Goal: Task Accomplishment & Management: Manage account settings

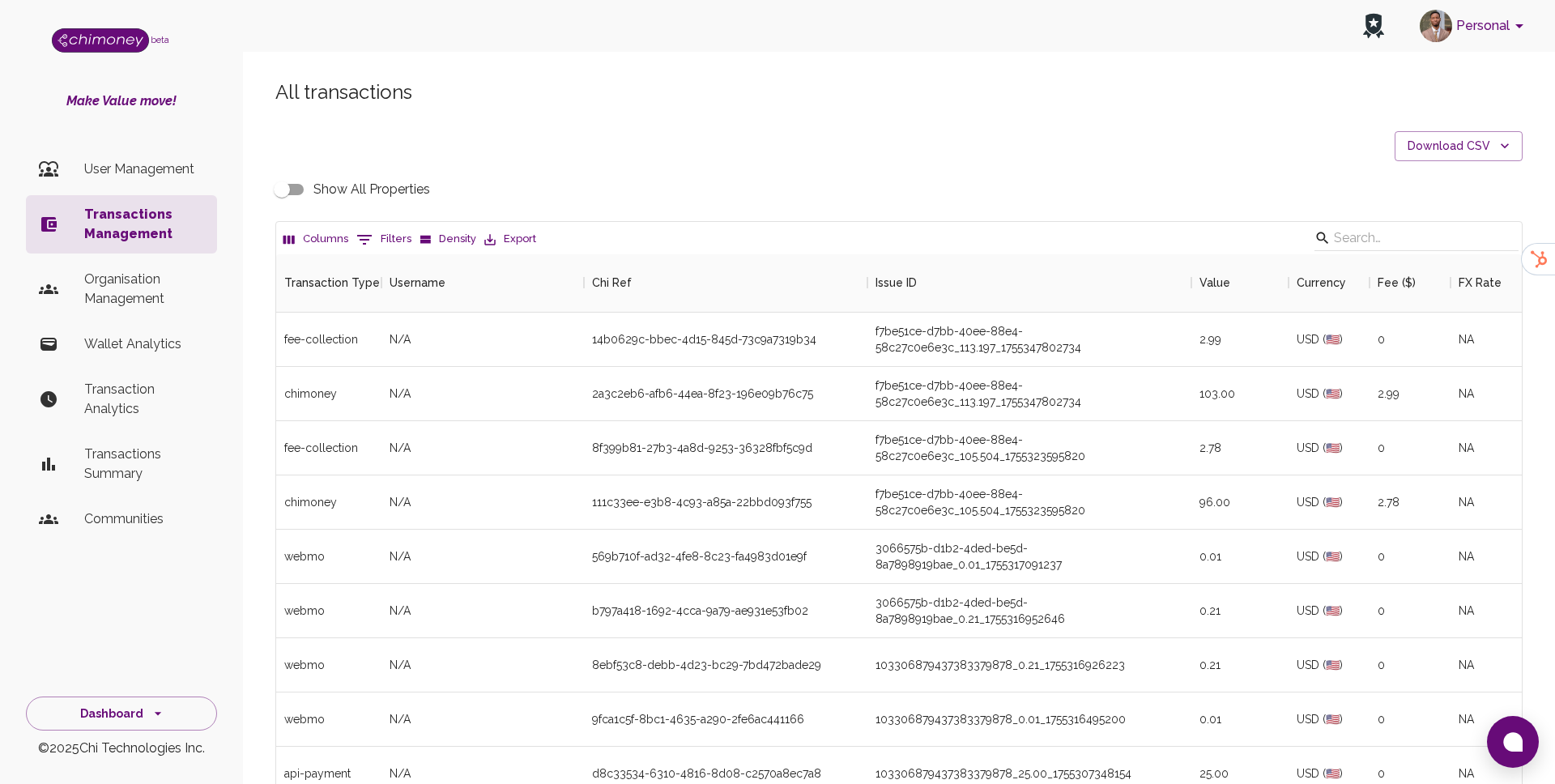
scroll to position [601, 1246]
click at [381, 243] on button "0 Filters" at bounding box center [383, 240] width 63 height 26
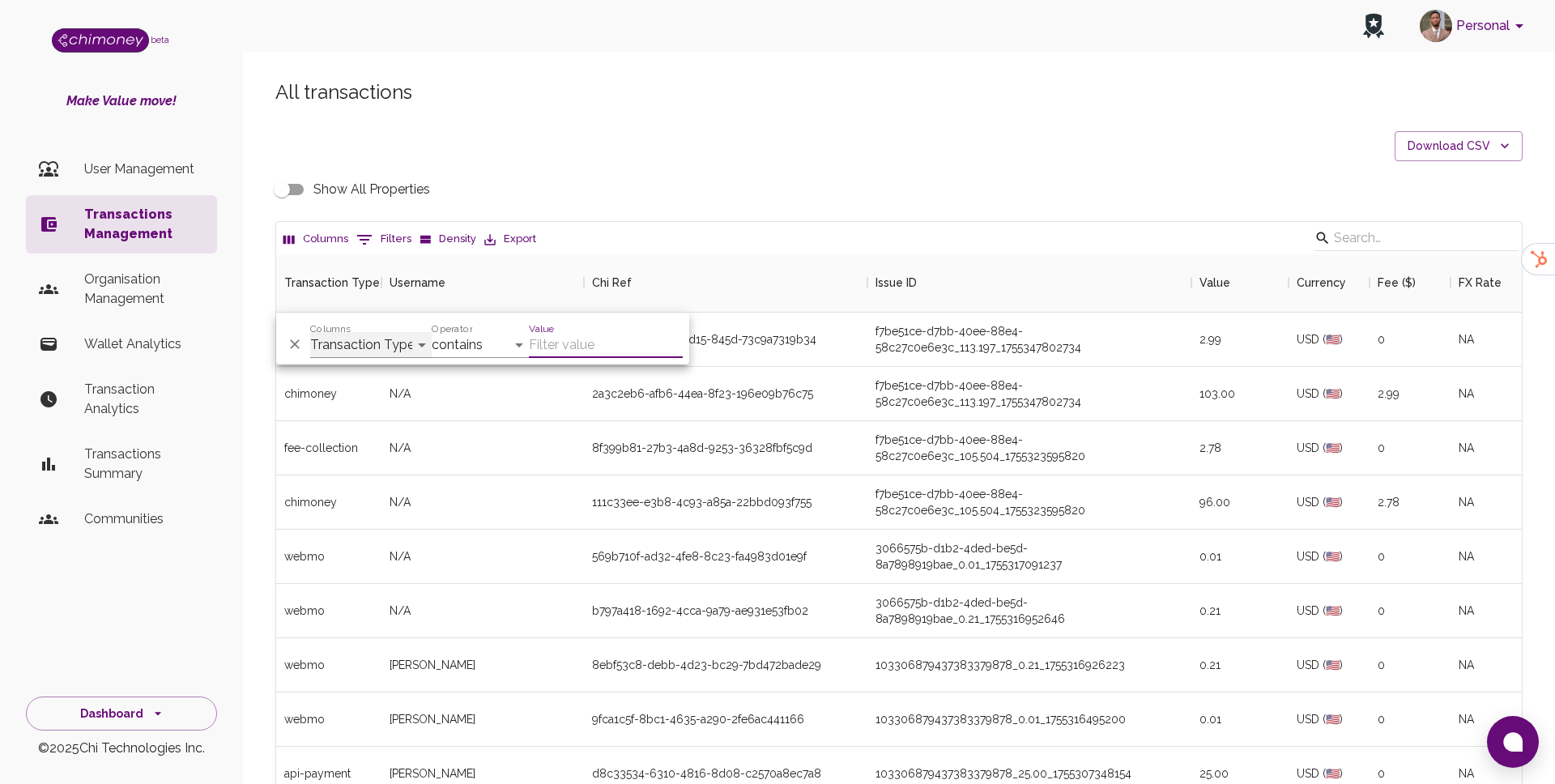
click at [390, 346] on select "Transaction Type Username Chi Ref Issue ID Value Amount Currency Fee ($) FX Rat…" at bounding box center [370, 345] width 121 height 26
select select "email"
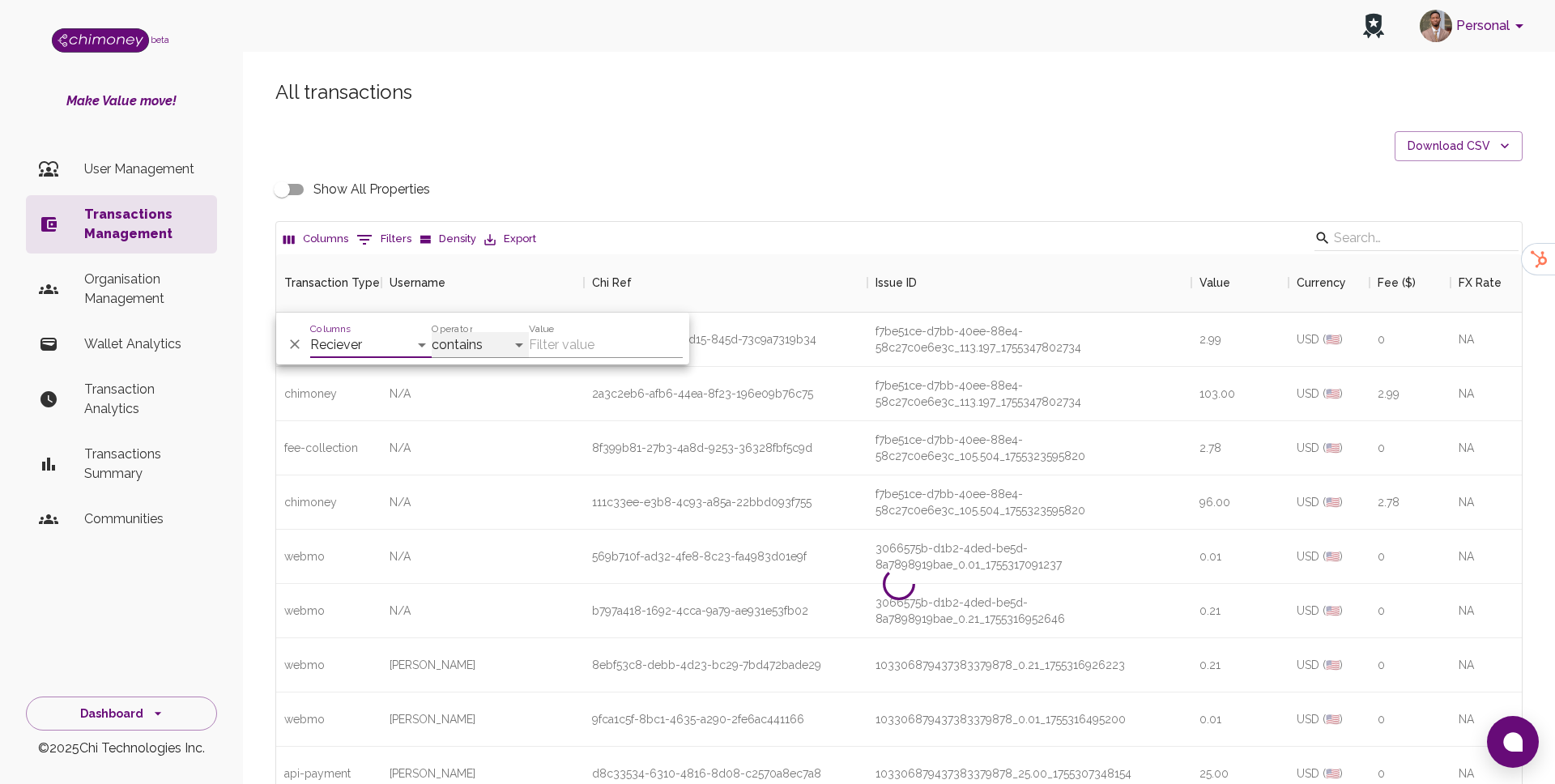
click at [485, 350] on select "contains equals starts with ends with is empty is not empty is any of" at bounding box center [480, 345] width 97 height 26
select select "equals"
click at [588, 350] on input "Value" at bounding box center [606, 345] width 154 height 26
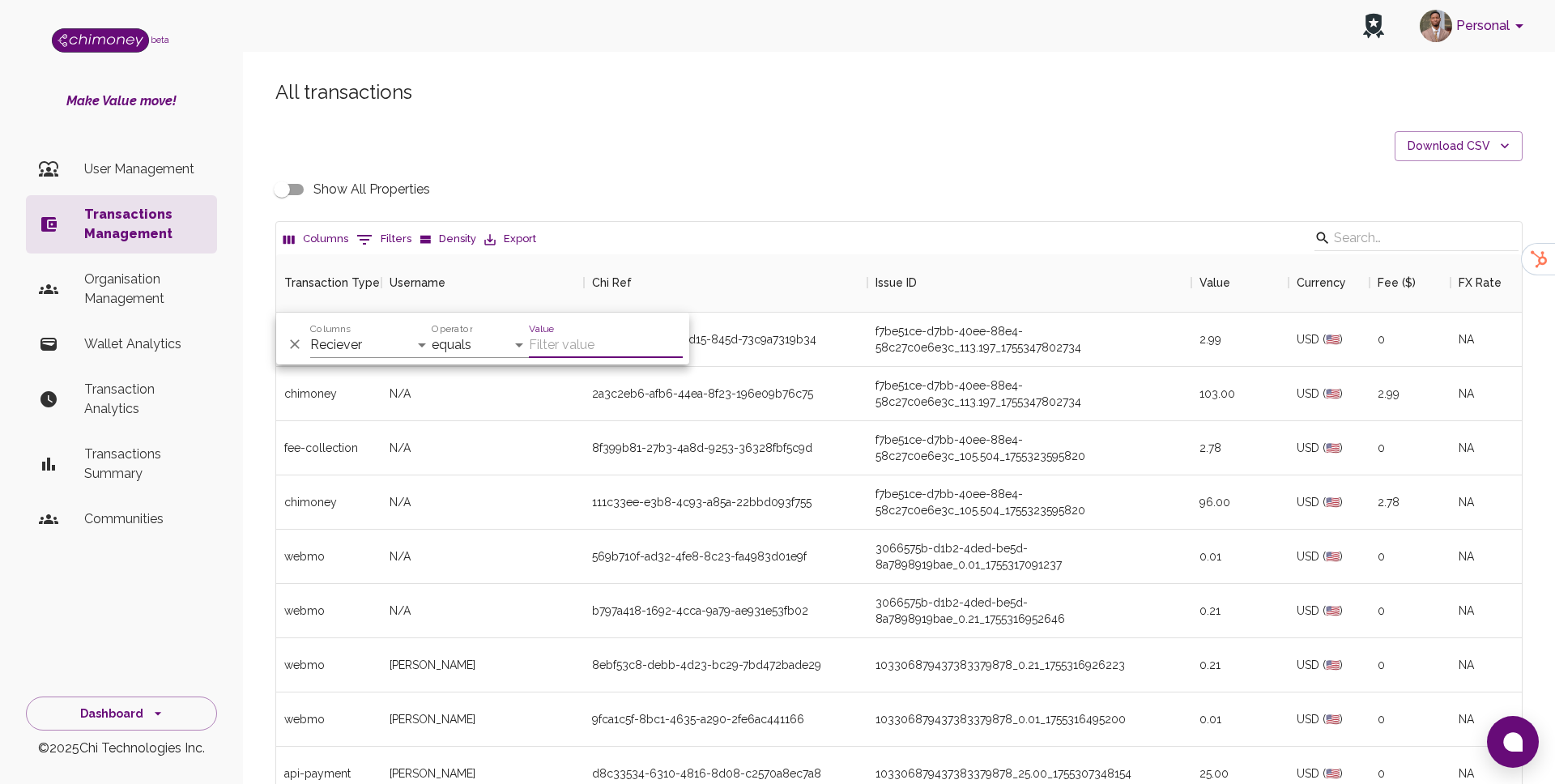
paste input "aliraza292675@gmail.com"
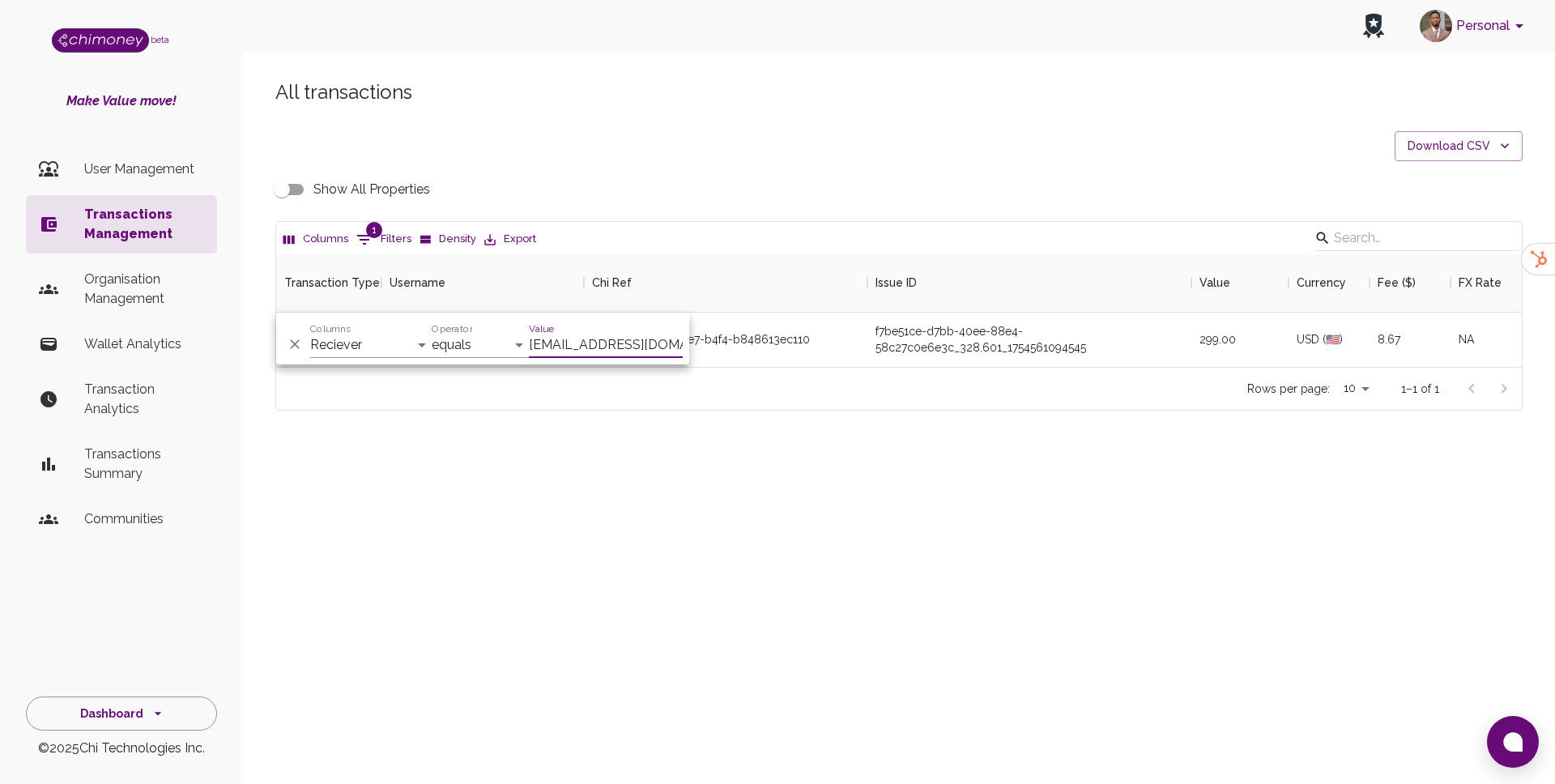
scroll to position [112, 1246]
type input "aliraza292675@gmail.com"
click at [682, 534] on div "Personal beta Make Value move! User Management Transactions Management Organisa…" at bounding box center [777, 392] width 1555 height 784
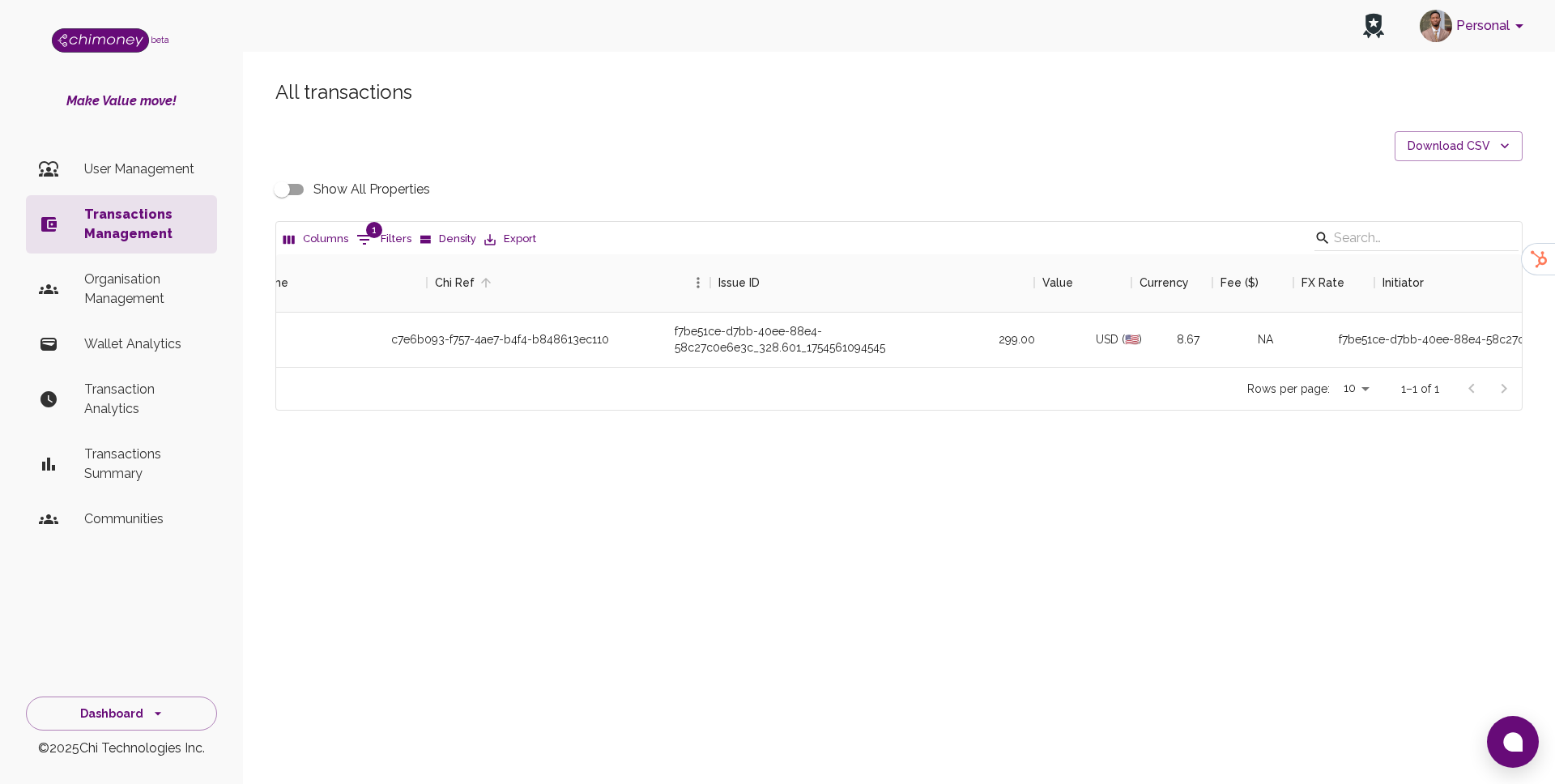
scroll to position [0, 268]
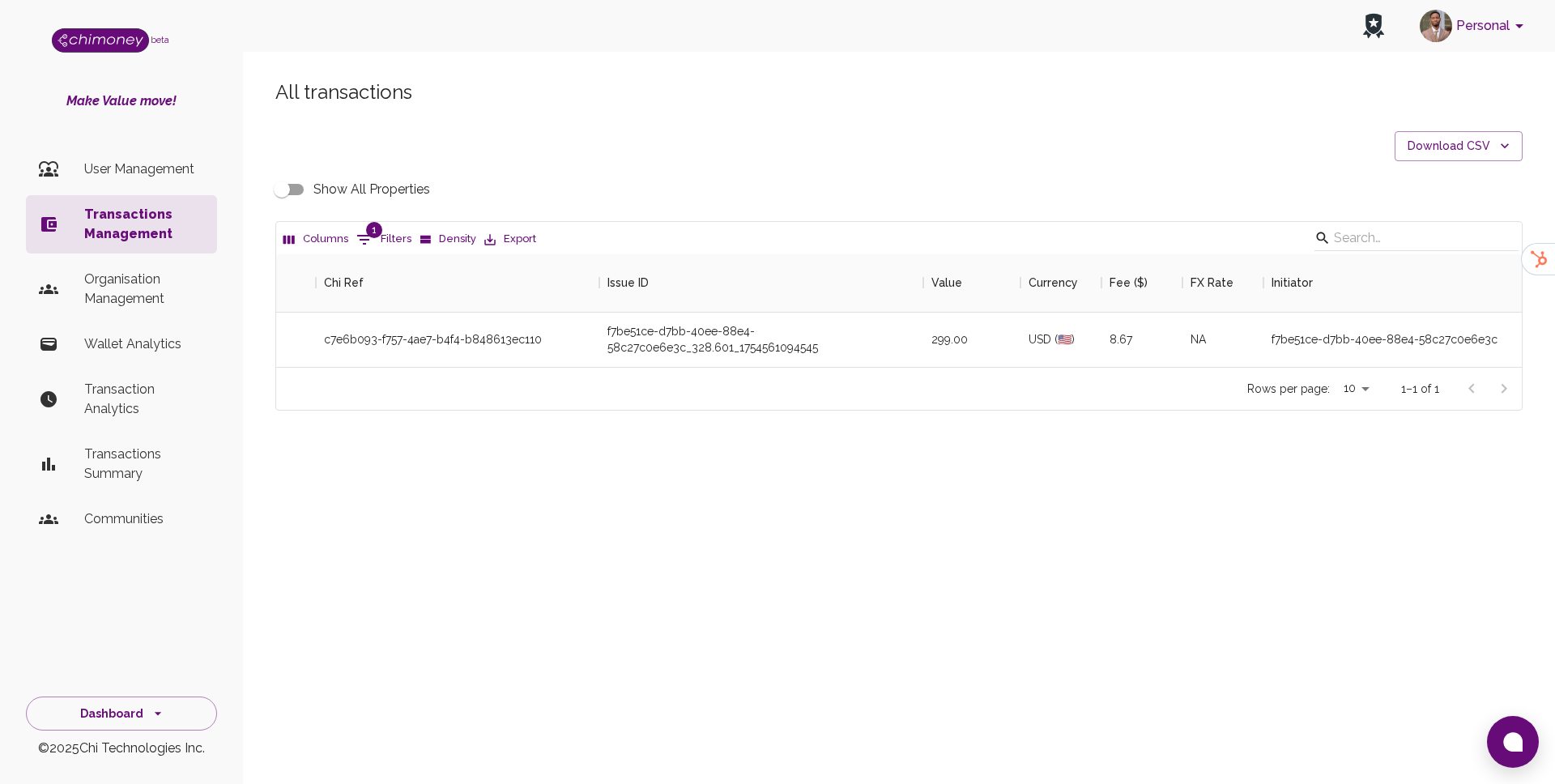
click at [294, 187] on input "Show All Properties" at bounding box center [281, 190] width 92 height 31
checkbox input "true"
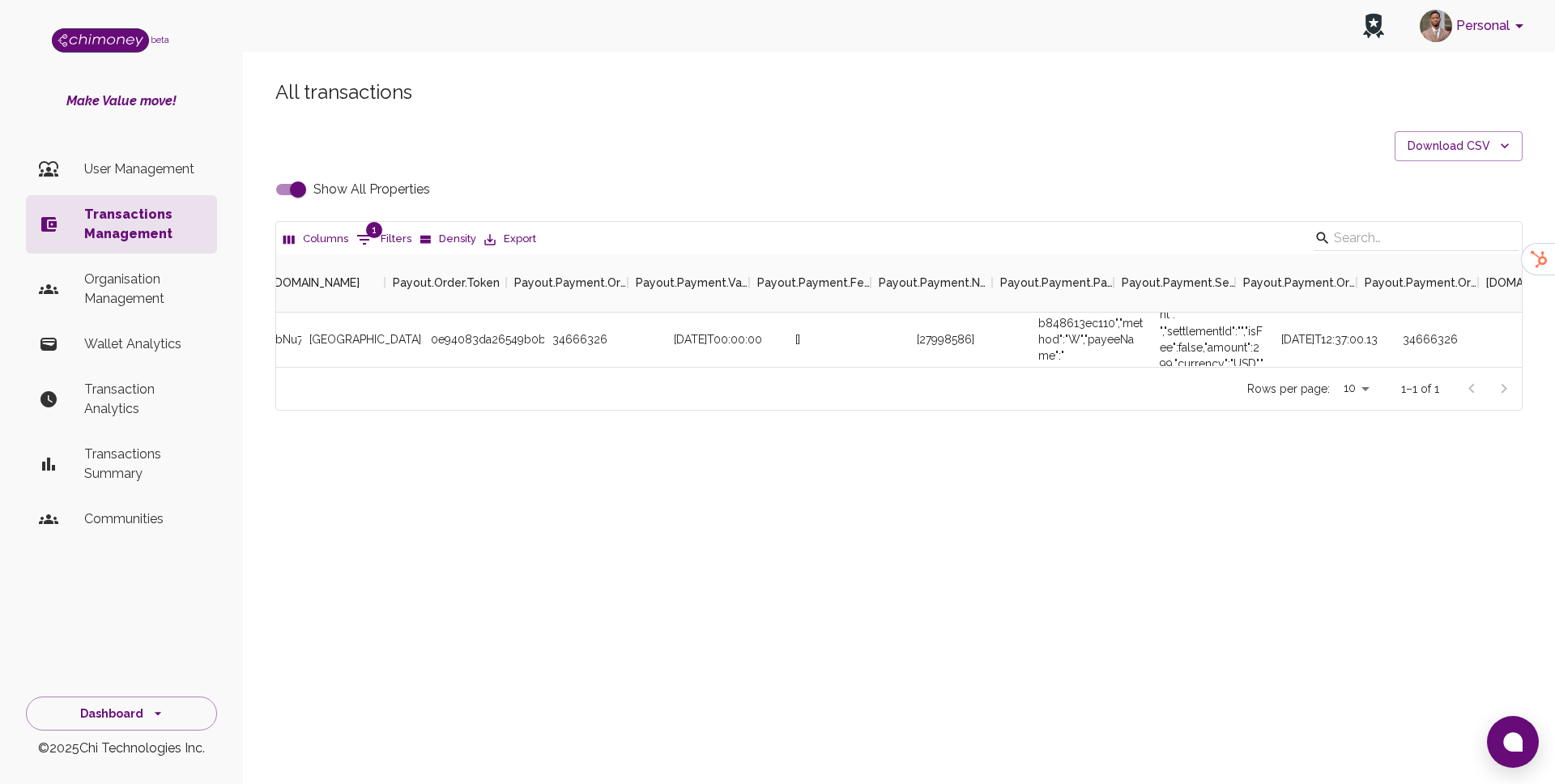
scroll to position [0, 5495]
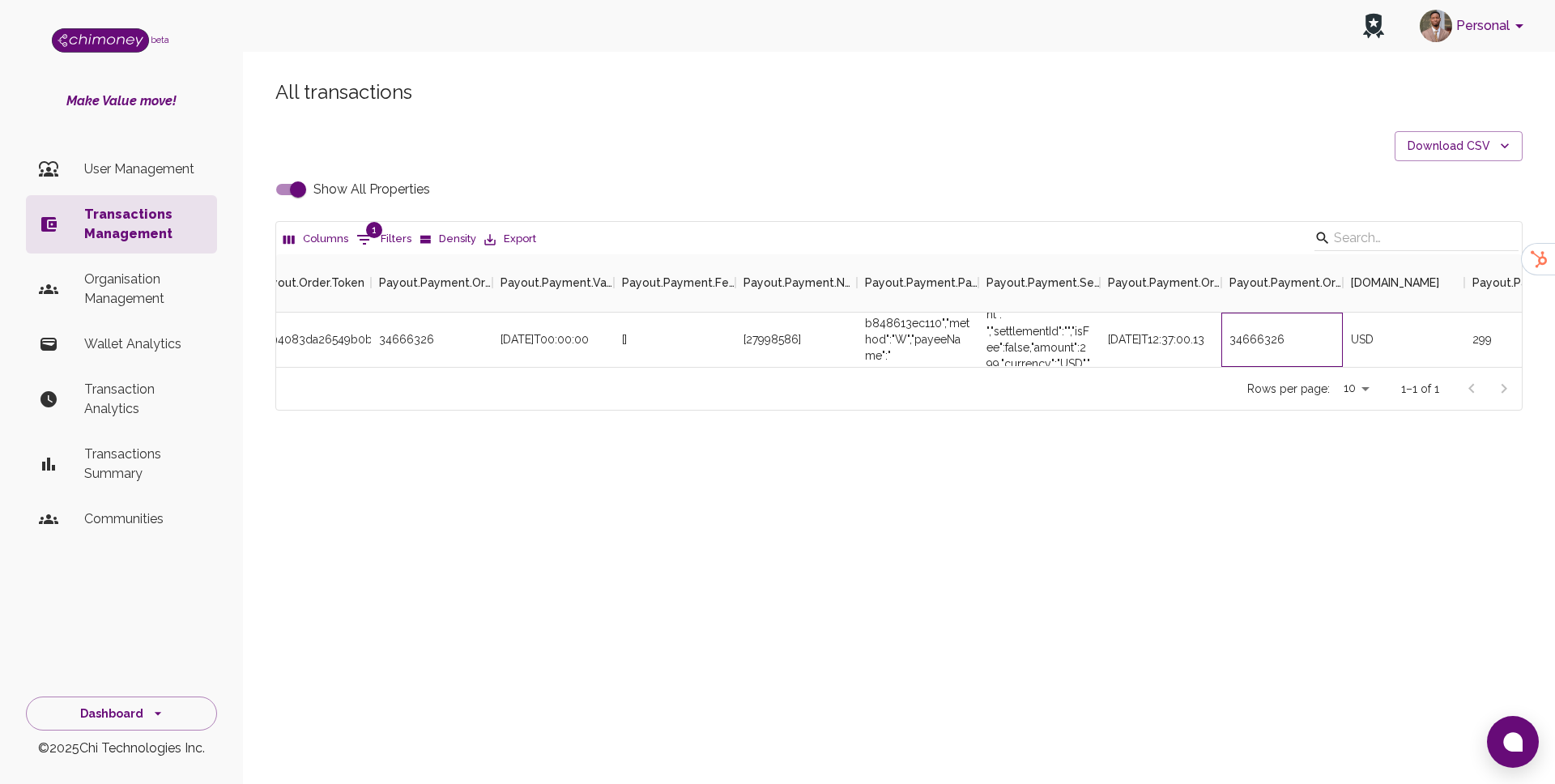
click at [1282, 337] on div "34666326" at bounding box center [1282, 339] width 121 height 55
click at [1261, 339] on div "34666326" at bounding box center [1282, 339] width 121 height 55
copy div "34666326"
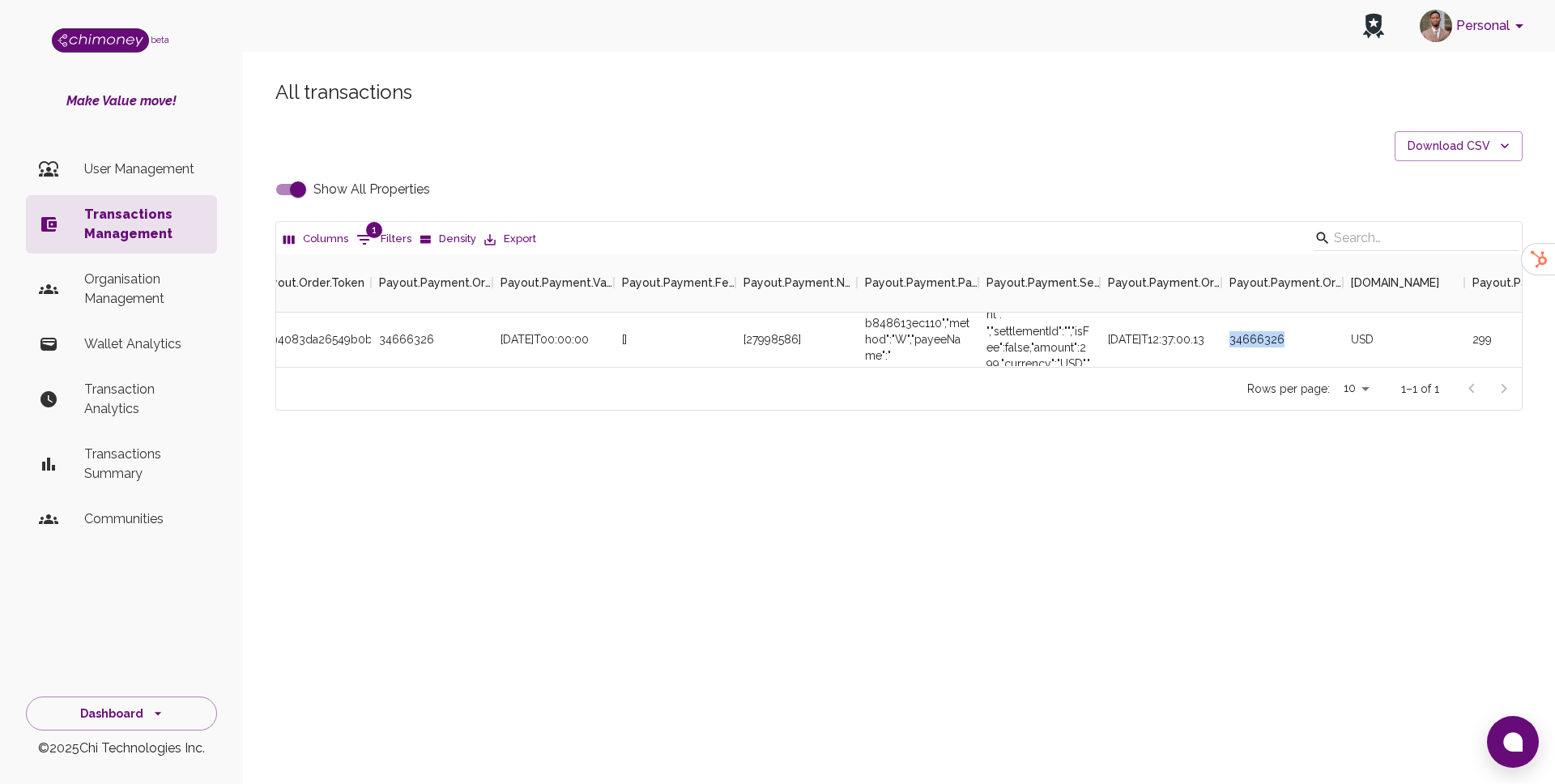
click at [69, 141] on div "Make Value move! User Management Transactions Management Organisation Managemen…" at bounding box center [121, 373] width 243 height 564
click at [65, 170] on div "side nav" at bounding box center [62, 170] width 46 height 20
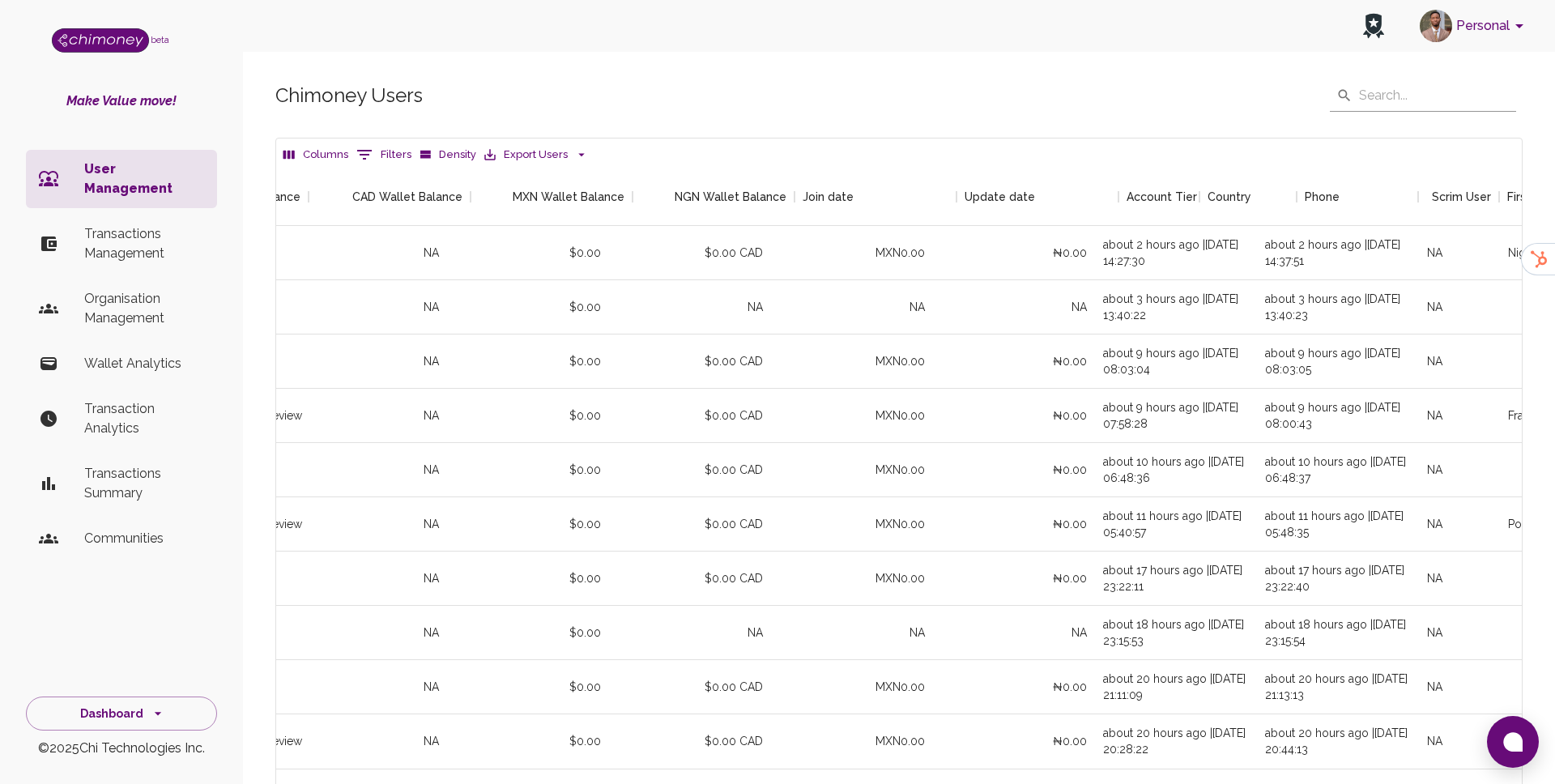
scroll to position [0, 1525]
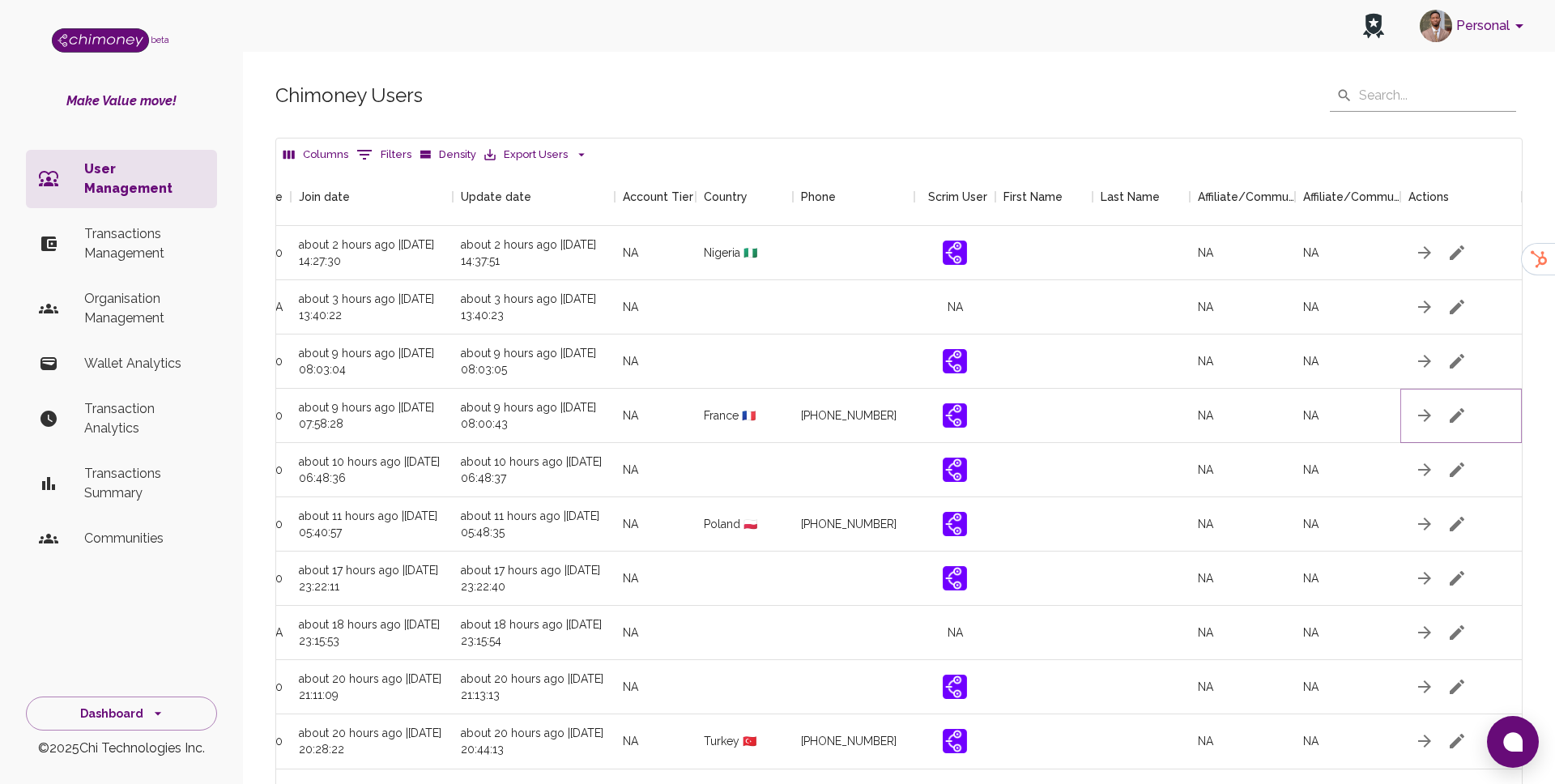
click at [1457, 412] on icon "button" at bounding box center [1457, 416] width 20 height 20
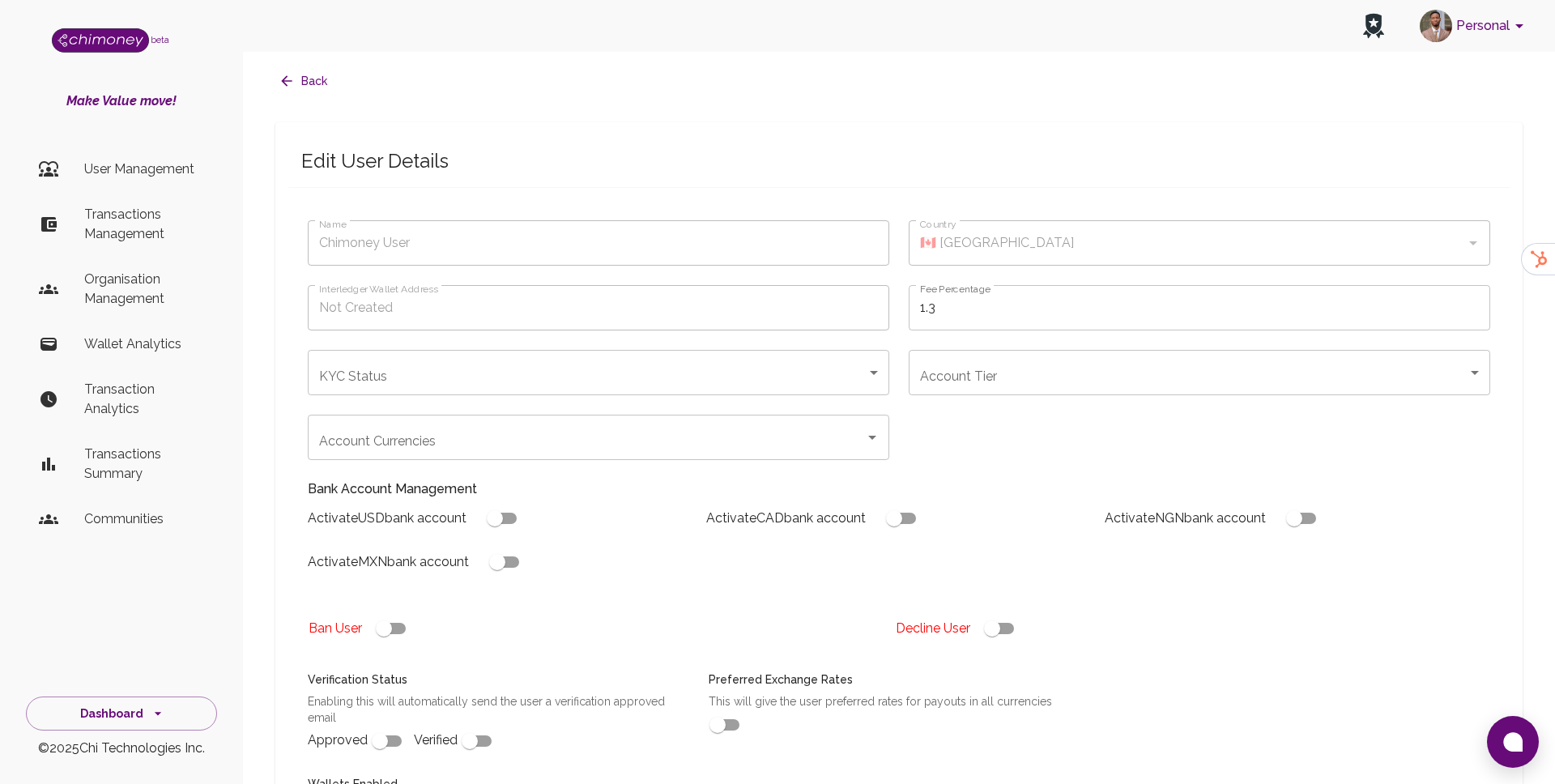
scroll to position [416, 0]
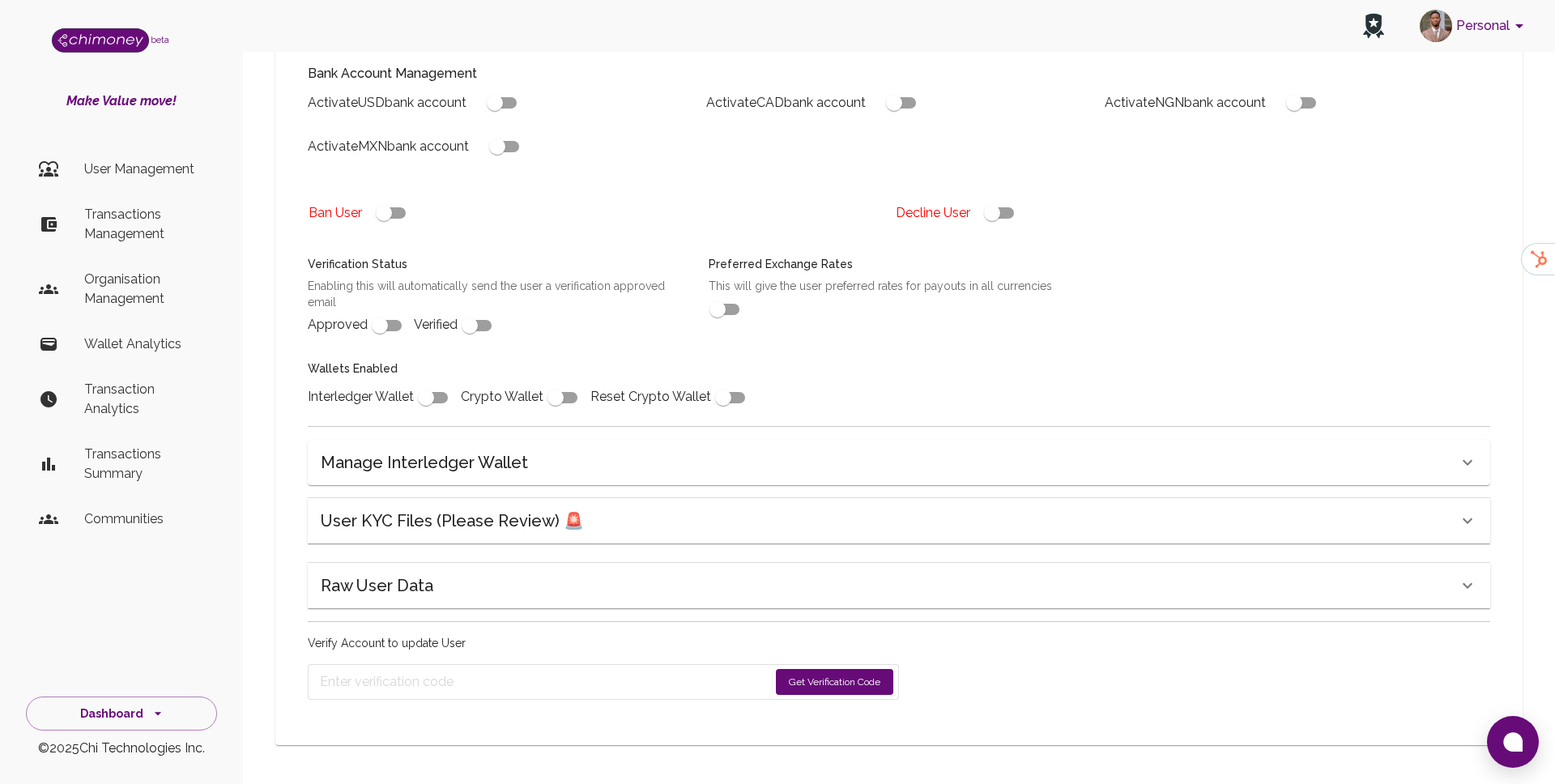
click at [470, 515] on h6 "User KYC Files (Please Review) 🚨" at bounding box center [452, 521] width 263 height 26
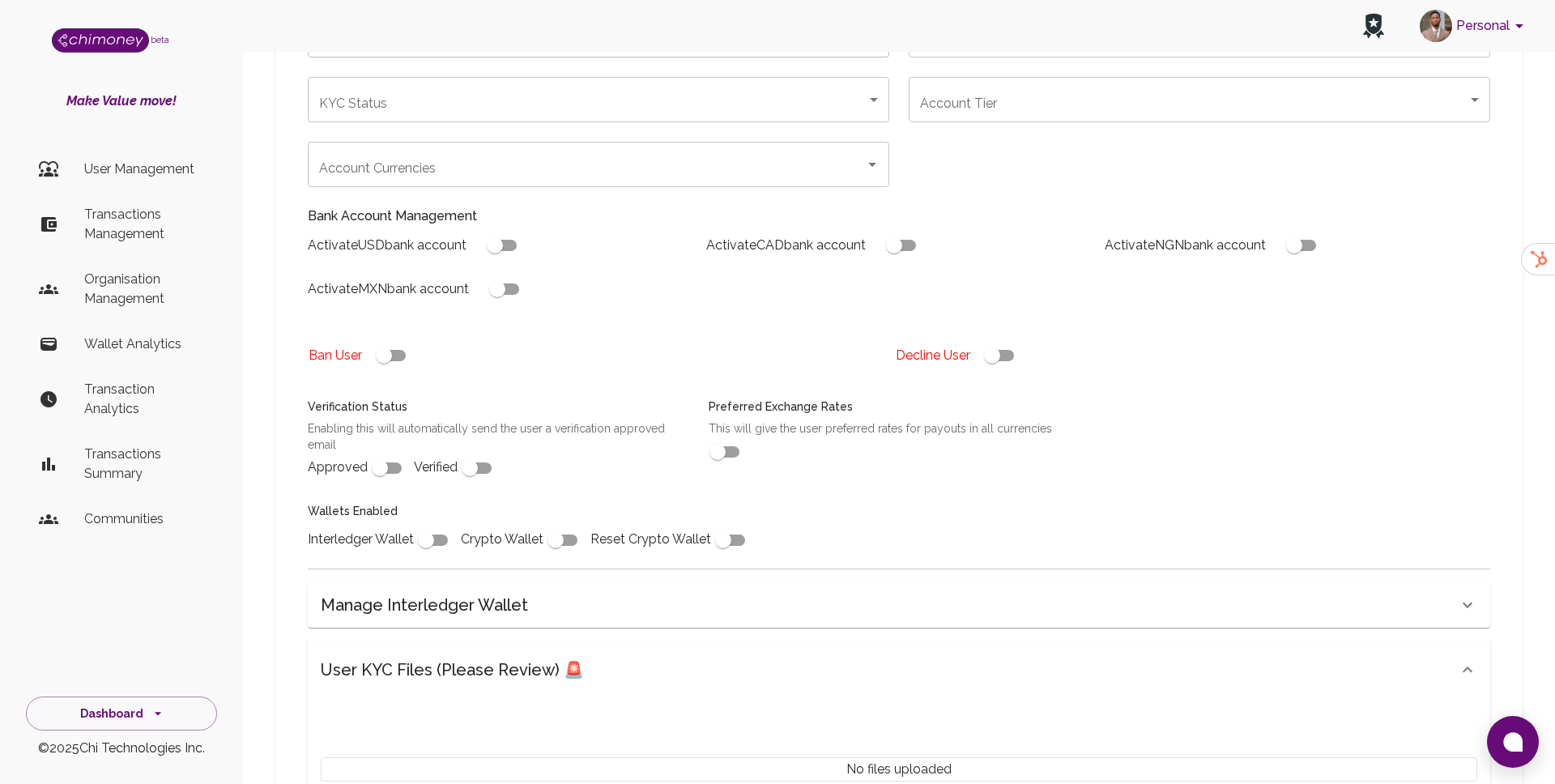
scroll to position [161, 0]
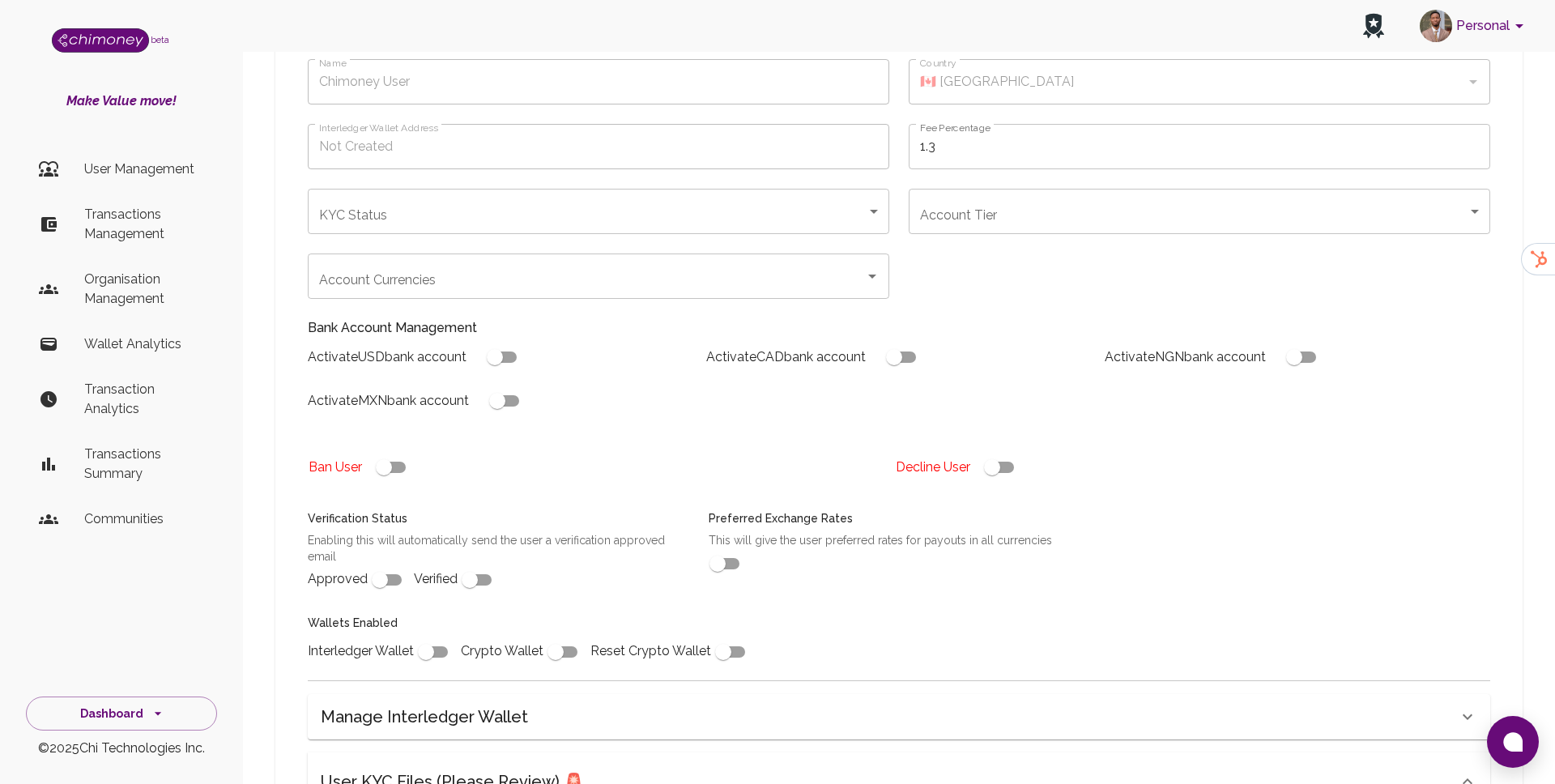
type input "[PERSON_NAME]"
type input "🇫🇷 France"
type input "under_review"
checkbox input "true"
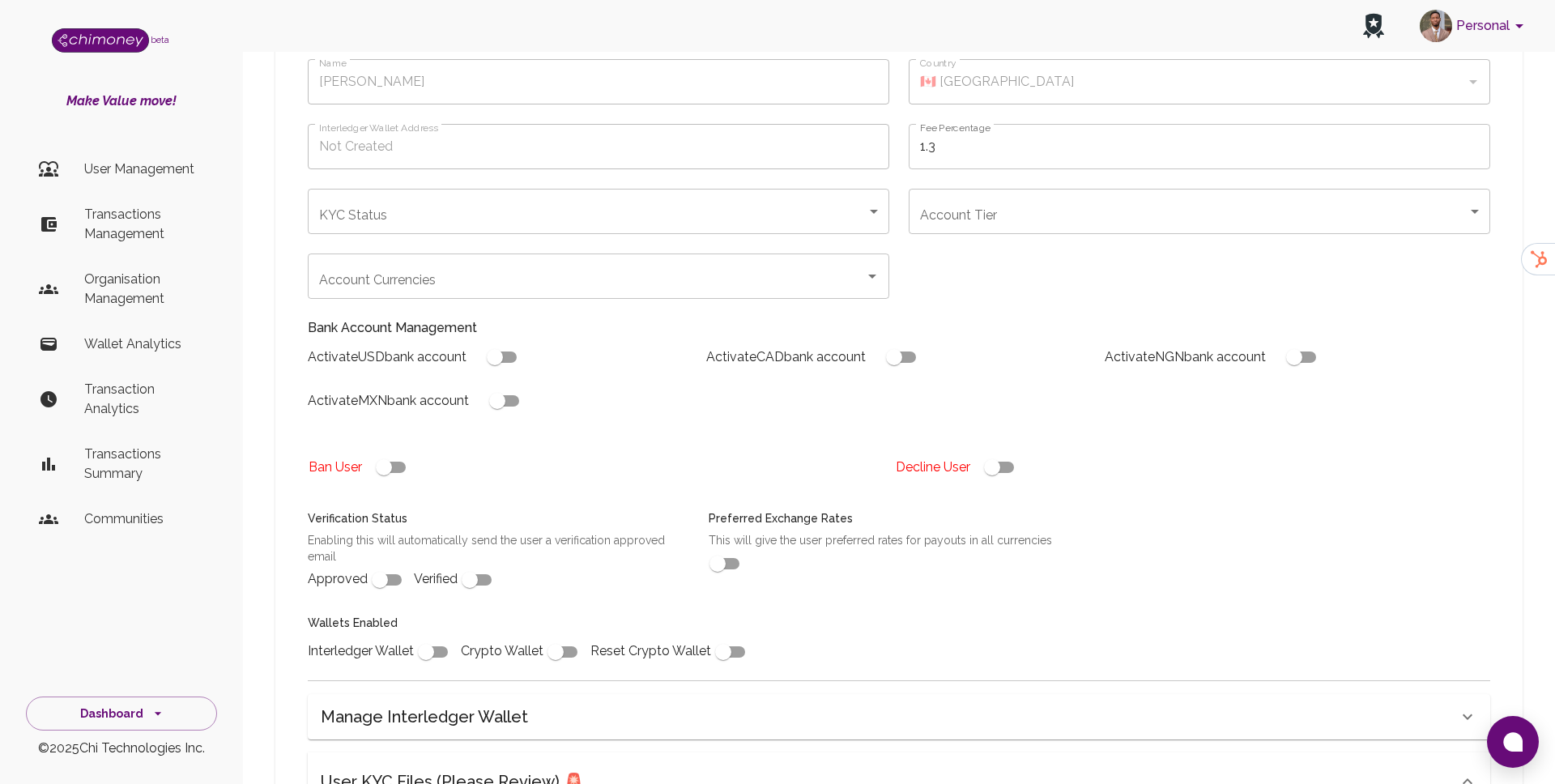
checkbox input "true"
click at [1001, 461] on input "checkbox" at bounding box center [992, 467] width 92 height 31
checkbox input "false"
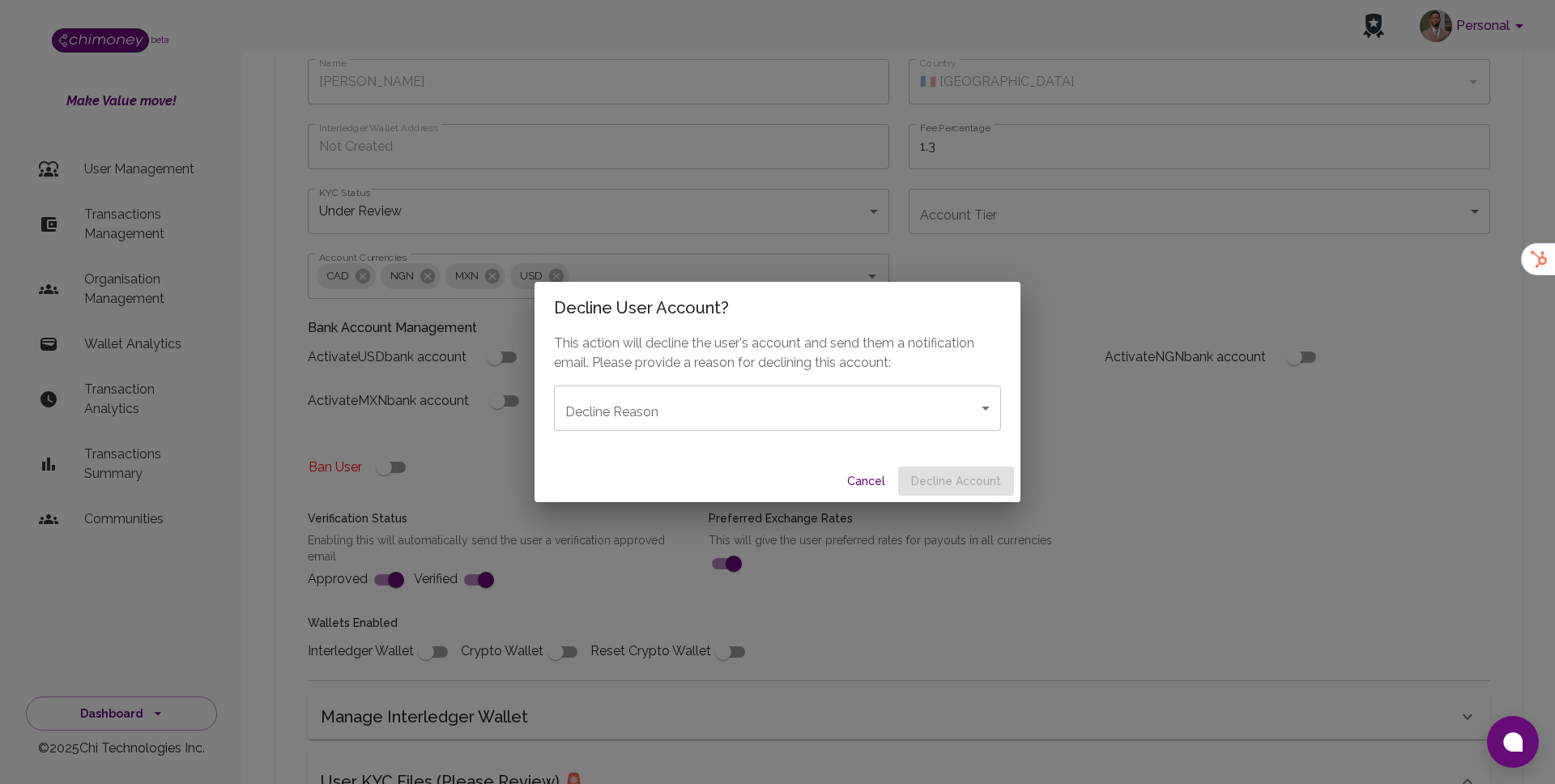
click at [786, 389] on body "Personal beta Make Value move! User Management Transactions Management Organisa…" at bounding box center [777, 537] width 1555 height 1398
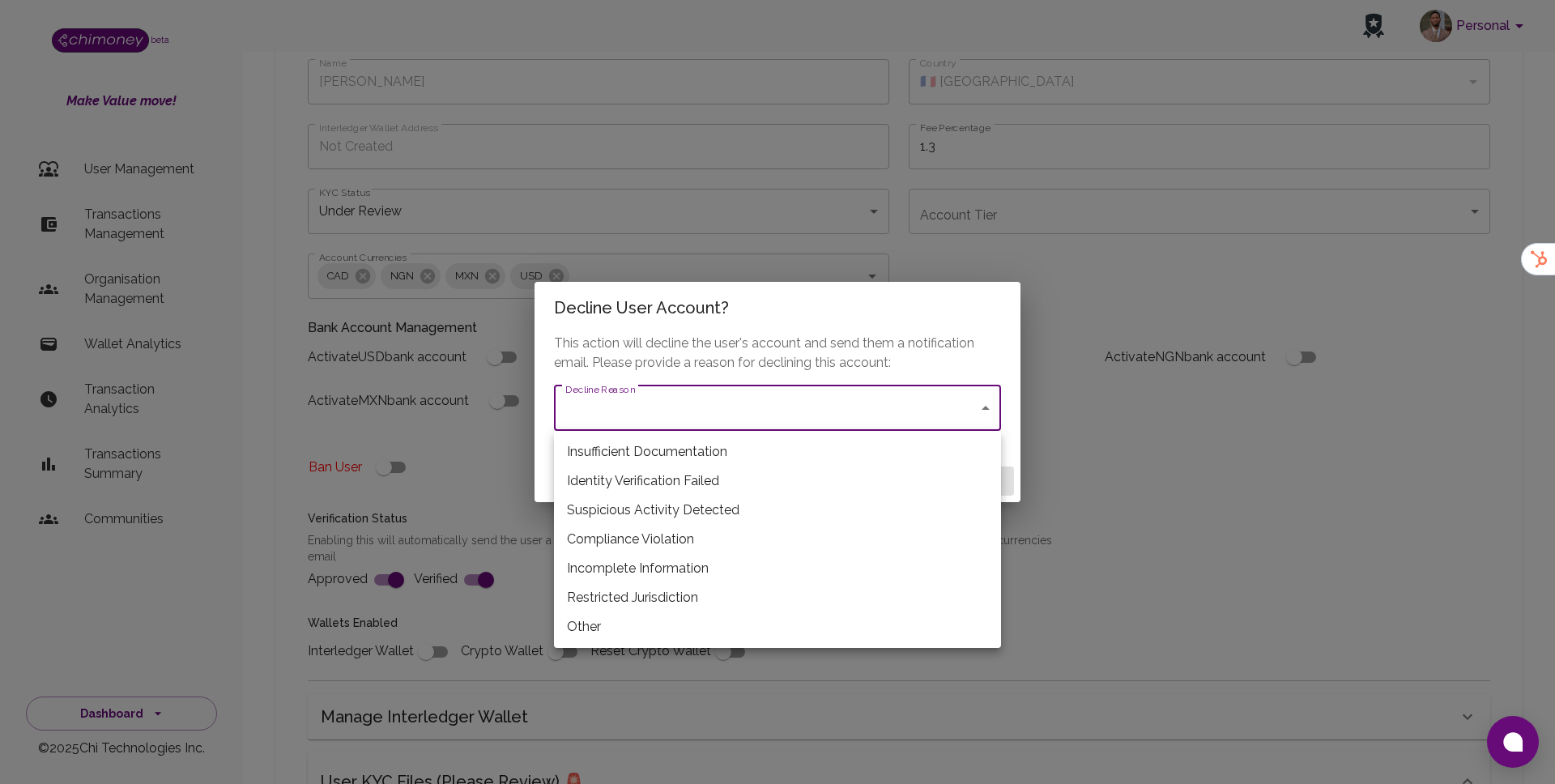
click at [648, 559] on li "Incomplete Information" at bounding box center [778, 569] width 447 height 29
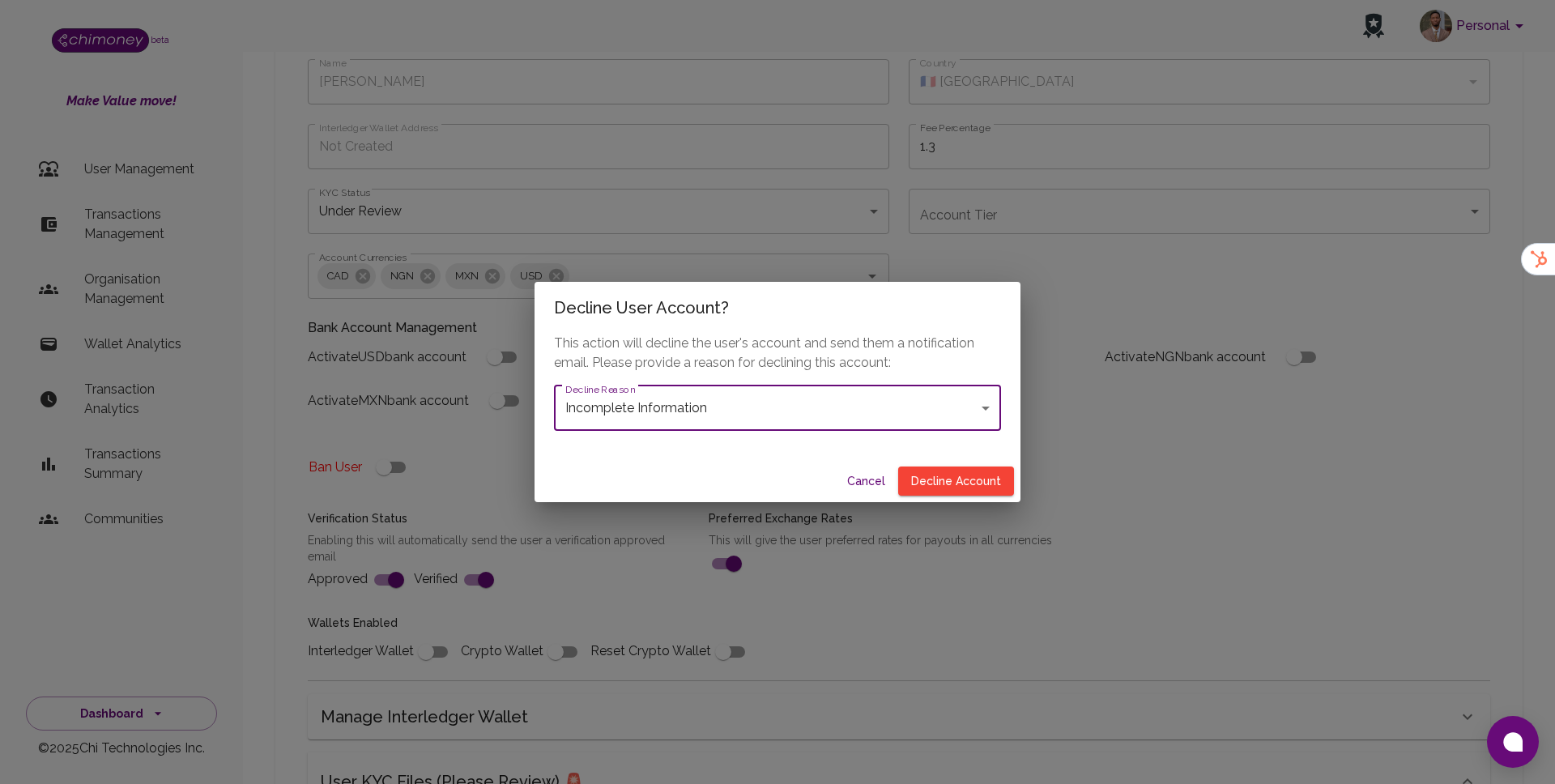
click at [822, 421] on body "Personal beta Make Value move! User Management Transactions Management Organisa…" at bounding box center [777, 537] width 1555 height 1398
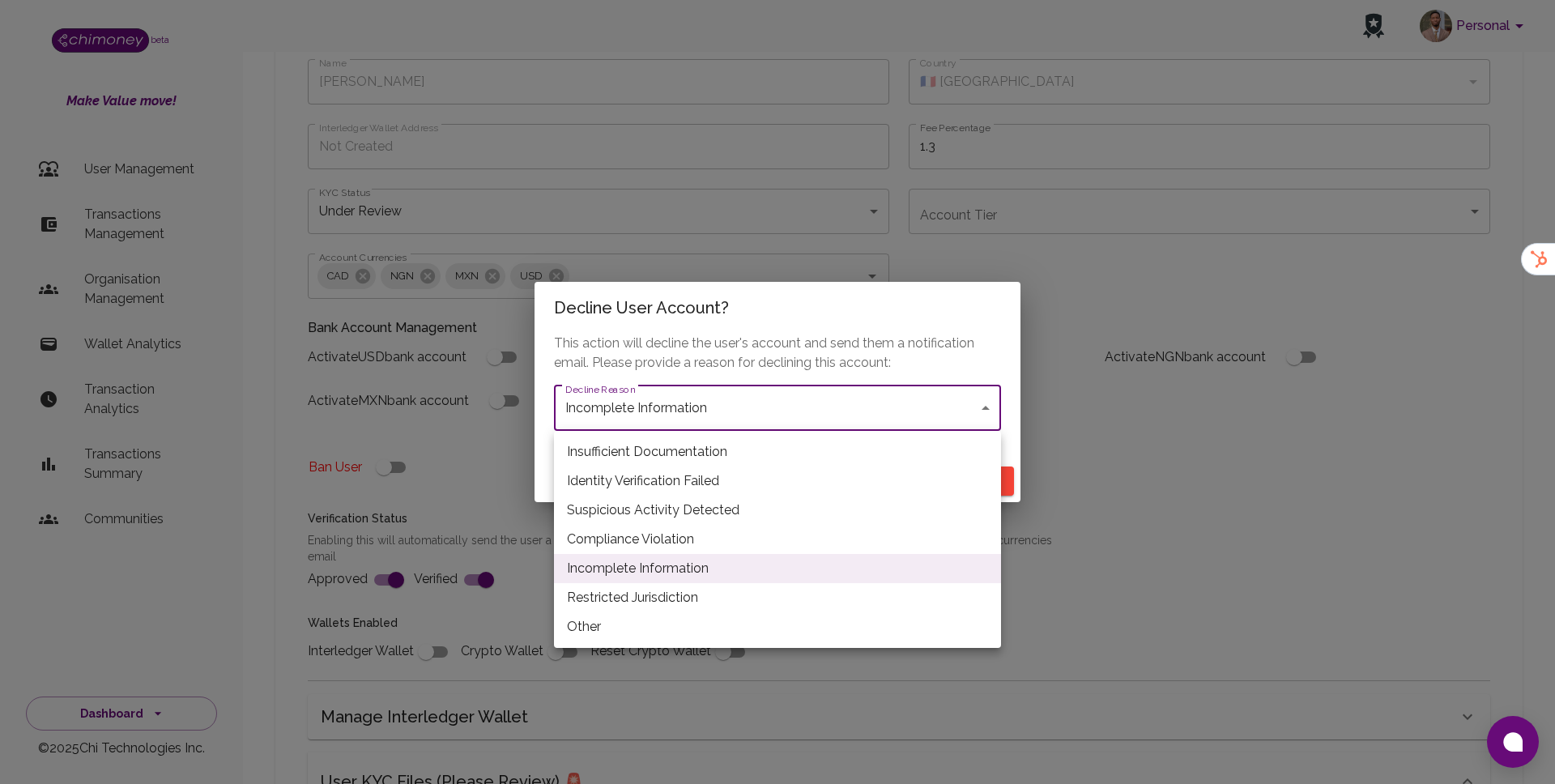
click at [612, 451] on li "Insufficient Documentation" at bounding box center [778, 451] width 447 height 29
type input "insufficient_documentation"
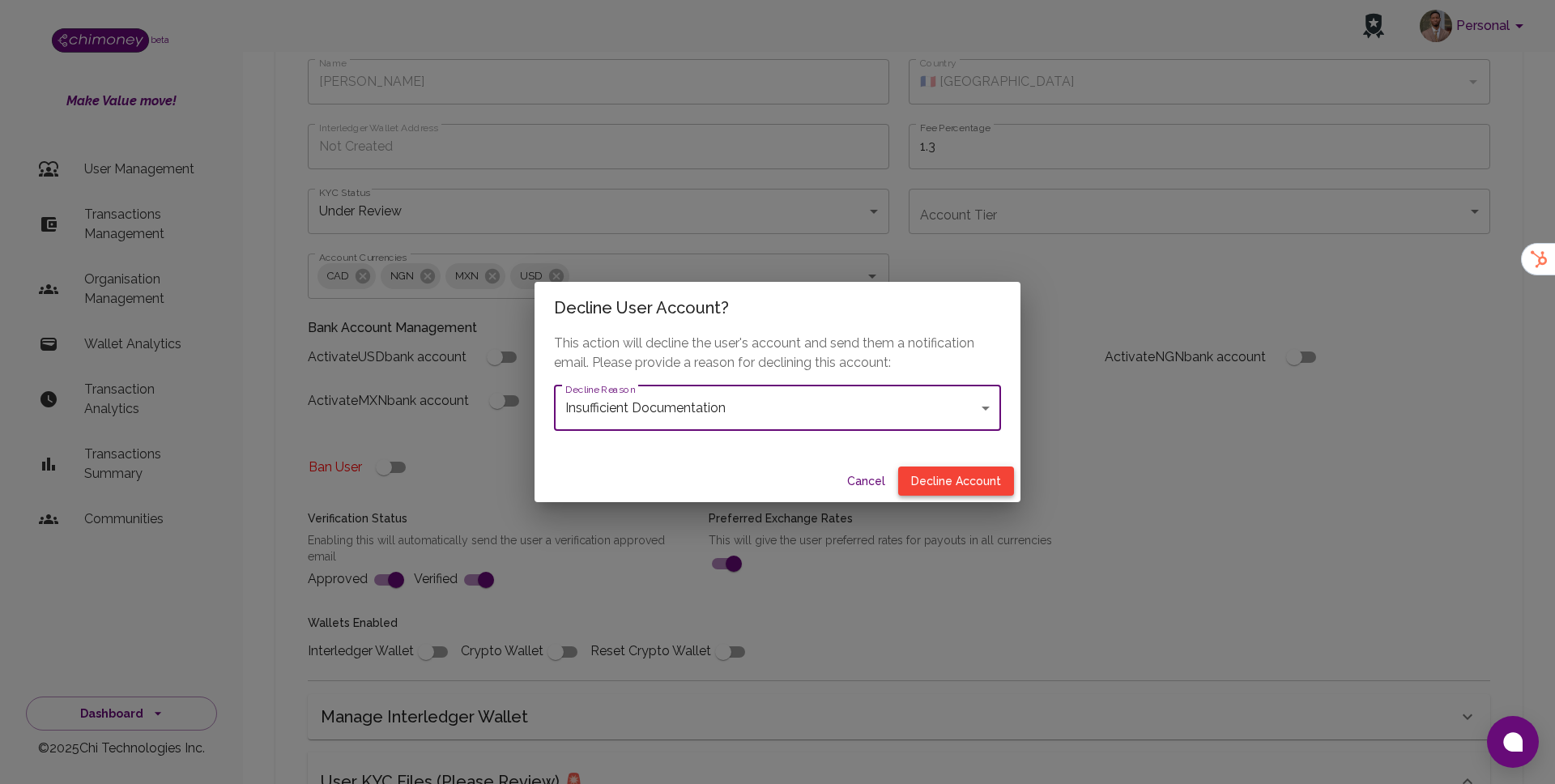
click at [981, 485] on button "Decline Account" at bounding box center [956, 481] width 116 height 30
type input "declined"
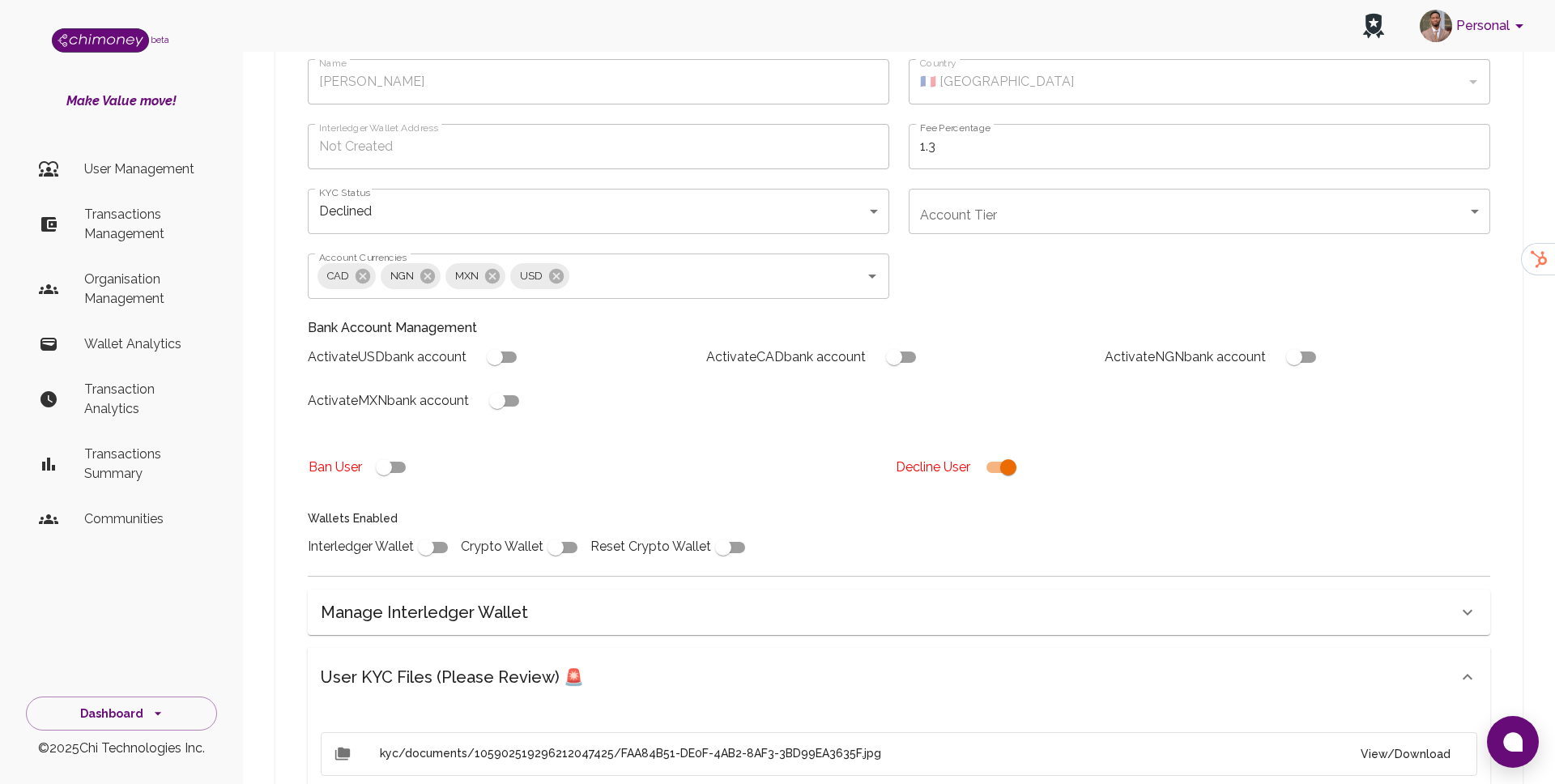
scroll to position [509, 0]
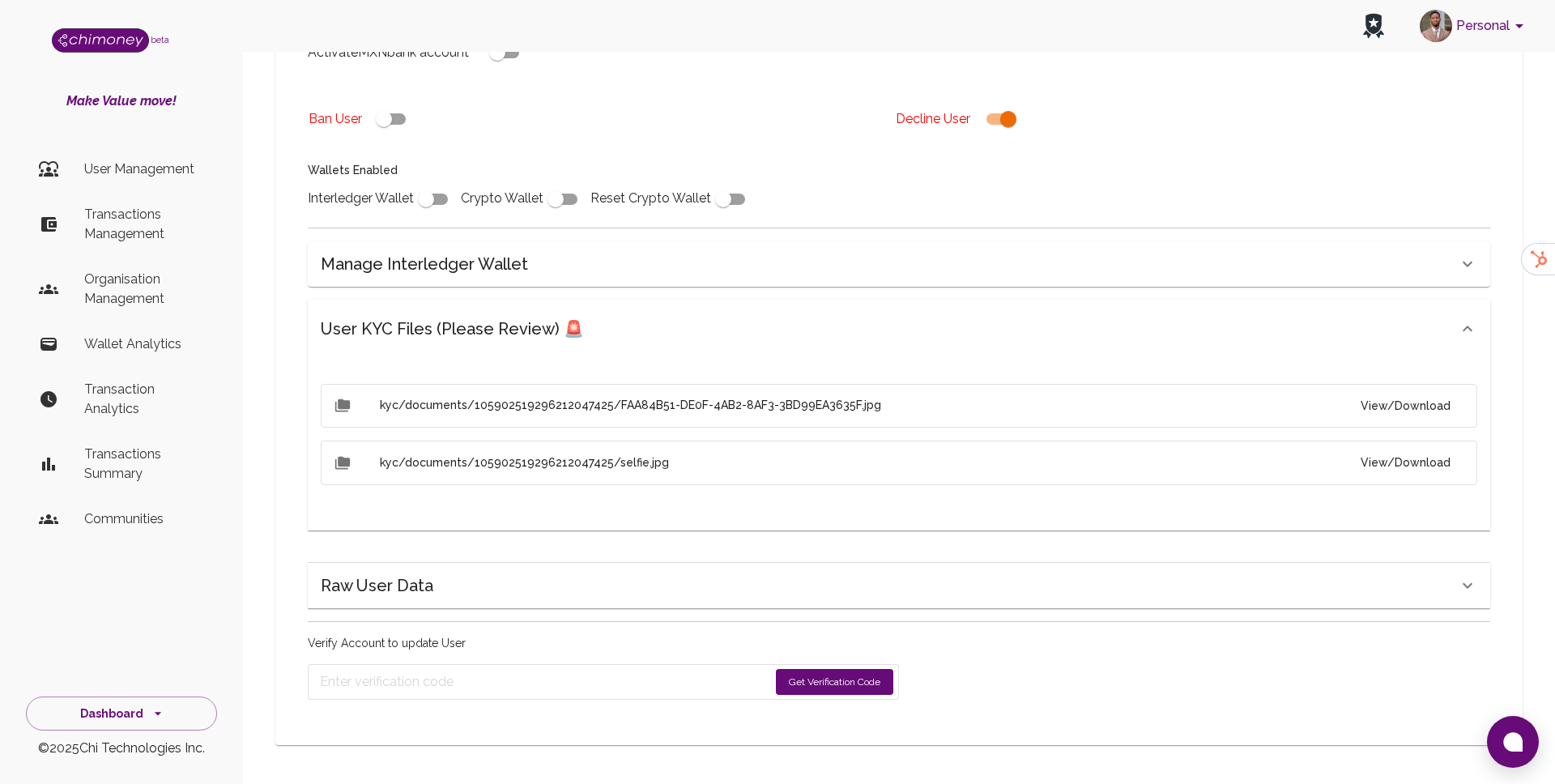
click at [823, 692] on button "Get Verification Code" at bounding box center [835, 682] width 117 height 26
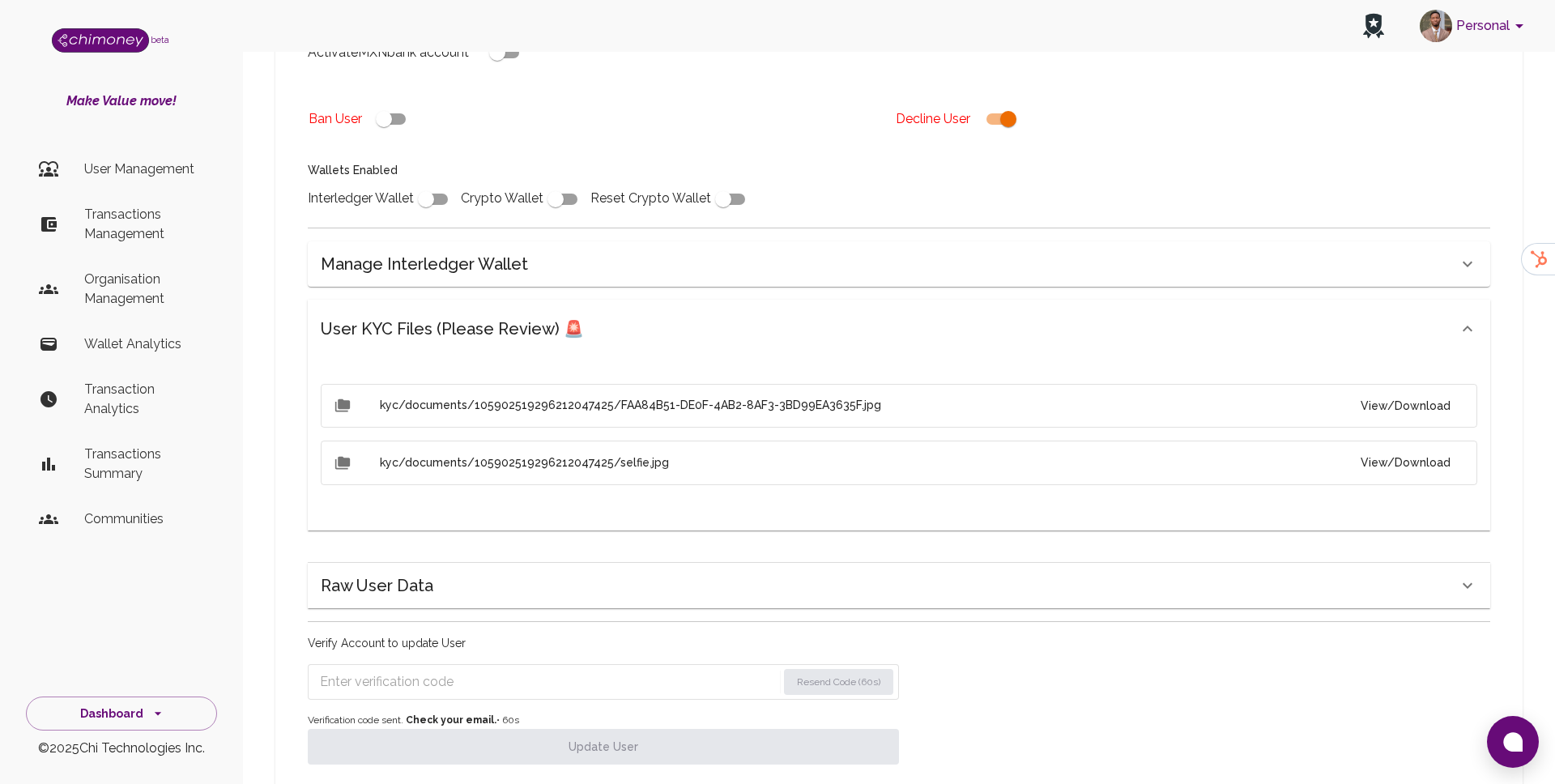
click at [1425, 402] on button "View/Download" at bounding box center [1406, 406] width 116 height 30
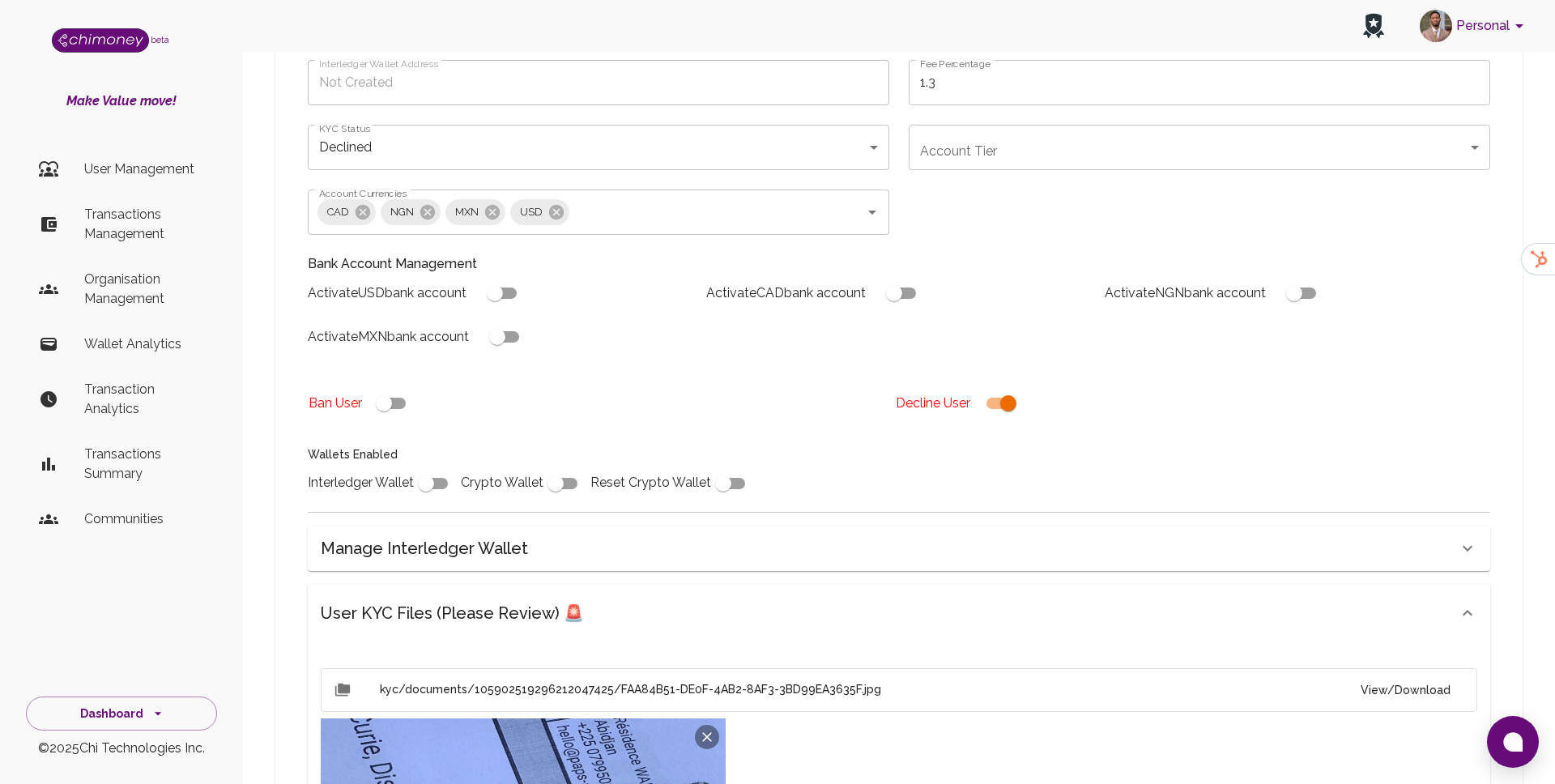
scroll to position [235, 0]
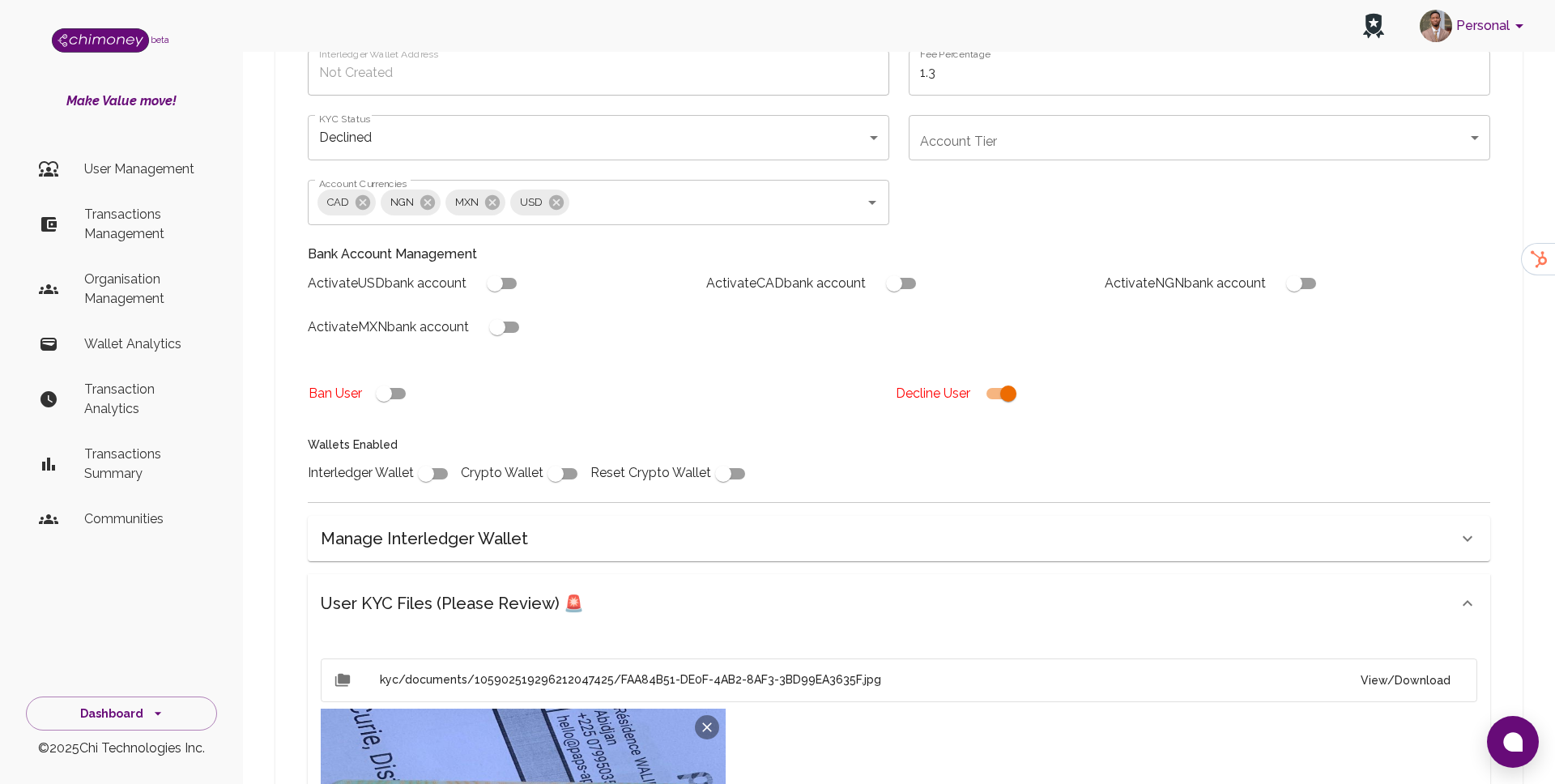
click at [1003, 400] on input "checkbox" at bounding box center [1008, 394] width 92 height 31
checkbox input "false"
type input "pending"
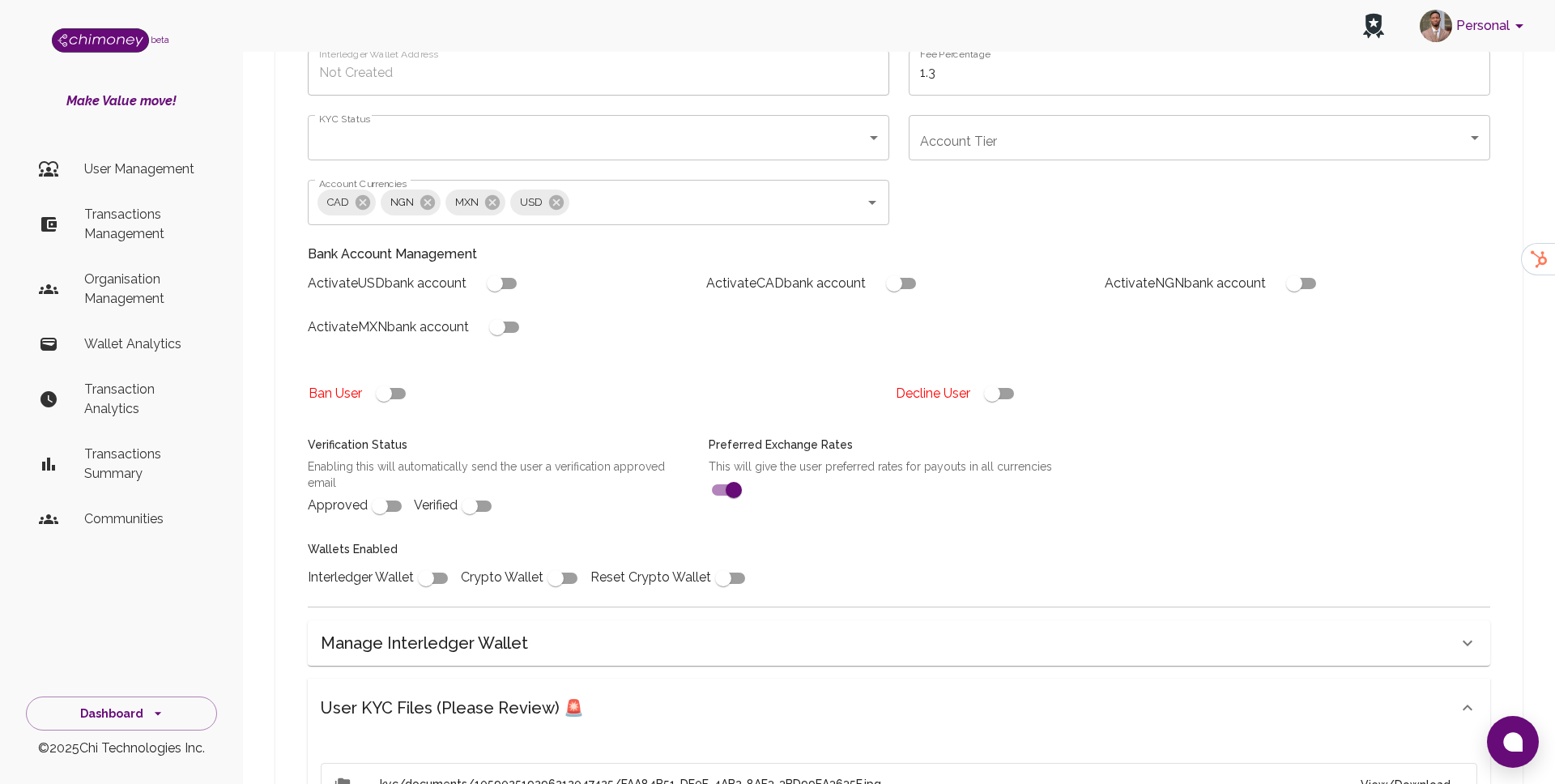
click at [1003, 400] on input "checkbox" at bounding box center [992, 394] width 92 height 31
checkbox input "false"
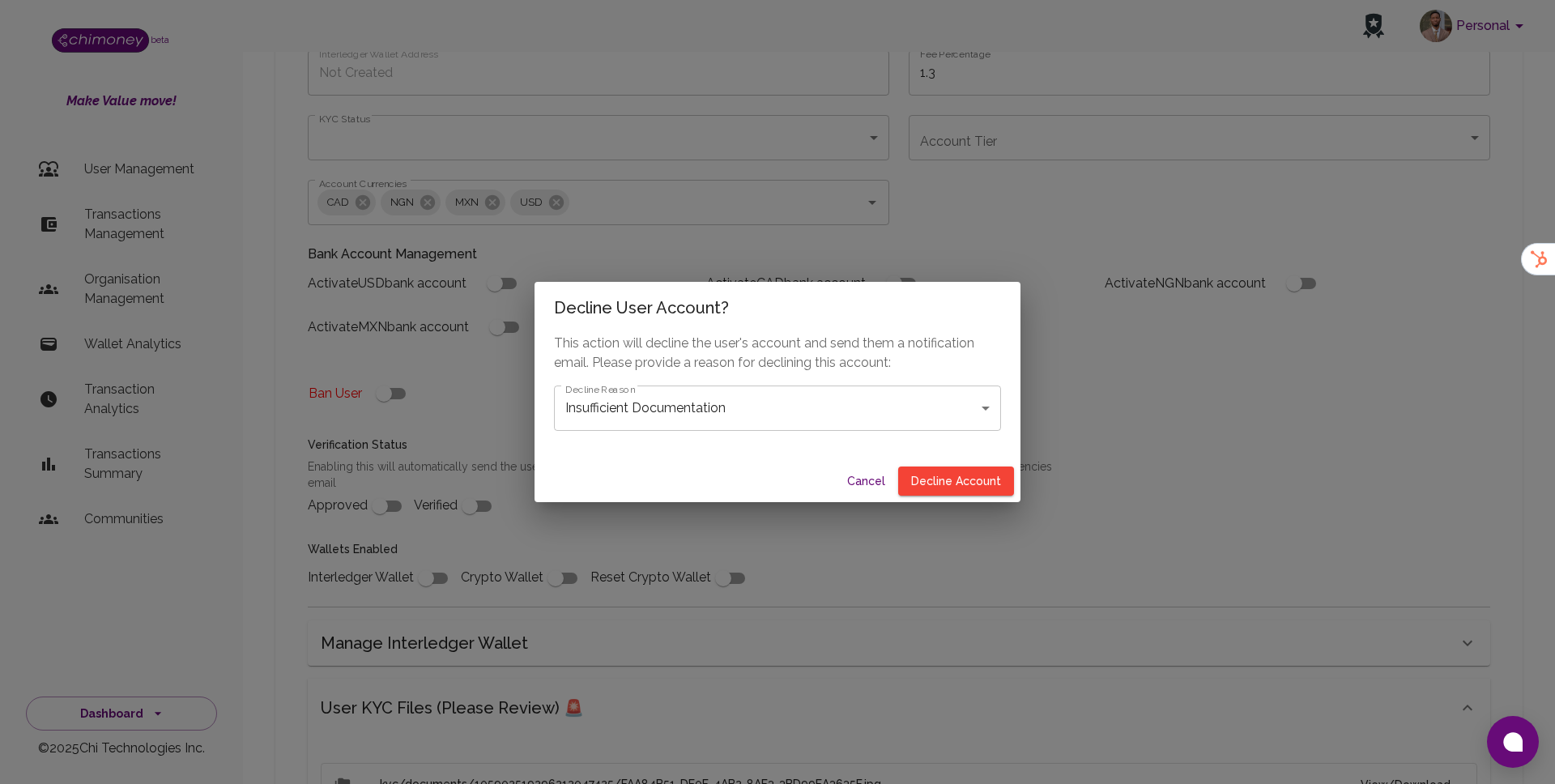
click at [798, 394] on body "Personal beta Make Value move! User Management Transactions Management Organisa…" at bounding box center [777, 637] width 1555 height 1745
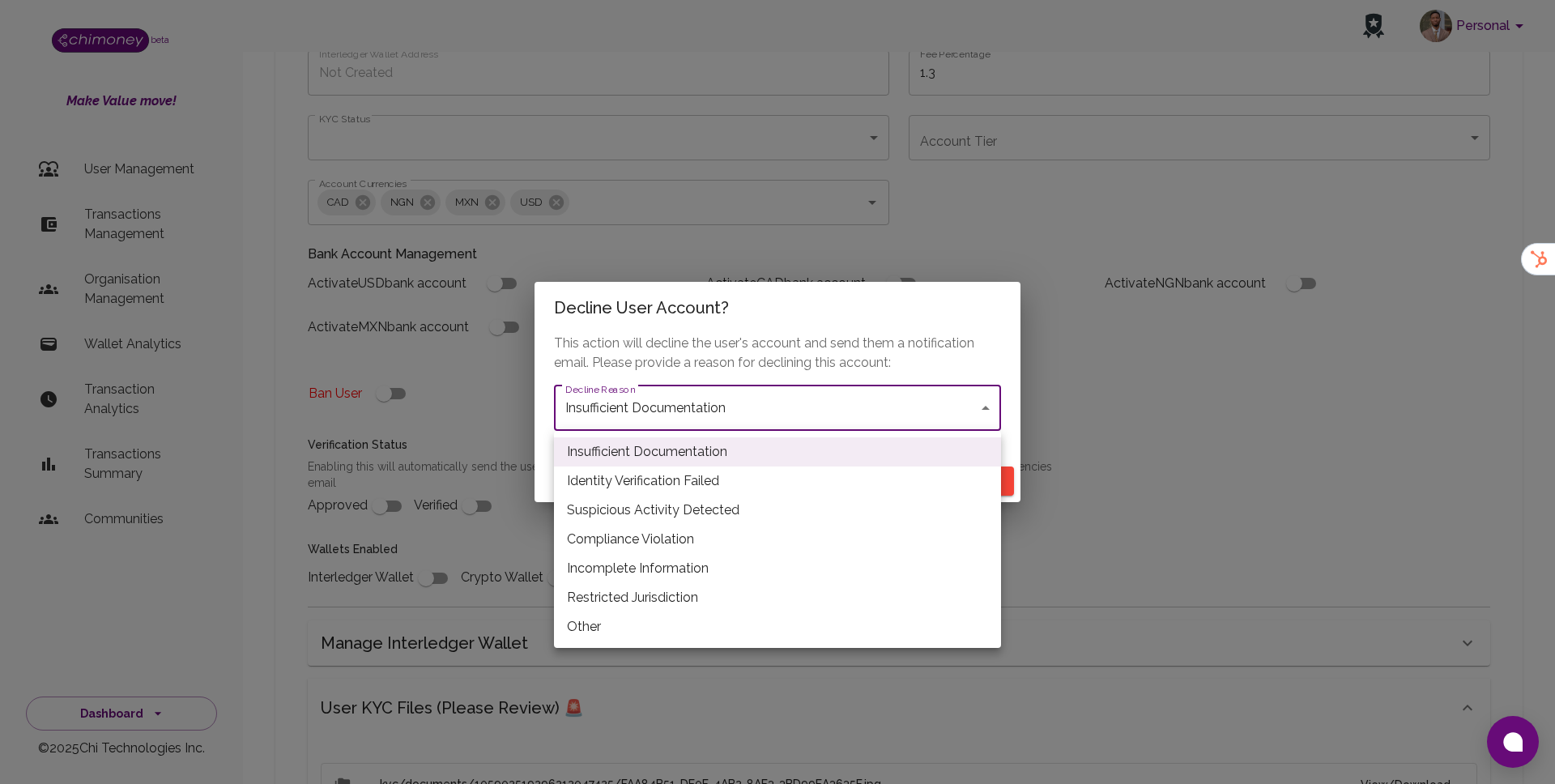
click at [632, 610] on li "Restricted Jurisdiction" at bounding box center [778, 597] width 447 height 29
type input "restricted_jurisdiction"
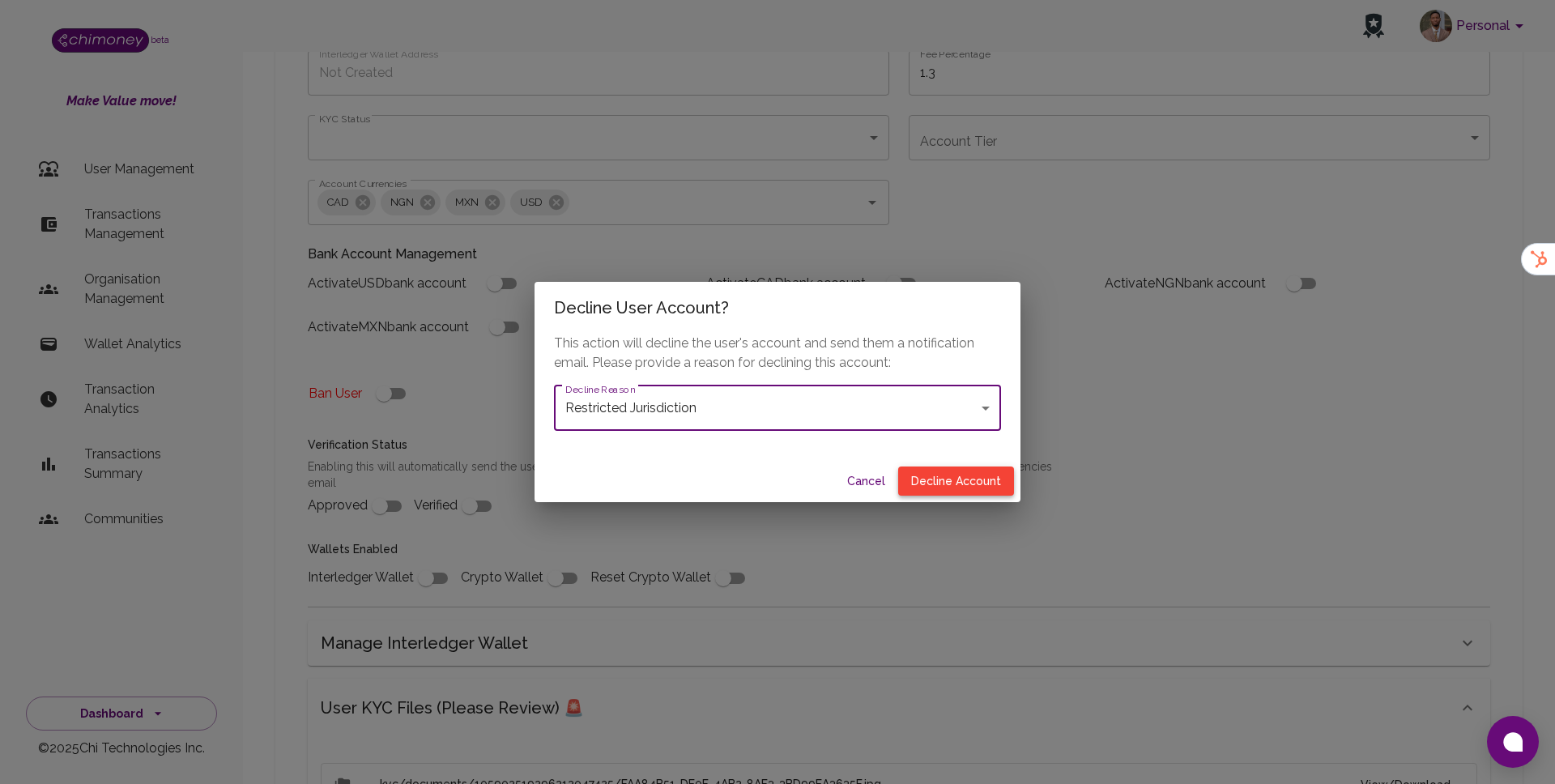
click at [953, 478] on button "Decline Account" at bounding box center [956, 481] width 116 height 30
type input "declined"
checkbox input "true"
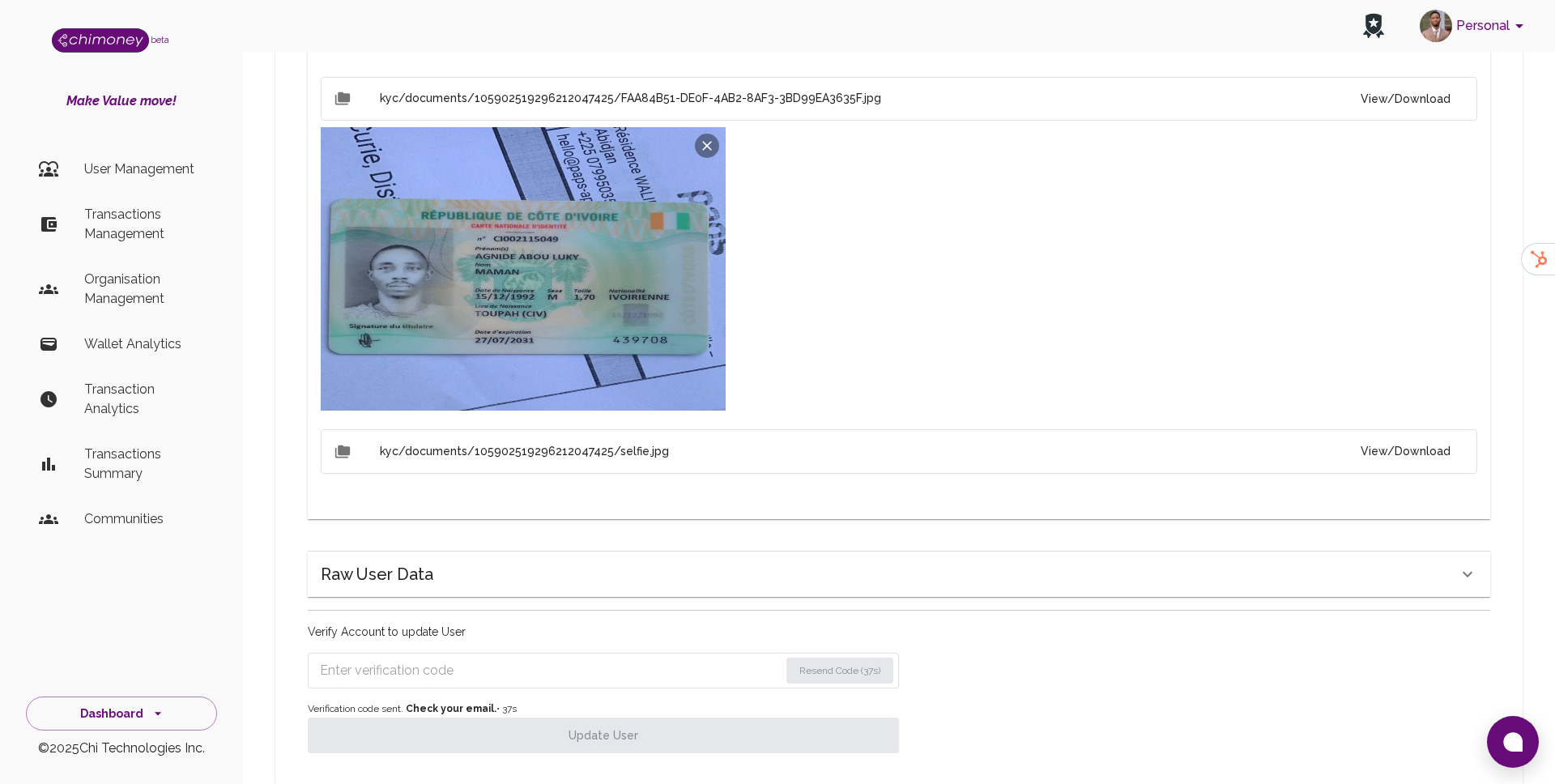
scroll to position [857, 0]
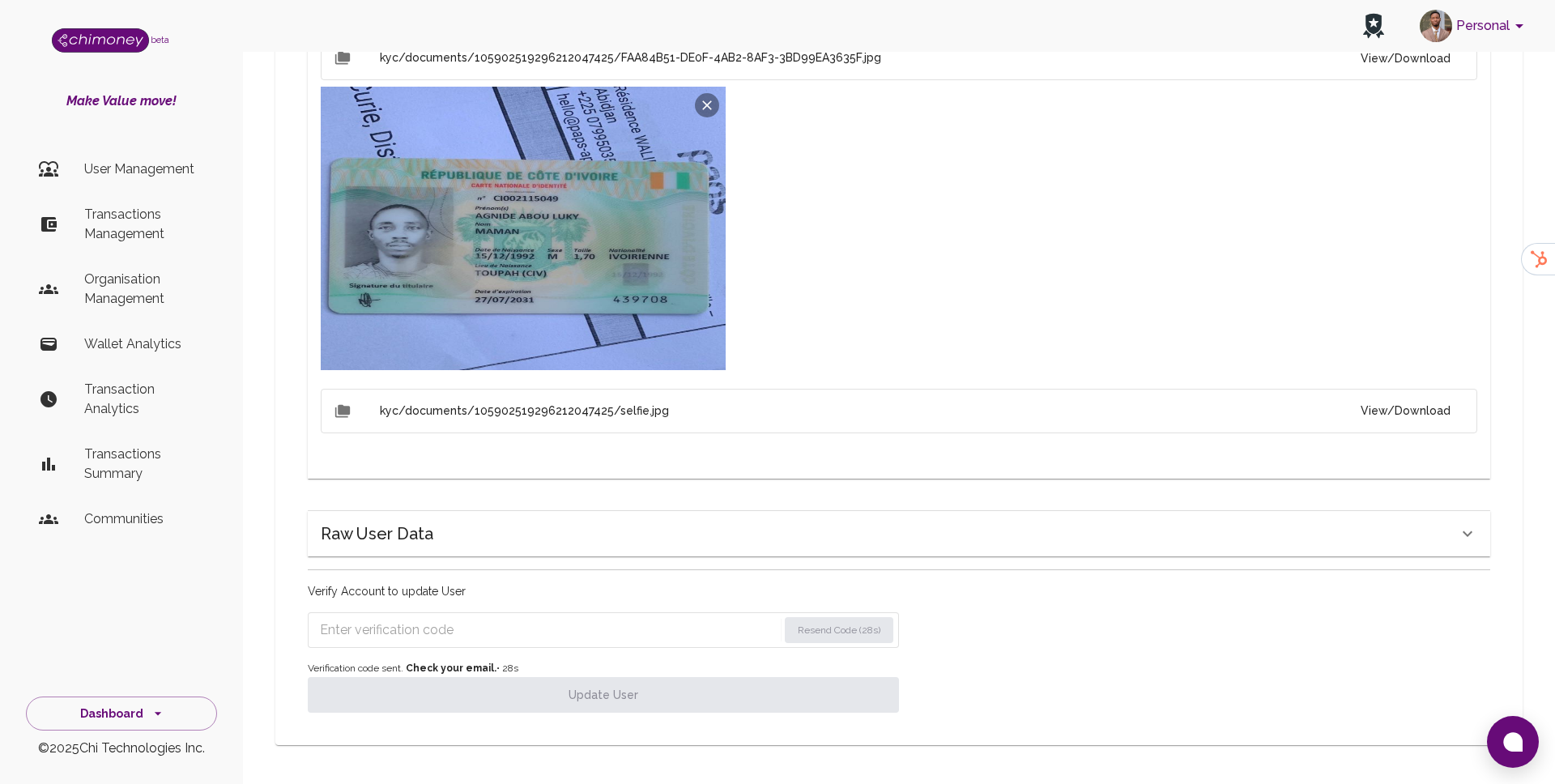
click at [447, 623] on input "Enter verification code" at bounding box center [548, 630] width 457 height 26
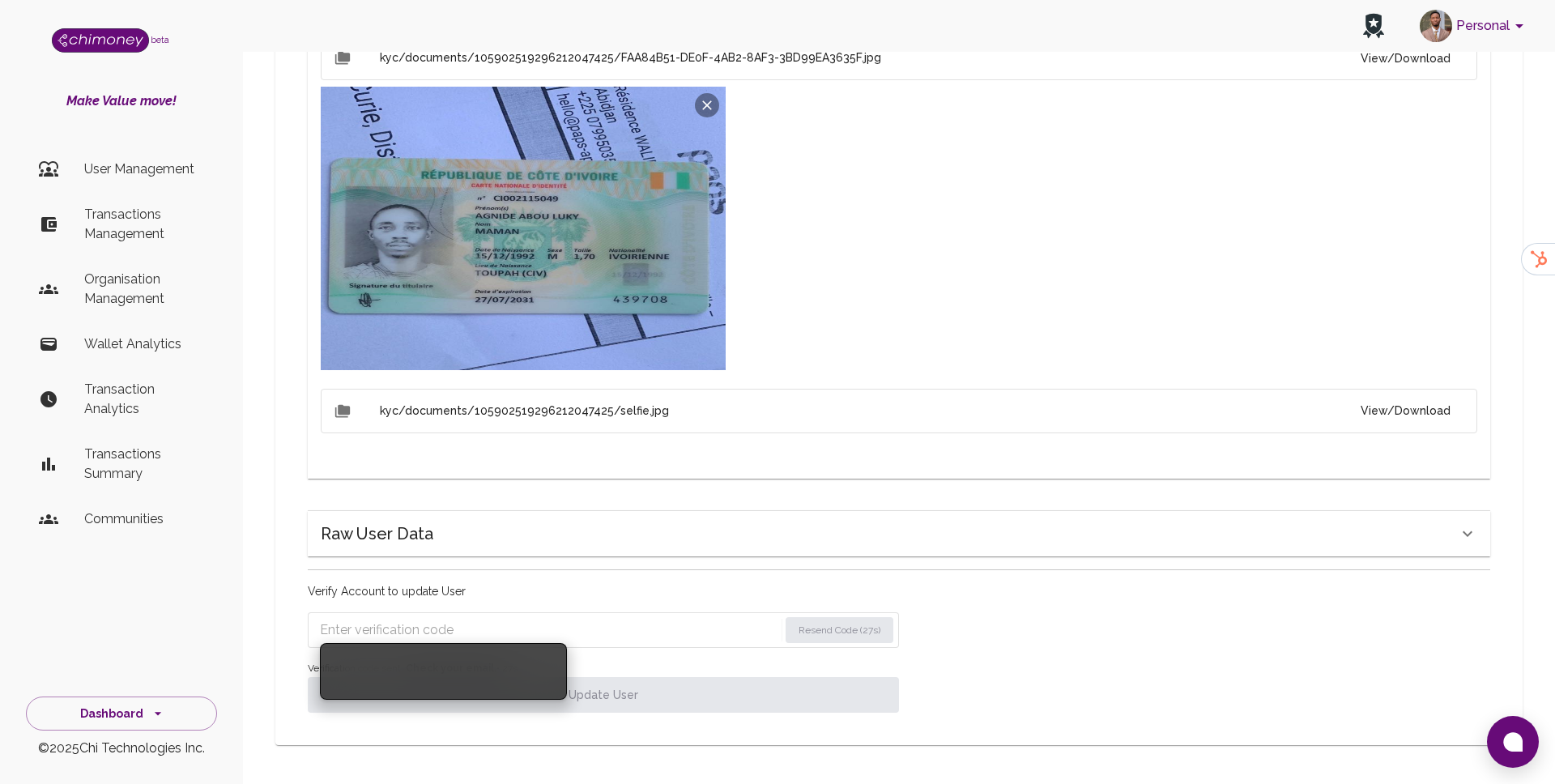
paste input "9525"
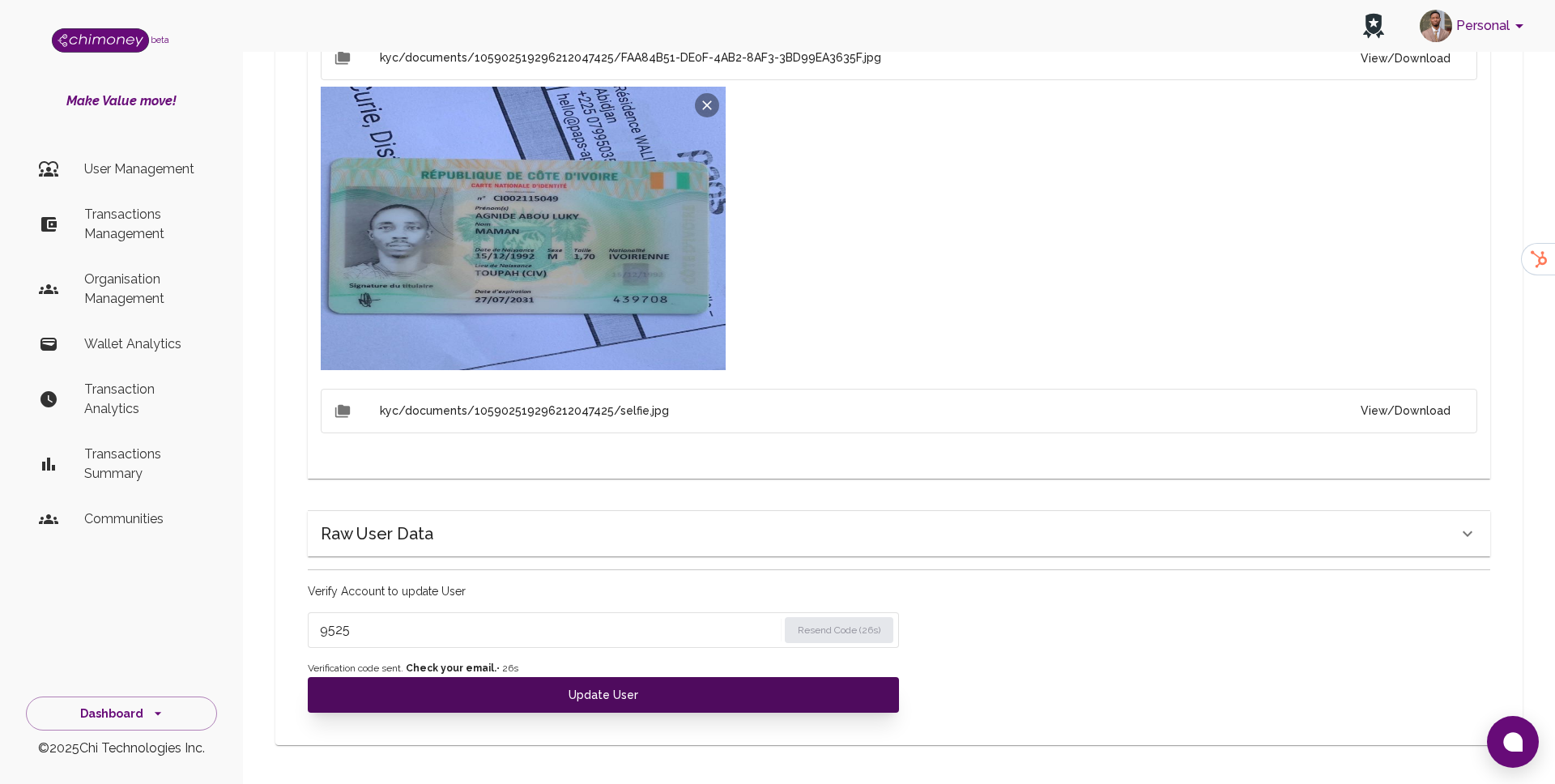
type input "9525"
click at [427, 686] on button "Update User" at bounding box center [603, 695] width 591 height 36
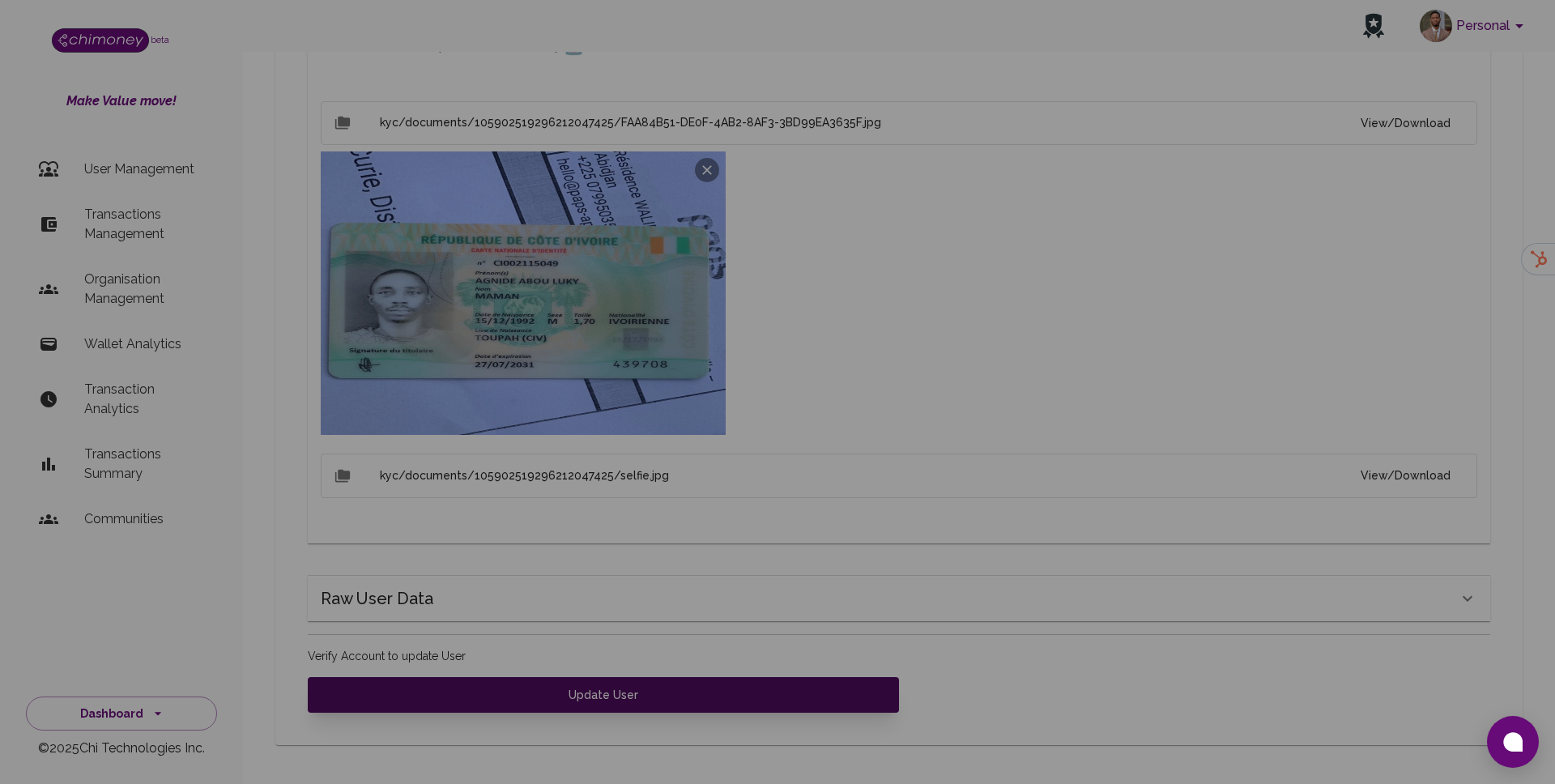
scroll to position [792, 0]
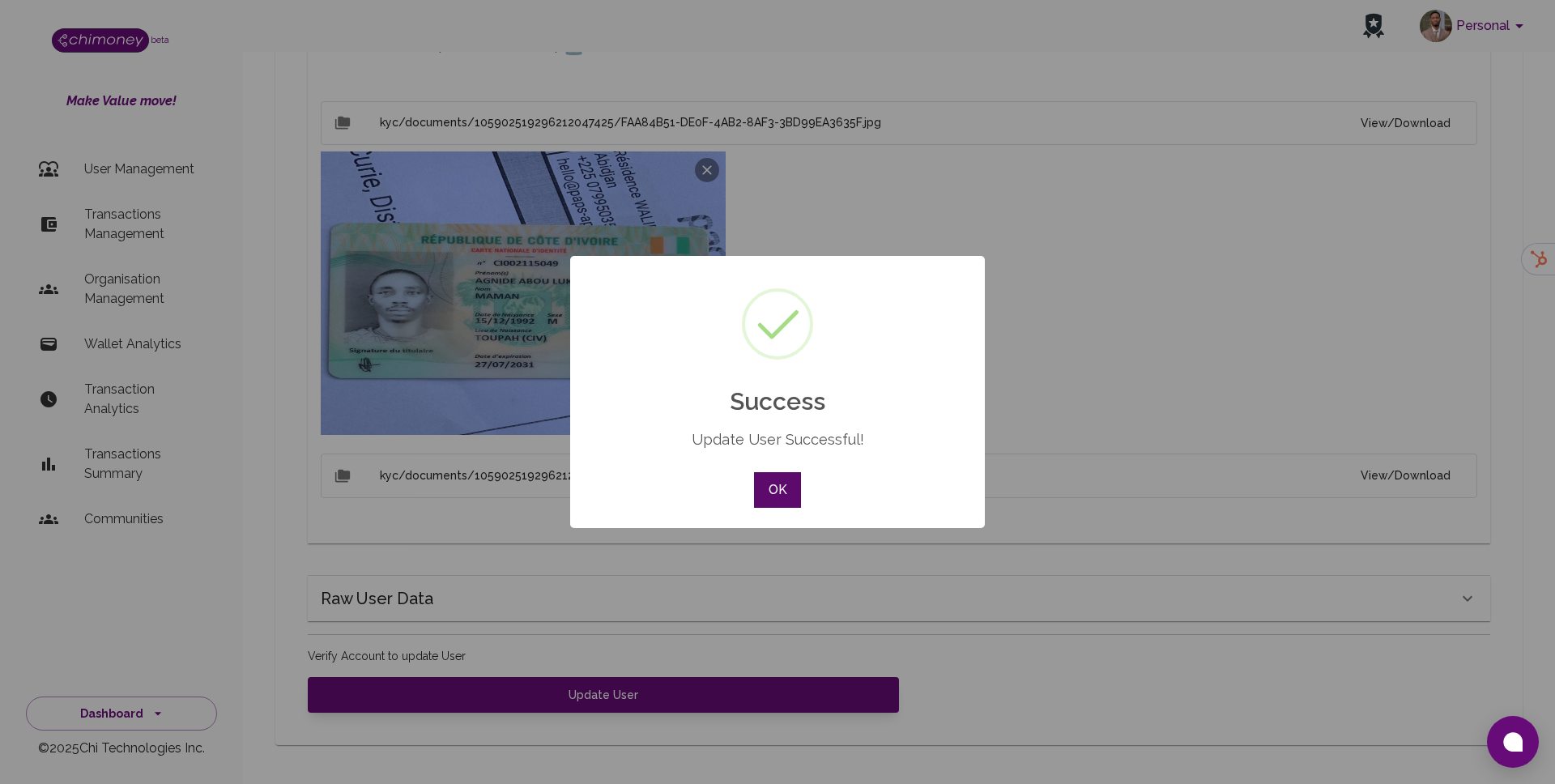
click at [778, 502] on button "OK" at bounding box center [778, 490] width 47 height 36
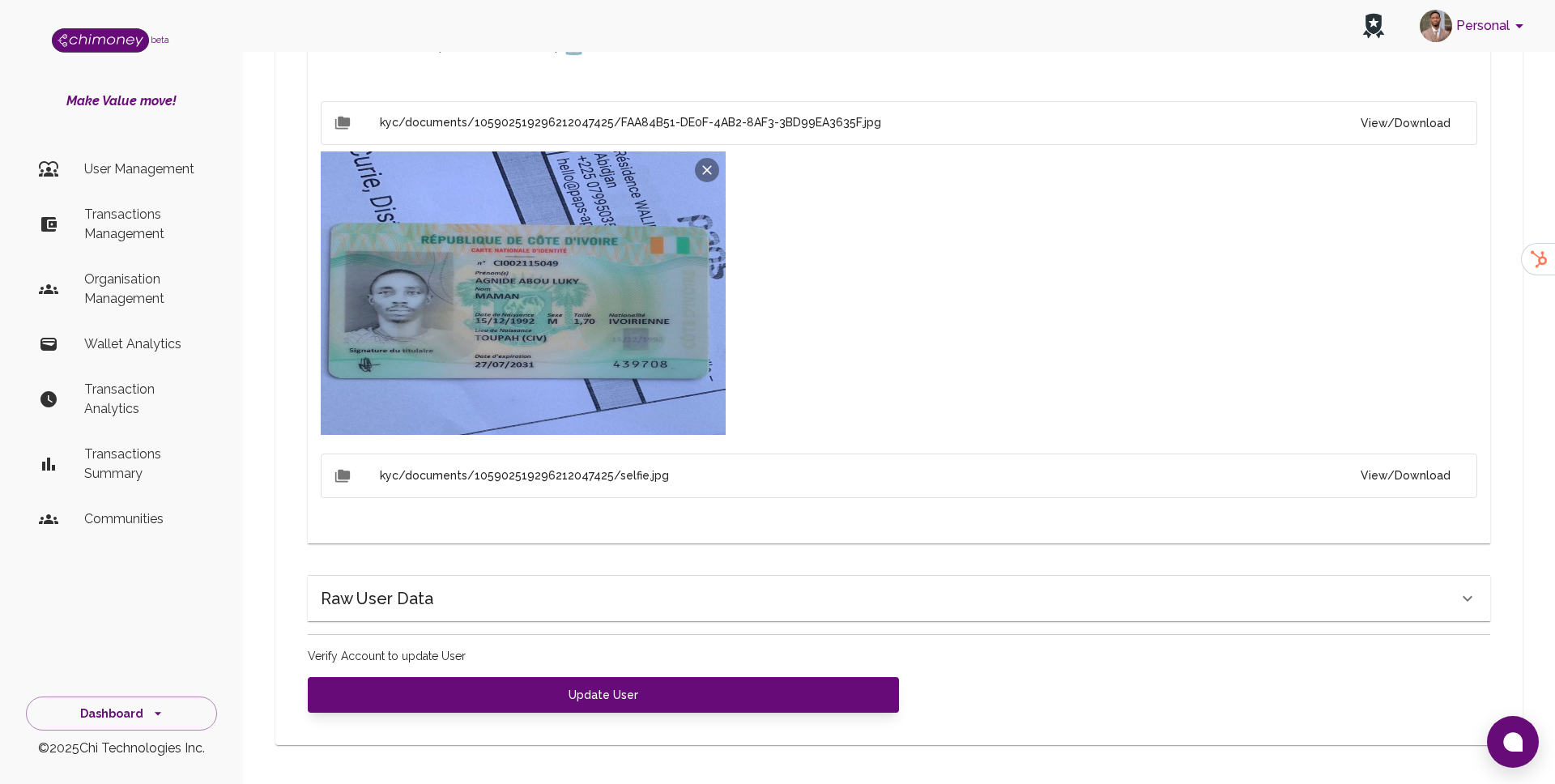
click at [101, 158] on li "User Management" at bounding box center [121, 170] width 191 height 39
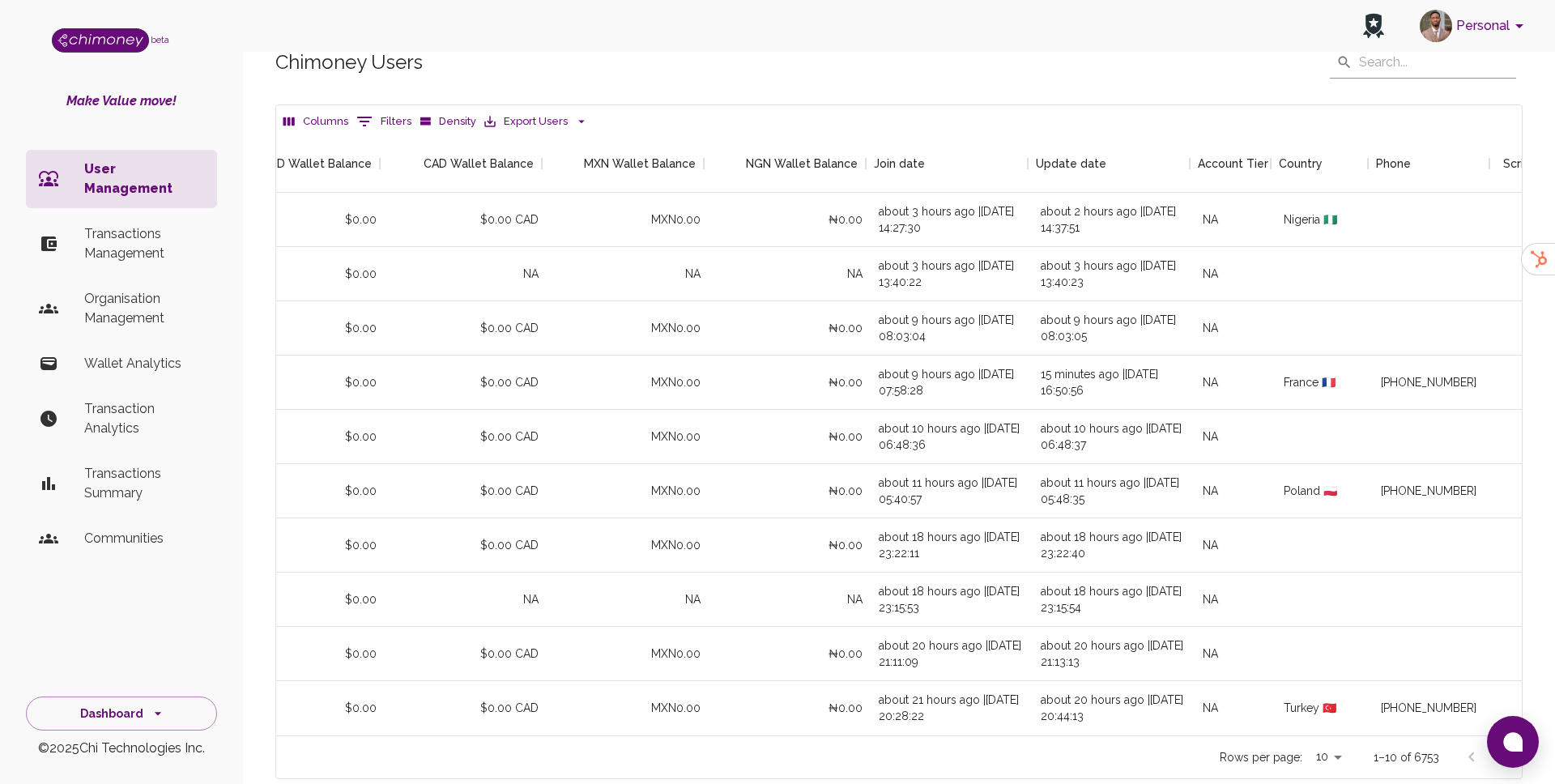
scroll to position [0, 959]
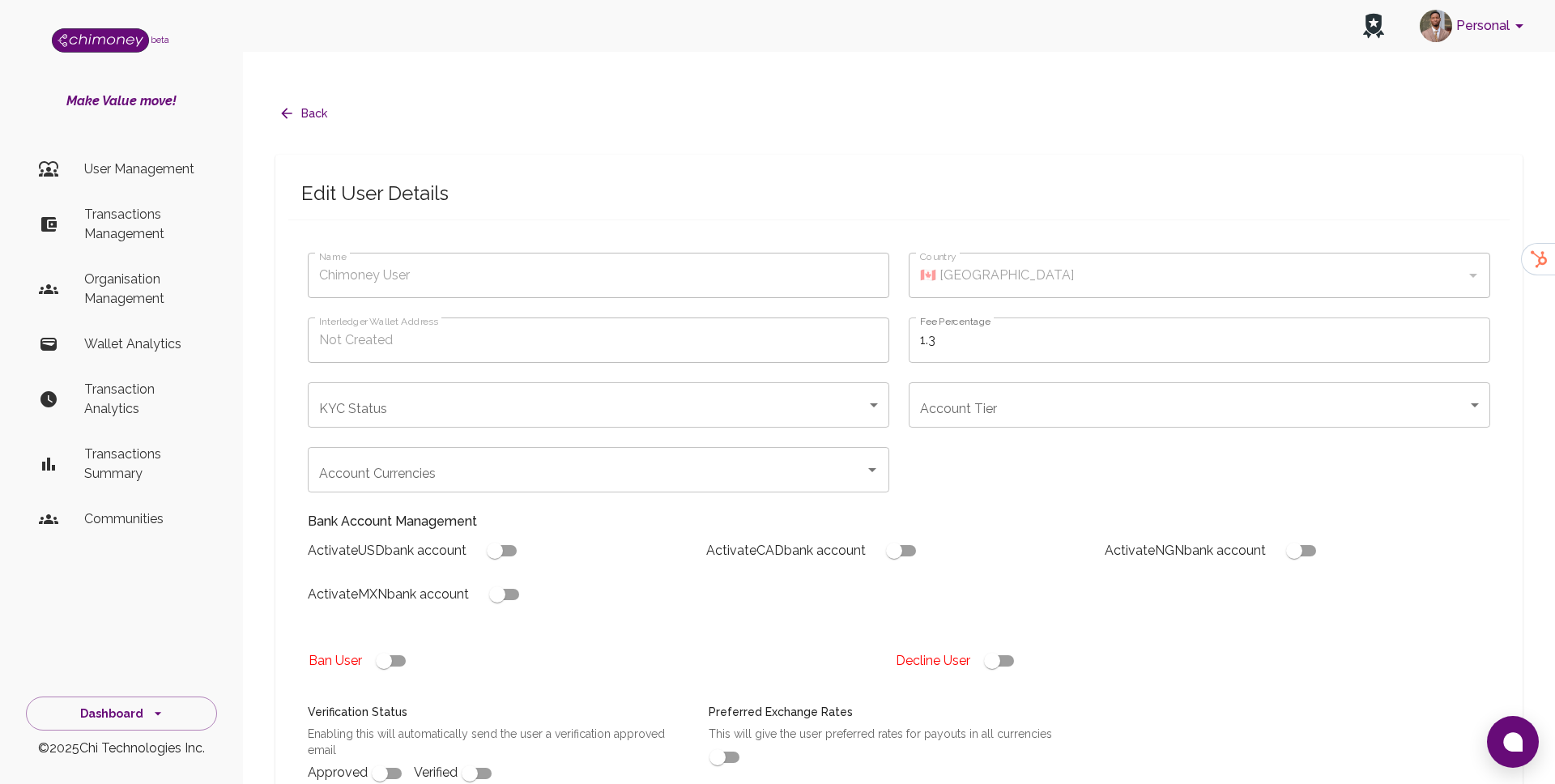
type input "Balaban Ismail"
type input "🇹🇷 Turkey"
type input "under_review"
checkbox input "true"
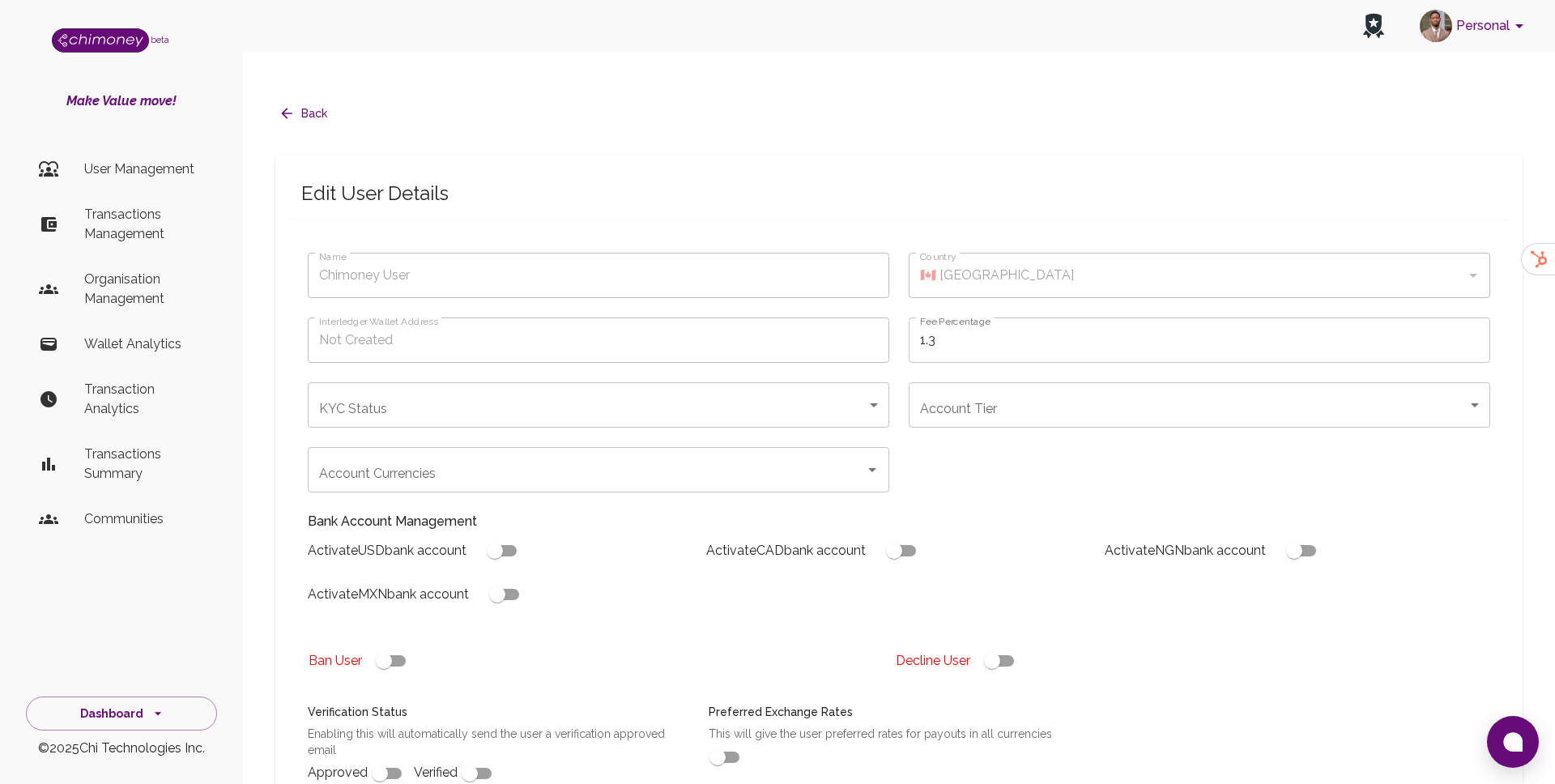
checkbox input "true"
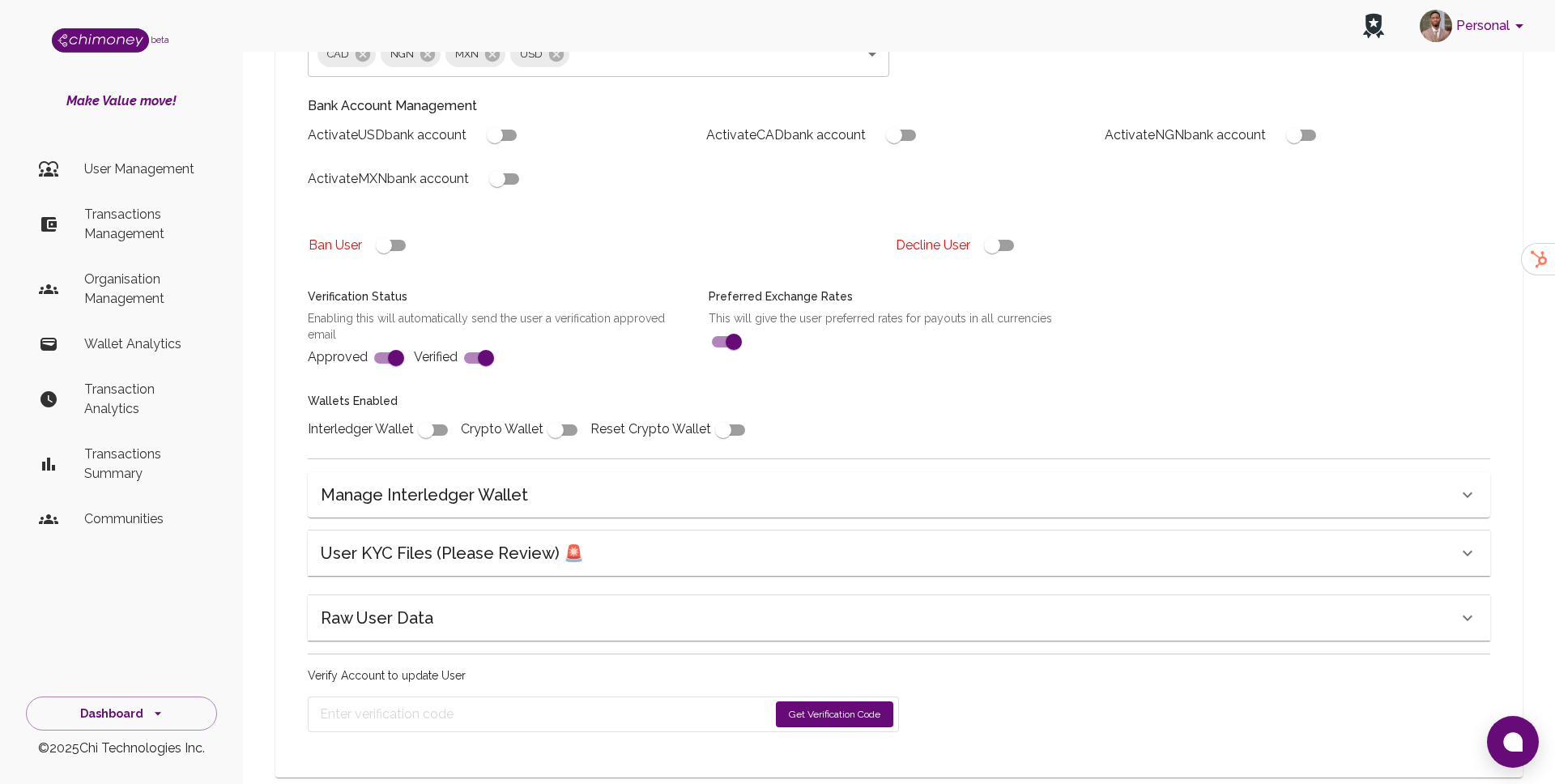
click at [493, 539] on div "User KYC Files (Please Review) 🚨" at bounding box center [899, 553] width 1182 height 46
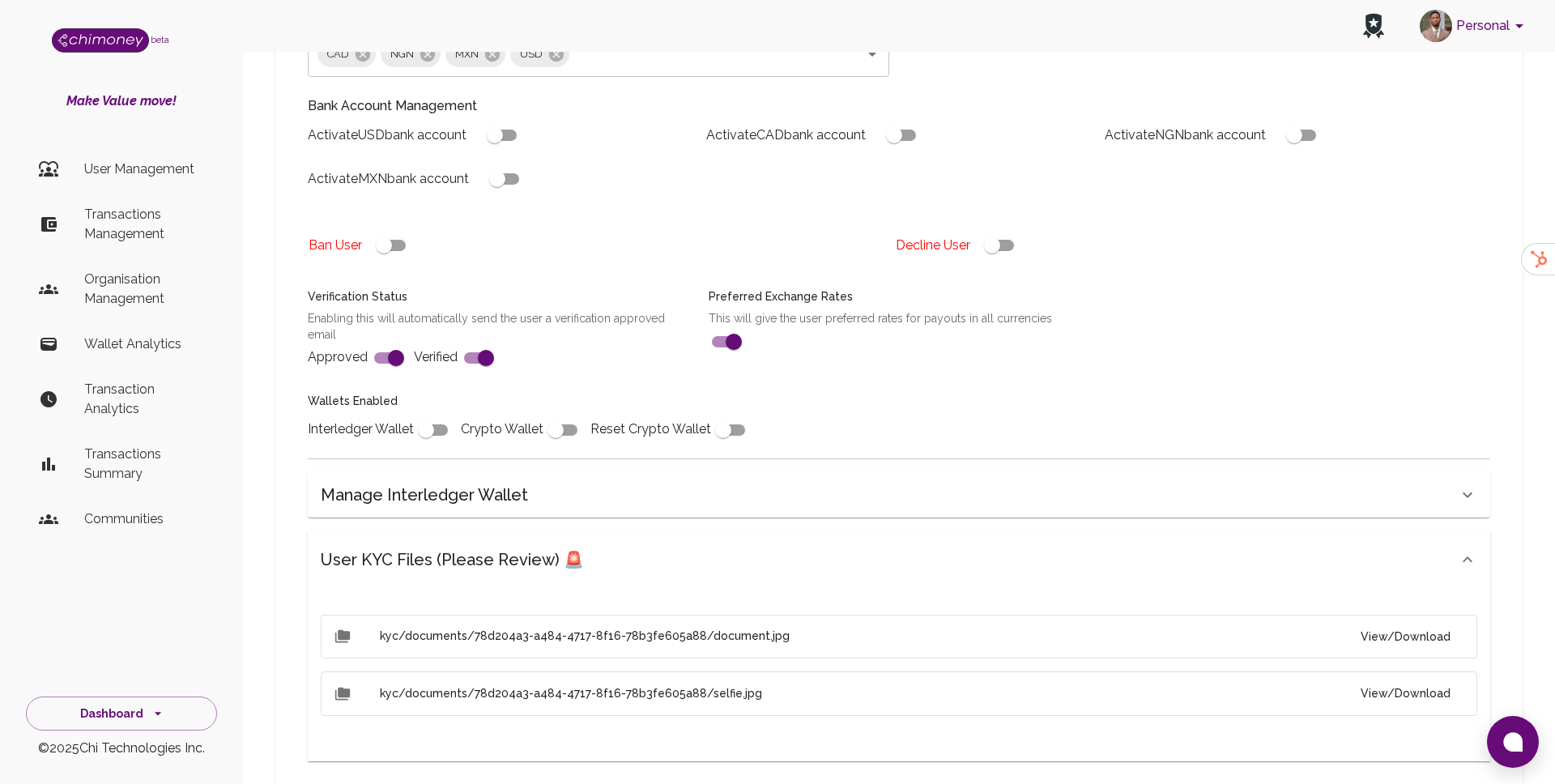
click at [1398, 622] on button "View/Download" at bounding box center [1406, 636] width 116 height 30
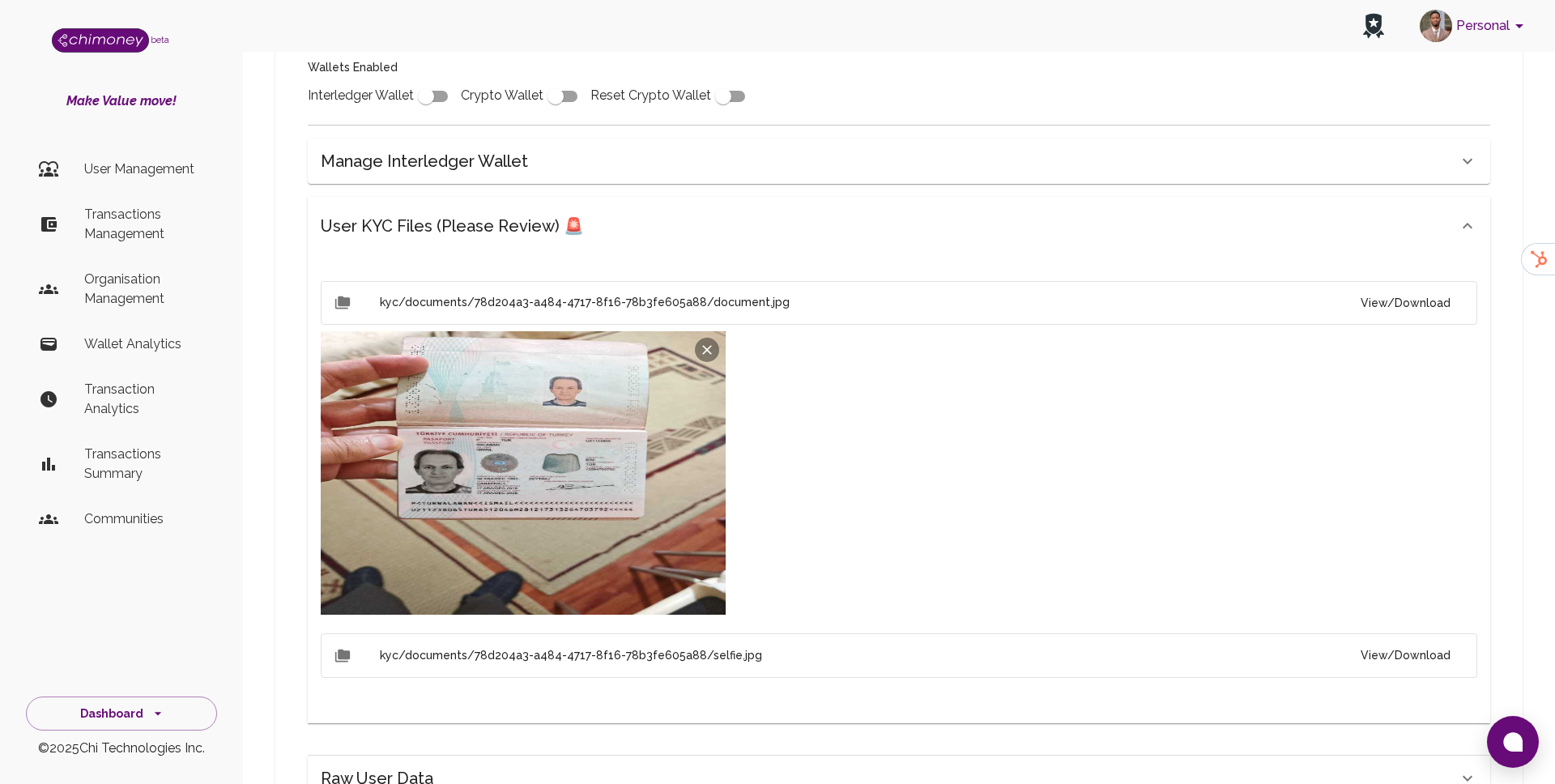
scroll to position [756, 0]
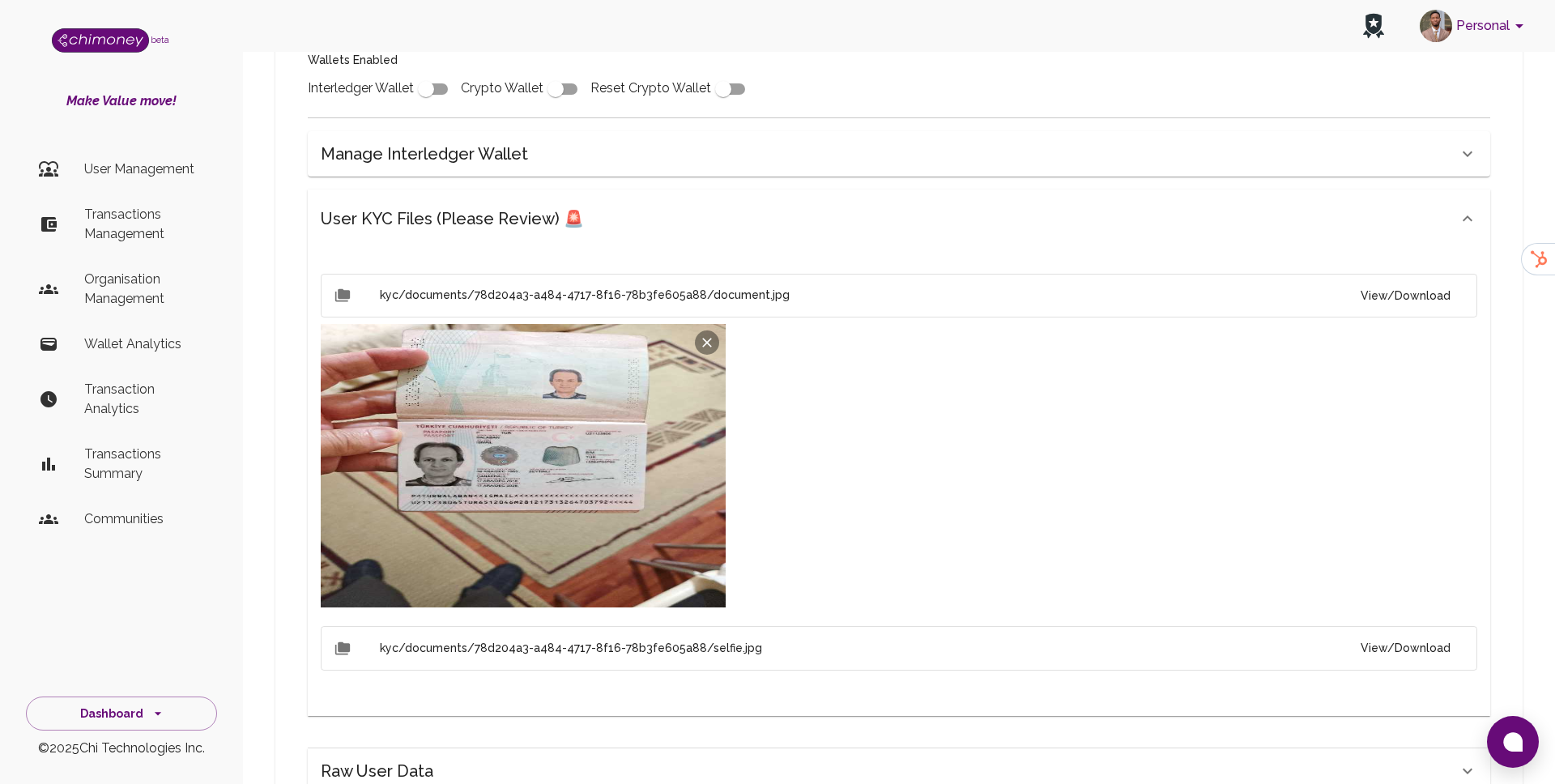
click at [1392, 633] on button "View/Download" at bounding box center [1406, 648] width 116 height 30
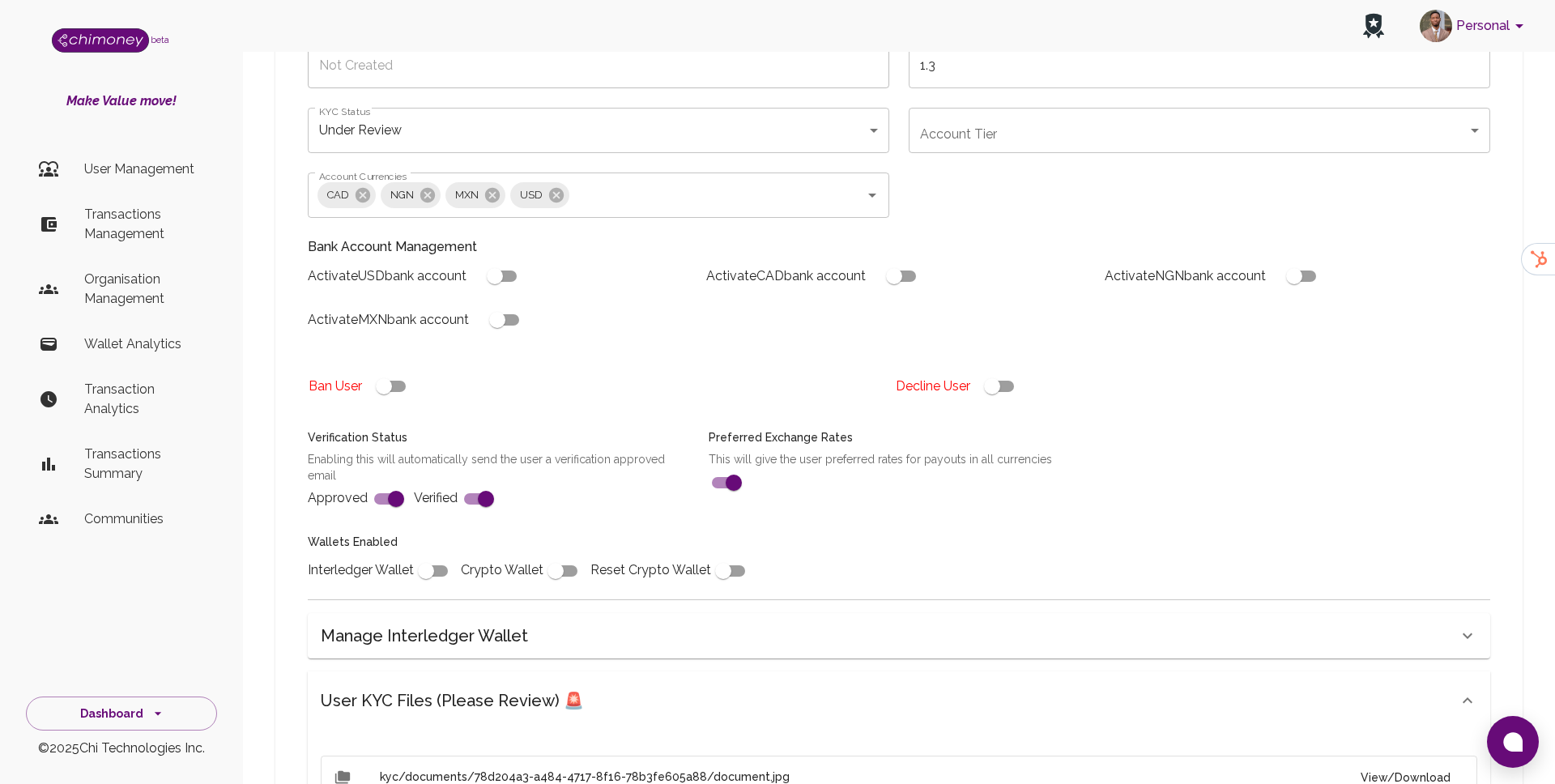
scroll to position [262, 0]
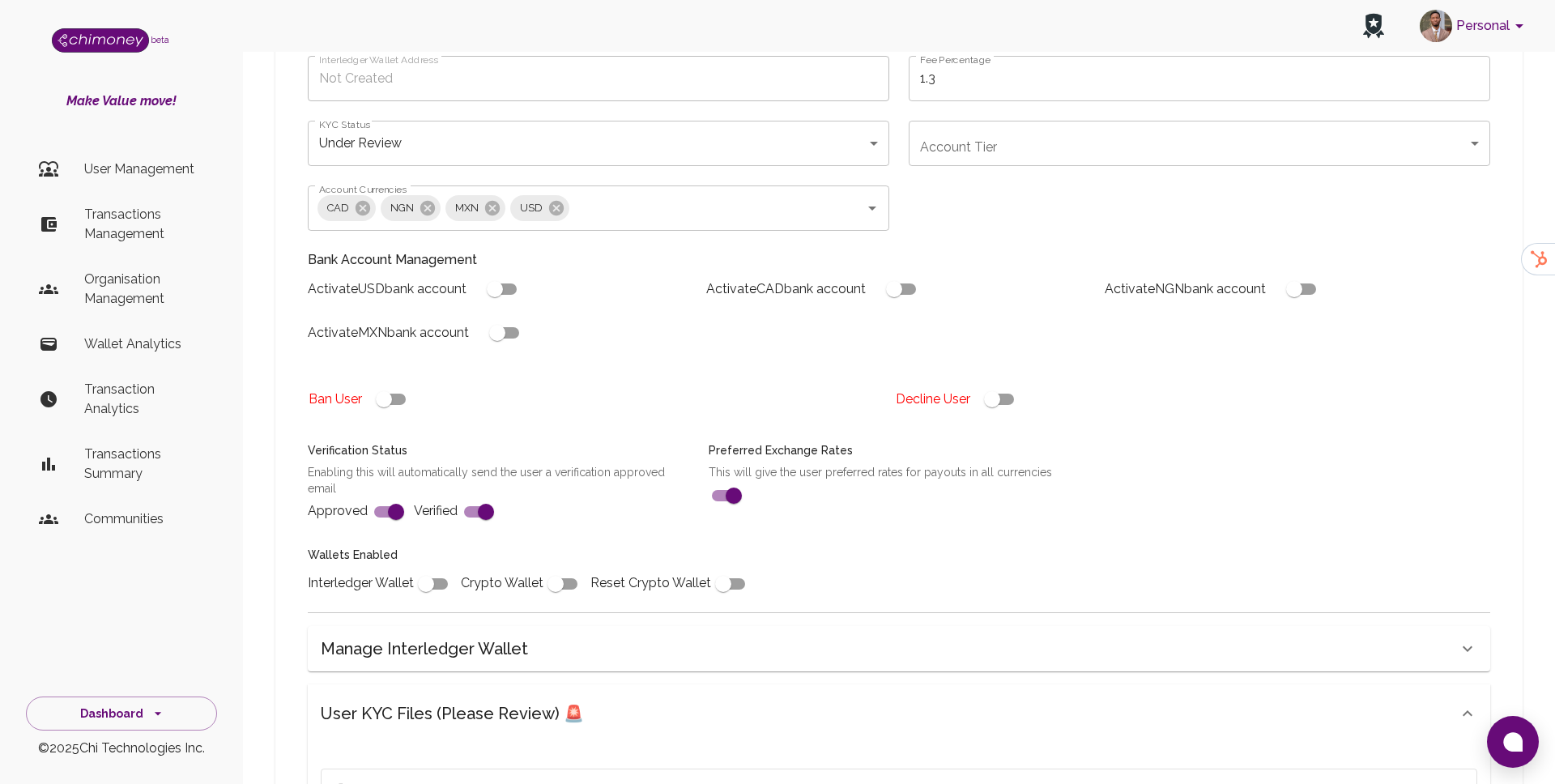
click at [438, 568] on input "checkbox" at bounding box center [426, 584] width 92 height 31
checkbox input "true"
click at [515, 274] on input "checkbox" at bounding box center [494, 289] width 92 height 31
checkbox input "true"
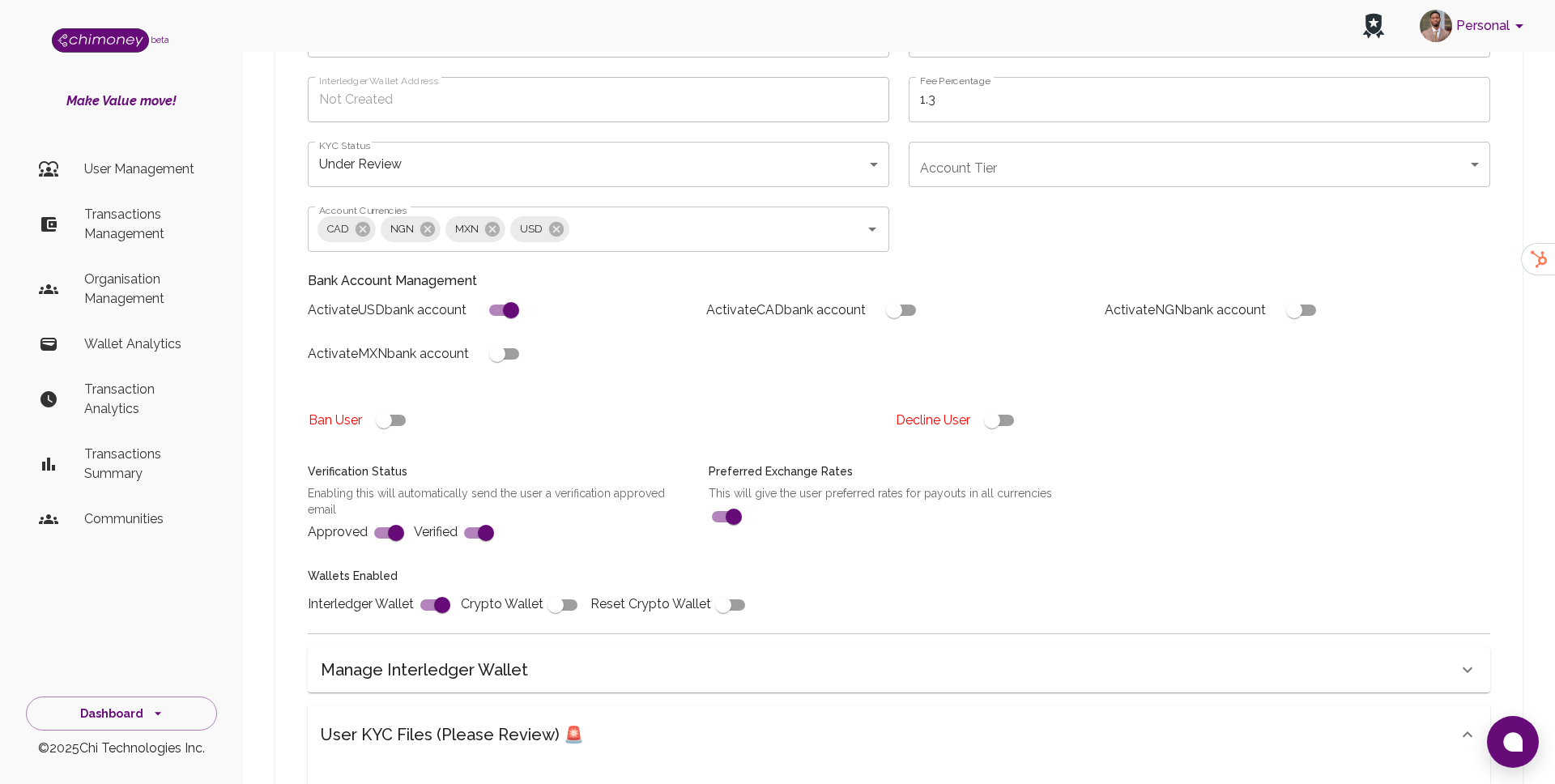
scroll to position [120, 0]
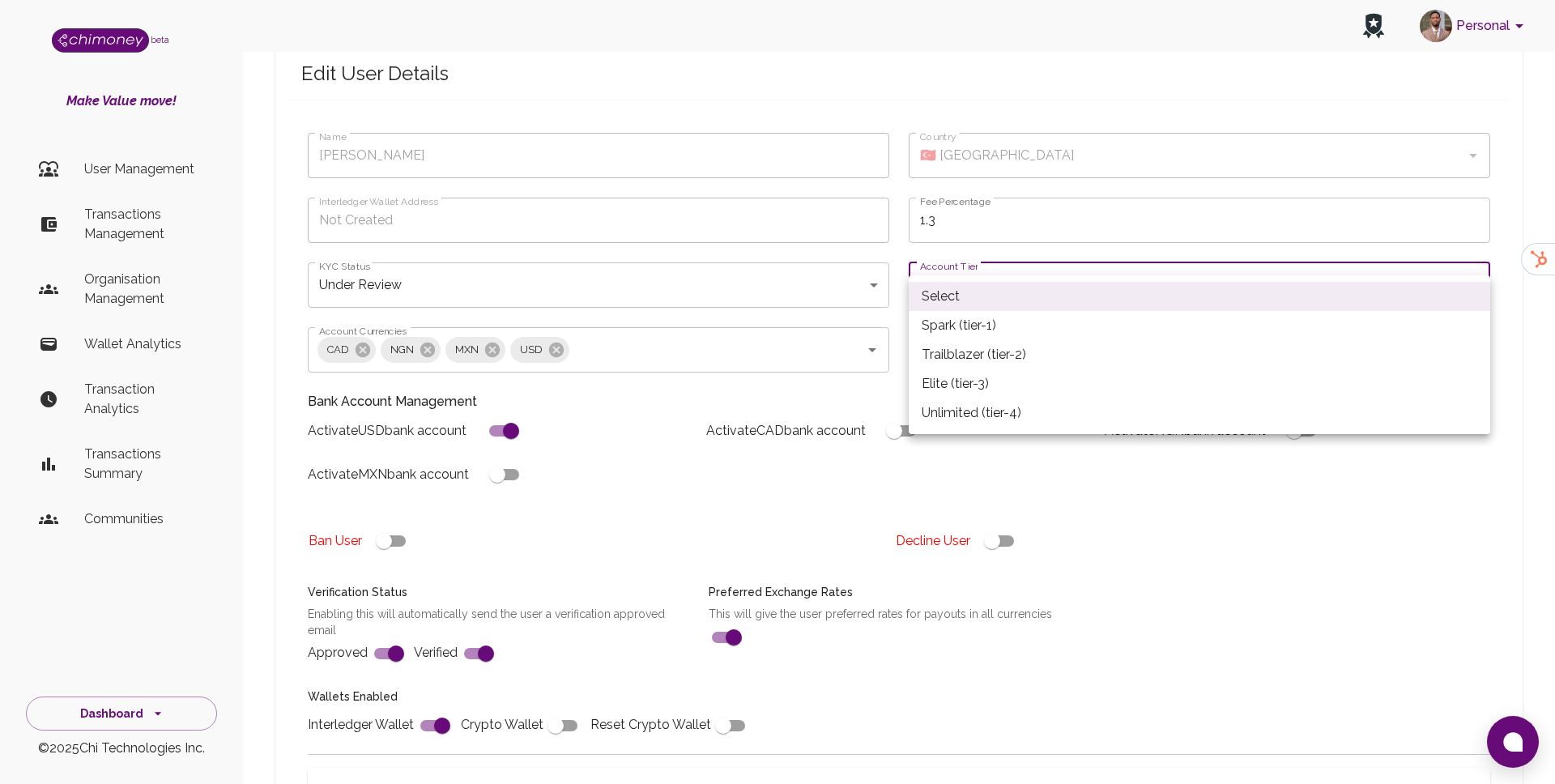
click at [944, 317] on li "Spark (tier-1)" at bounding box center [1199, 325] width 581 height 29
type input "tier-1"
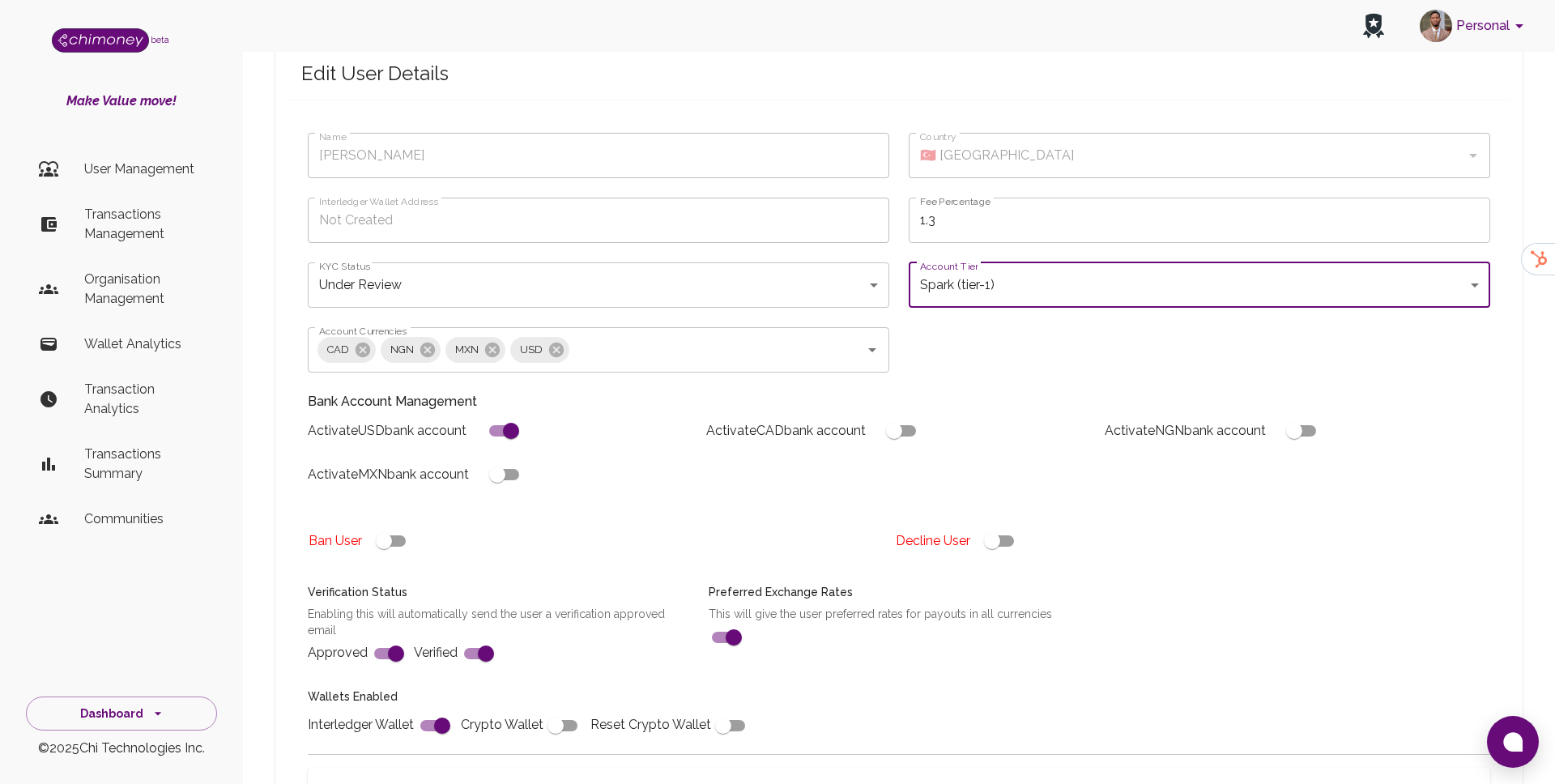
click at [674, 446] on div "Activate MXN bank account" at bounding box center [494, 468] width 399 height 44
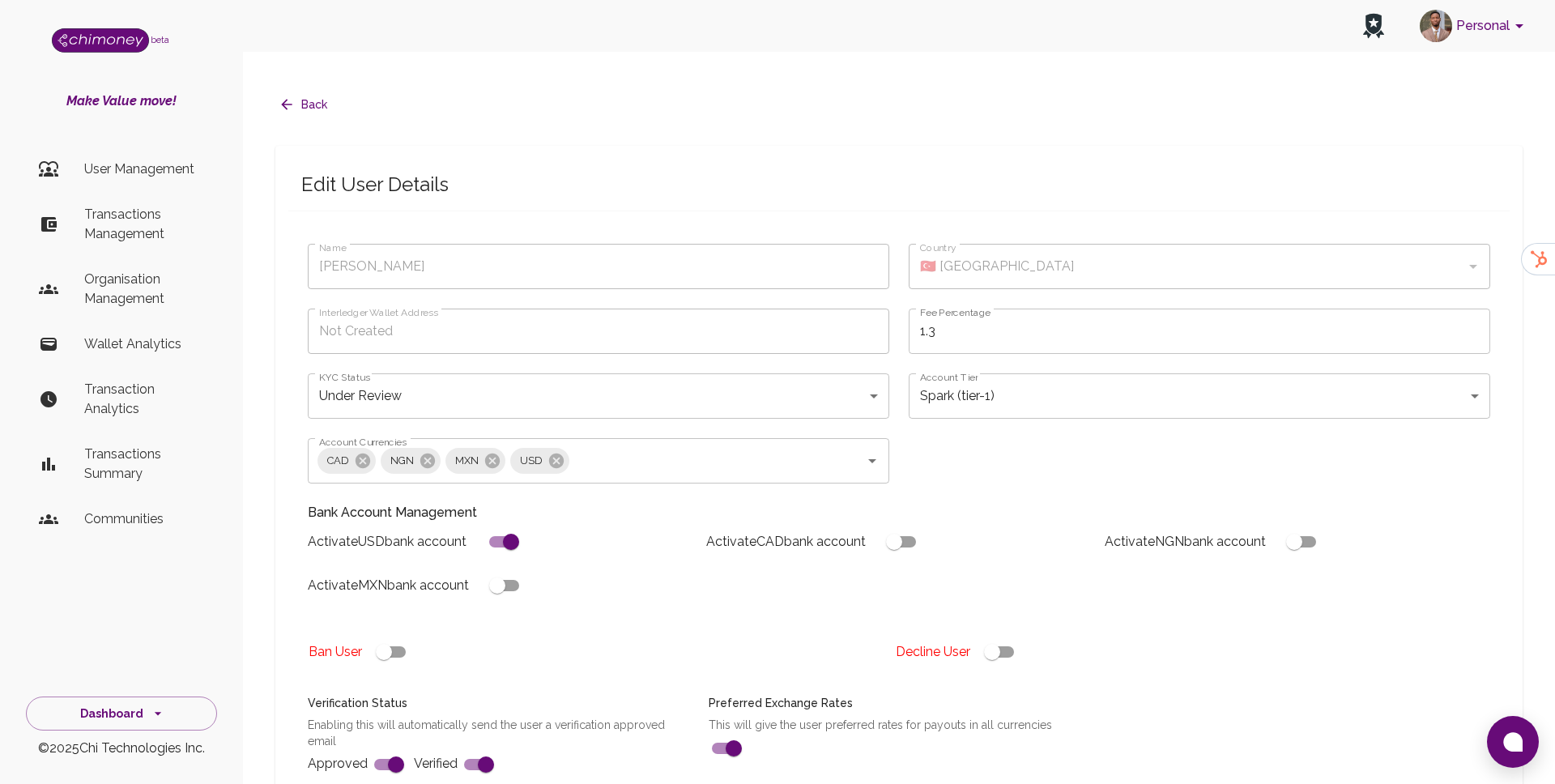
scroll to position [2, 0]
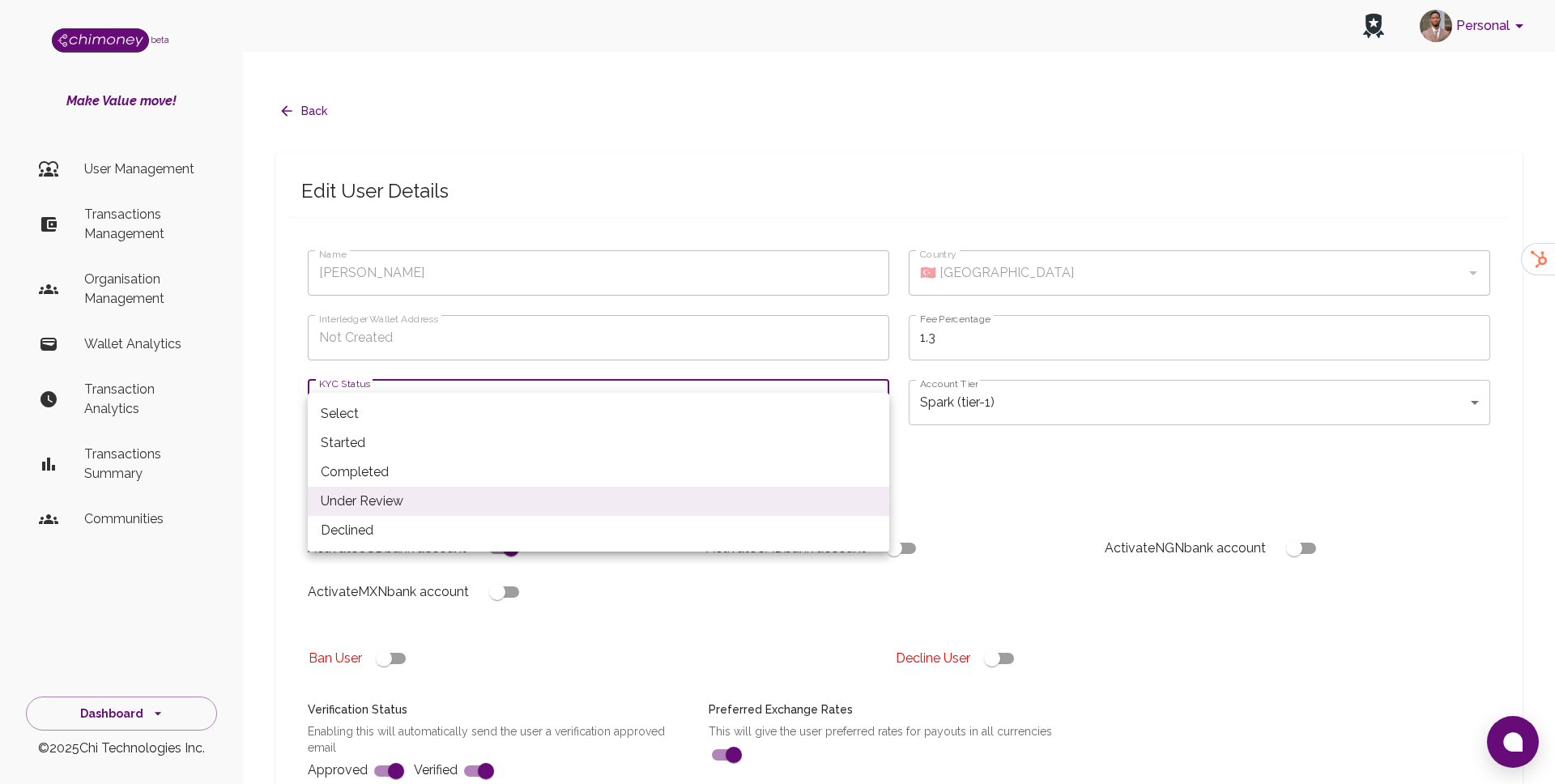
click at [379, 469] on li "Completed" at bounding box center [599, 472] width 581 height 29
type input "completed"
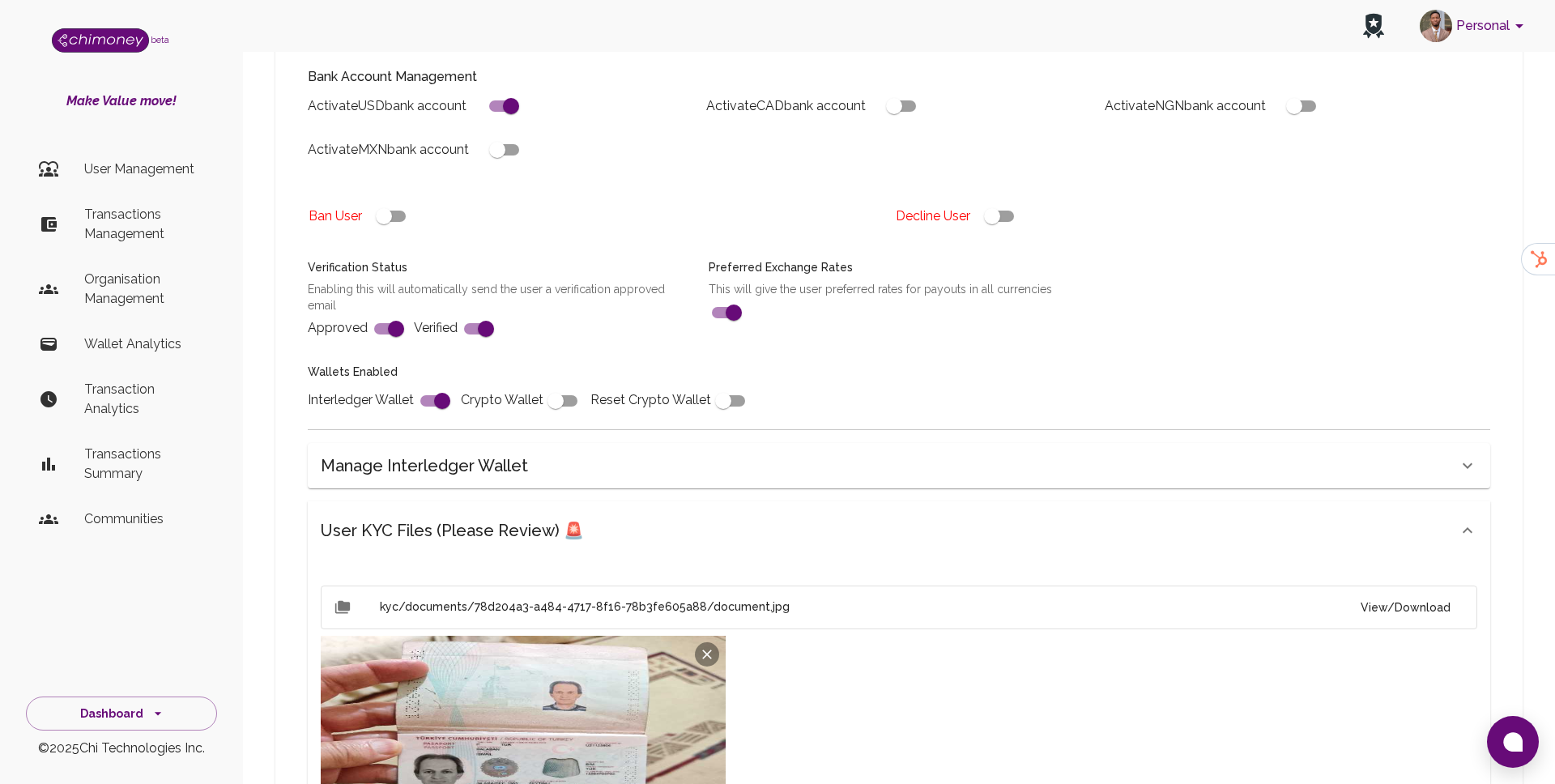
scroll to position [1205, 0]
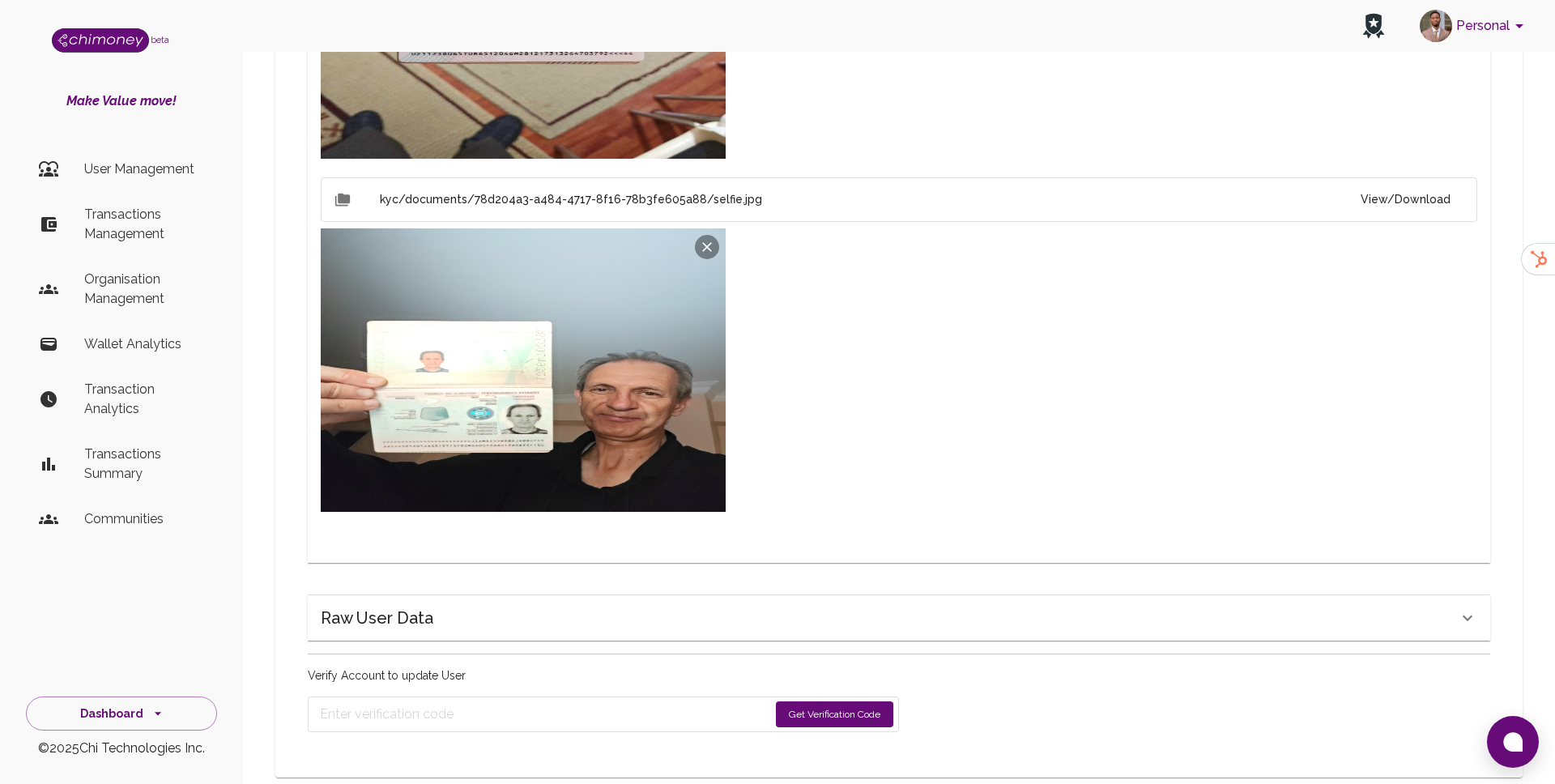
click at [881, 696] on form "Get Verification Code" at bounding box center [603, 714] width 591 height 36
click at [856, 701] on button "Get Verification Code" at bounding box center [835, 714] width 117 height 26
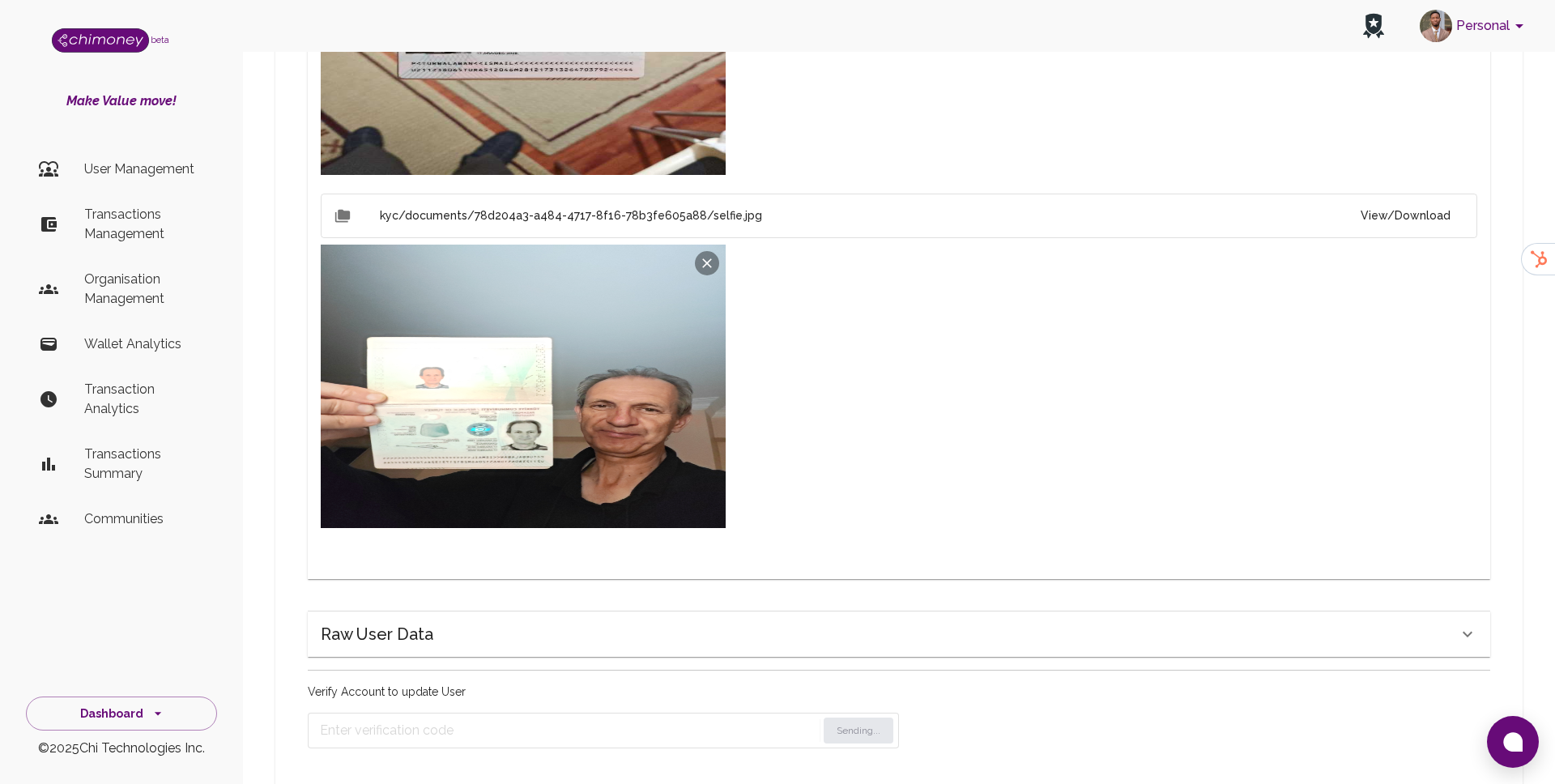
scroll to position [1187, 0]
click at [479, 718] on input "Enter verification code" at bounding box center [549, 731] width 459 height 26
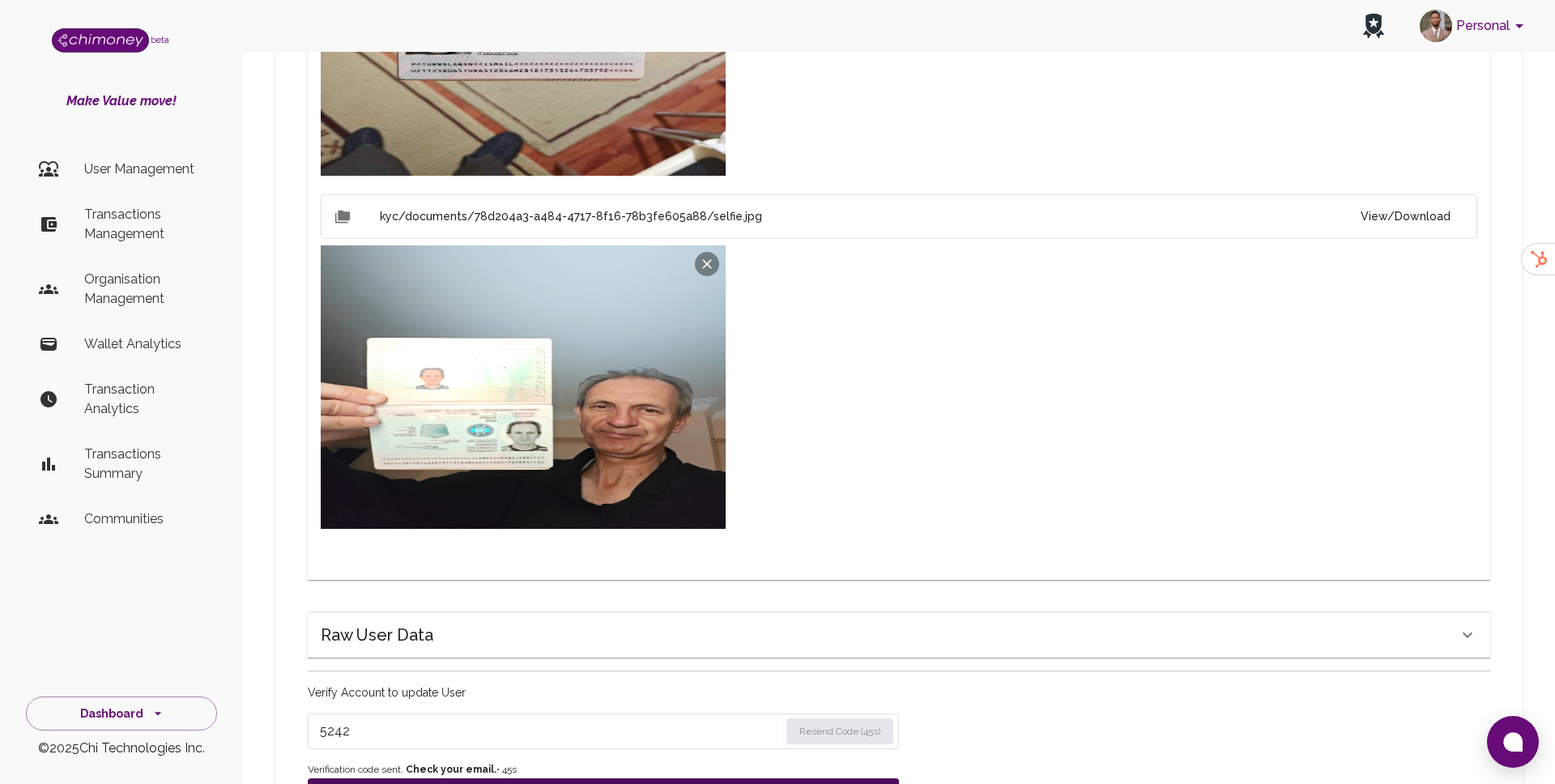
click at [479, 781] on button "Update User" at bounding box center [603, 796] width 591 height 36
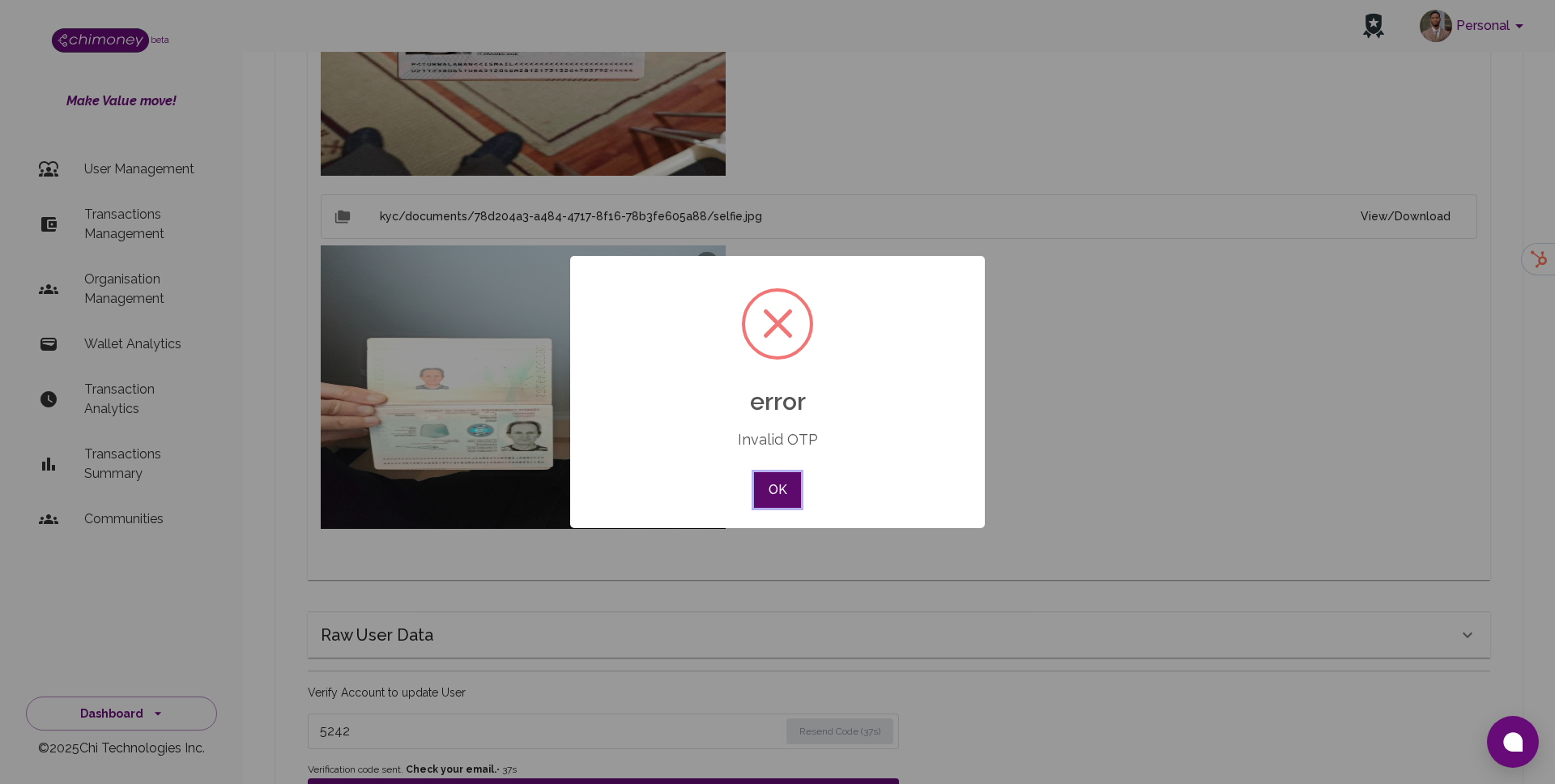
click at [767, 488] on button "OK" at bounding box center [778, 490] width 47 height 36
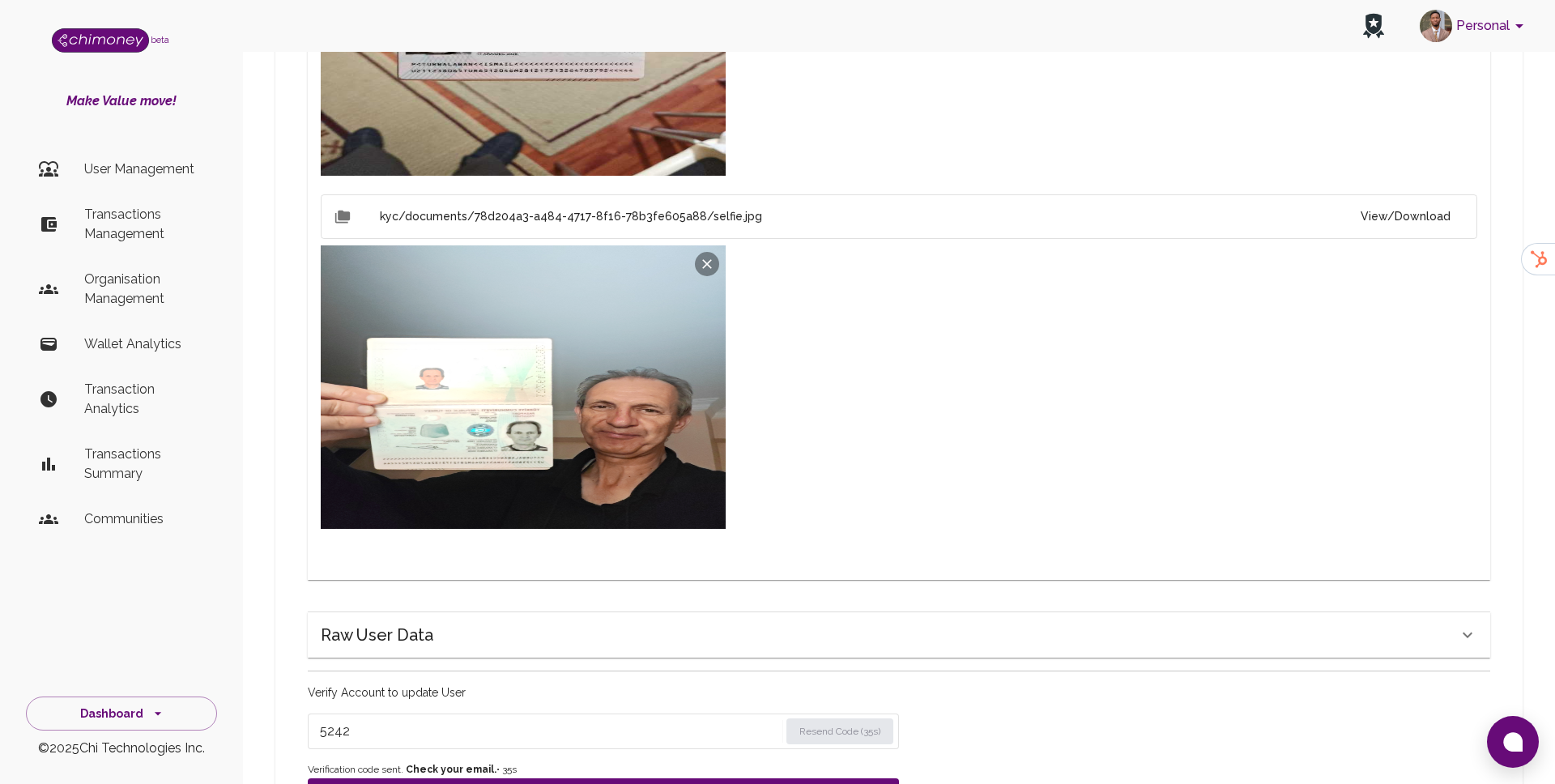
click at [334, 718] on input "5242" at bounding box center [549, 731] width 459 height 26
click at [351, 778] on button "Update User" at bounding box center [603, 796] width 591 height 36
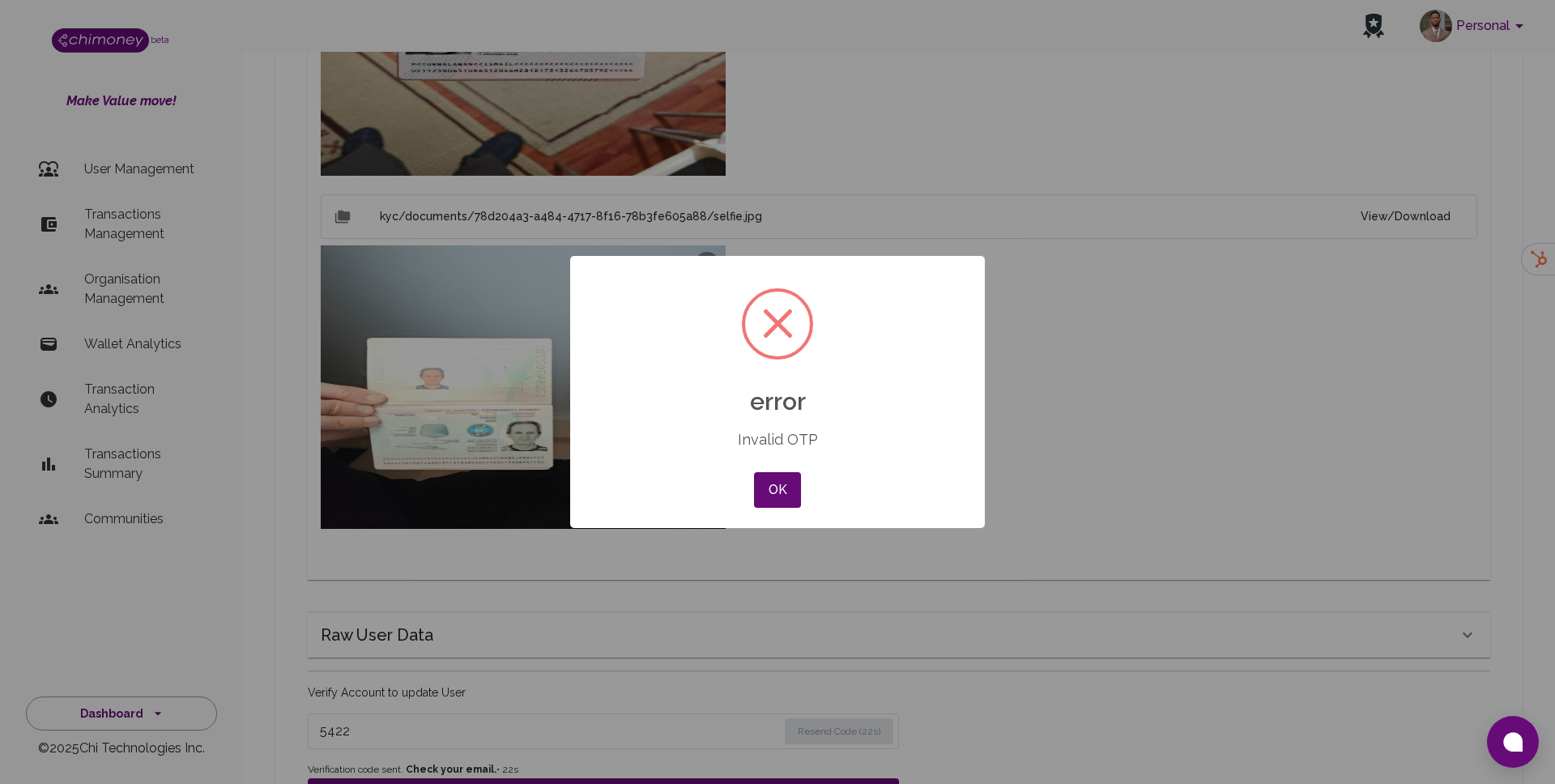
click at [771, 469] on div "OK No Cancel" at bounding box center [778, 490] width 55 height 44
click at [761, 479] on button "OK" at bounding box center [778, 490] width 47 height 36
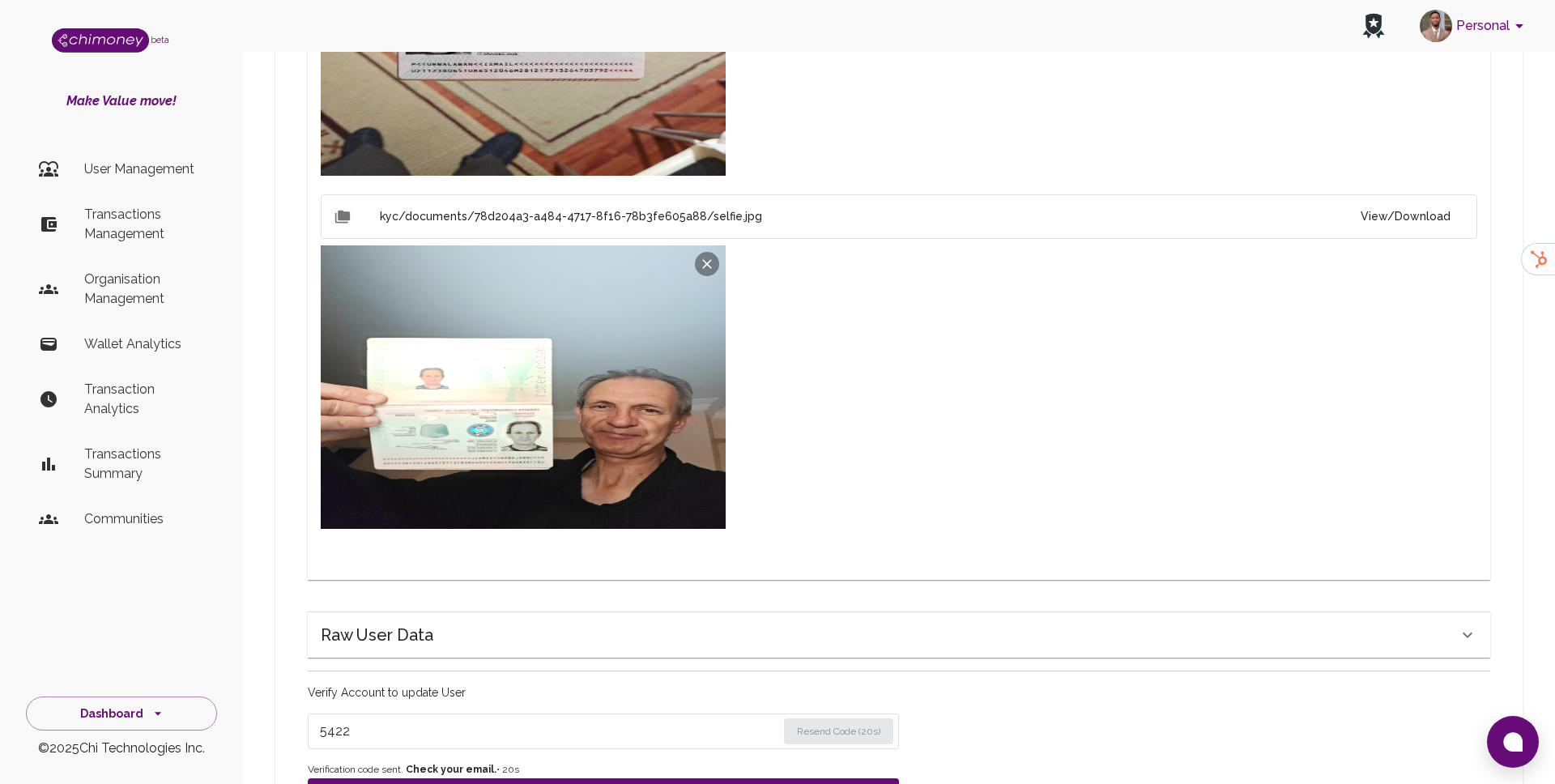
click at [347, 718] on input "5422" at bounding box center [548, 731] width 457 height 26
type input "5442"
click at [335, 778] on button "Update User" at bounding box center [603, 796] width 591 height 36
type input "under_review"
checkbox input "false"
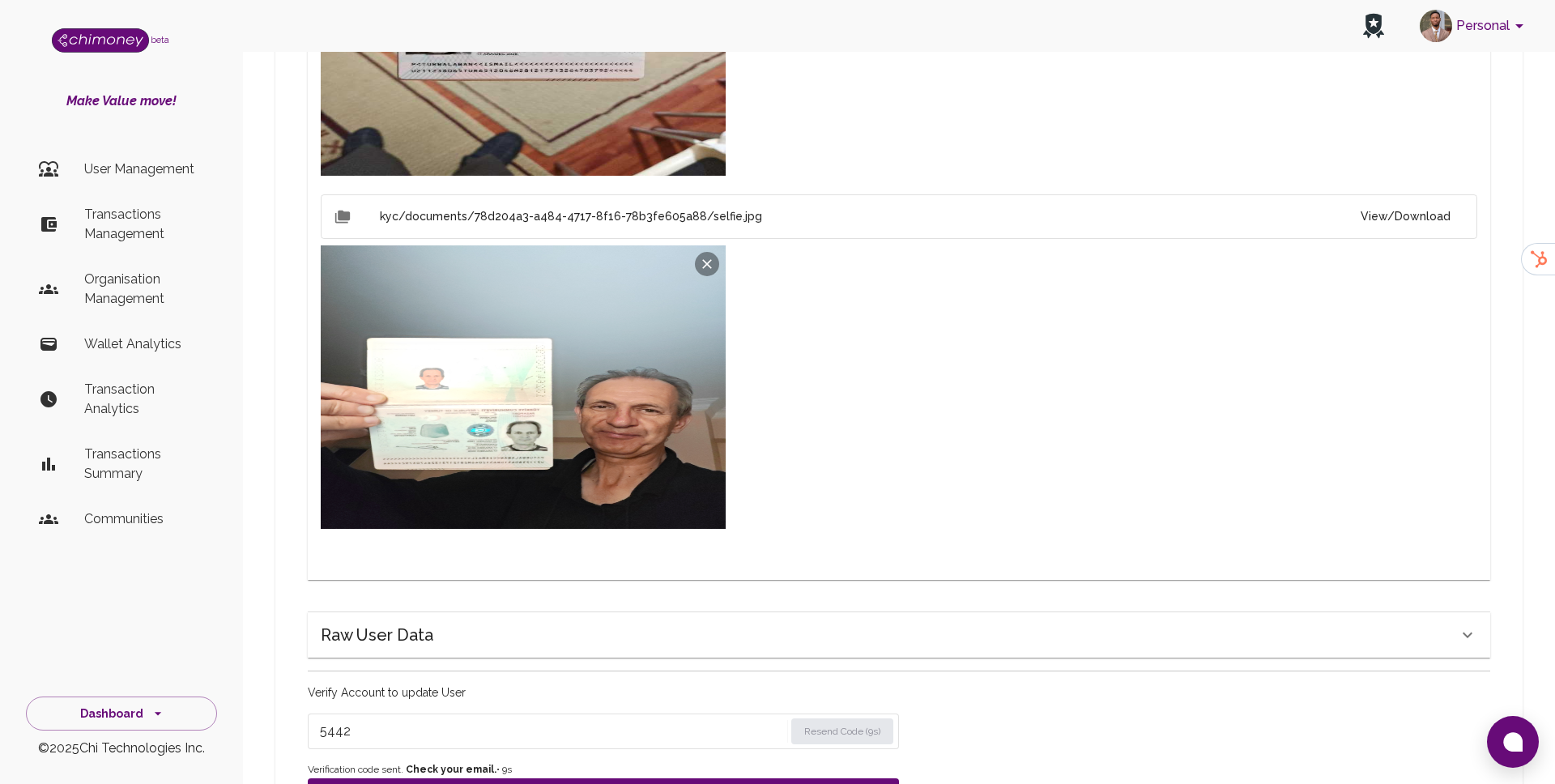
checkbox input "false"
type input "completed"
type input "tier-1"
checkbox input "true"
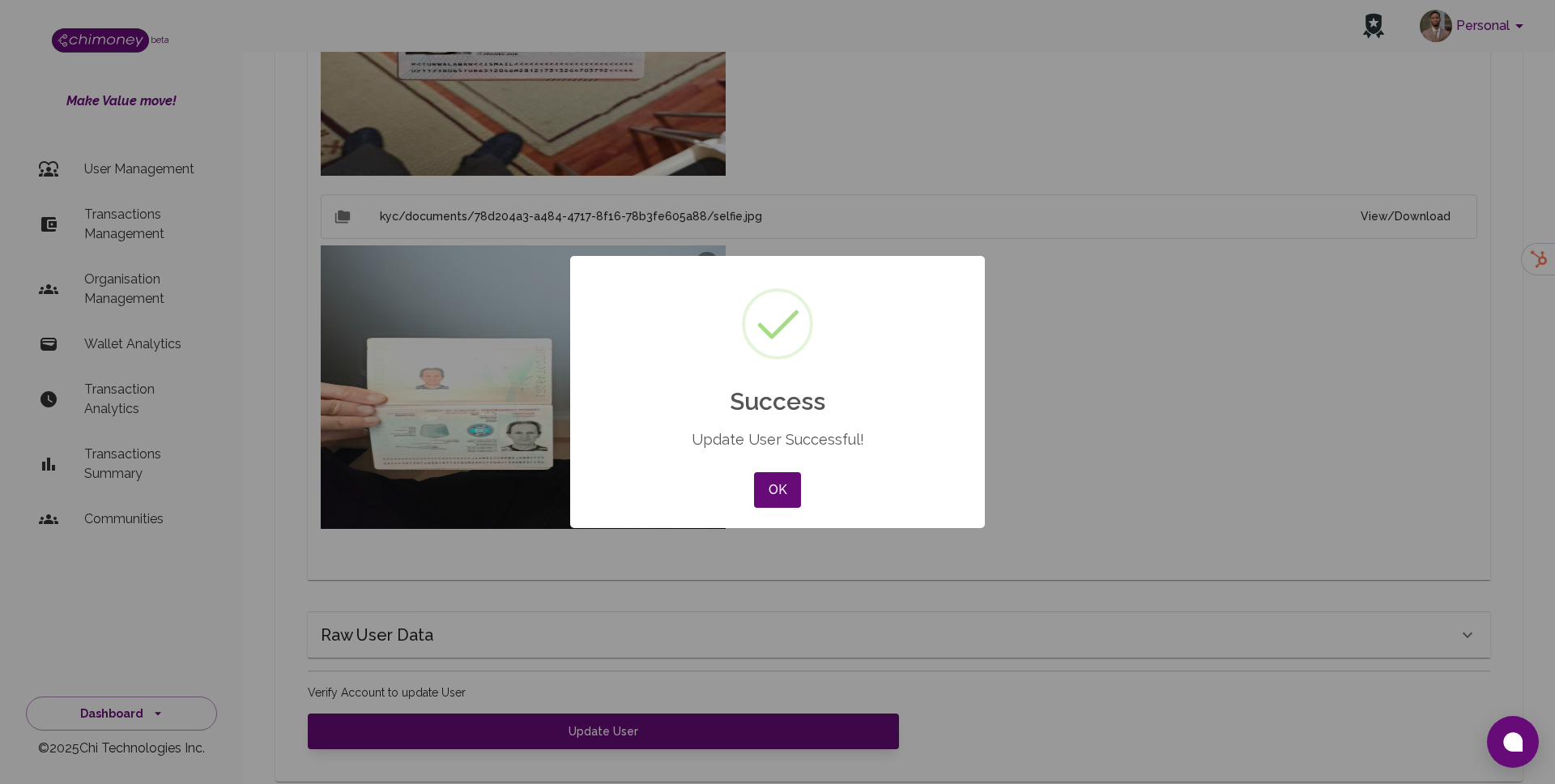
click at [746, 501] on div "× Success Update User Successful! OK No Cancel" at bounding box center [777, 392] width 415 height 272
click at [781, 488] on button "OK" at bounding box center [778, 490] width 47 height 36
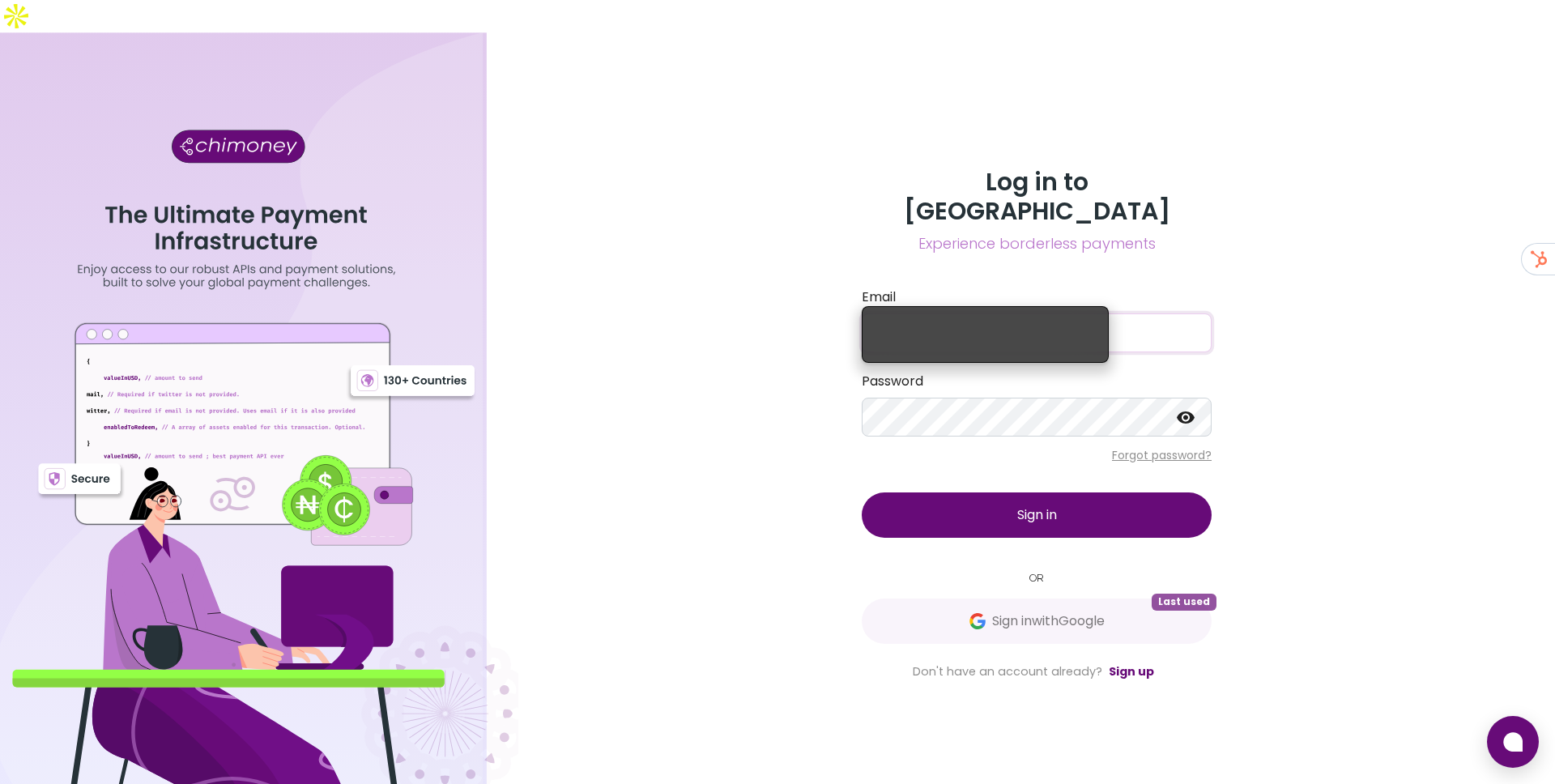
click at [923, 547] on div "Log in to Chimoney Experience borderless payments Email Password Forgot passwor…" at bounding box center [1036, 425] width 389 height 513
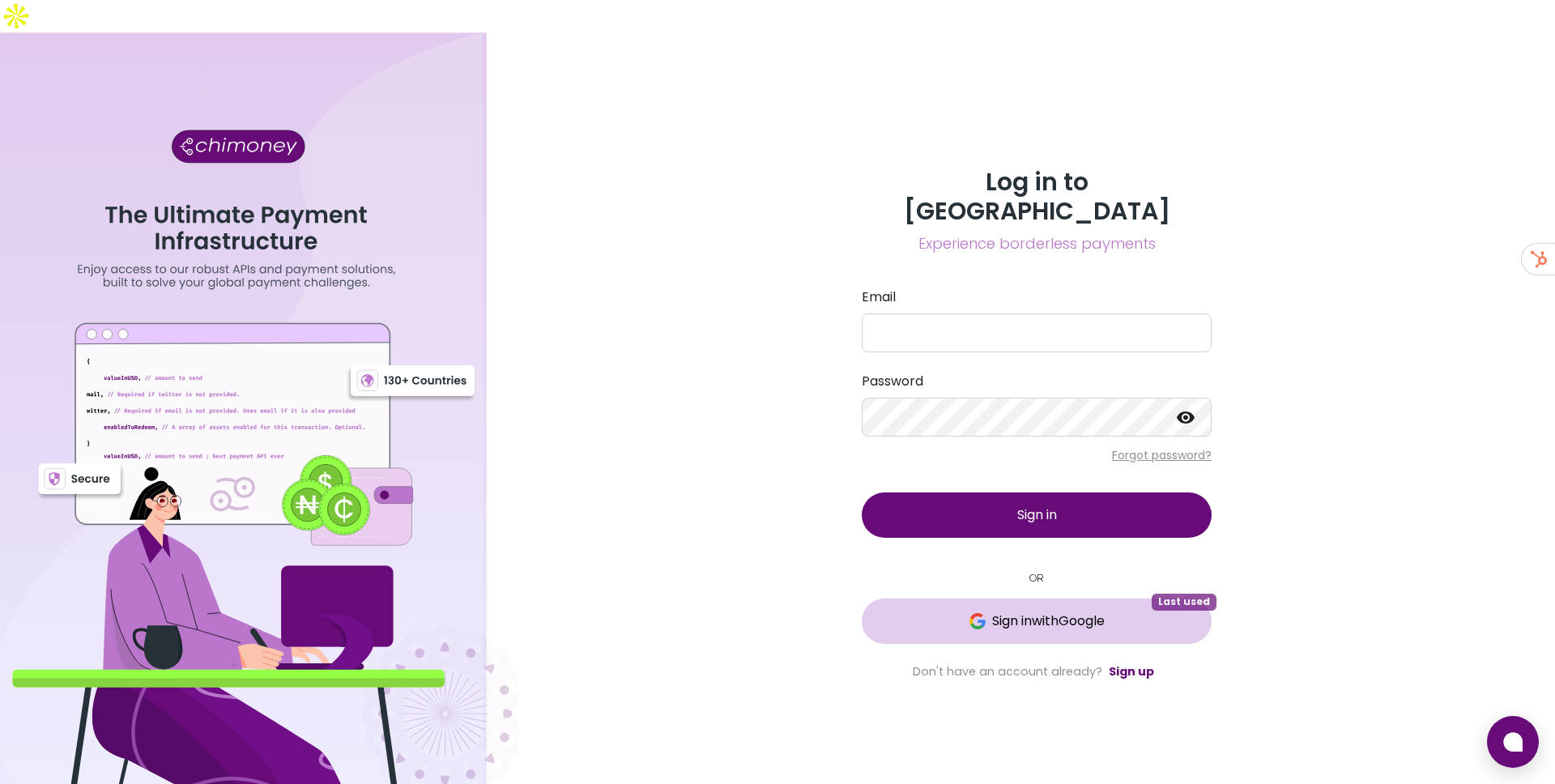
click at [935, 598] on button "Sign in with Google Last used" at bounding box center [1036, 621] width 350 height 46
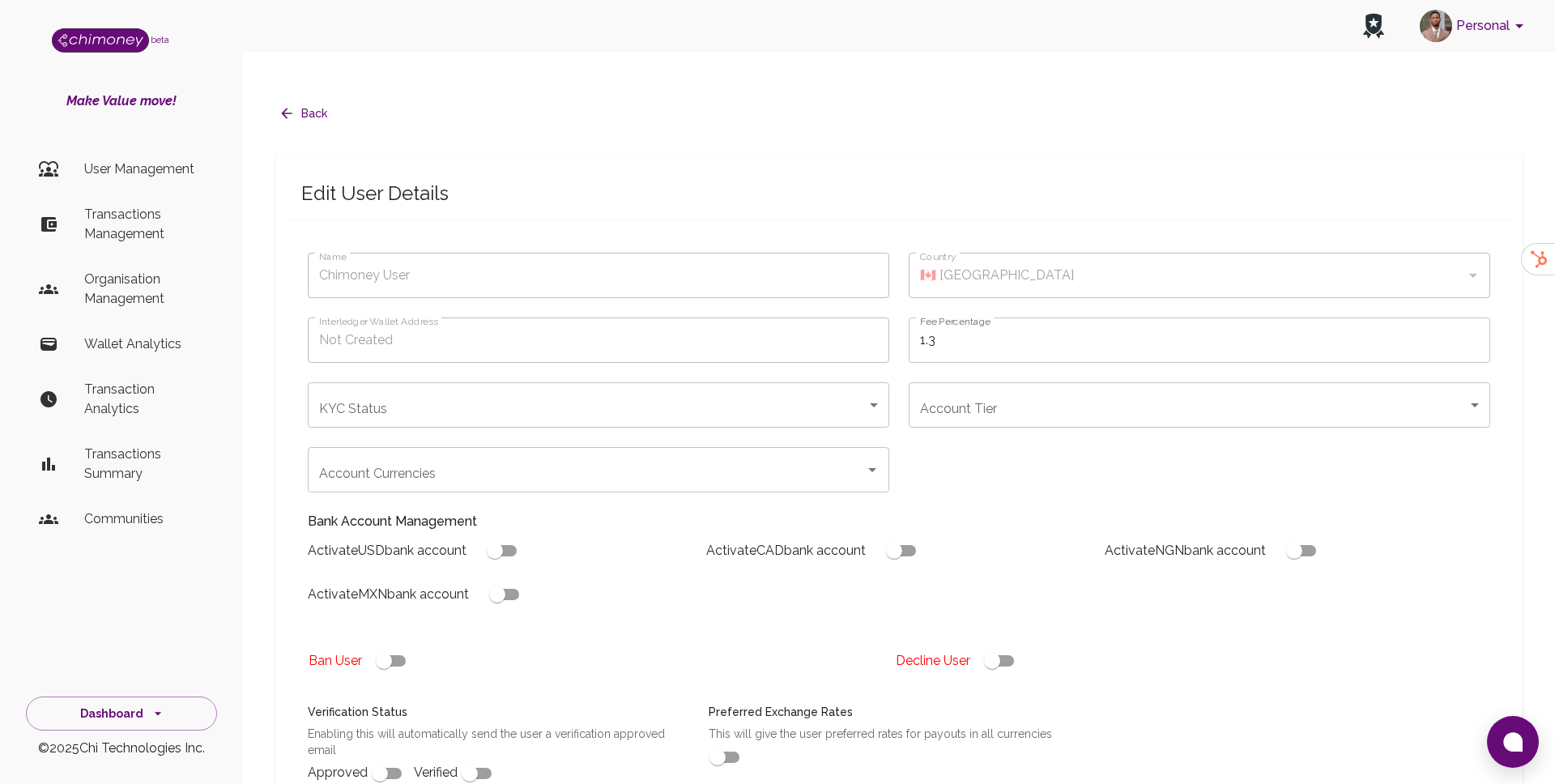
type input "Emmanuel Montoya"
type input "🇲🇽 Mexico"
type input "under_review"
checkbox input "true"
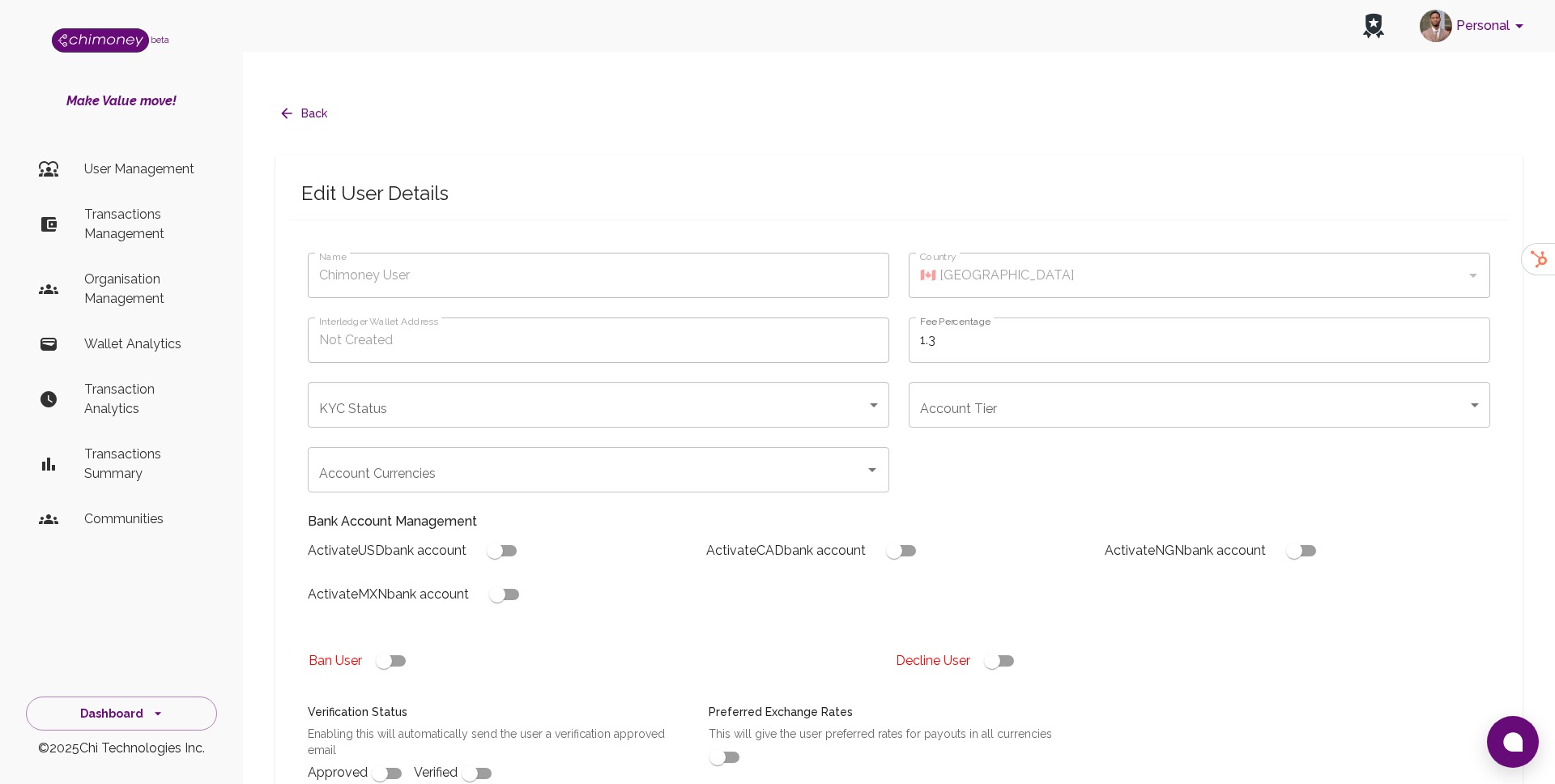
checkbox input "true"
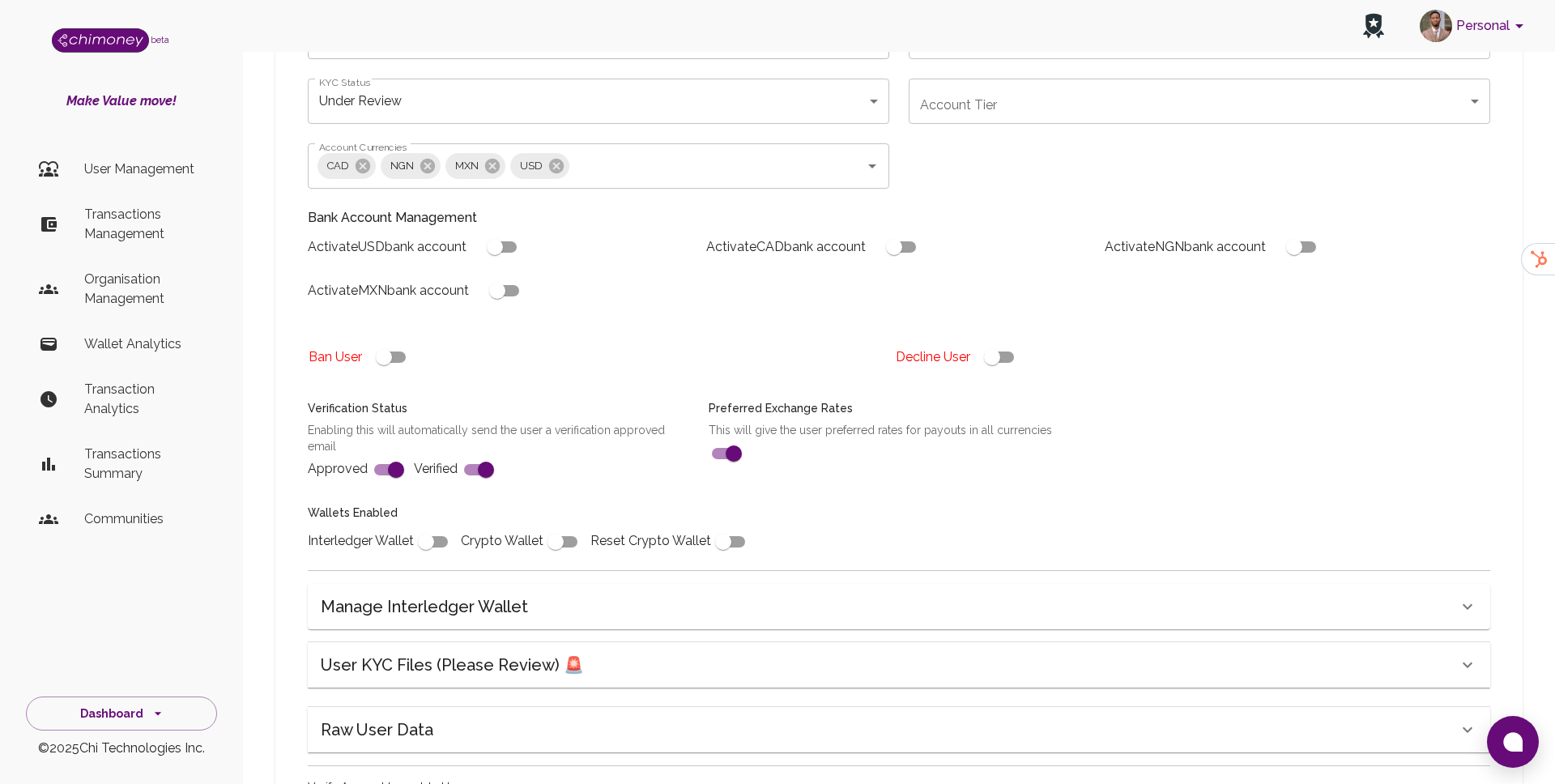
scroll to position [416, 0]
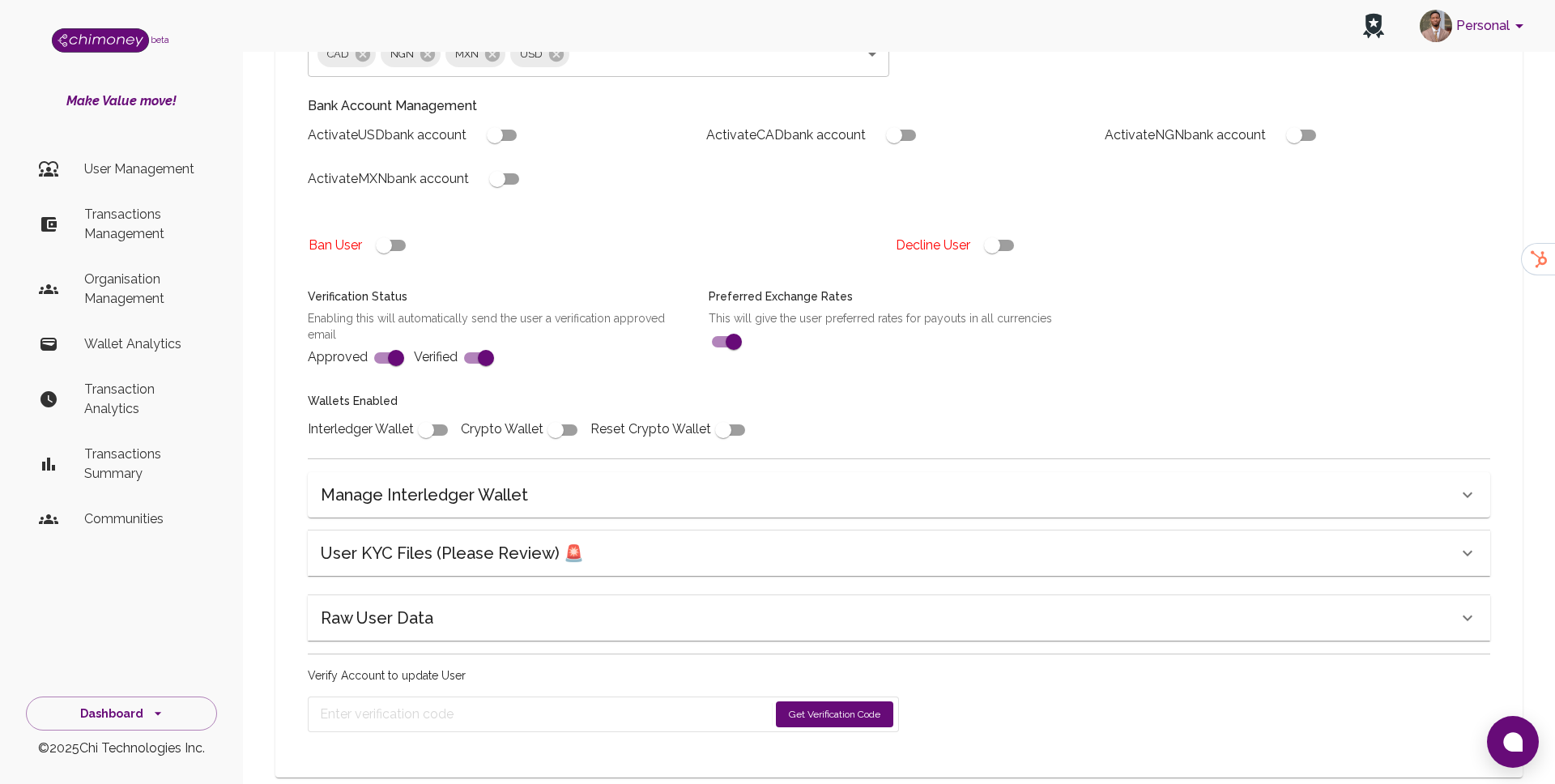
click at [767, 487] on div "Name Emmanuel Montoya Name Country 🇲🇽 Mexico Country Interledger Wallet Address…" at bounding box center [899, 291] width 1221 height 921
click at [745, 540] on div "User KYC Files (Please Review) 🚨" at bounding box center [889, 553] width 1138 height 26
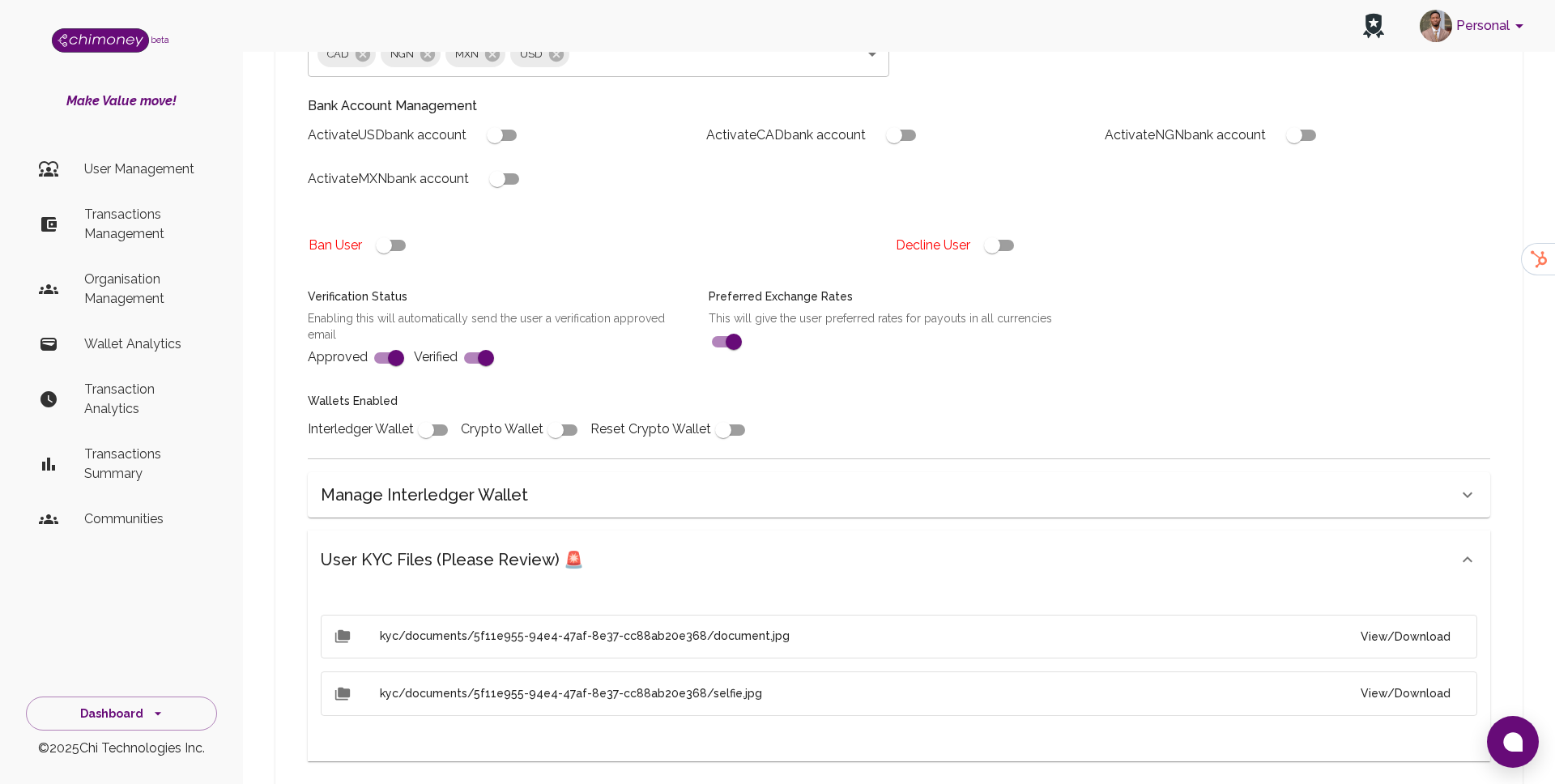
scroll to position [0, 0]
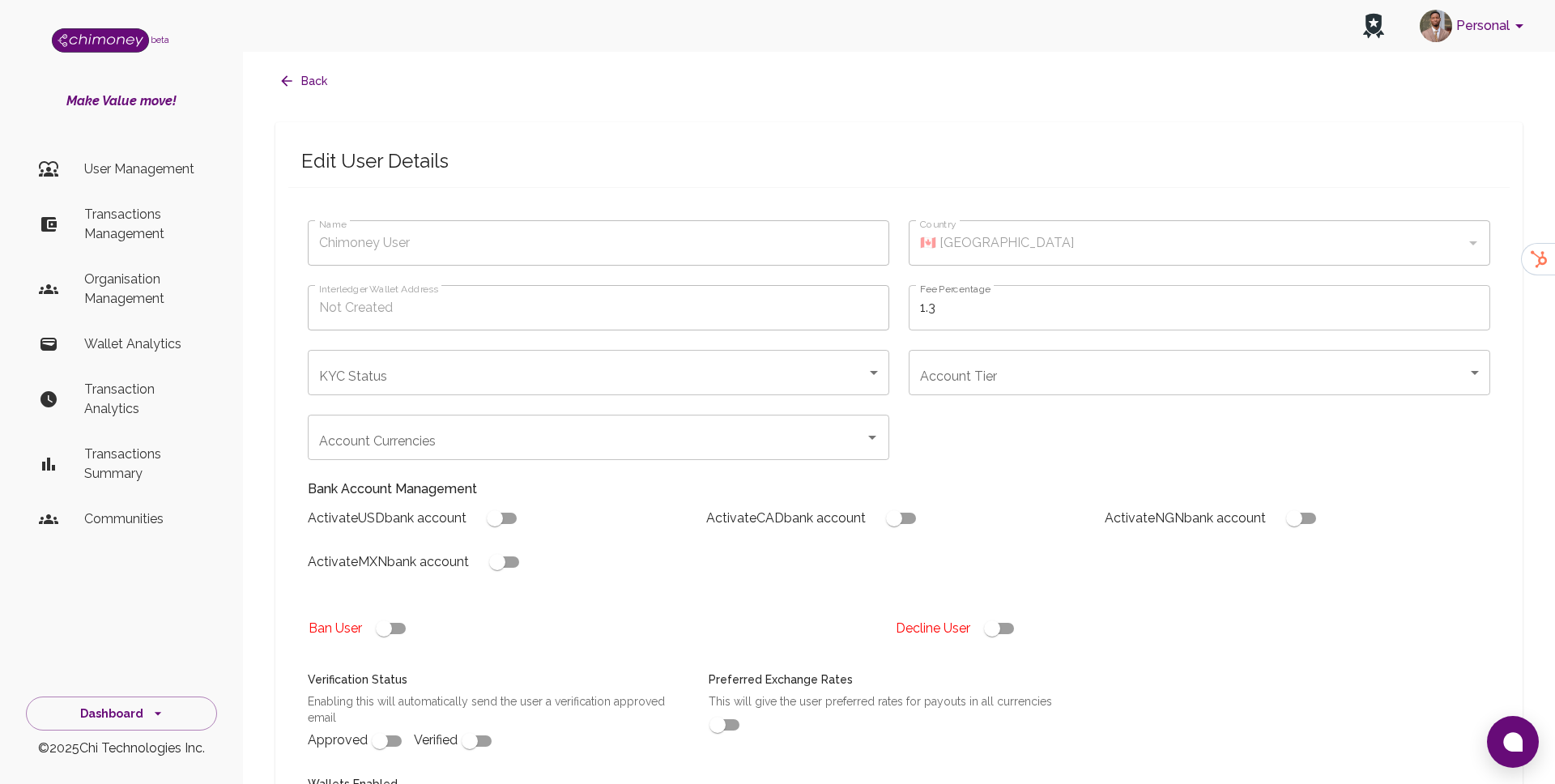
scroll to position [416, 0]
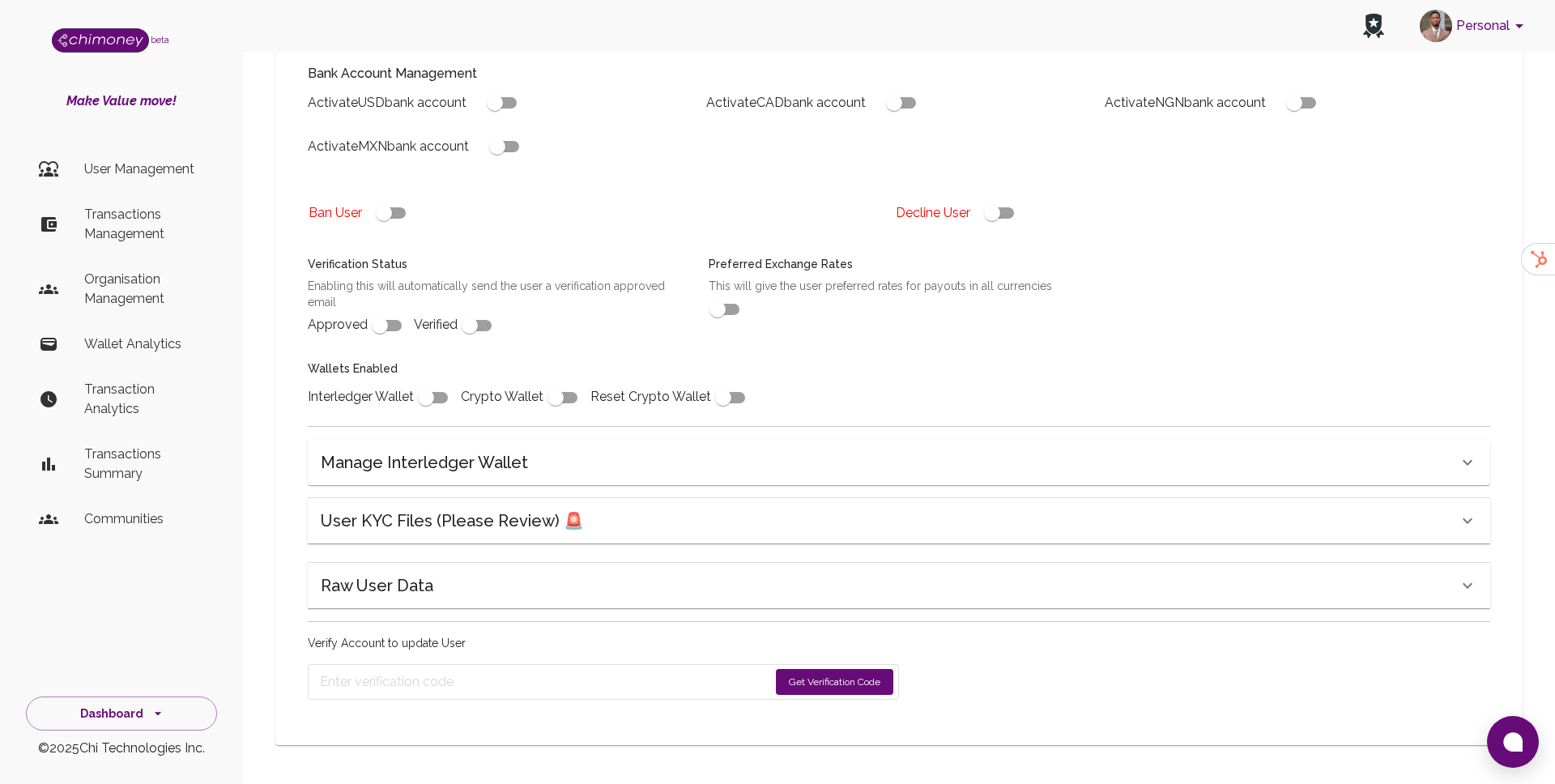
click at [471, 536] on div "User KYC Files (Please Review) 🚨" at bounding box center [899, 521] width 1182 height 46
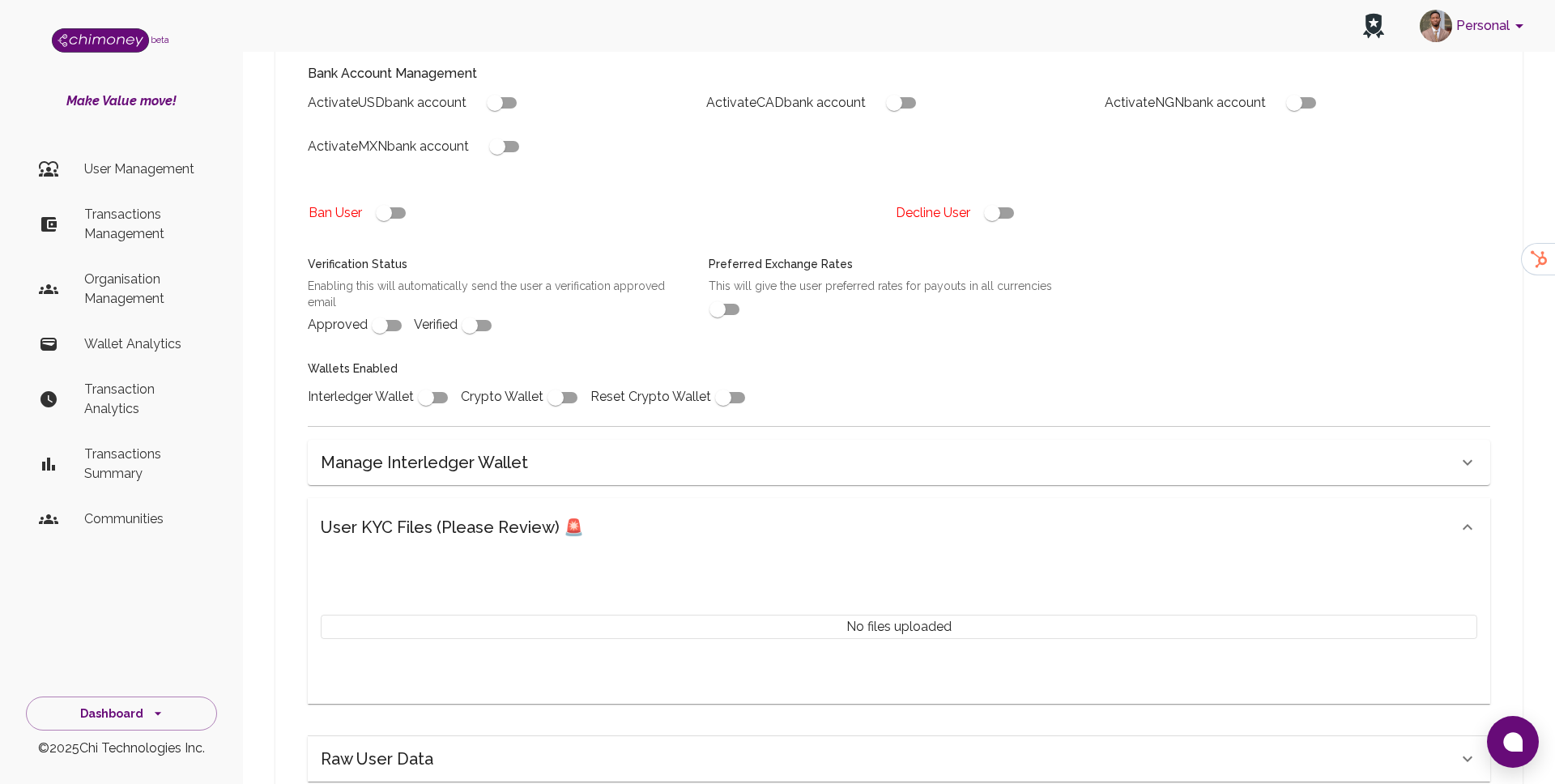
type input "[PERSON_NAME]"
type input "🇲🇽 [GEOGRAPHIC_DATA]"
type input "under_review"
checkbox input "true"
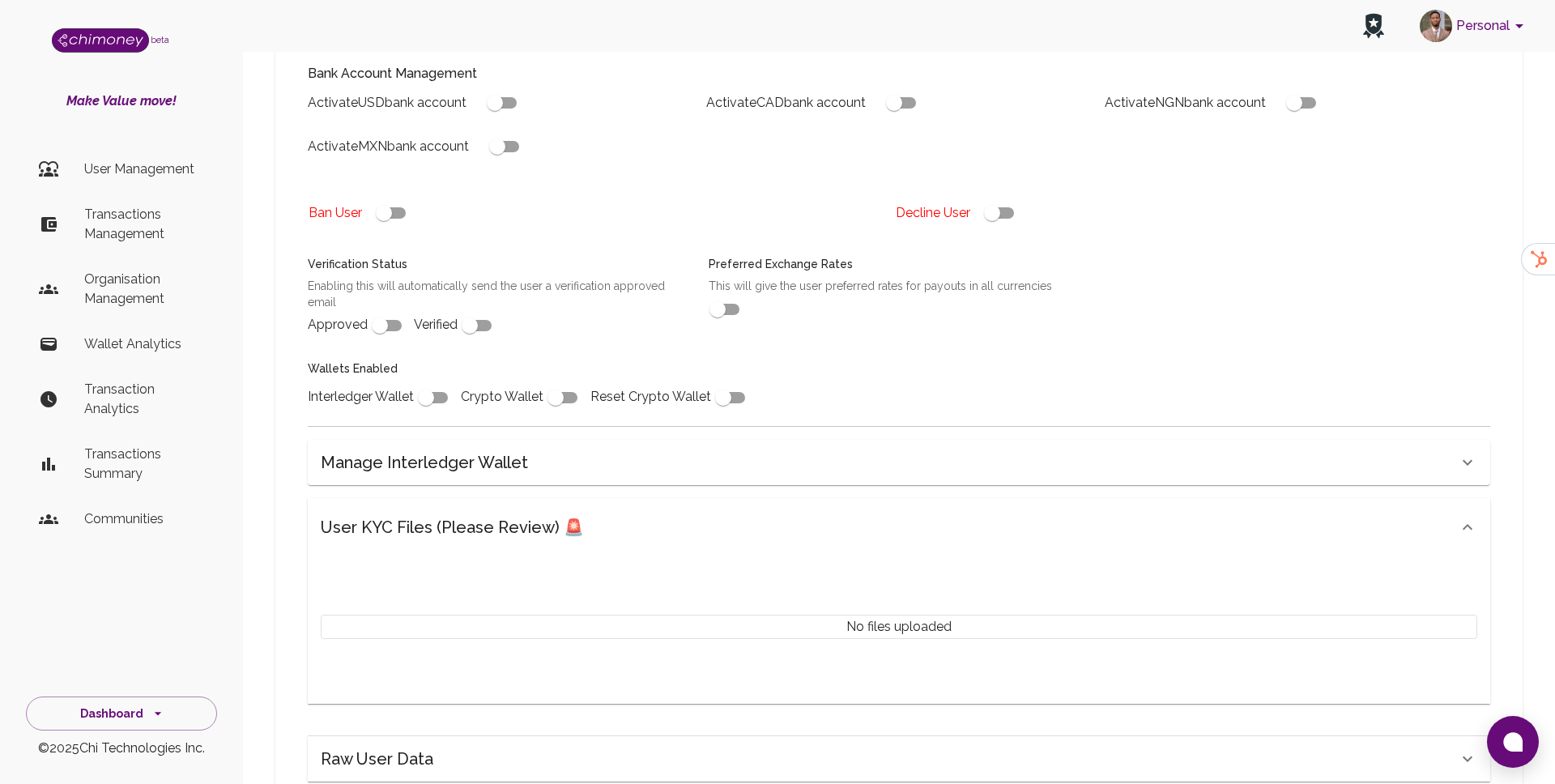
checkbox input "true"
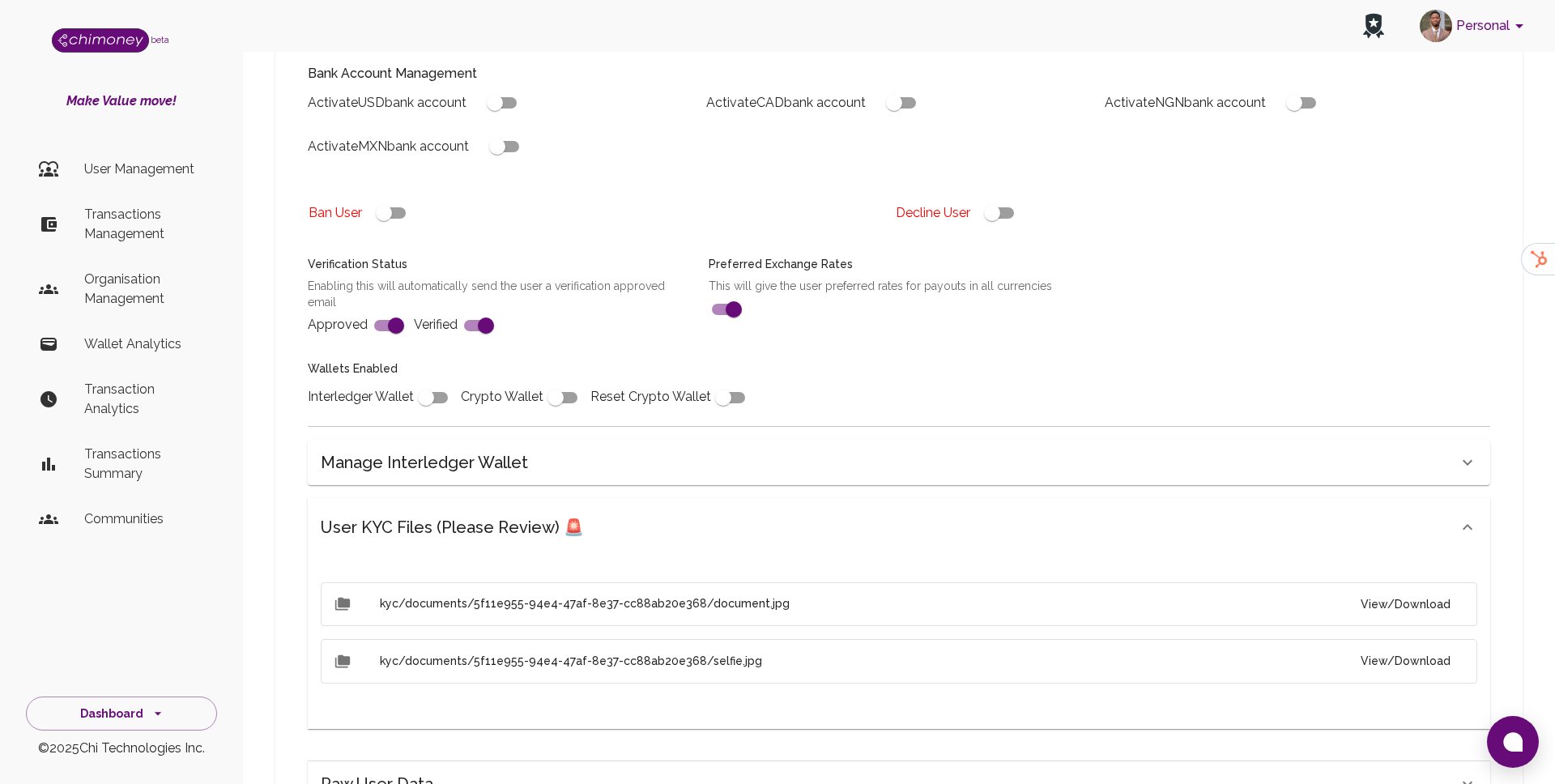
scroll to position [445, 0]
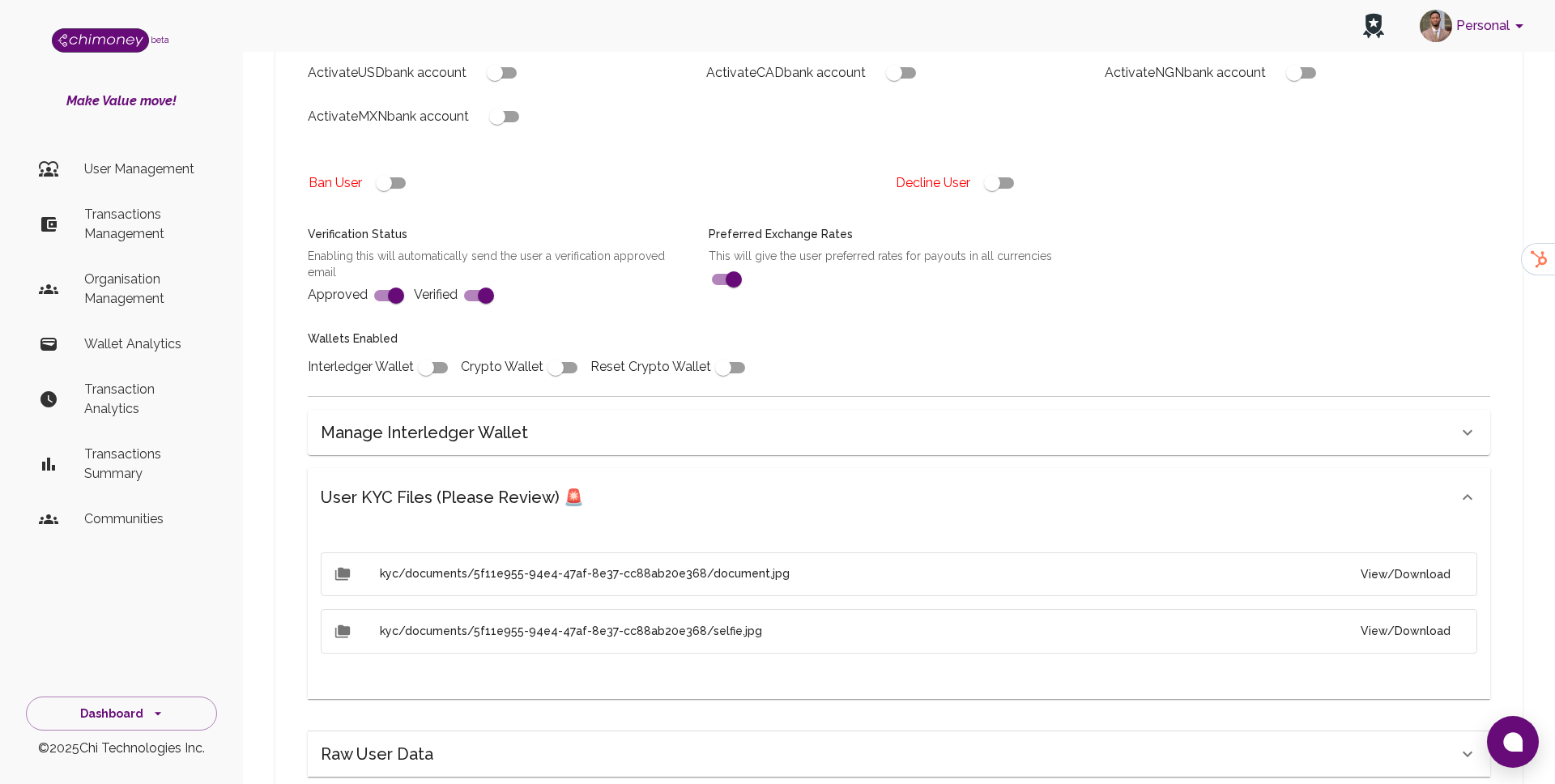
click at [1403, 568] on button "View/Download" at bounding box center [1406, 574] width 116 height 30
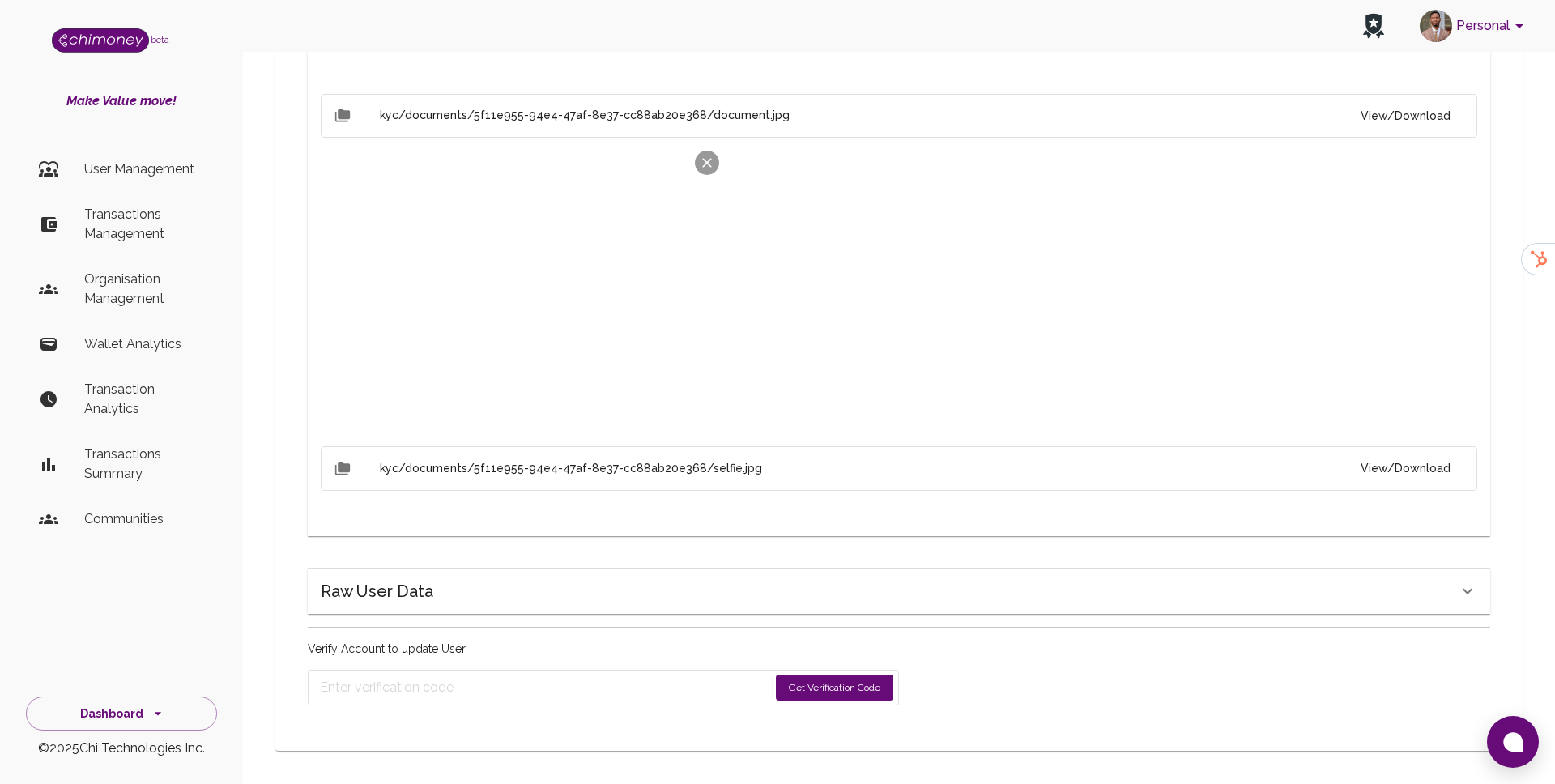
scroll to position [910, 0]
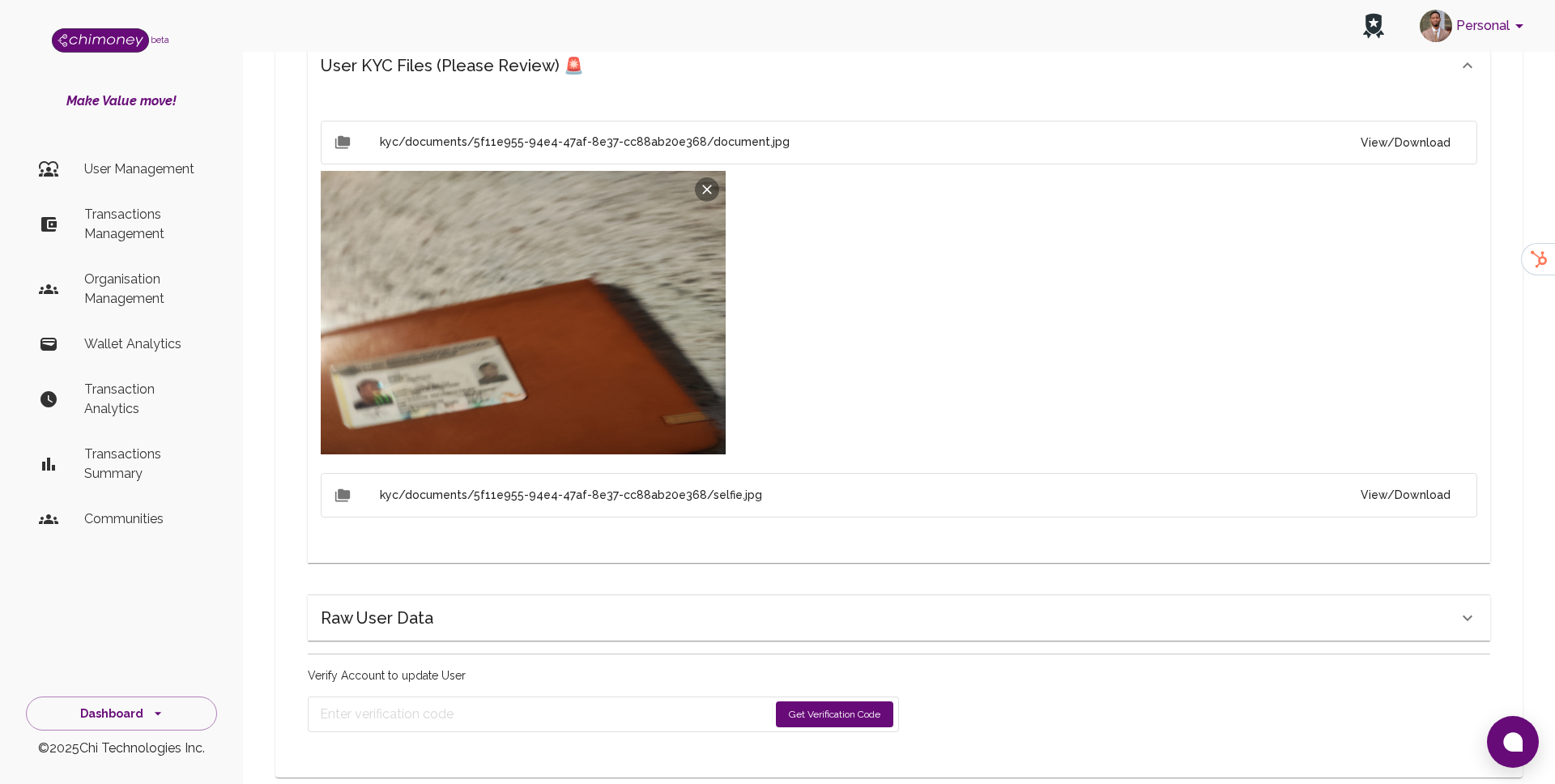
click at [653, 505] on div "kyc/documents/5f11e955-94e4-47af-8e37-cc88ab20e368/document.jpg View/Download k…" at bounding box center [899, 328] width 1182 height 468
click at [1410, 480] on button "View/Download" at bounding box center [1406, 495] width 116 height 30
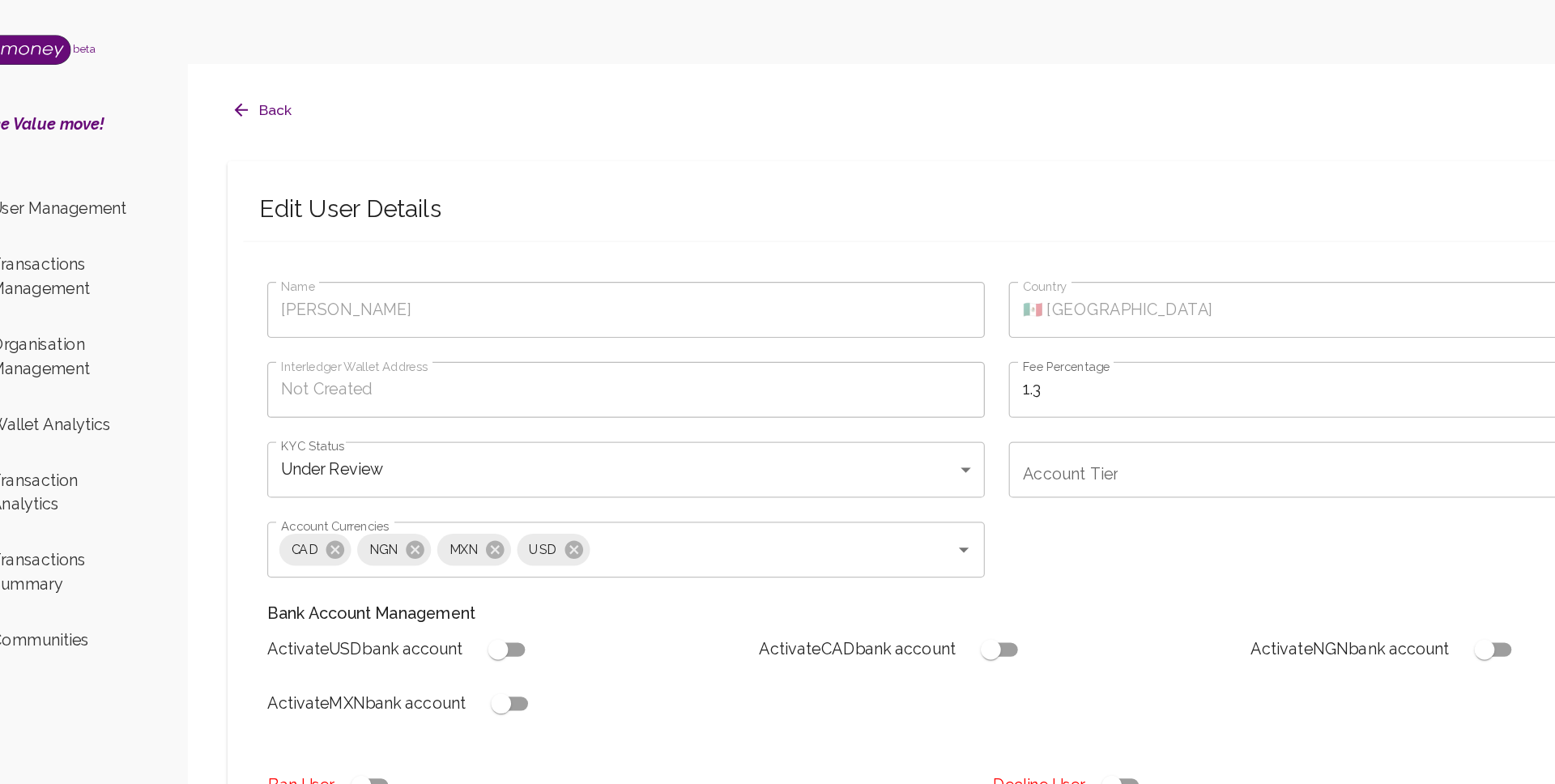
scroll to position [12, 0]
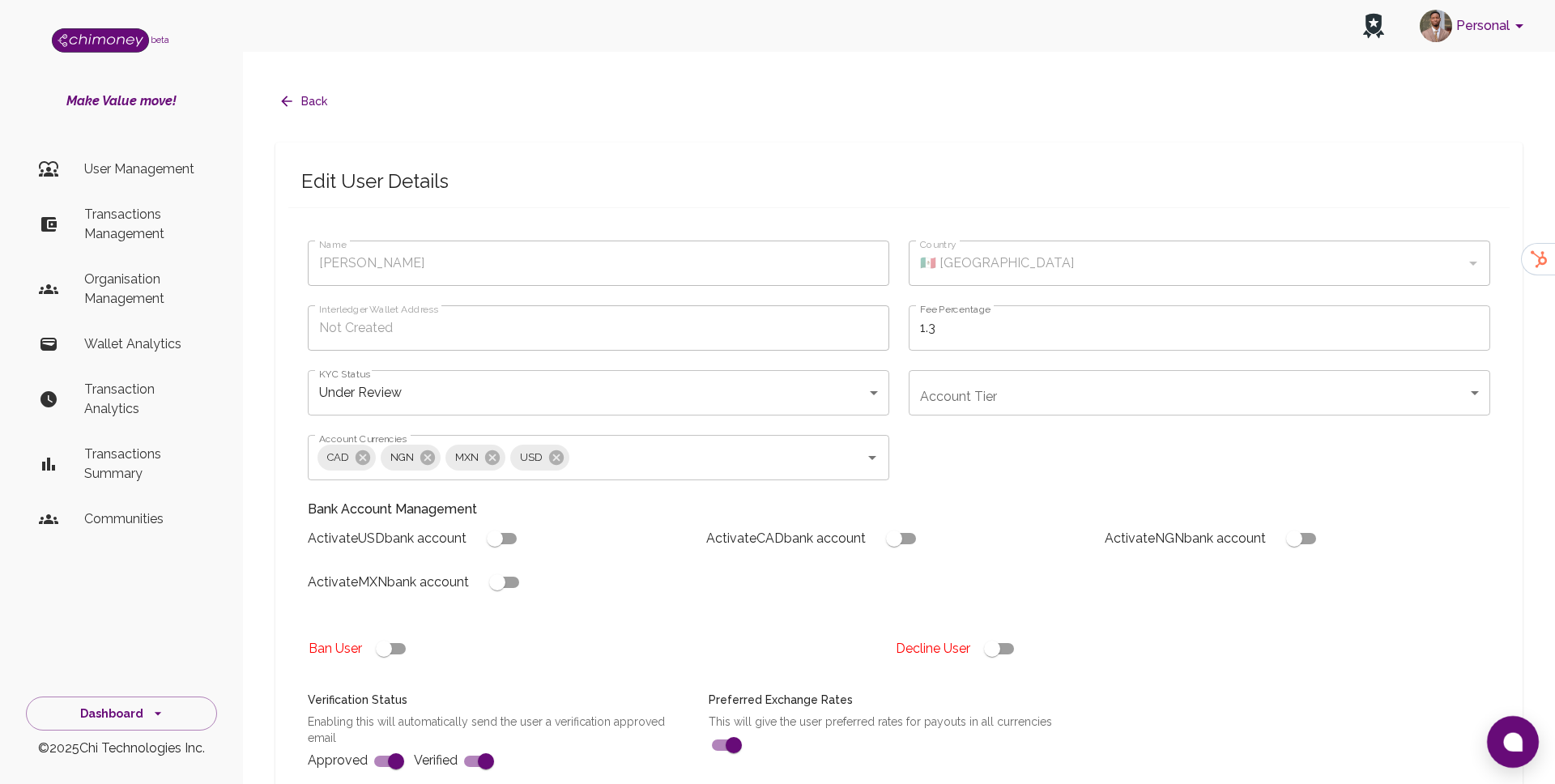
click at [996, 633] on input "checkbox" at bounding box center [992, 649] width 92 height 31
checkbox input "false"
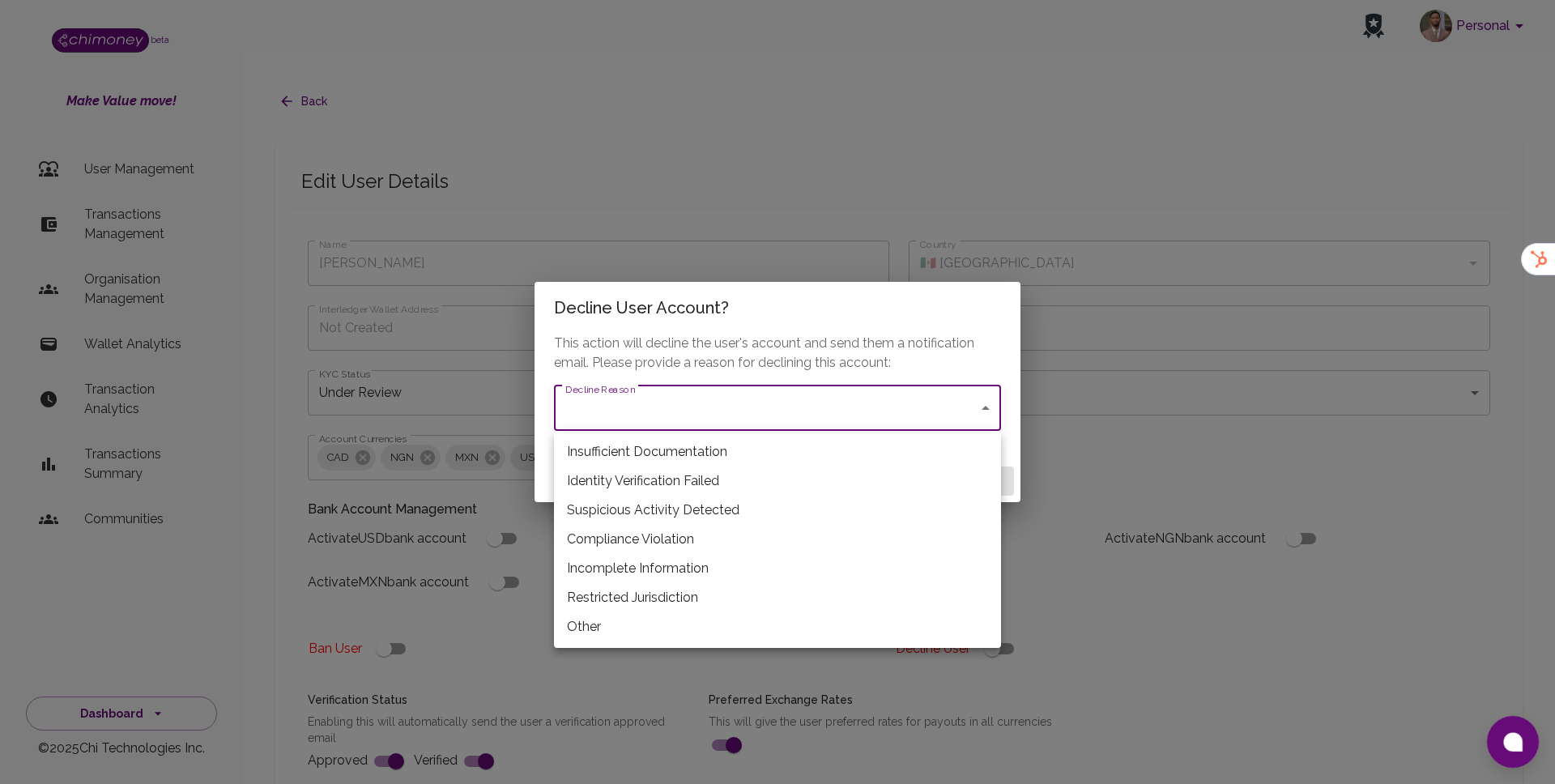
click at [631, 557] on li "Incomplete Information" at bounding box center [778, 569] width 447 height 29
type input "incomplete_information"
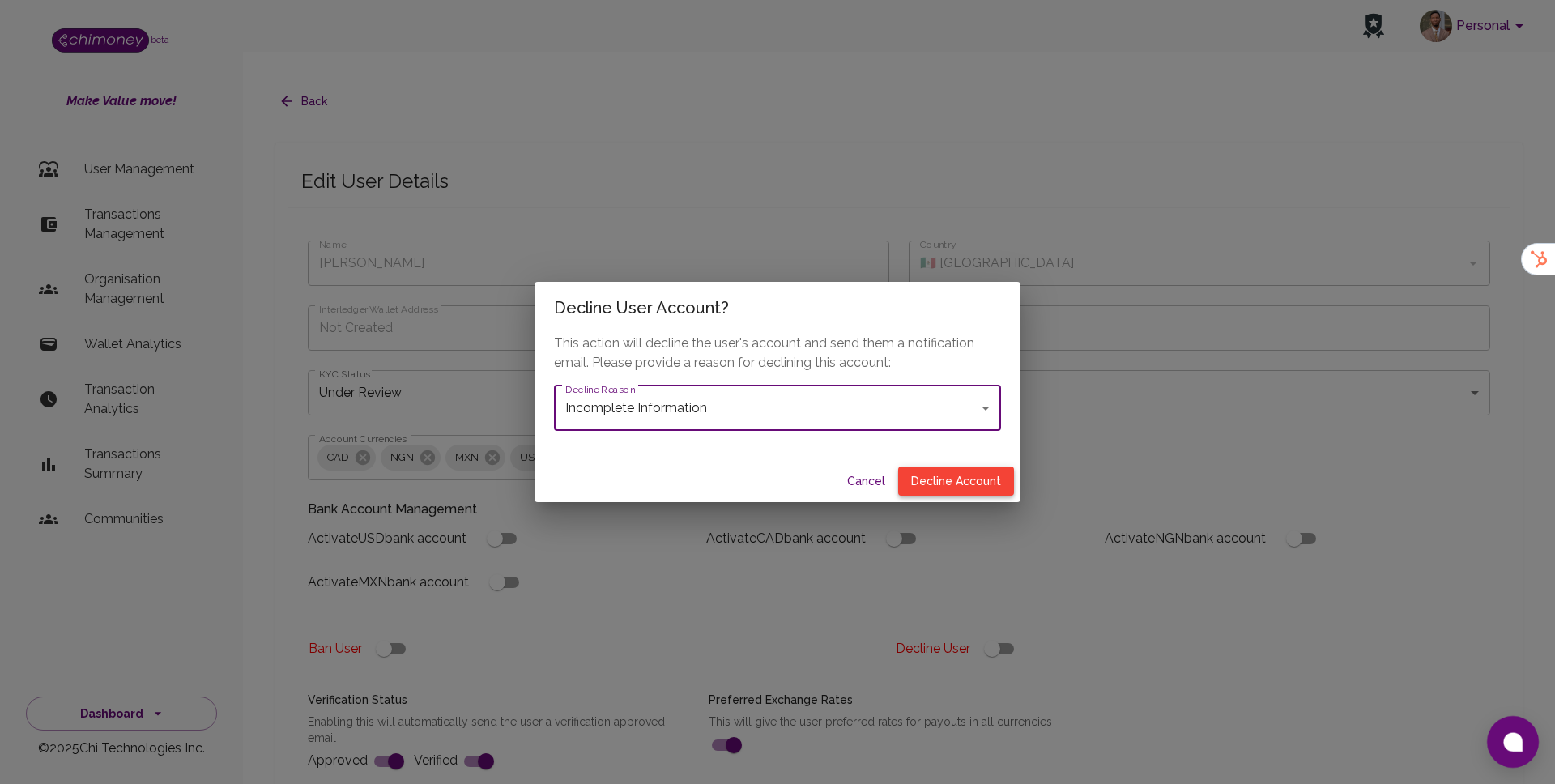
click at [945, 473] on button "Decline Account" at bounding box center [956, 481] width 116 height 30
type input "declined"
checkbox input "true"
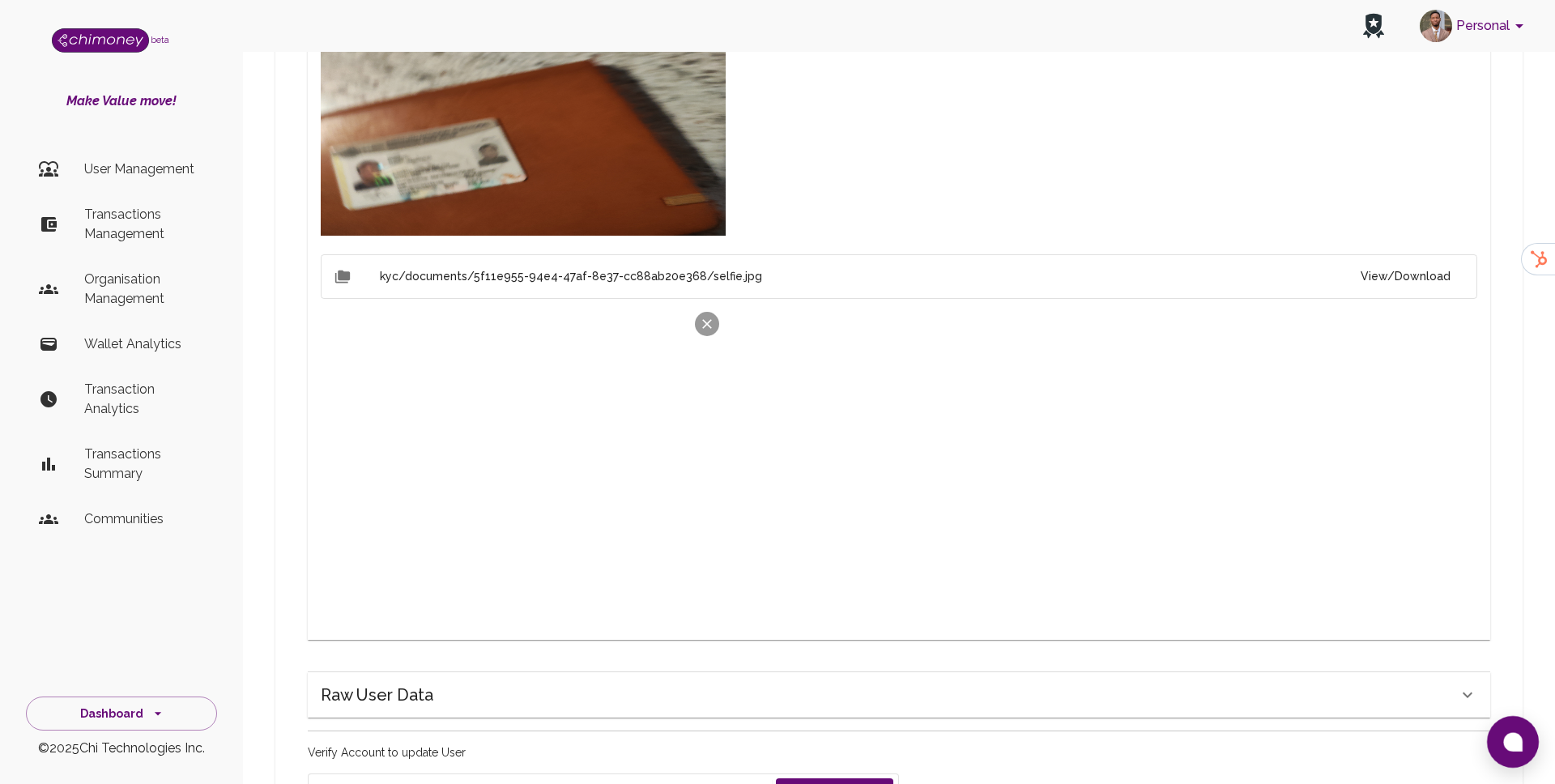
scroll to position [1100, 0]
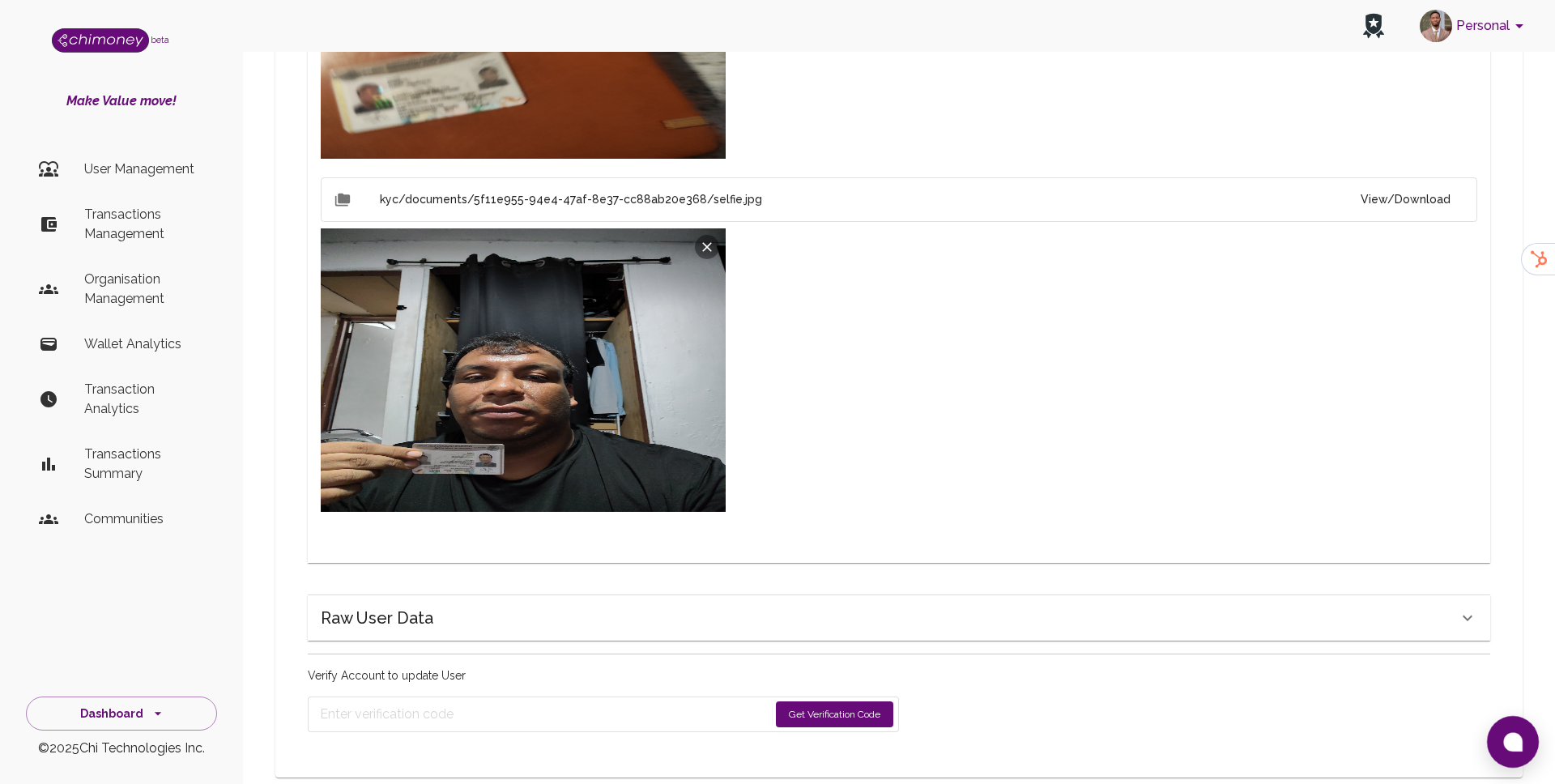
click at [814, 701] on button "Get Verification Code" at bounding box center [835, 714] width 117 height 26
click at [981, 191] on h6 "kyc/documents/5f11e955-94e4-47af-8e37-cc88ab20e368/selfie.jpg" at bounding box center [864, 200] width 968 height 18
click at [564, 191] on h6 "kyc/documents/5f11e955-94e4-47af-8e37-cc88ab20e368/selfie.jpg" at bounding box center [864, 200] width 968 height 18
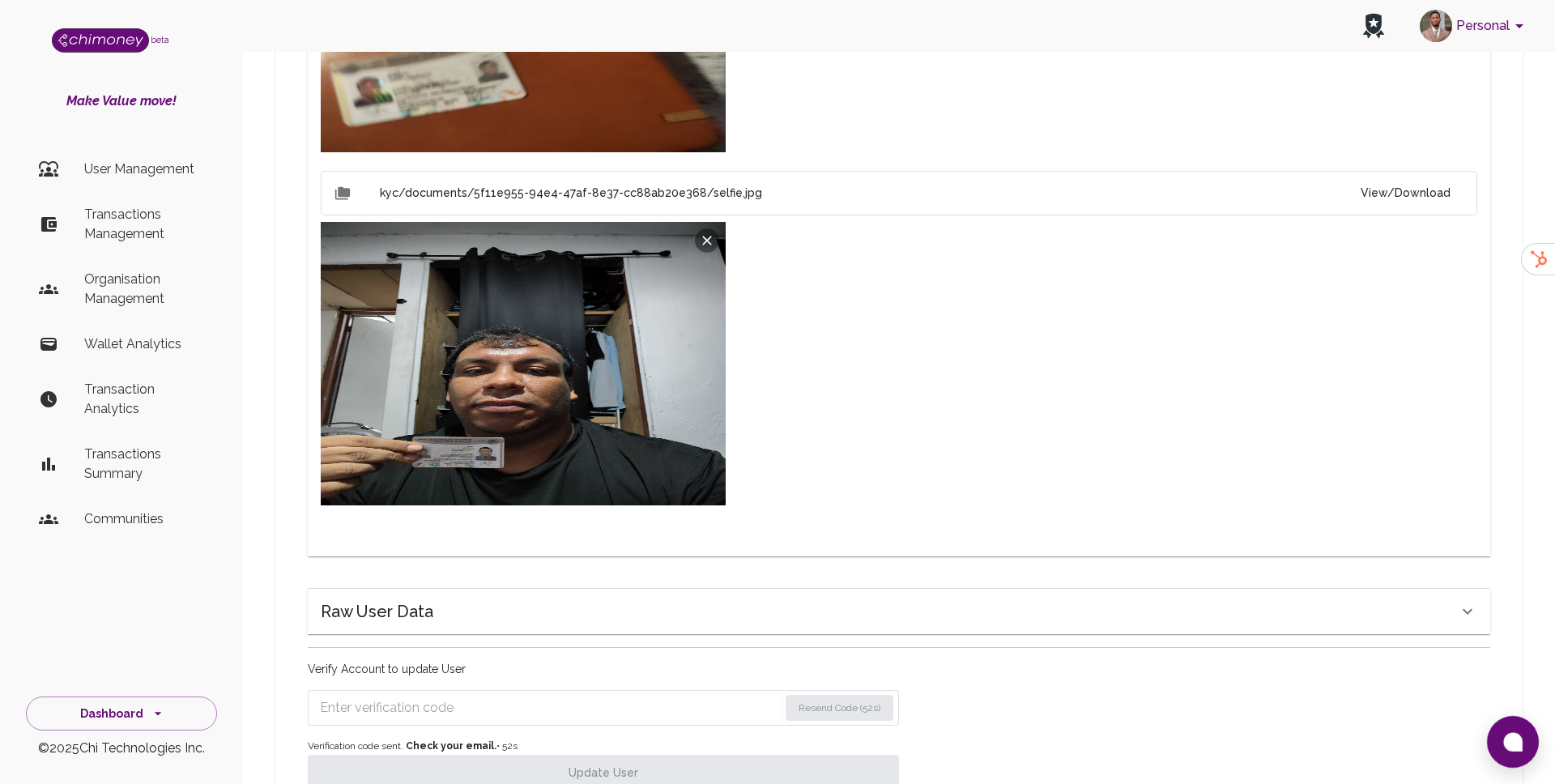
scroll to position [1152, 0]
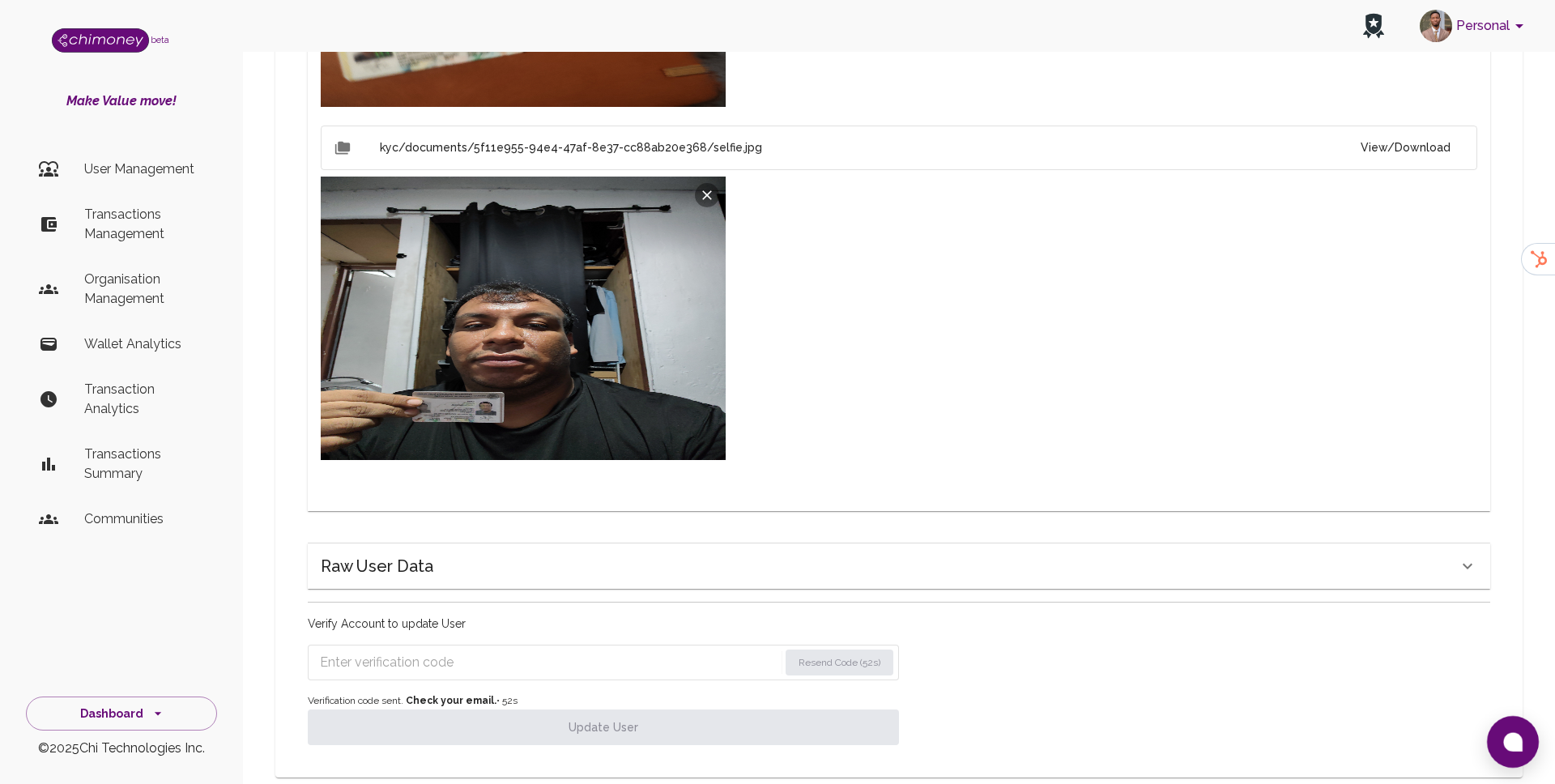
click at [440, 650] on input "Enter verification code" at bounding box center [549, 663] width 458 height 26
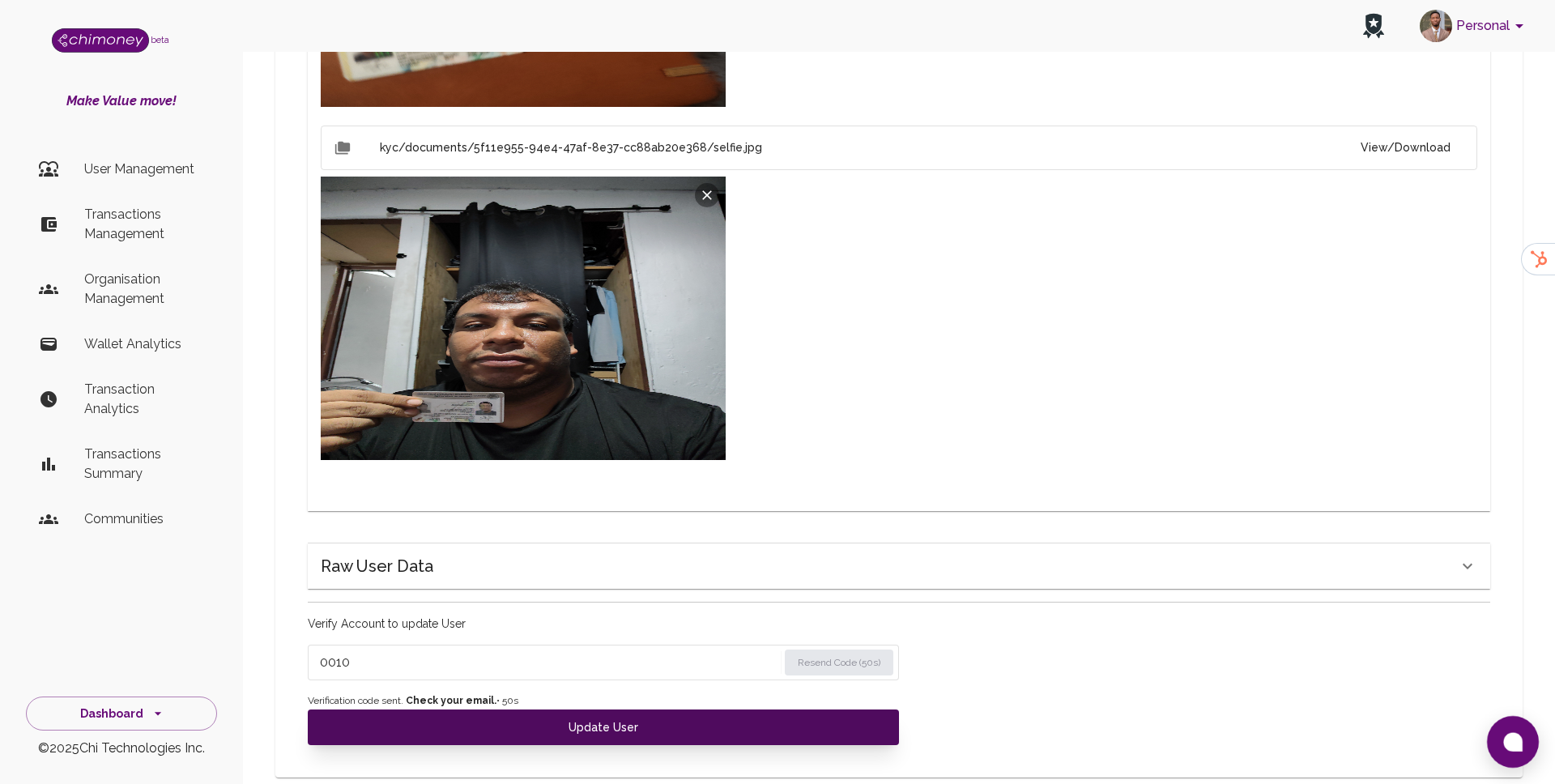
type input "0010"
click at [440, 709] on button "Update User" at bounding box center [603, 727] width 591 height 36
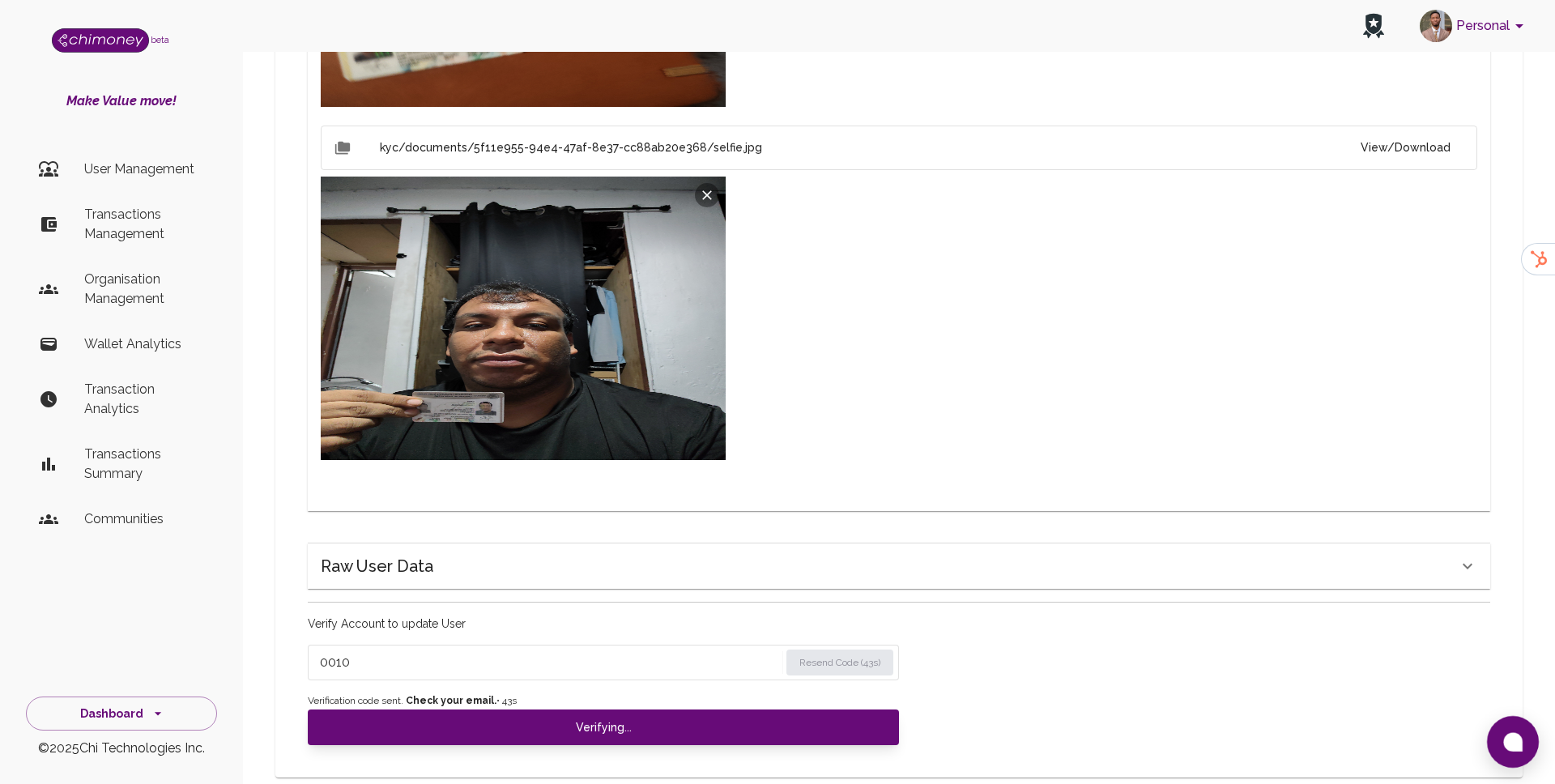
scroll to position [1087, 0]
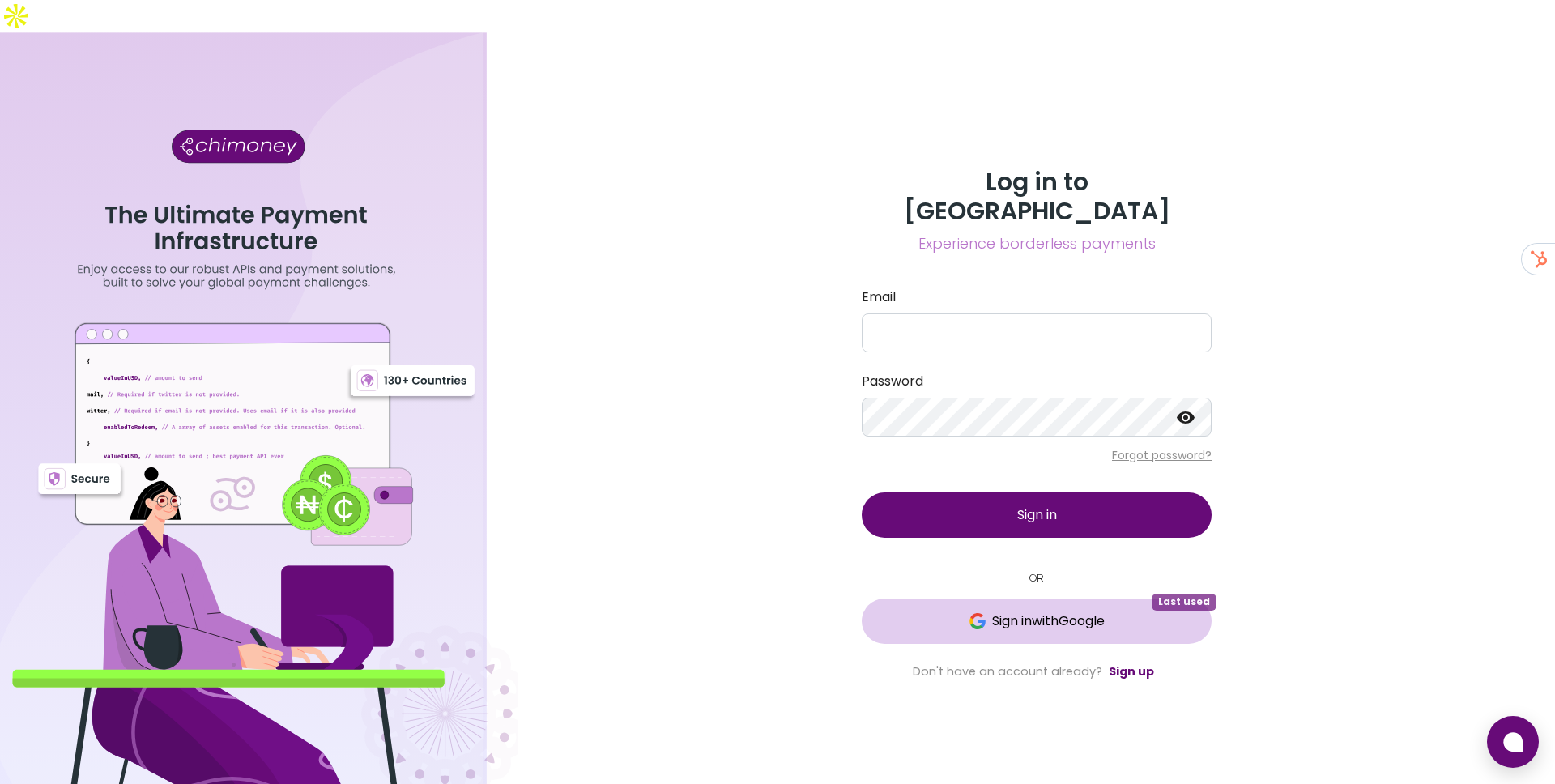
click at [1012, 611] on span "Sign in with Google" at bounding box center [1049, 621] width 113 height 20
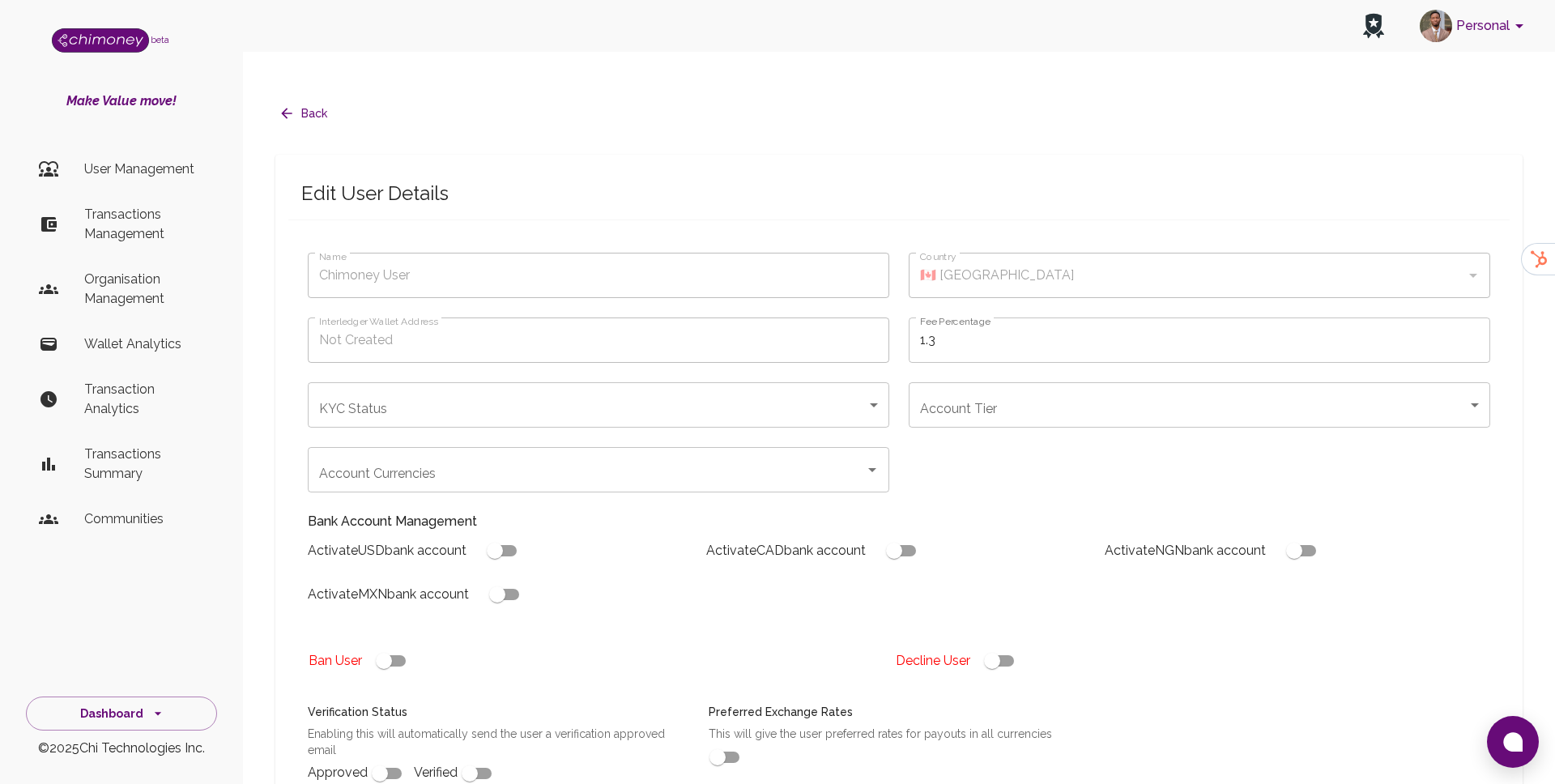
type input "[PERSON_NAME]"
type input "🇵🇱 [GEOGRAPHIC_DATA]"
type input "under_review"
checkbox input "true"
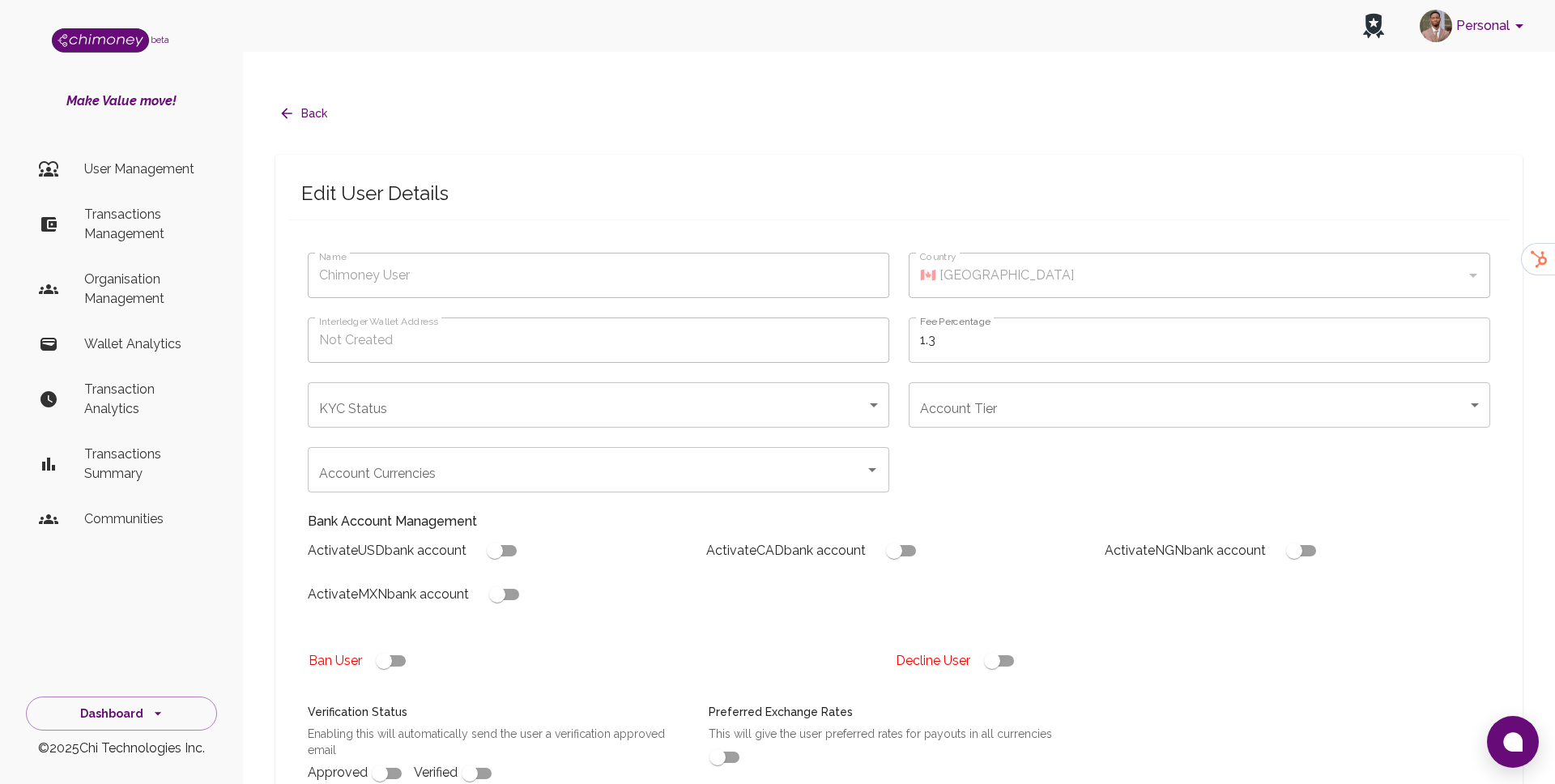
checkbox input "true"
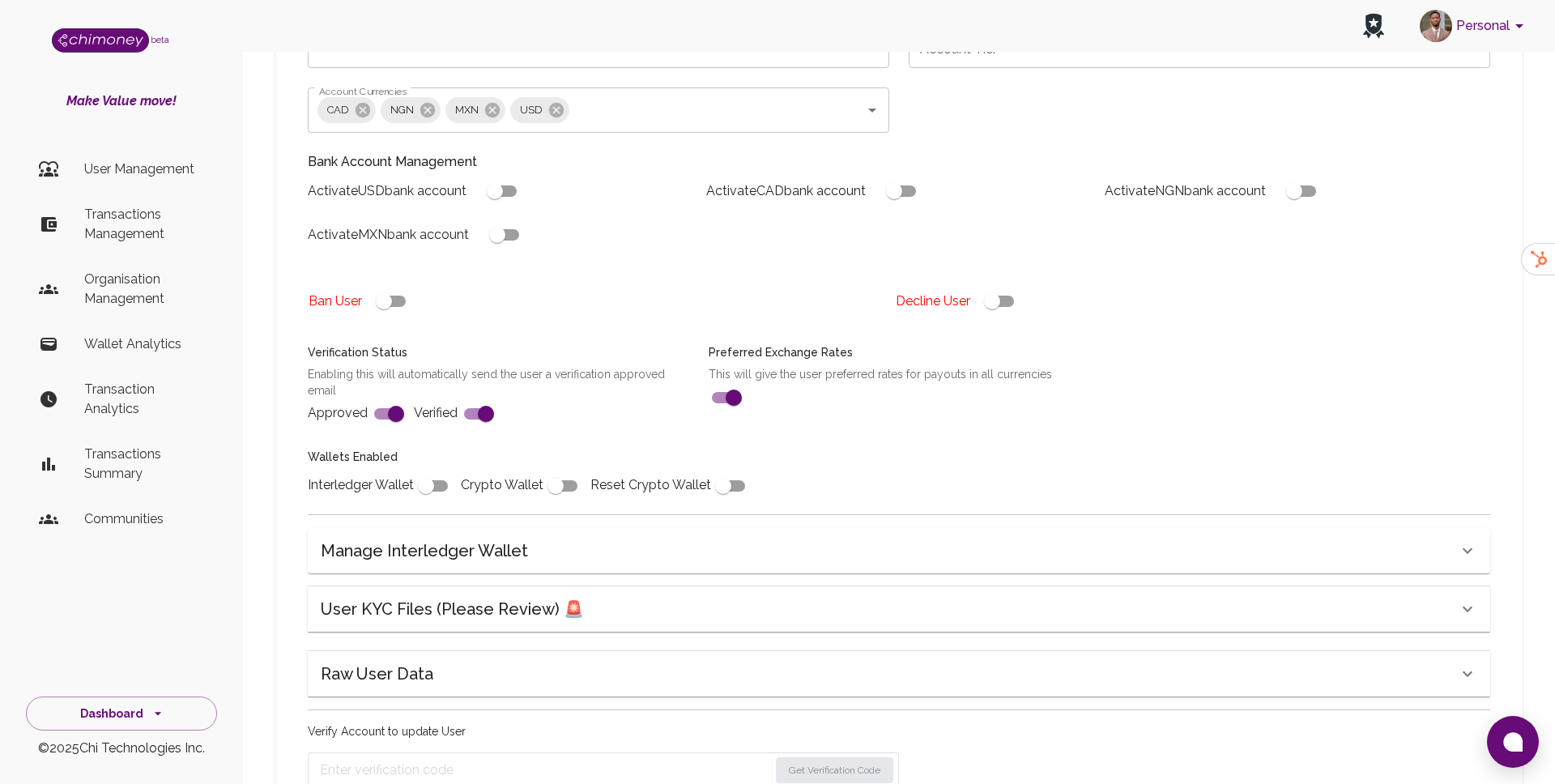
scroll to position [416, 0]
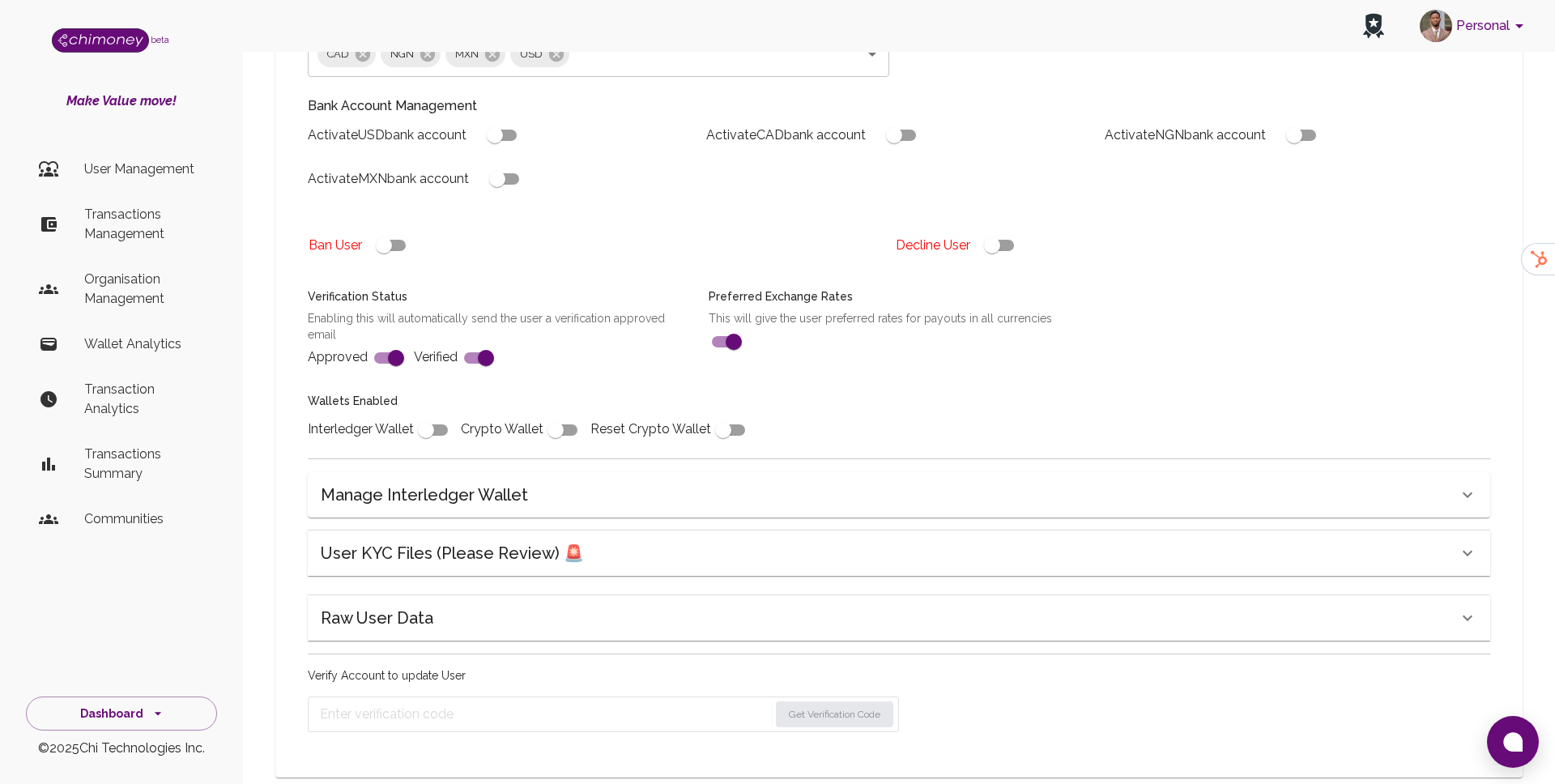
click at [462, 540] on h6 "User KYC Files (Please Review) 🚨" at bounding box center [452, 553] width 263 height 26
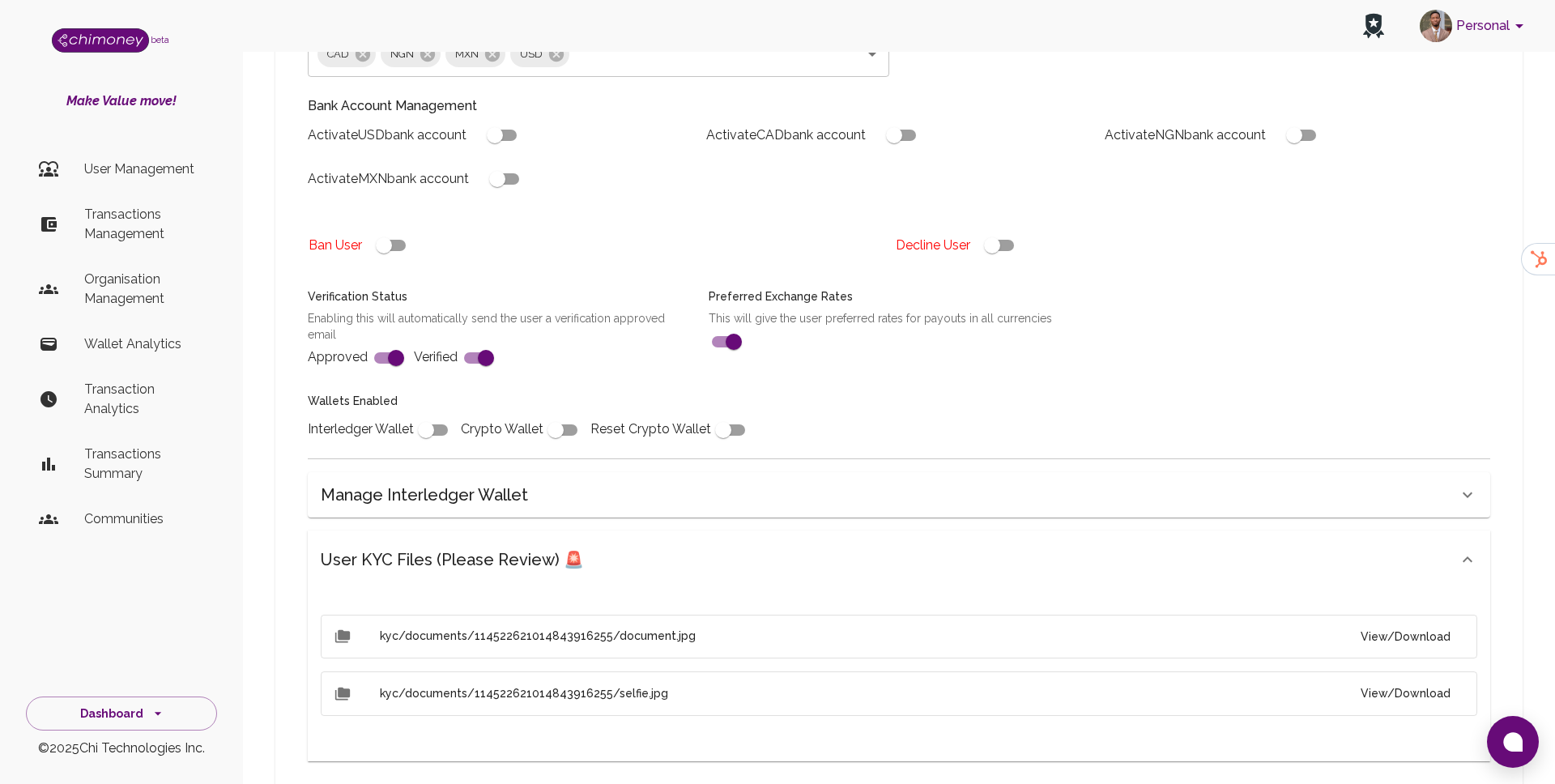
click at [1446, 622] on button "View/Download" at bounding box center [1406, 636] width 116 height 30
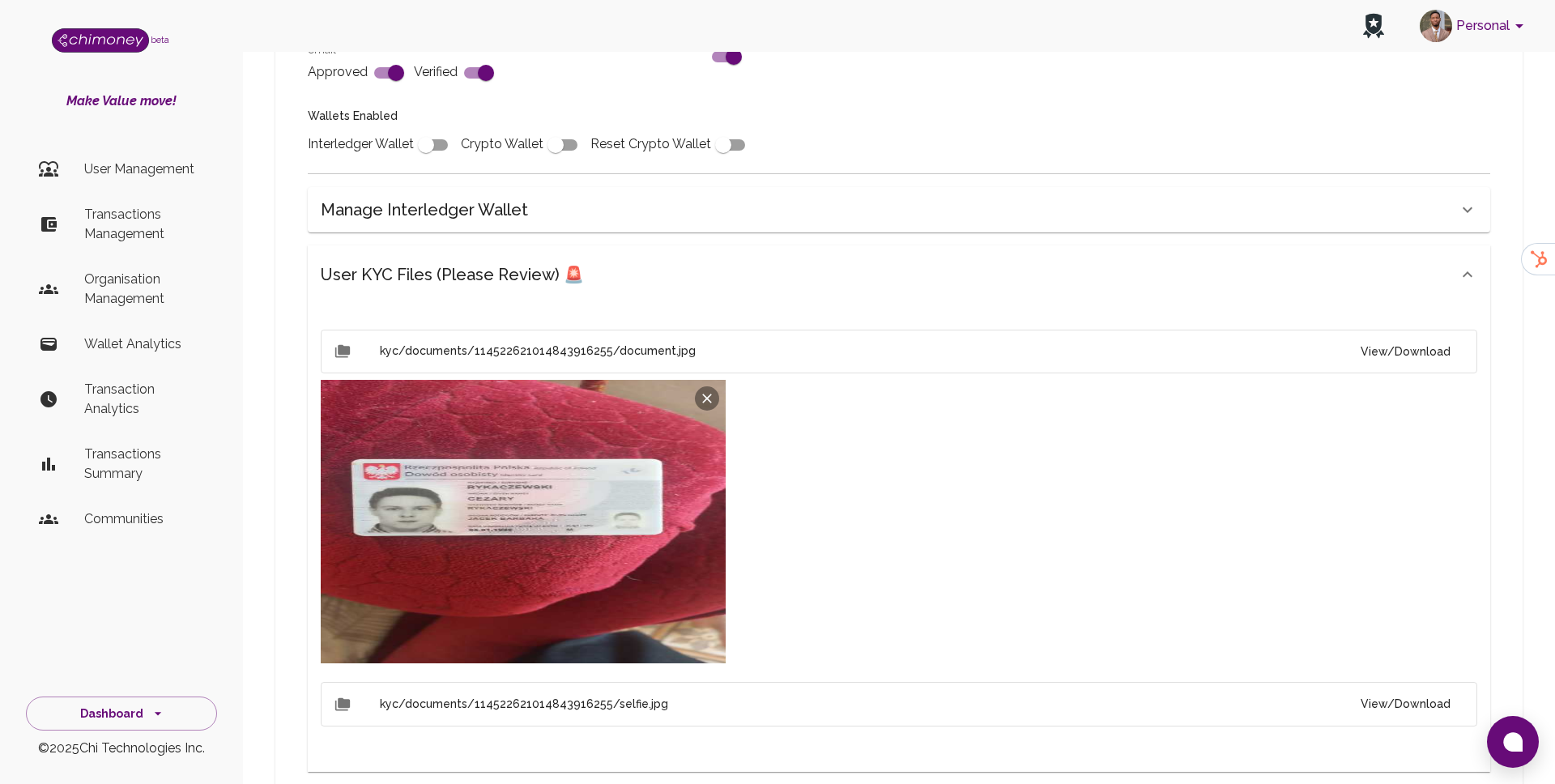
scroll to position [910, 0]
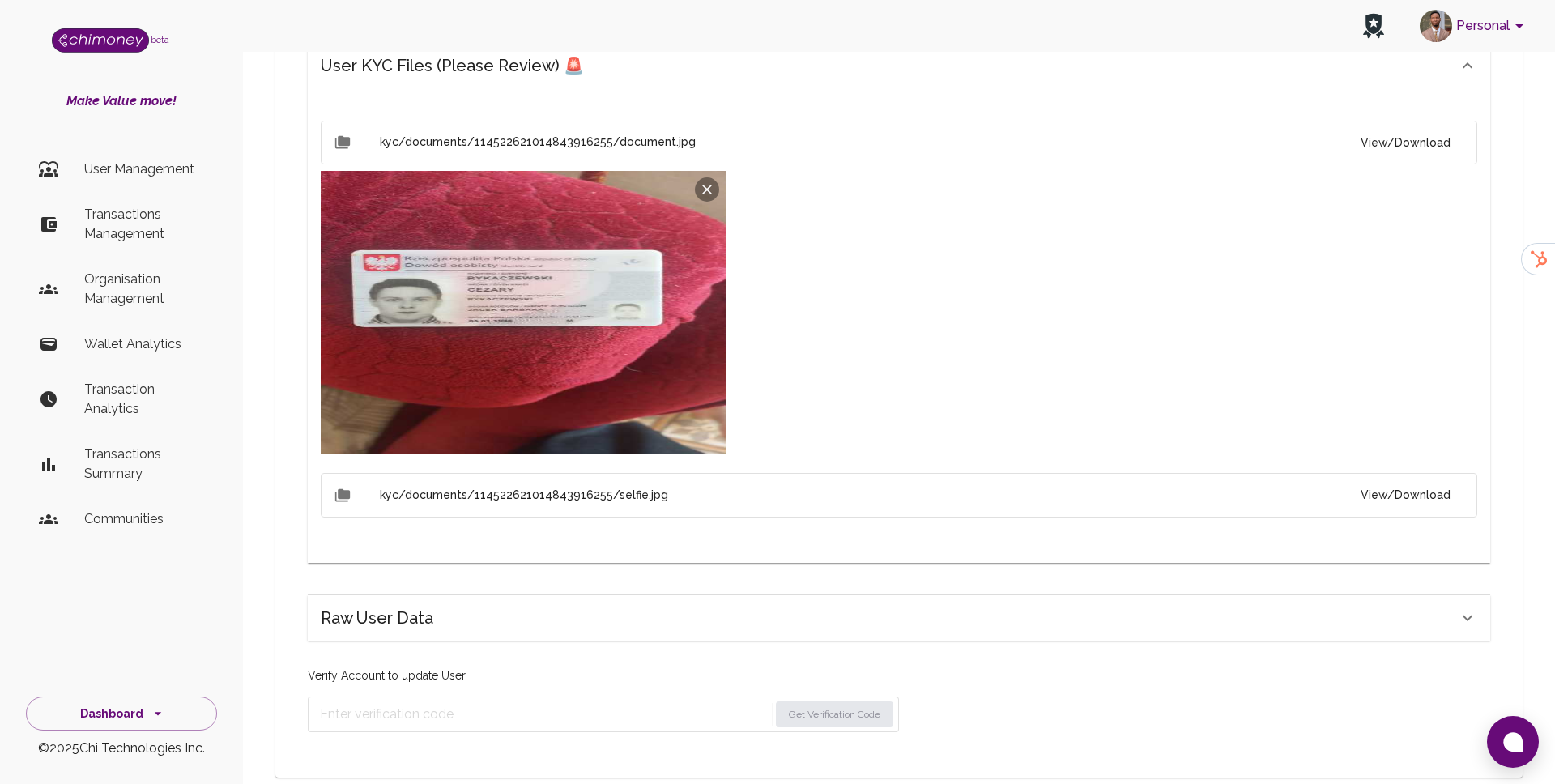
click at [1425, 480] on button "View/Download" at bounding box center [1406, 495] width 116 height 30
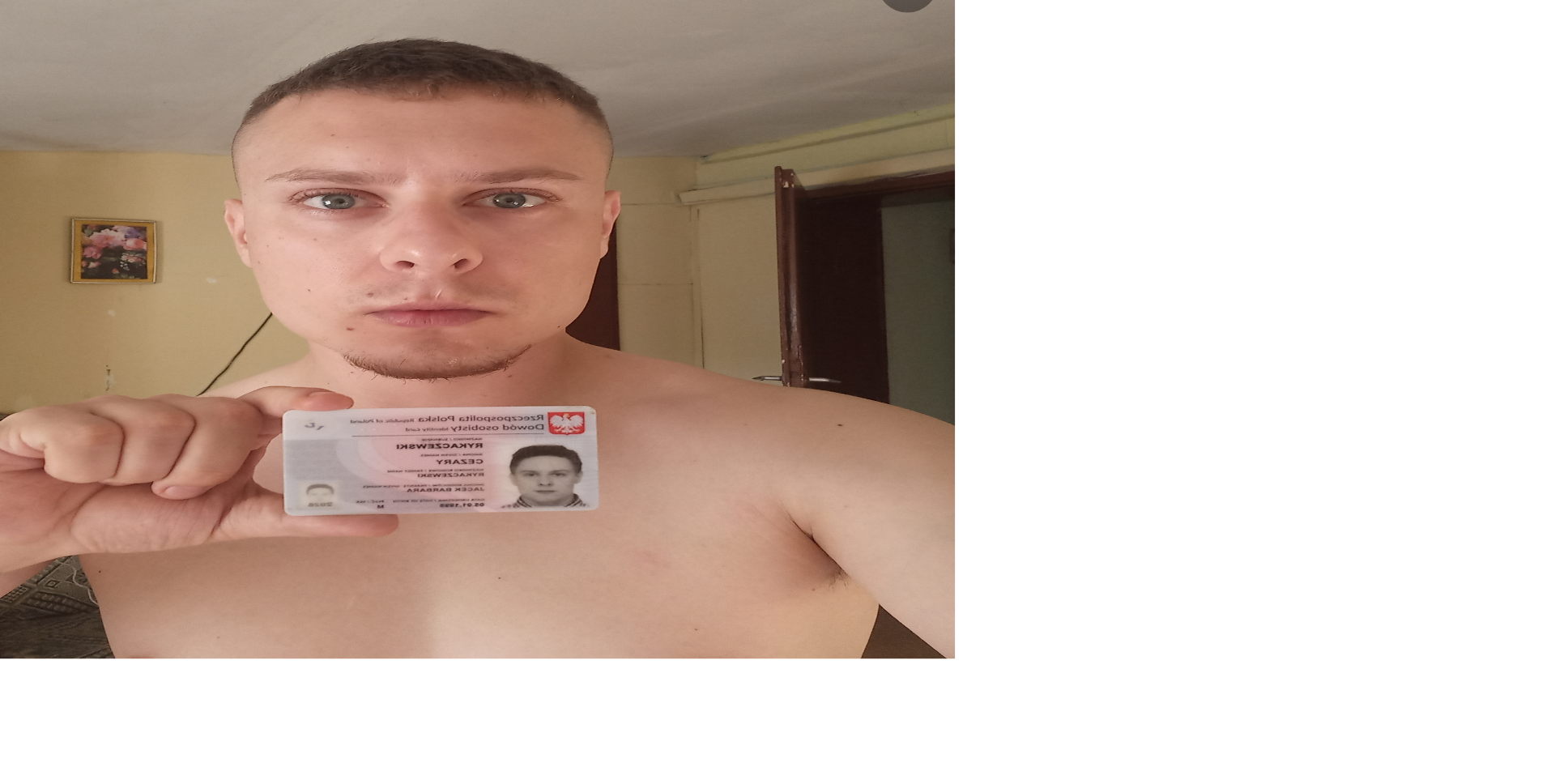
click at [578, 417] on img at bounding box center [523, 370] width 405 height 284
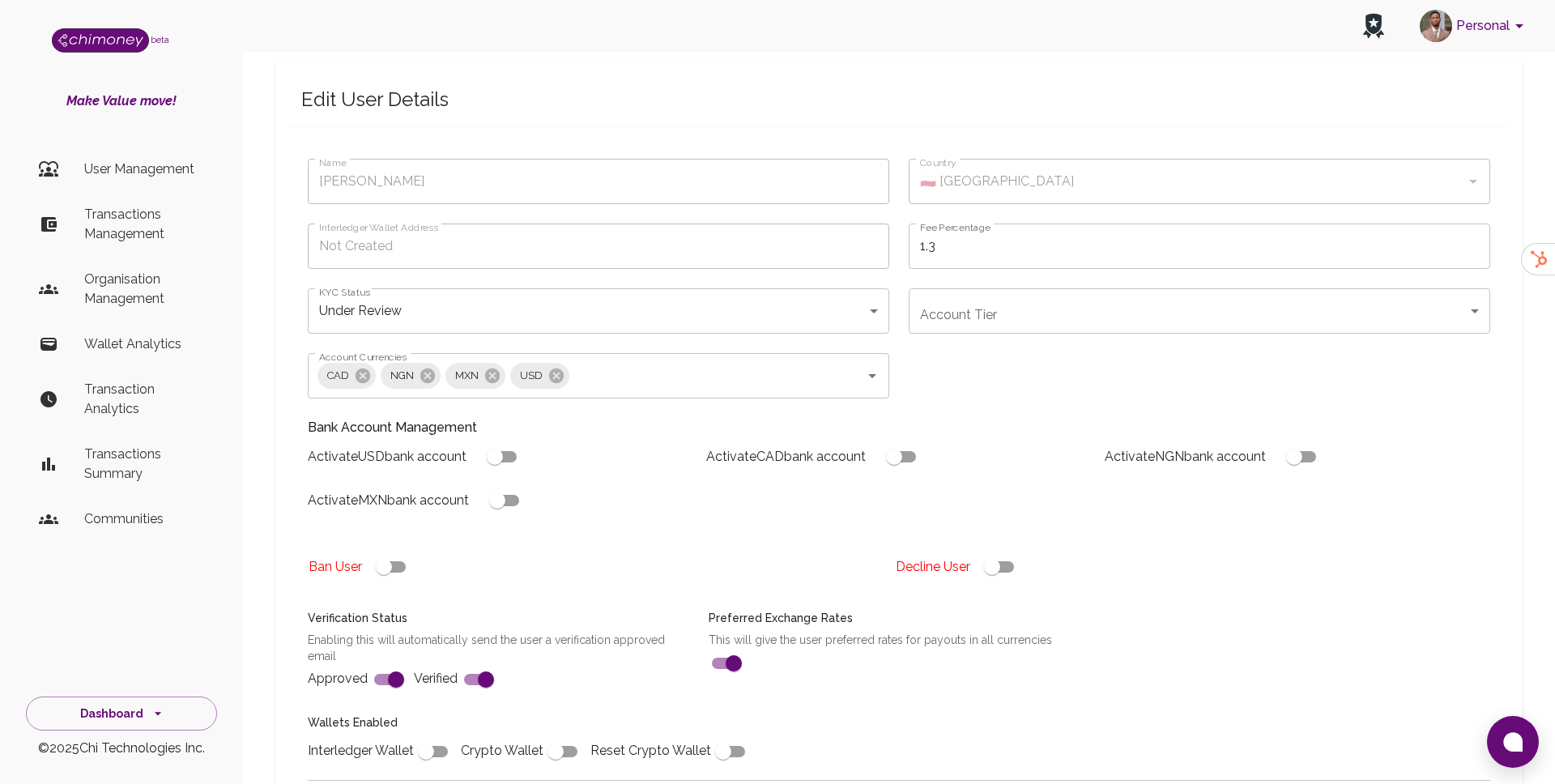
scroll to position [90, 0]
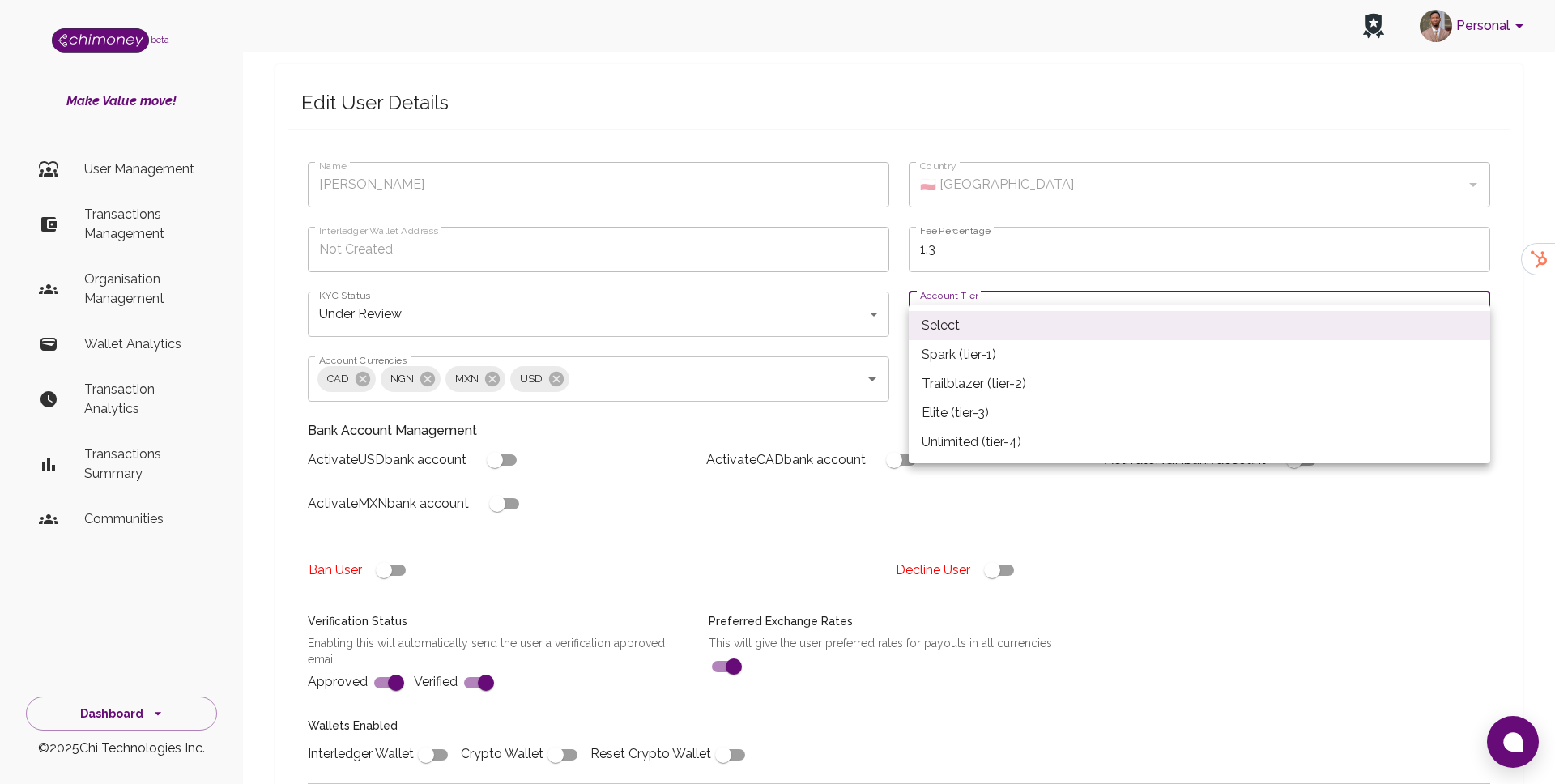
click at [977, 346] on li "Spark (tier-1)" at bounding box center [1199, 355] width 581 height 29
type input "tier-1"
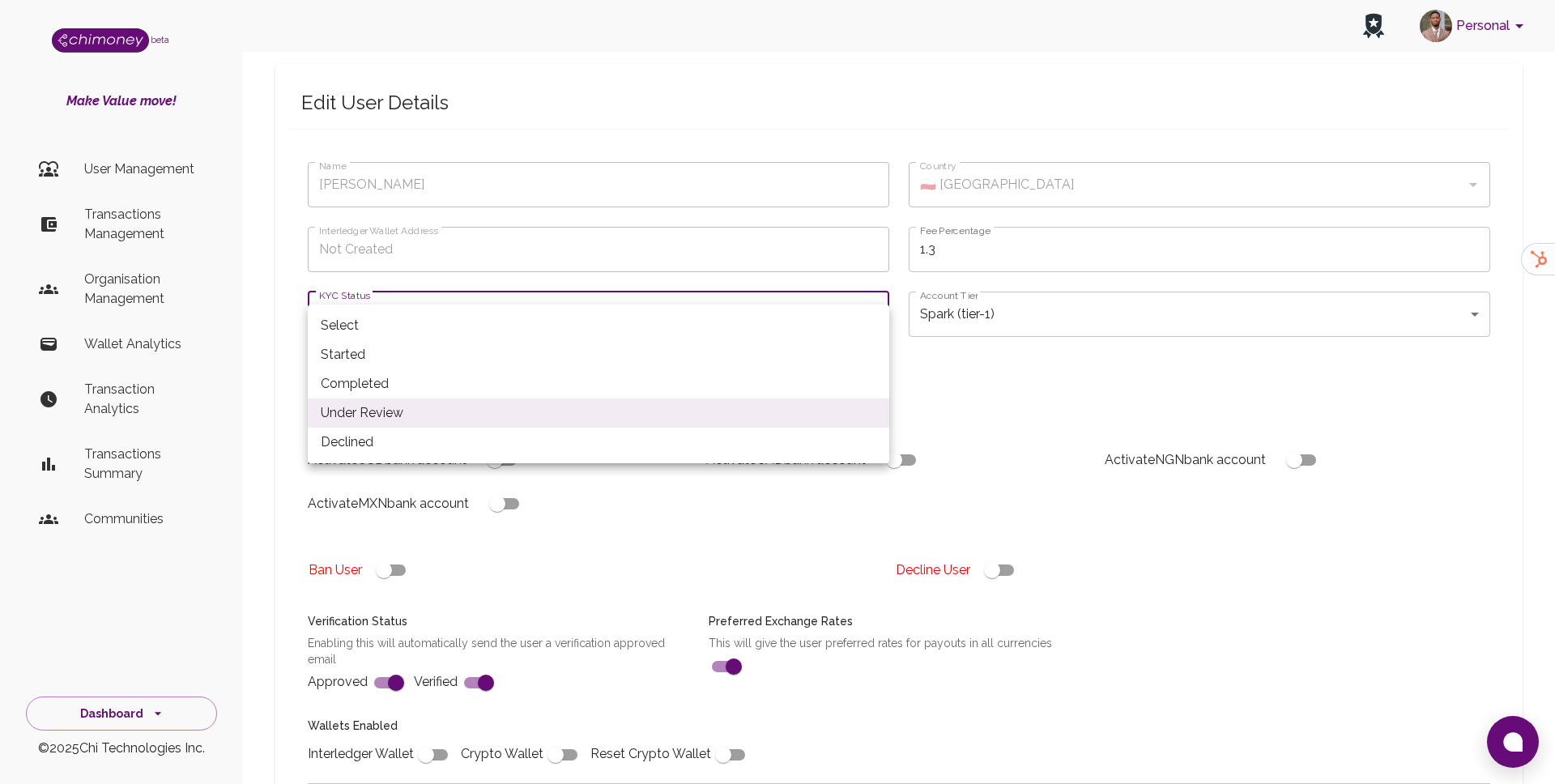
click at [376, 380] on li "Completed" at bounding box center [599, 384] width 581 height 29
type input "completed"
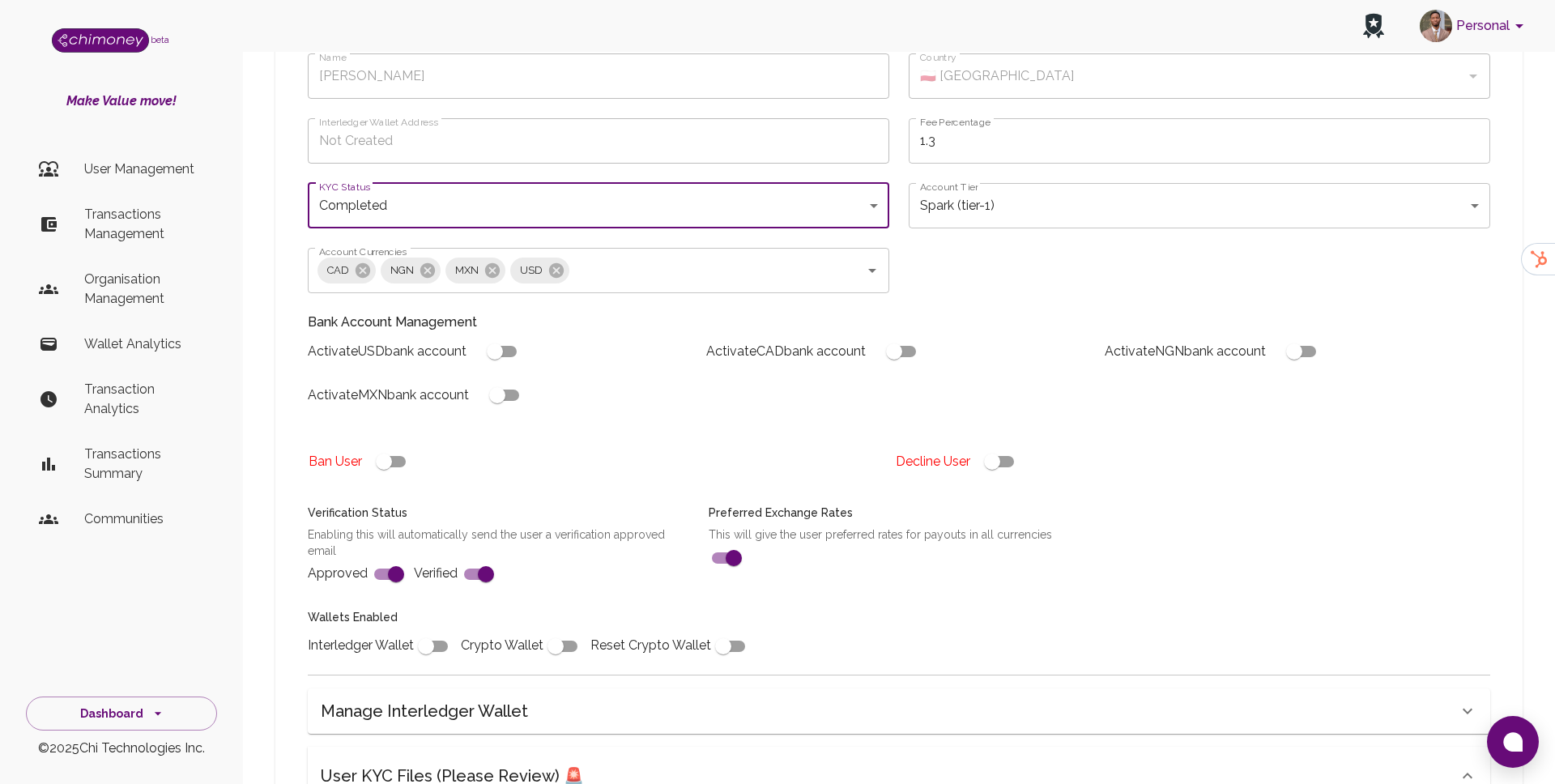
scroll to position [200, 0]
click at [430, 630] on input "checkbox" at bounding box center [426, 645] width 92 height 31
checkbox input "true"
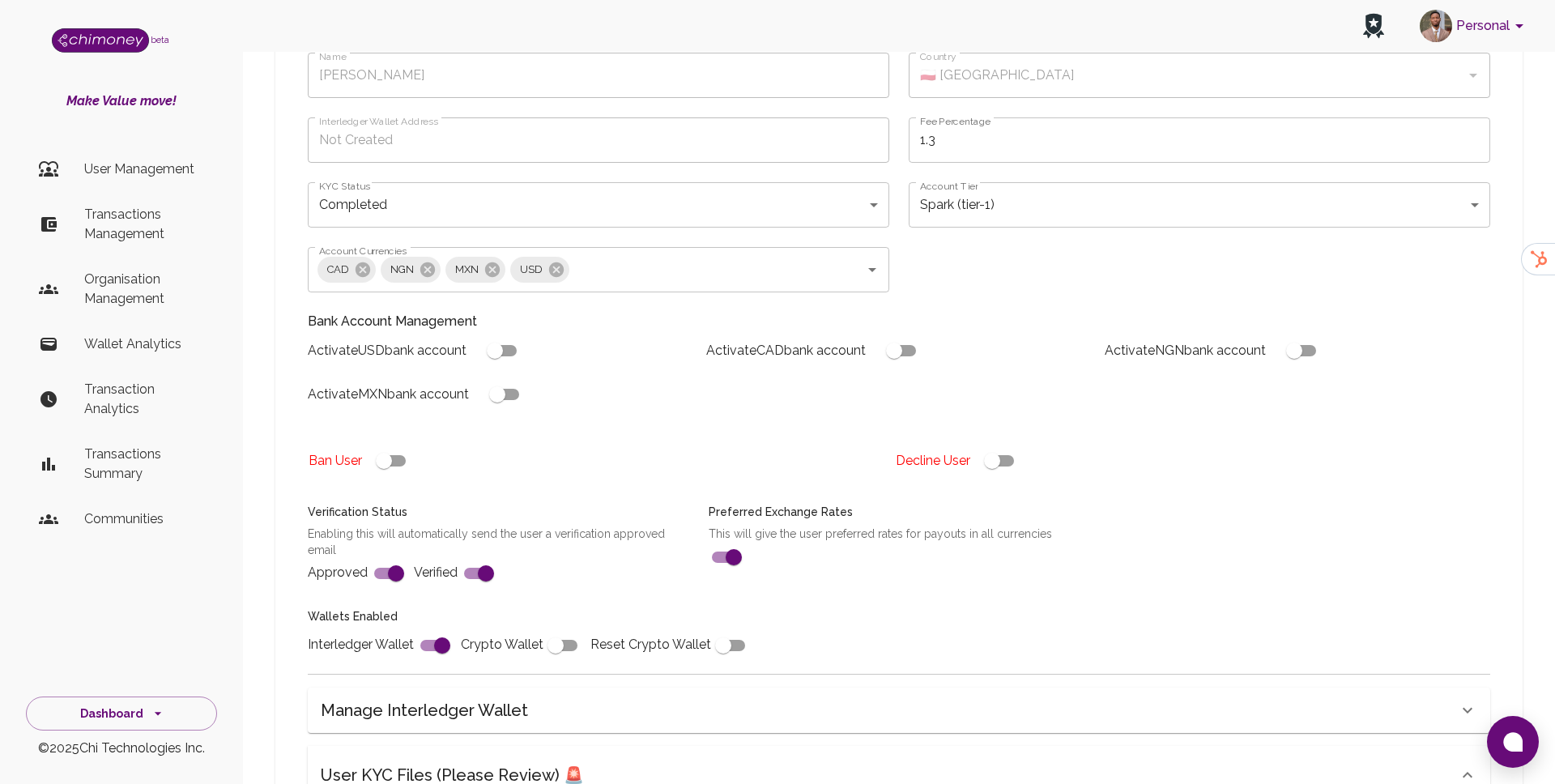
click at [495, 335] on input "checkbox" at bounding box center [494, 350] width 92 height 31
checkbox input "true"
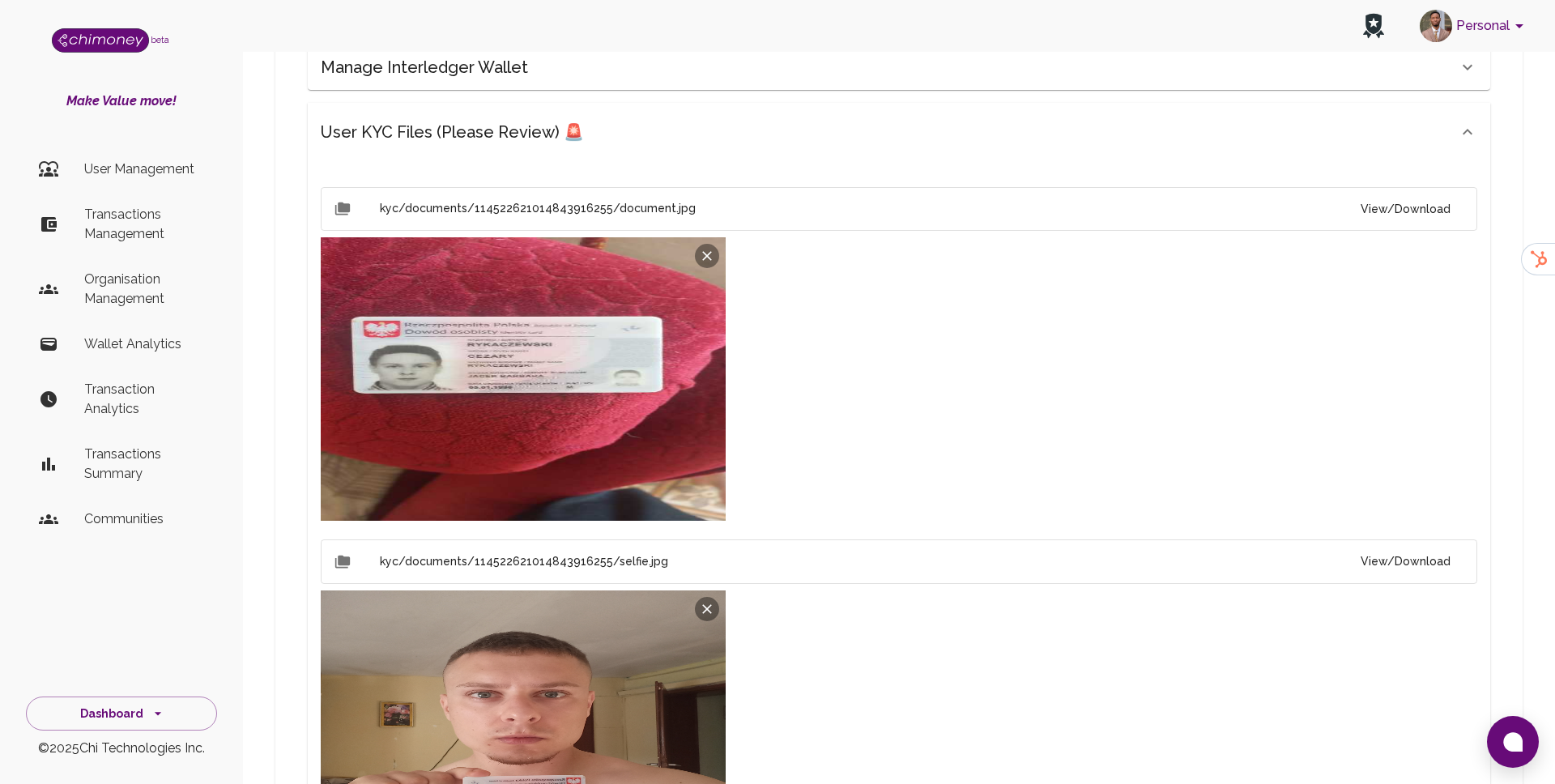
scroll to position [1205, 0]
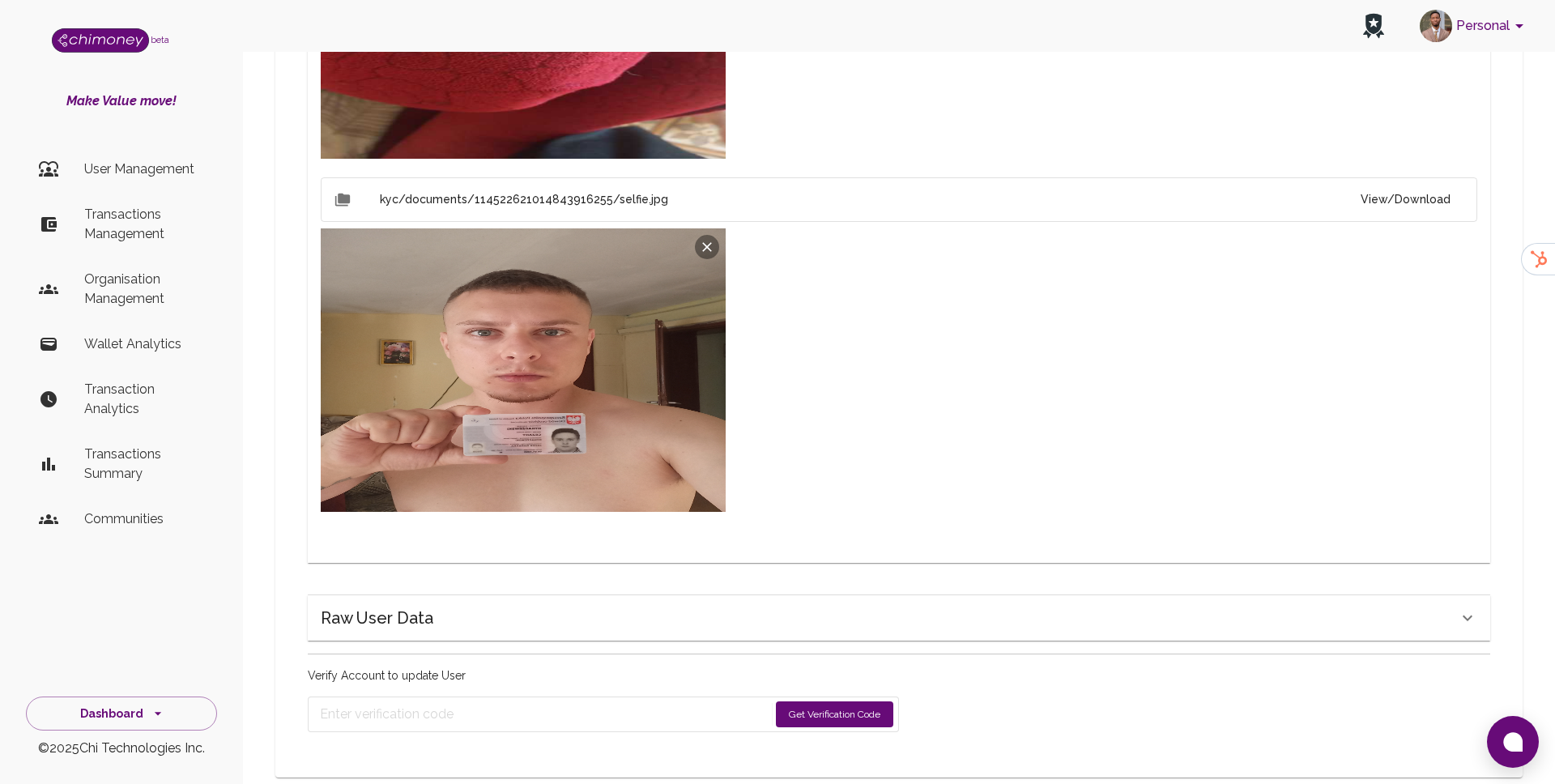
click at [852, 701] on button "Get Verification Code" at bounding box center [835, 714] width 117 height 26
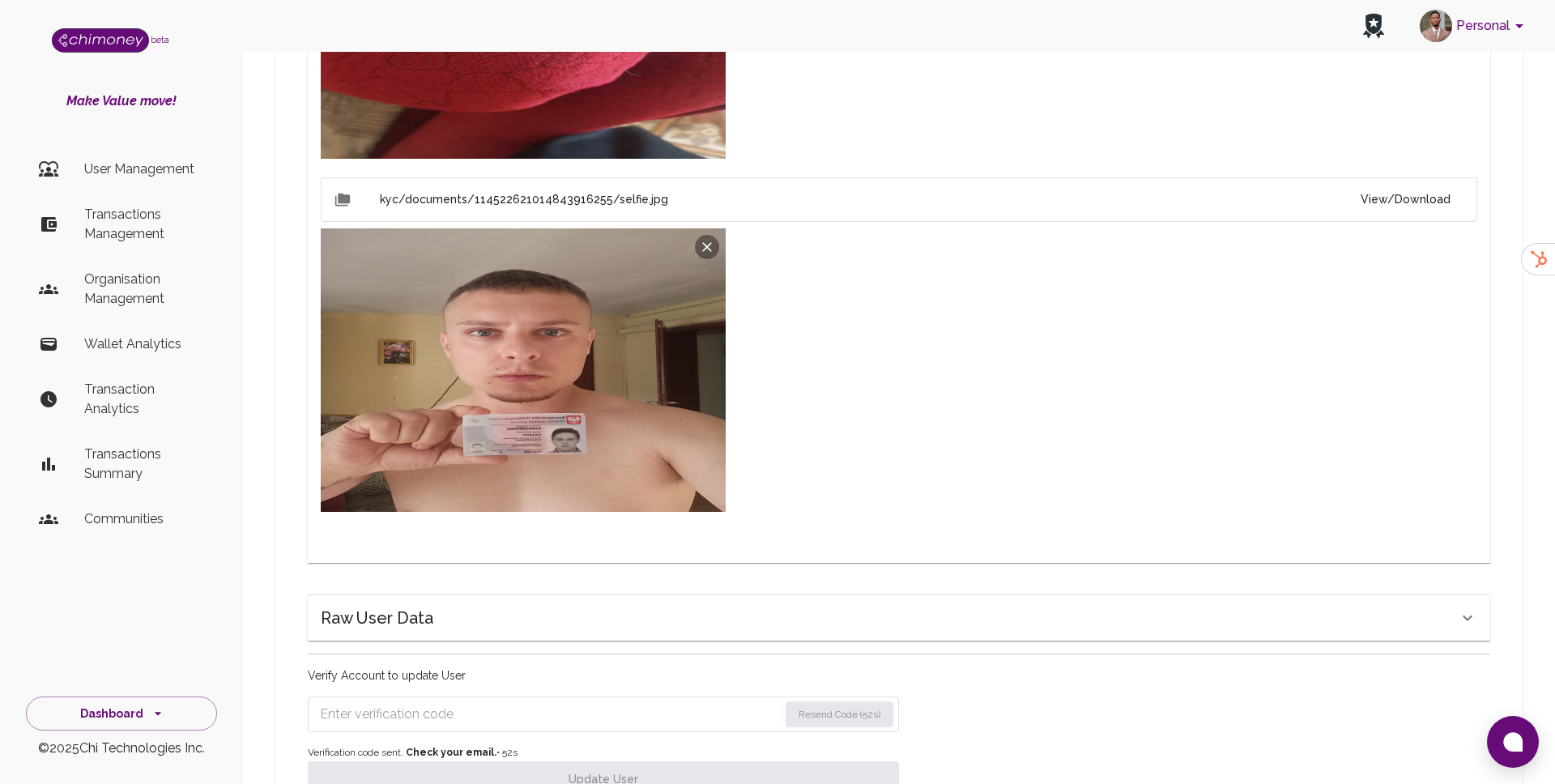
click at [592, 701] on input "Enter verification code" at bounding box center [549, 714] width 458 height 26
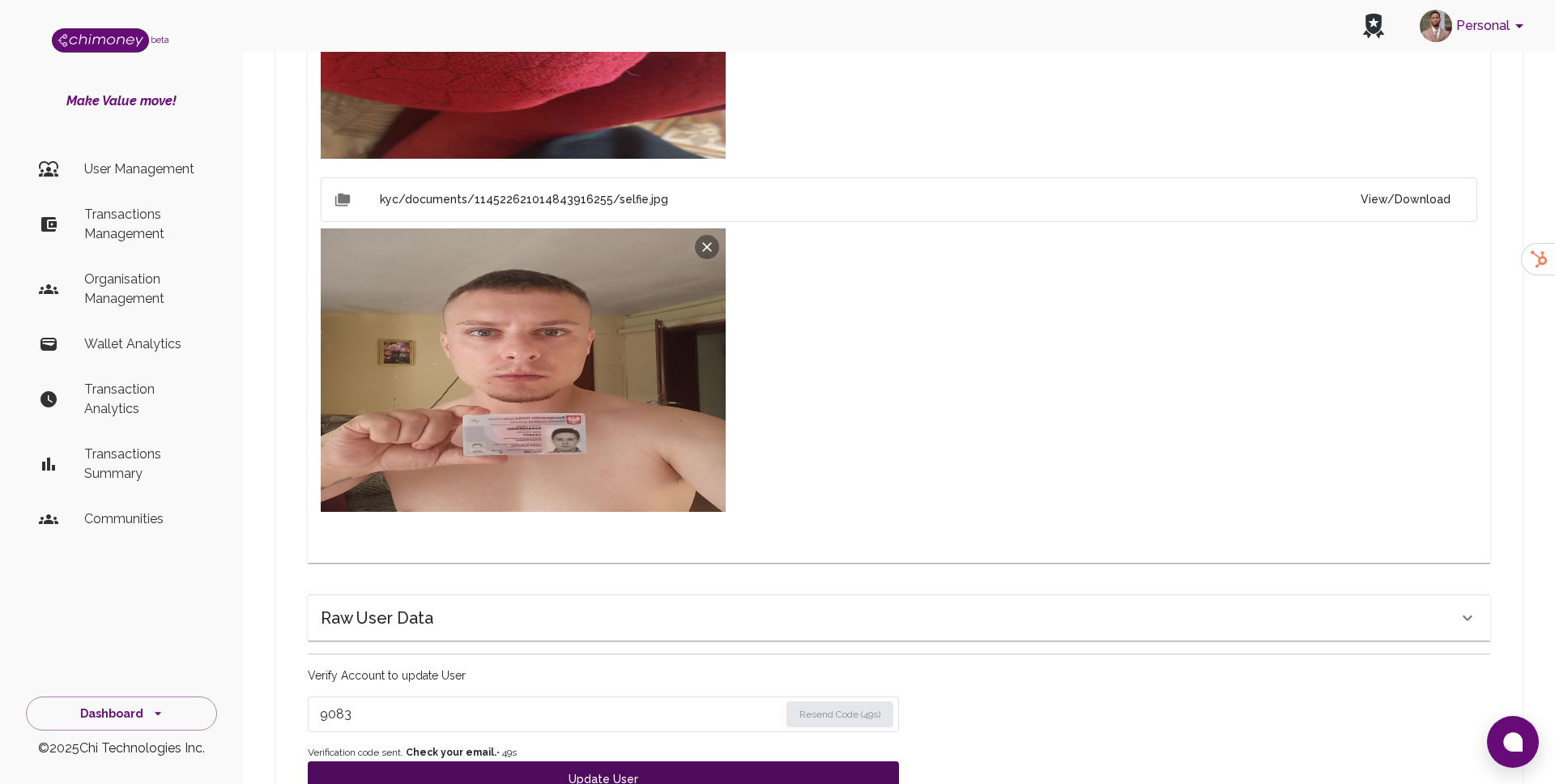
type input "9083"
click at [601, 755] on button "Update User" at bounding box center [603, 779] width 591 height 36
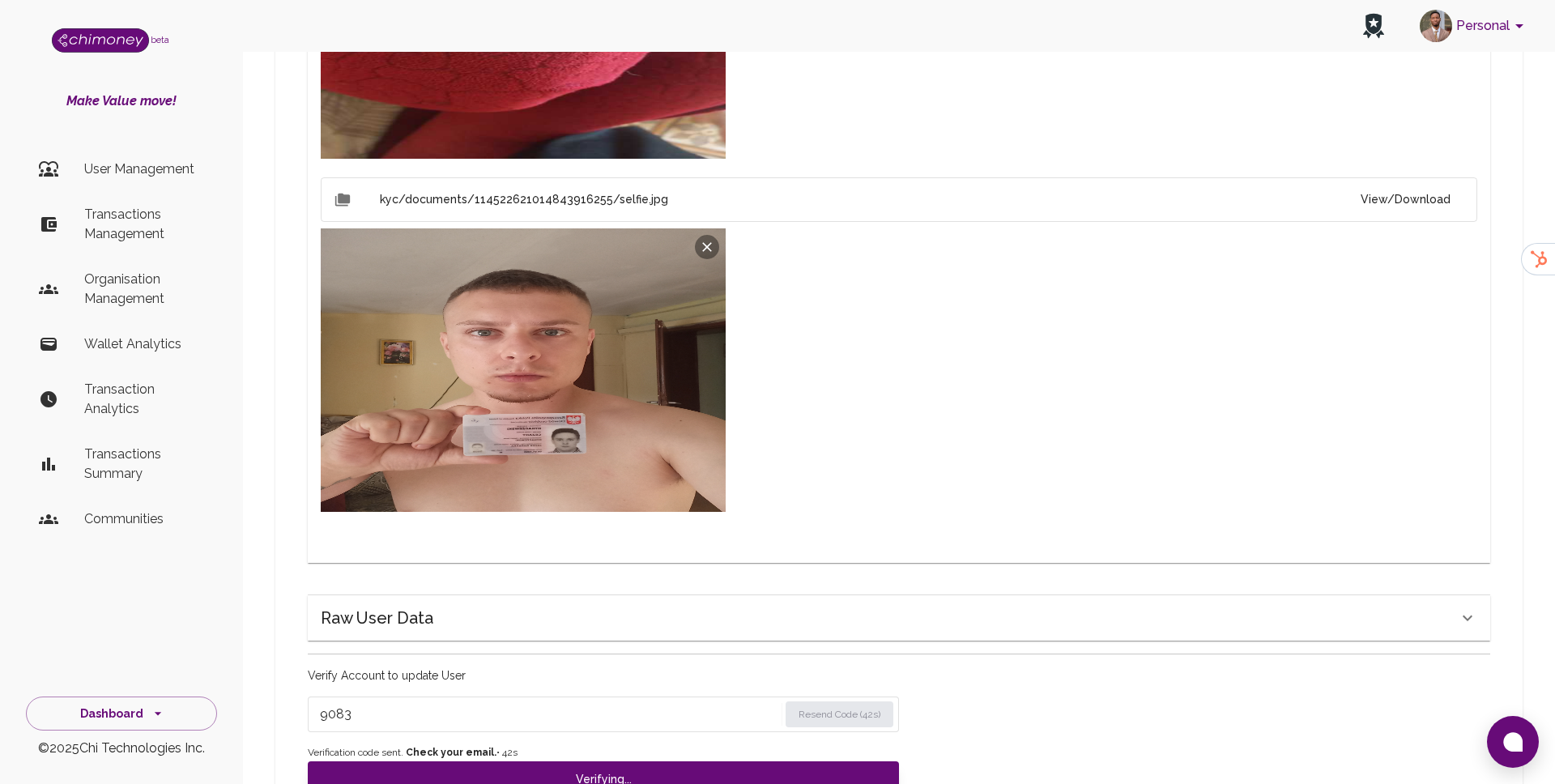
type input "under_review"
checkbox input "false"
type input "completed"
type input "tier-1"
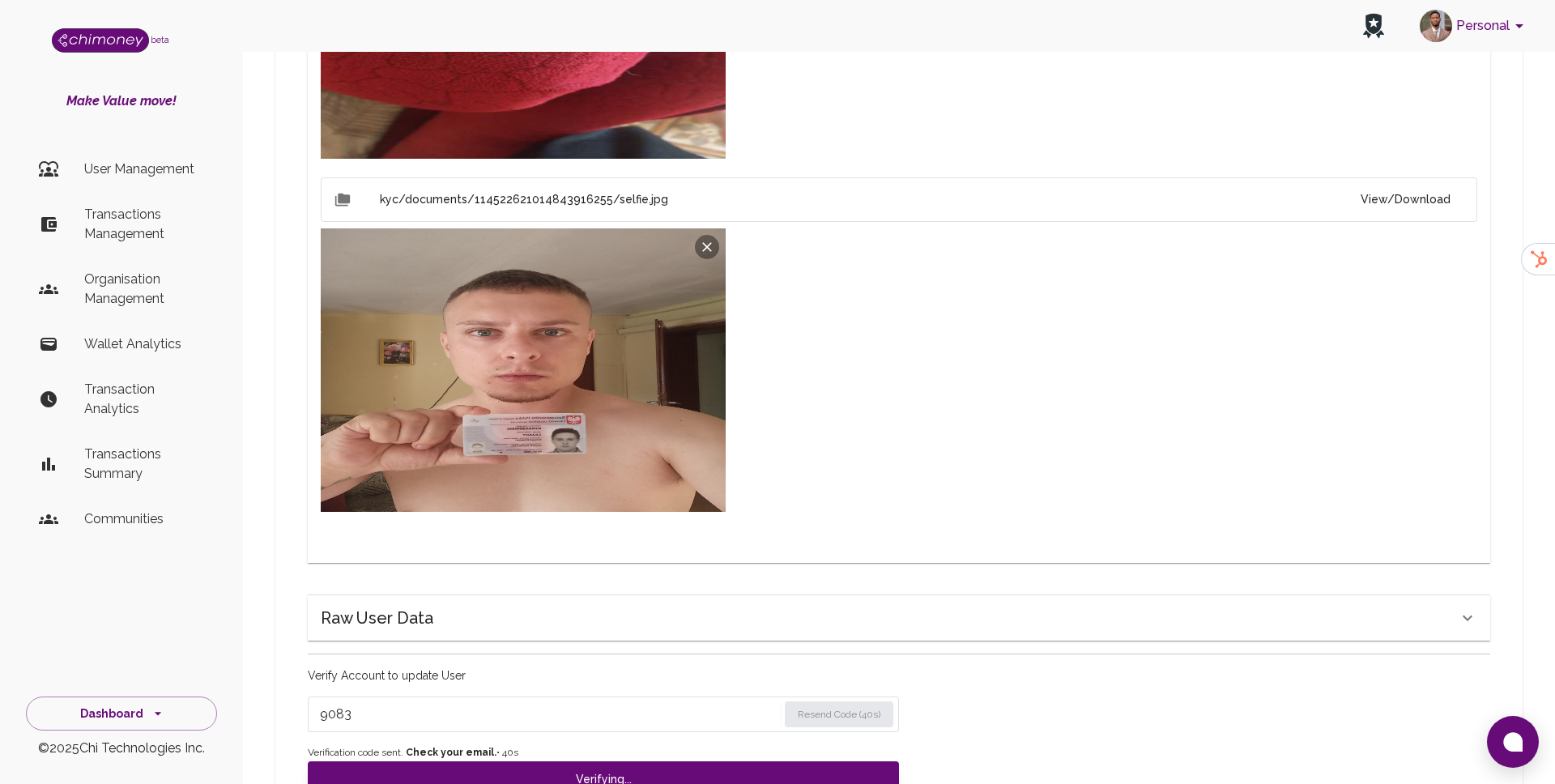
checkbox input "true"
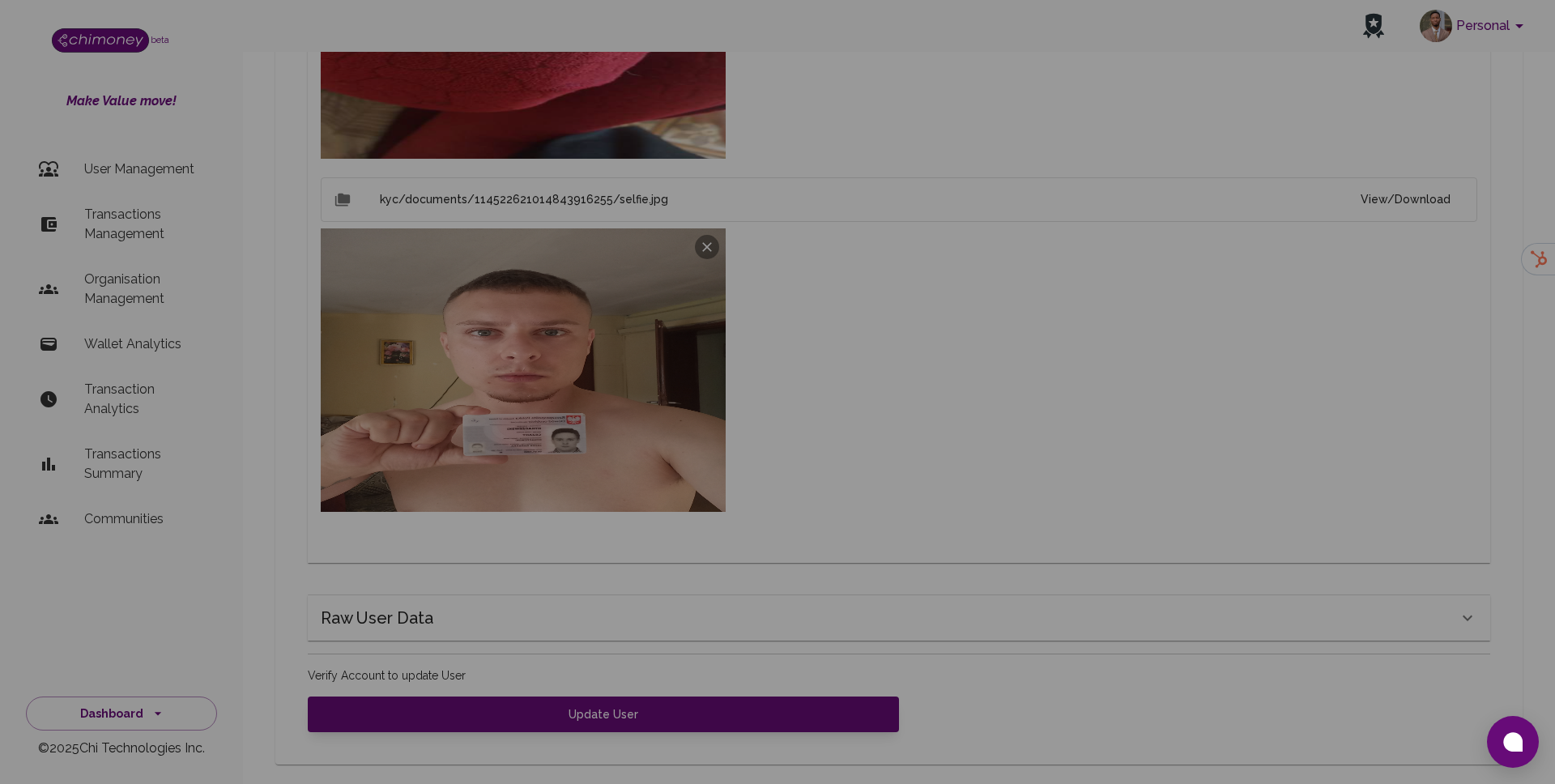
scroll to position [1191, 0]
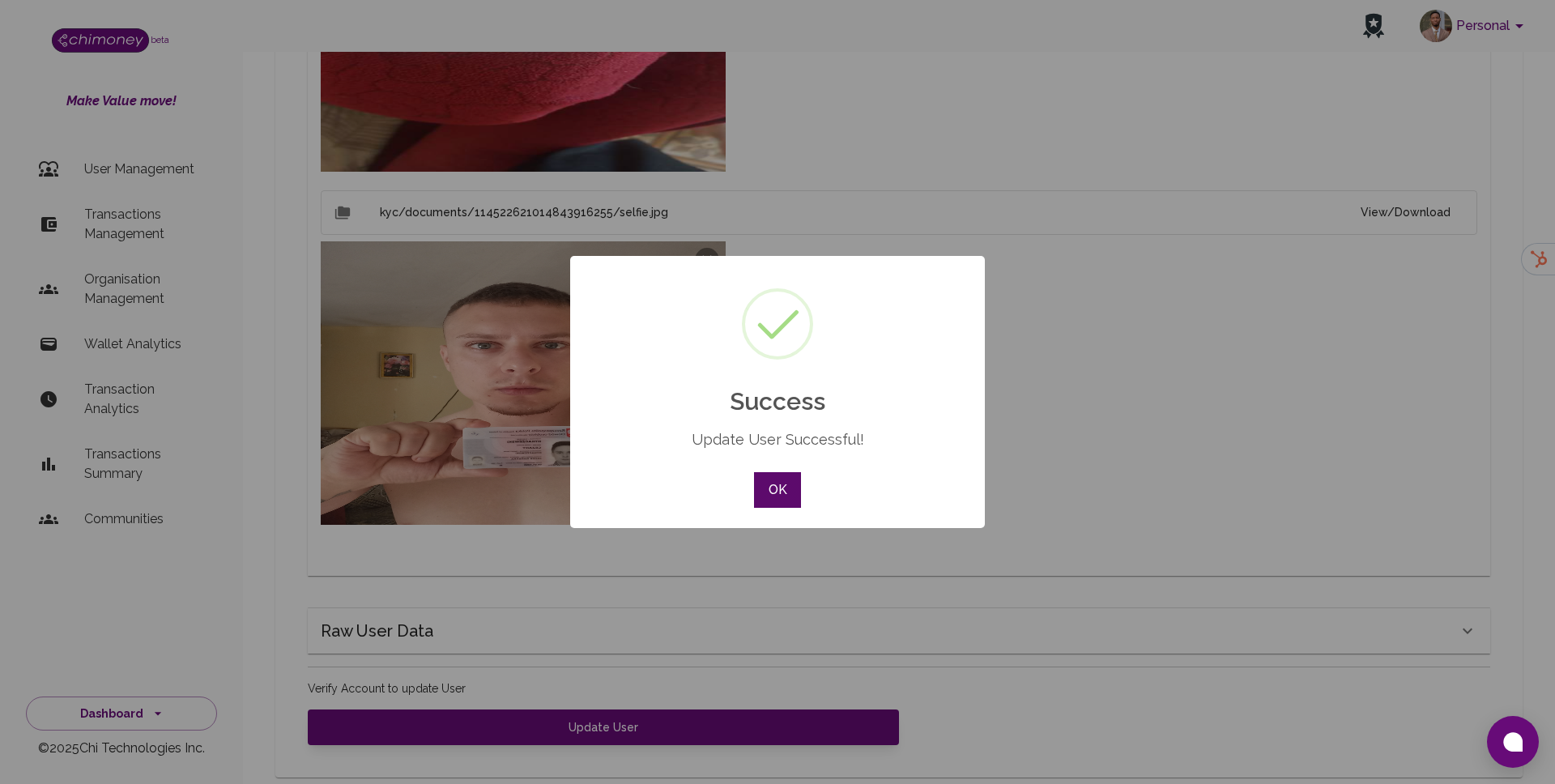
click at [764, 477] on button "OK" at bounding box center [778, 490] width 47 height 36
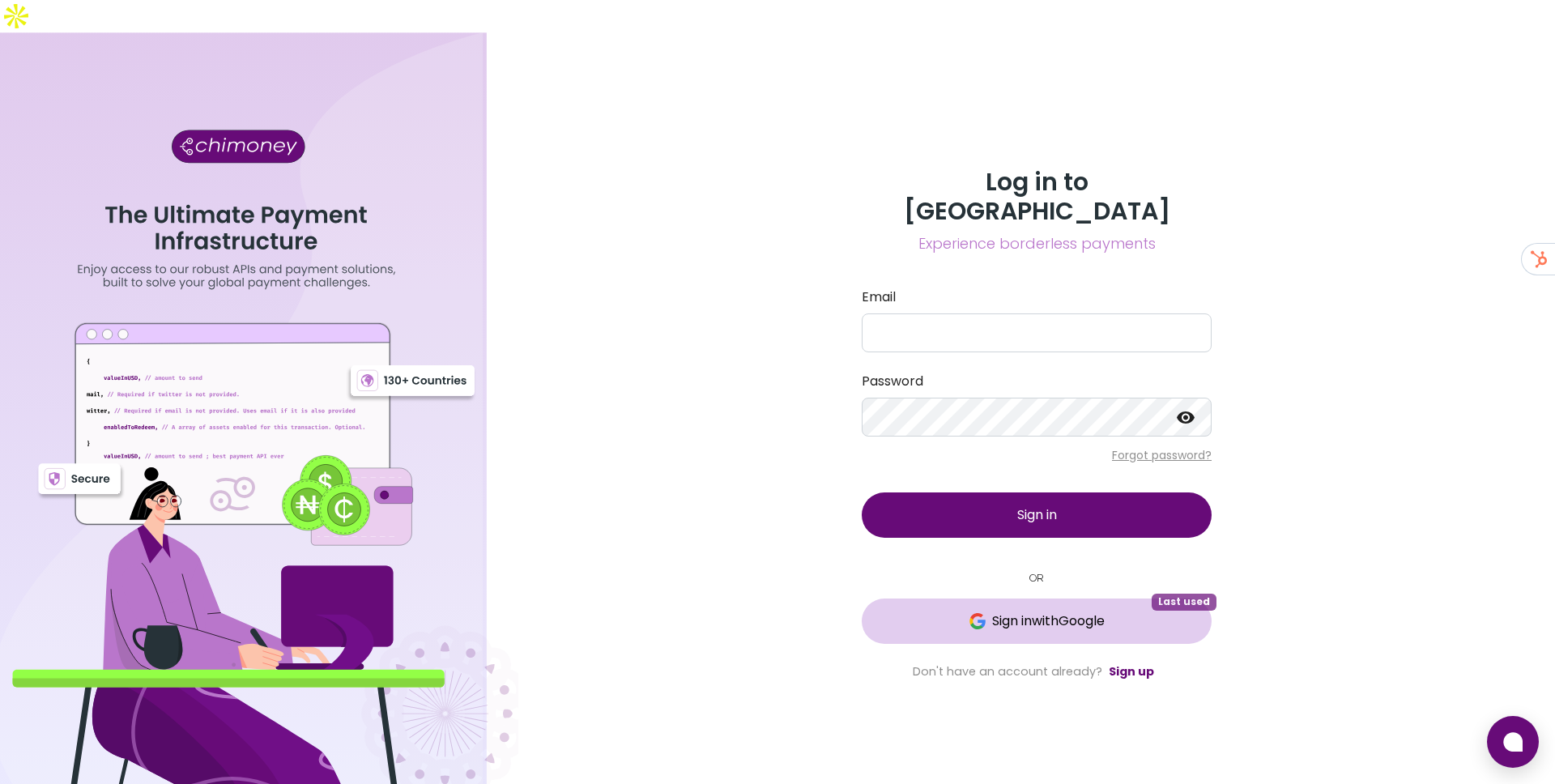
click at [1085, 598] on button "Sign in with Google Last used" at bounding box center [1036, 621] width 350 height 46
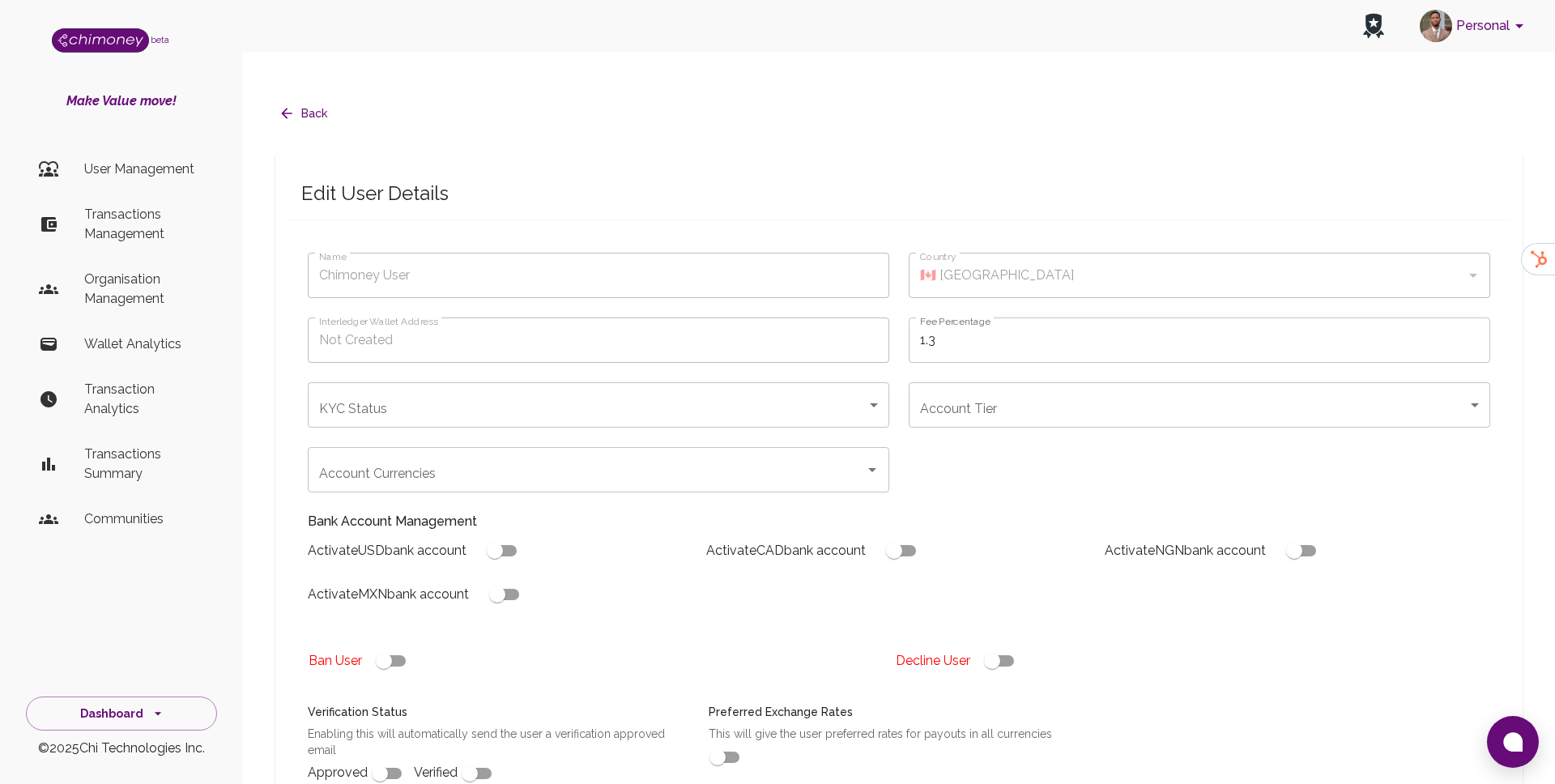
type input "[PERSON_NAME]"
type input "🇫🇷 [GEOGRAPHIC_DATA]"
type input "declined"
checkbox input "true"
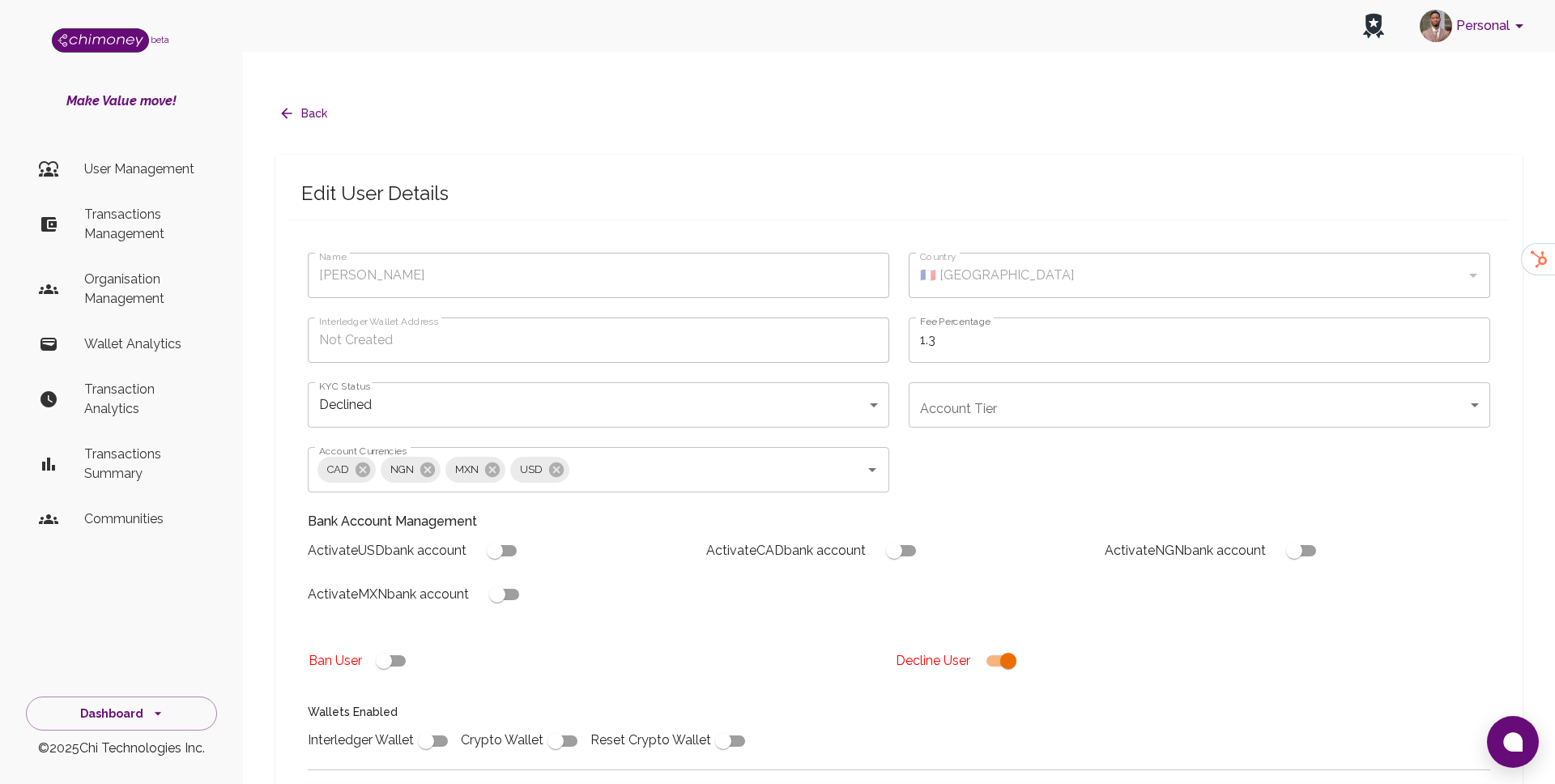
scroll to position [363, 0]
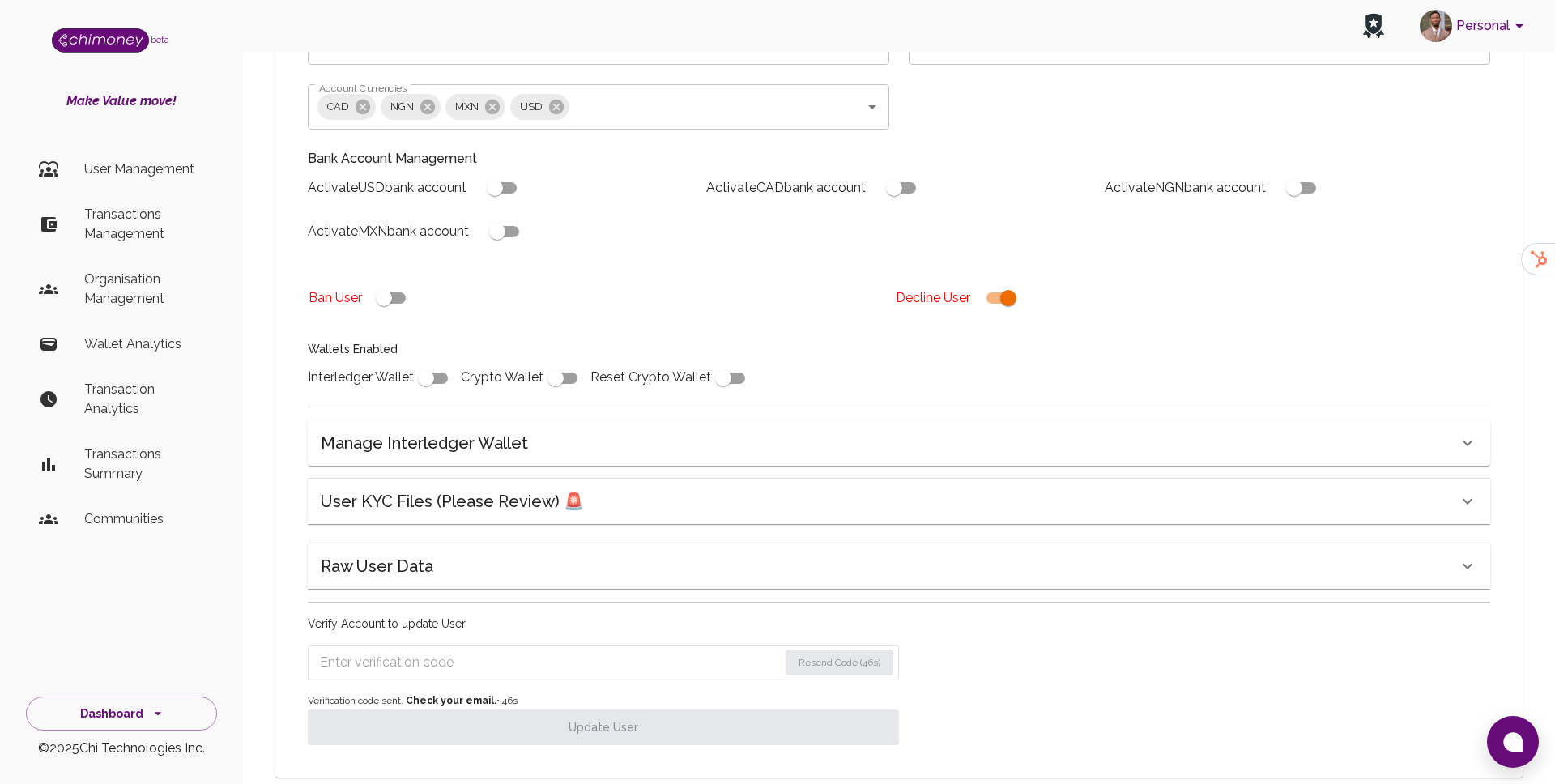
click at [549, 488] on h6 "User KYC Files (Please Review) 🚨" at bounding box center [452, 501] width 263 height 26
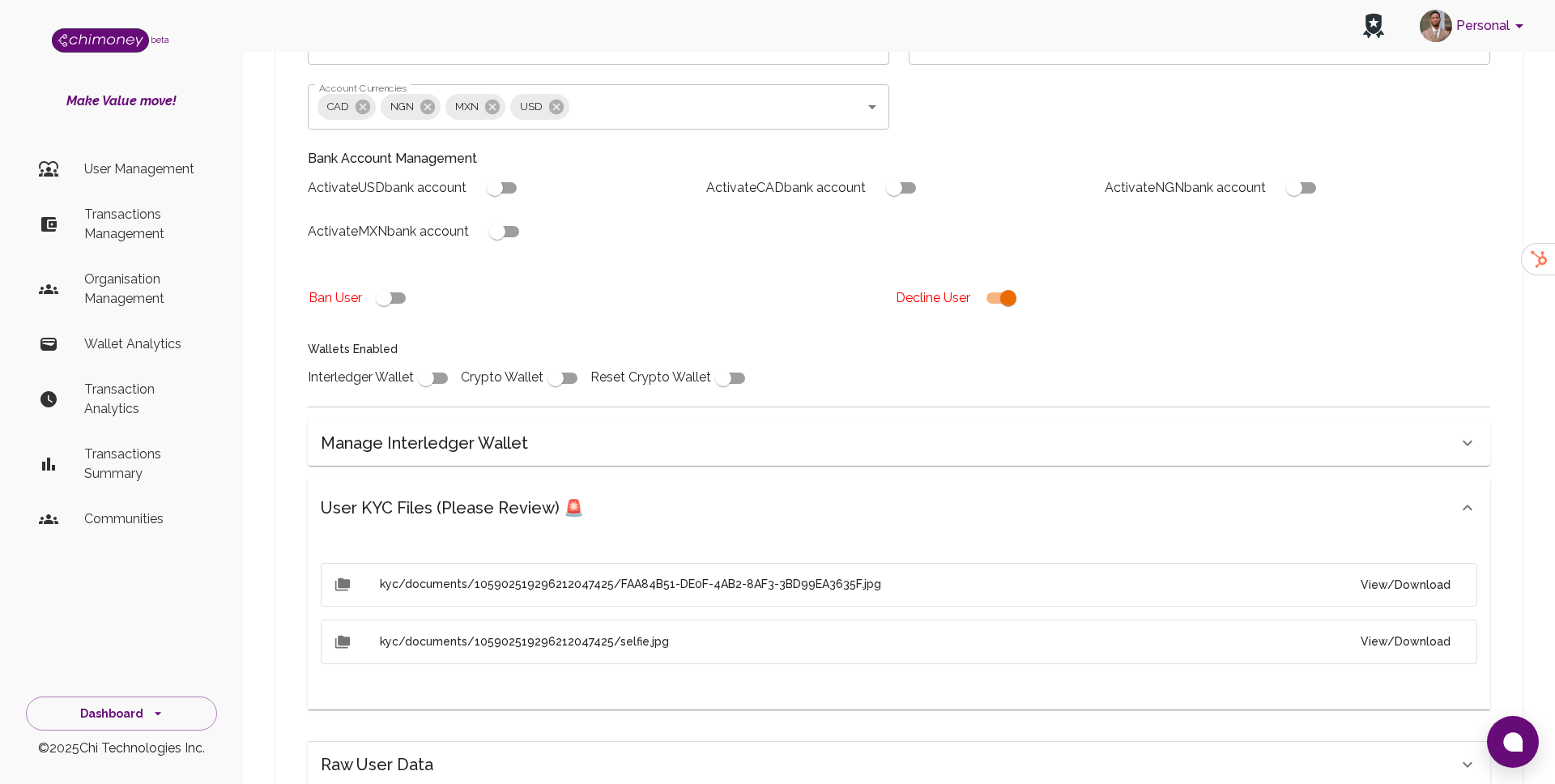
click at [1376, 570] on button "View/Download" at bounding box center [1406, 584] width 116 height 30
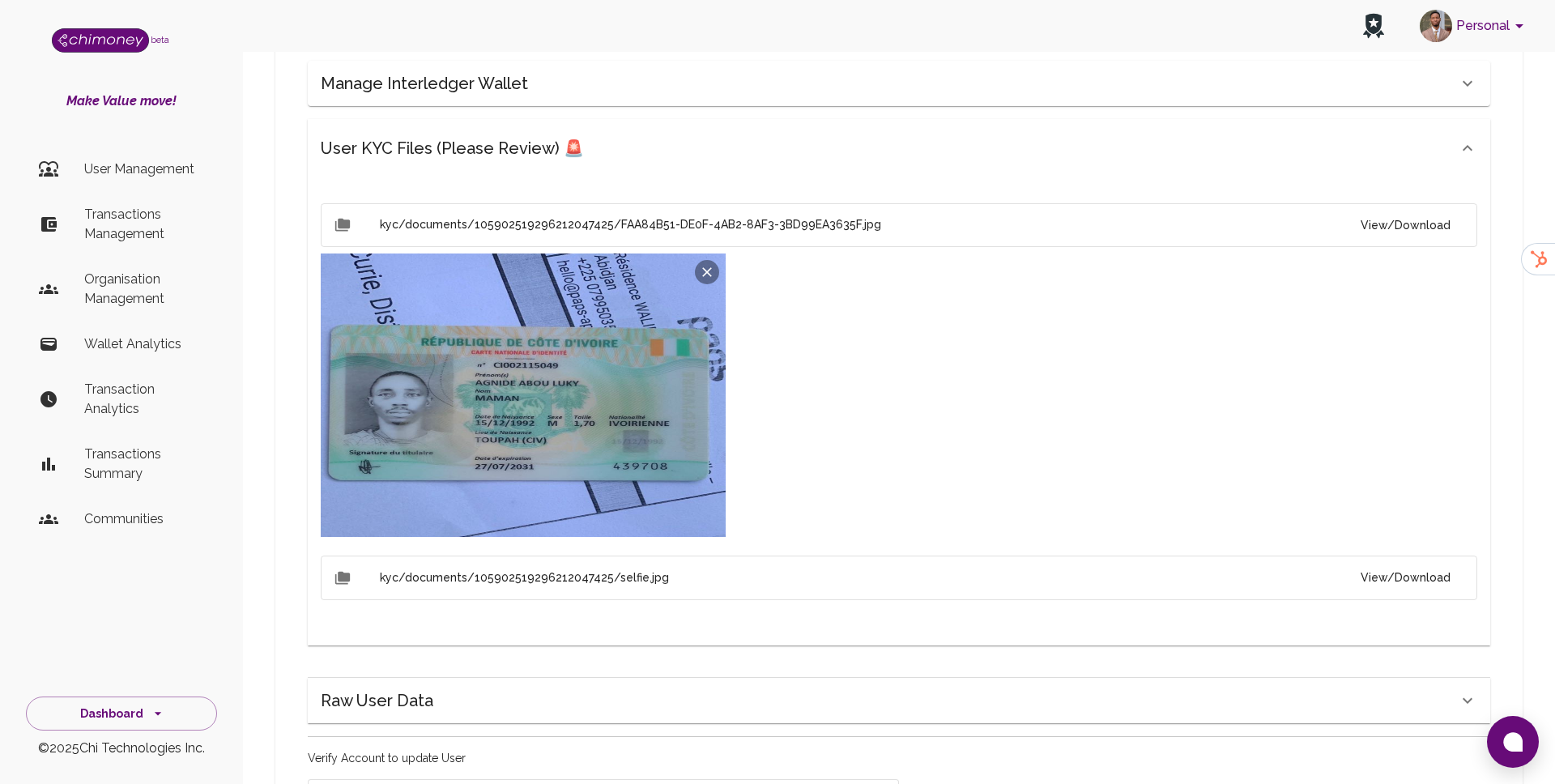
scroll to position [788, 0]
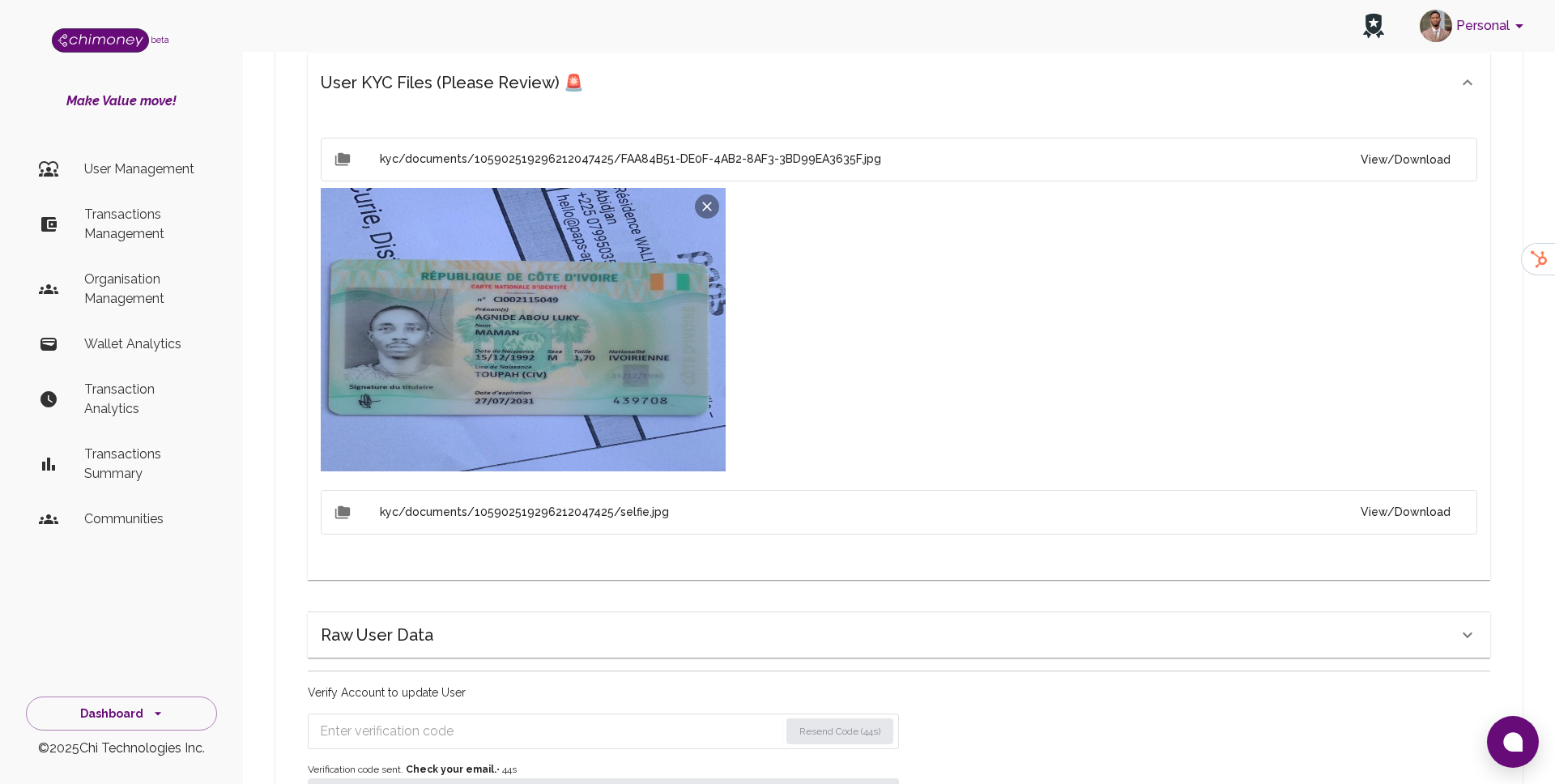
click at [1429, 497] on button "View/Download" at bounding box center [1406, 512] width 116 height 30
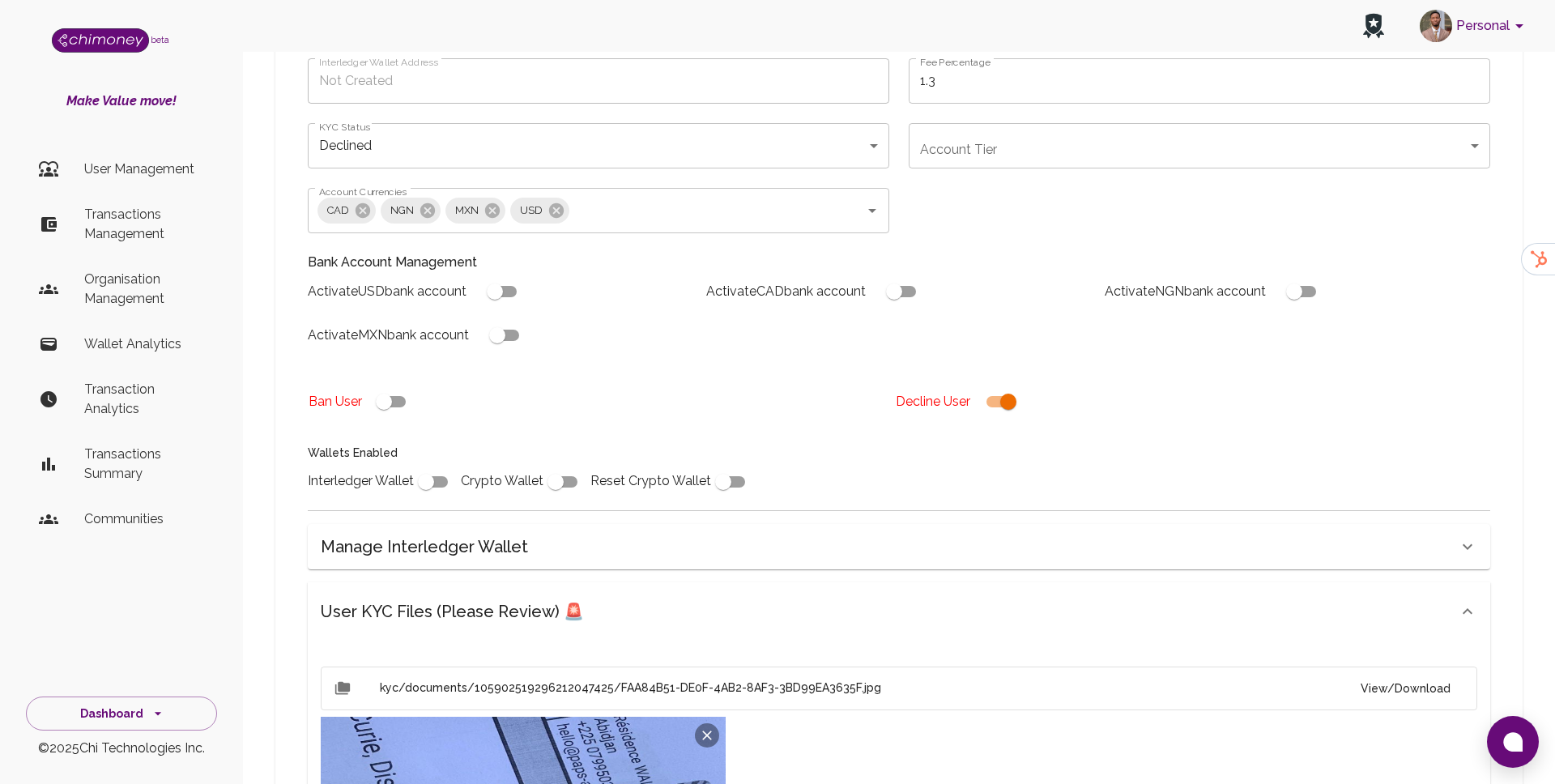
scroll to position [229, 0]
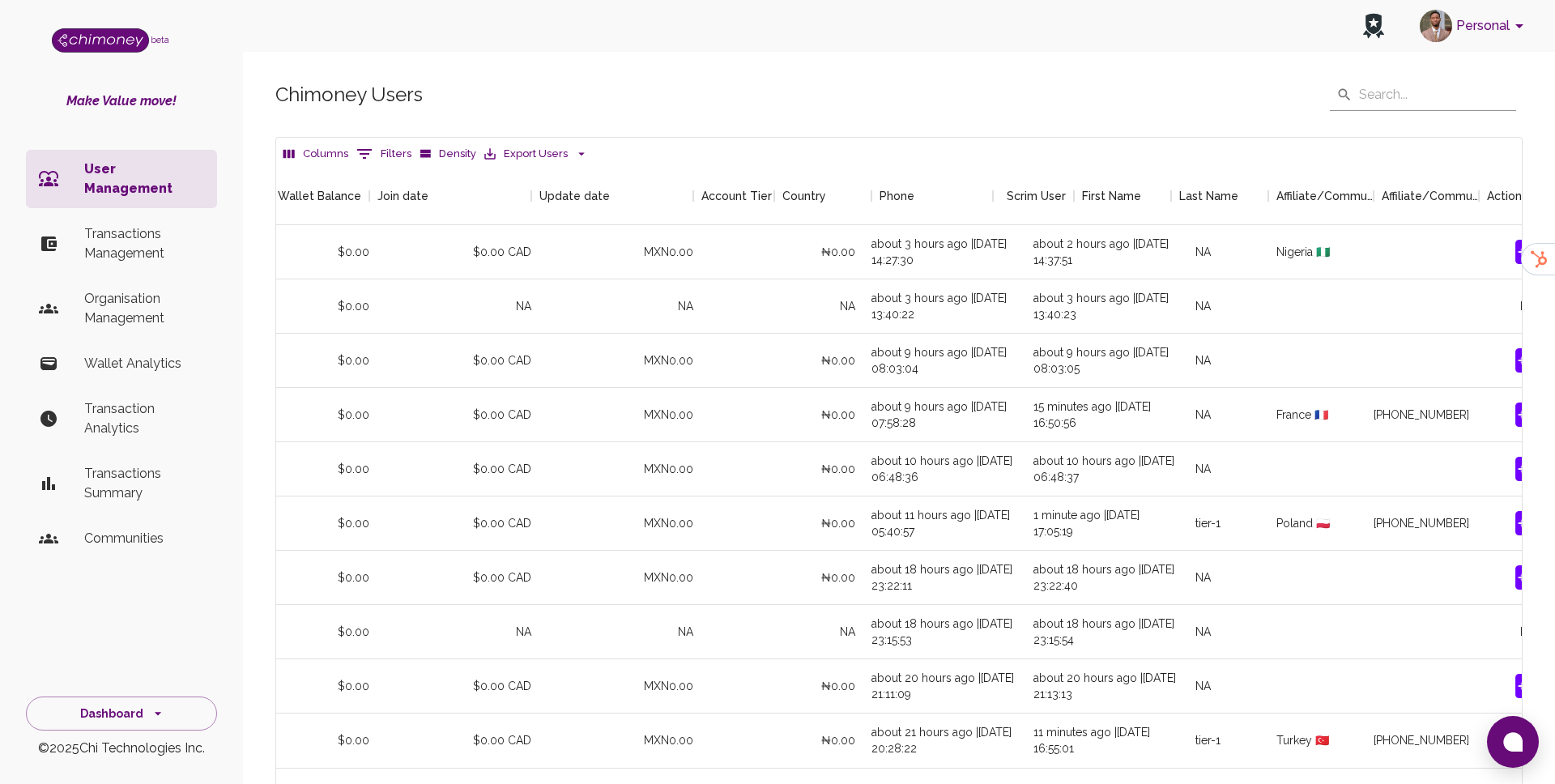
scroll to position [0, 1525]
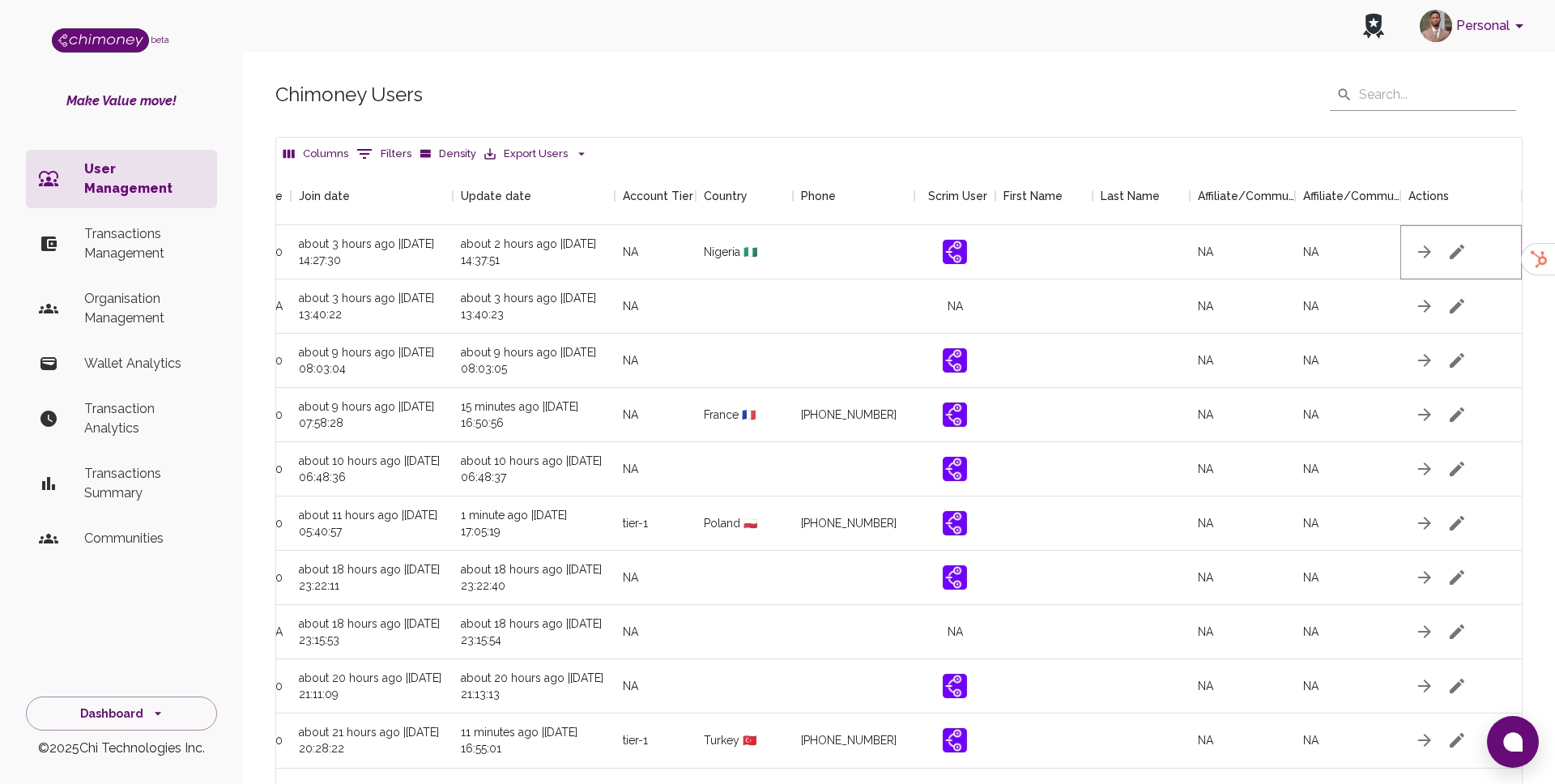
click at [1449, 236] on button "button" at bounding box center [1457, 252] width 33 height 33
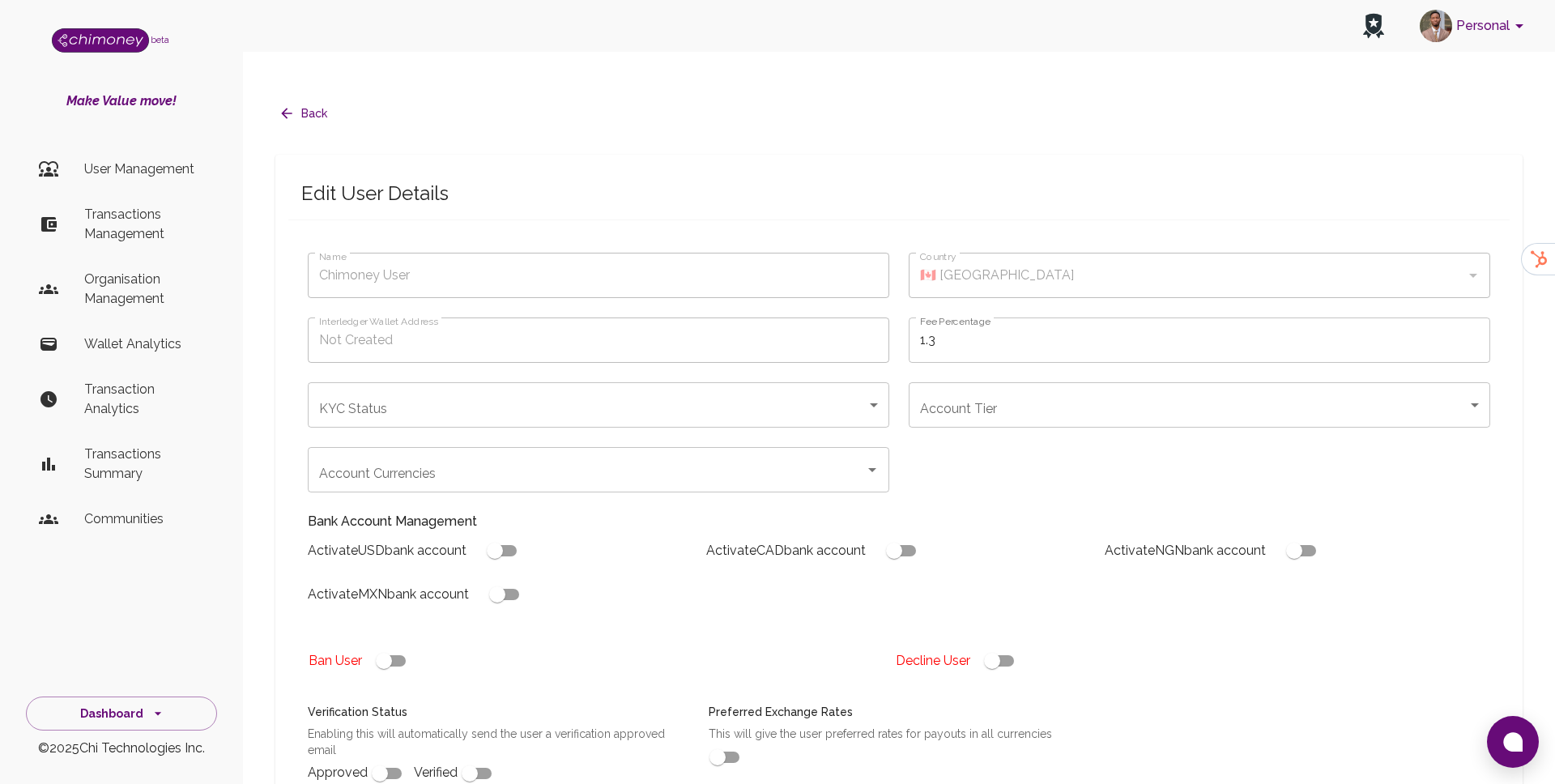
type input "[PERSON_NAME]"
type input "🇳🇬 [GEOGRAPHIC_DATA]"
checkbox input "true"
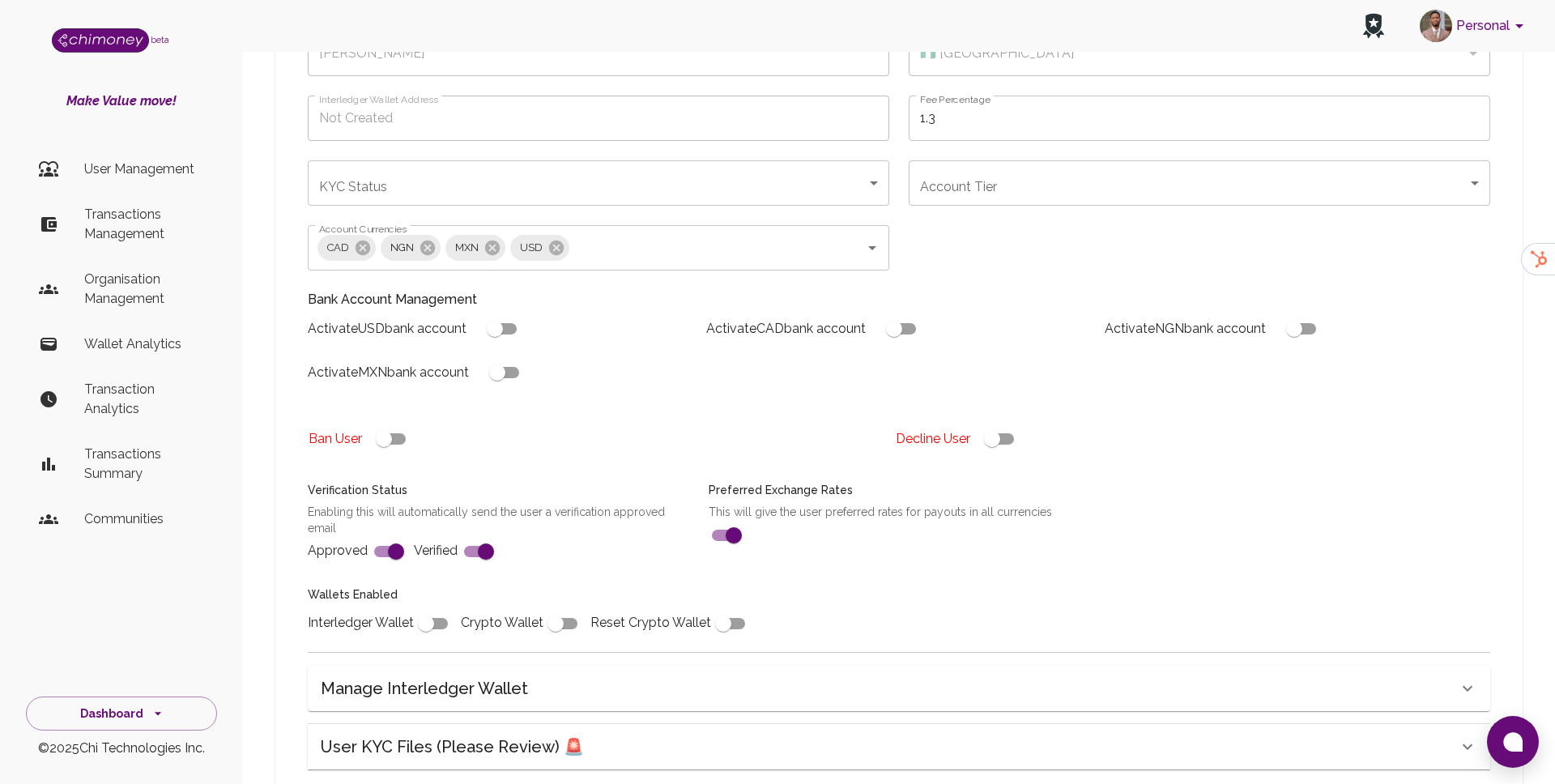
scroll to position [416, 0]
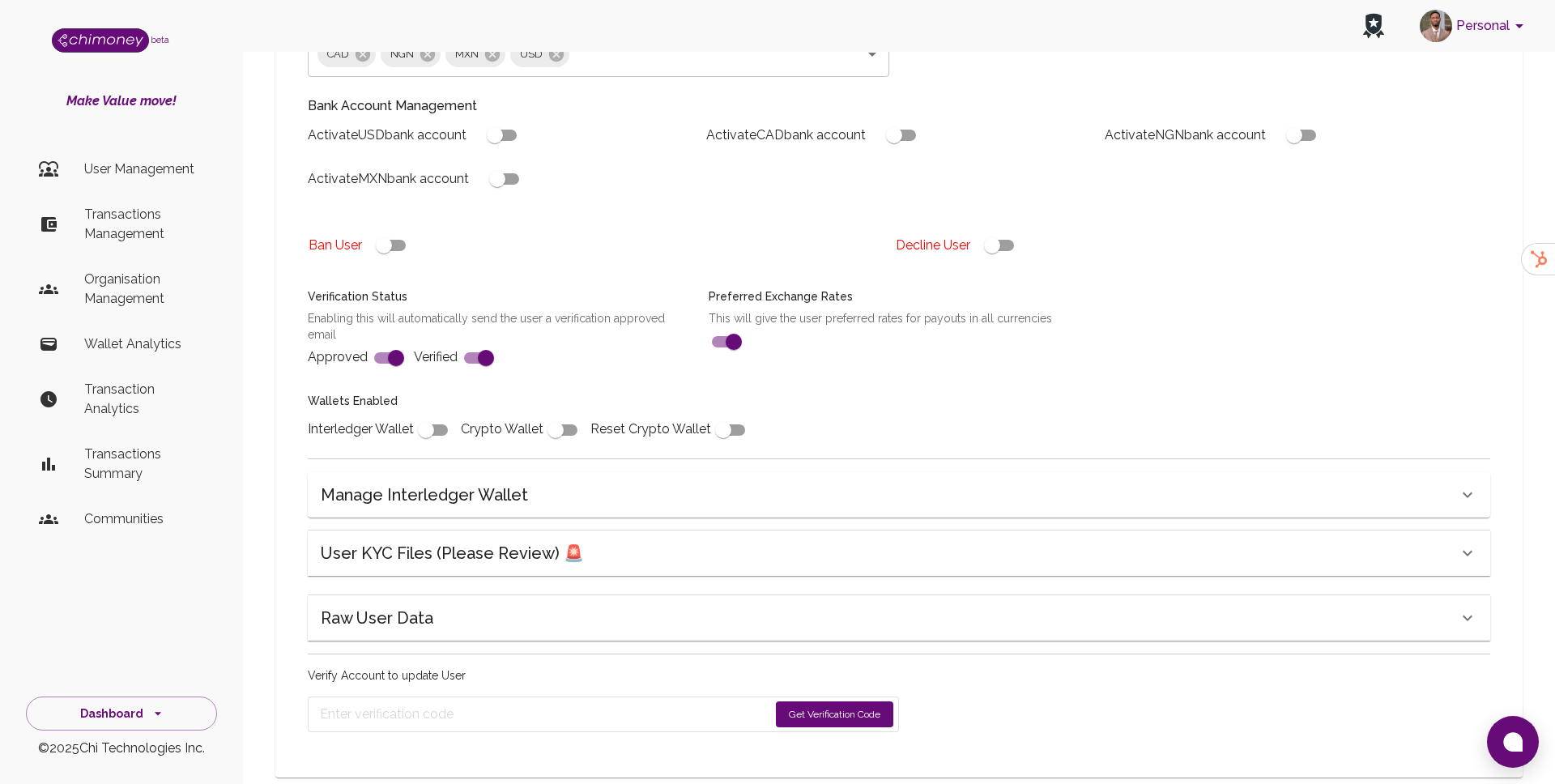
click at [468, 540] on h6 "User KYC Files (Please Review) 🚨" at bounding box center [452, 553] width 263 height 26
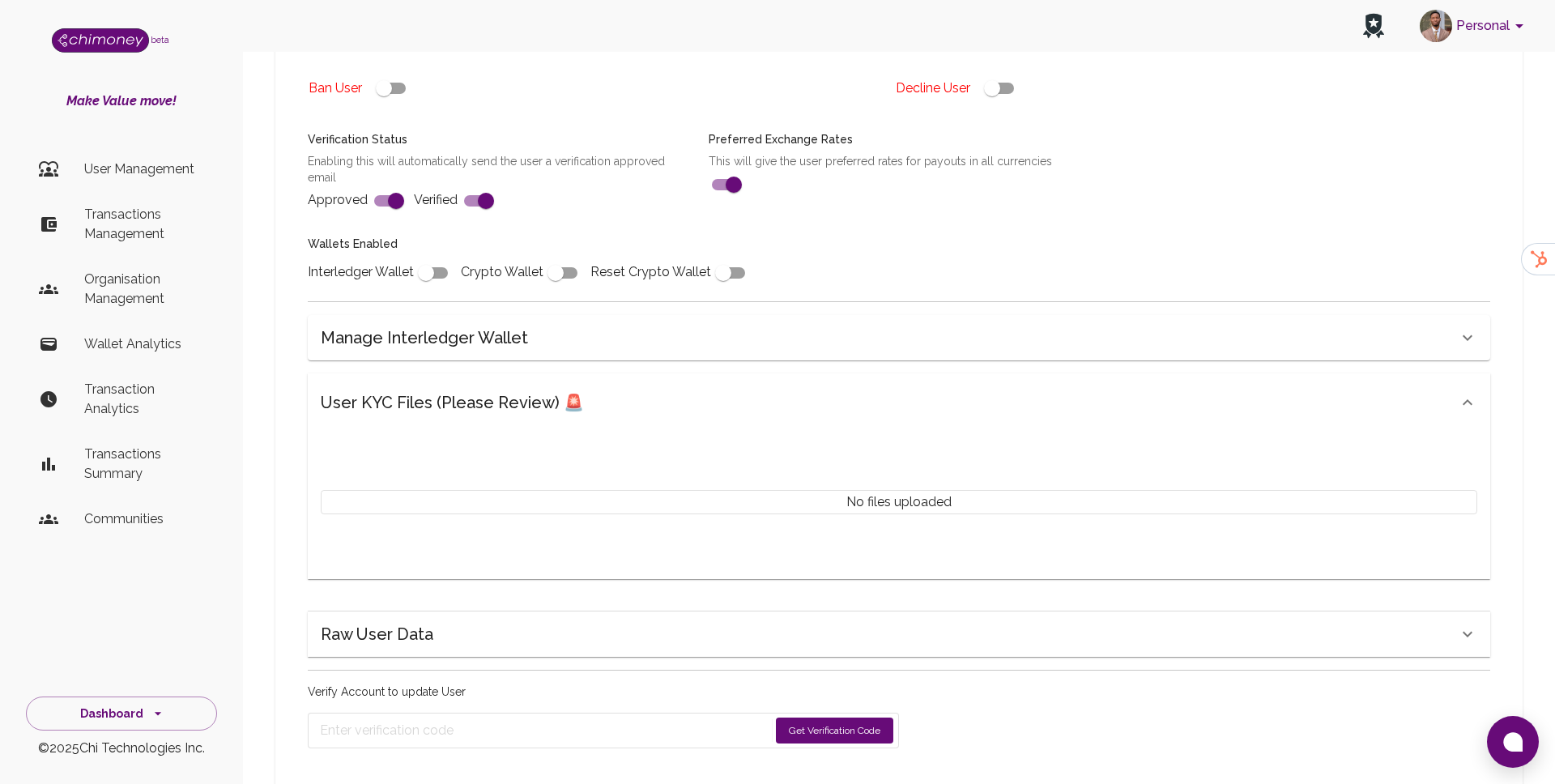
scroll to position [588, 0]
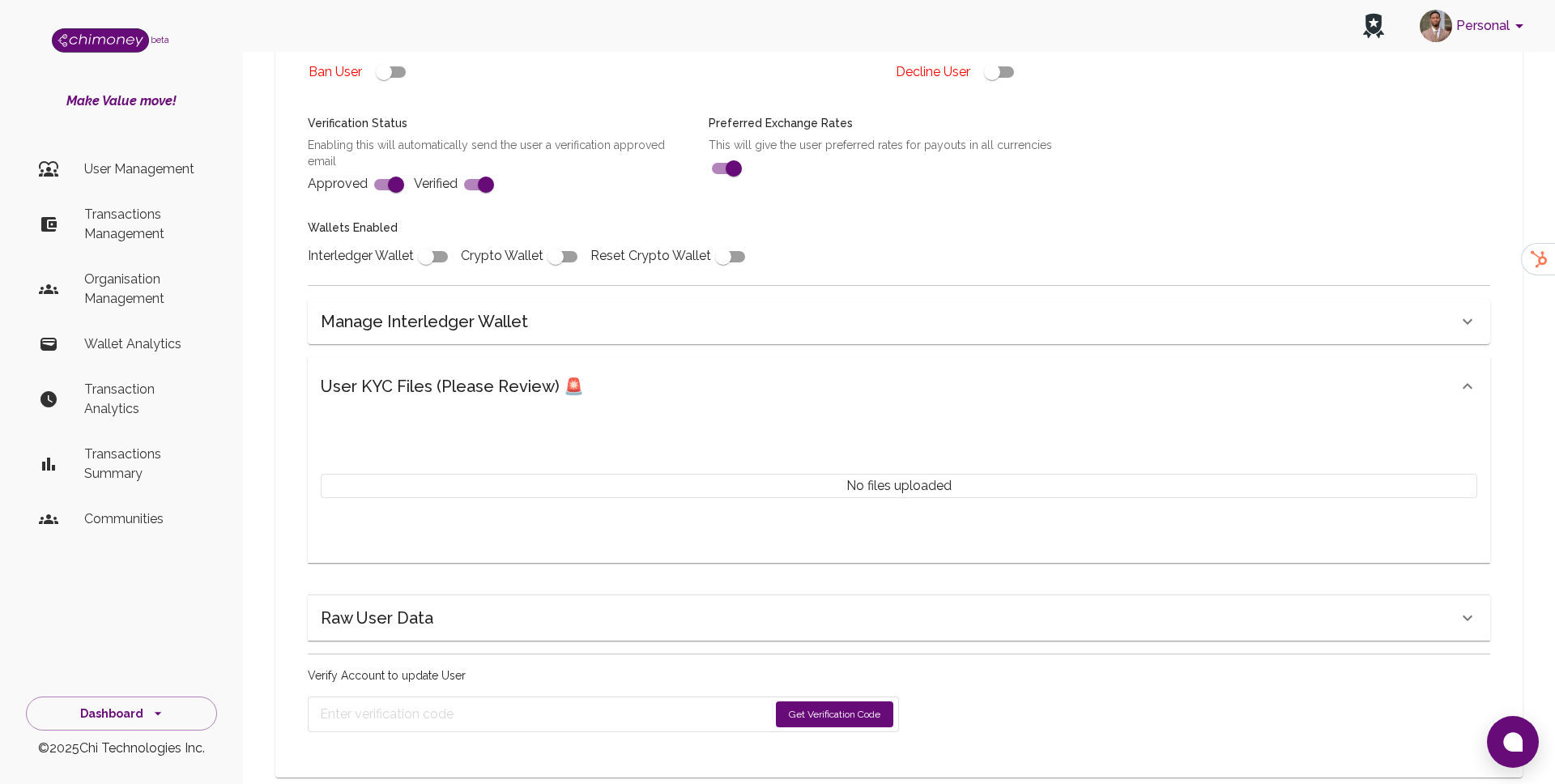
click at [605, 399] on div "Raw User Data" at bounding box center [889, 386] width 1138 height 26
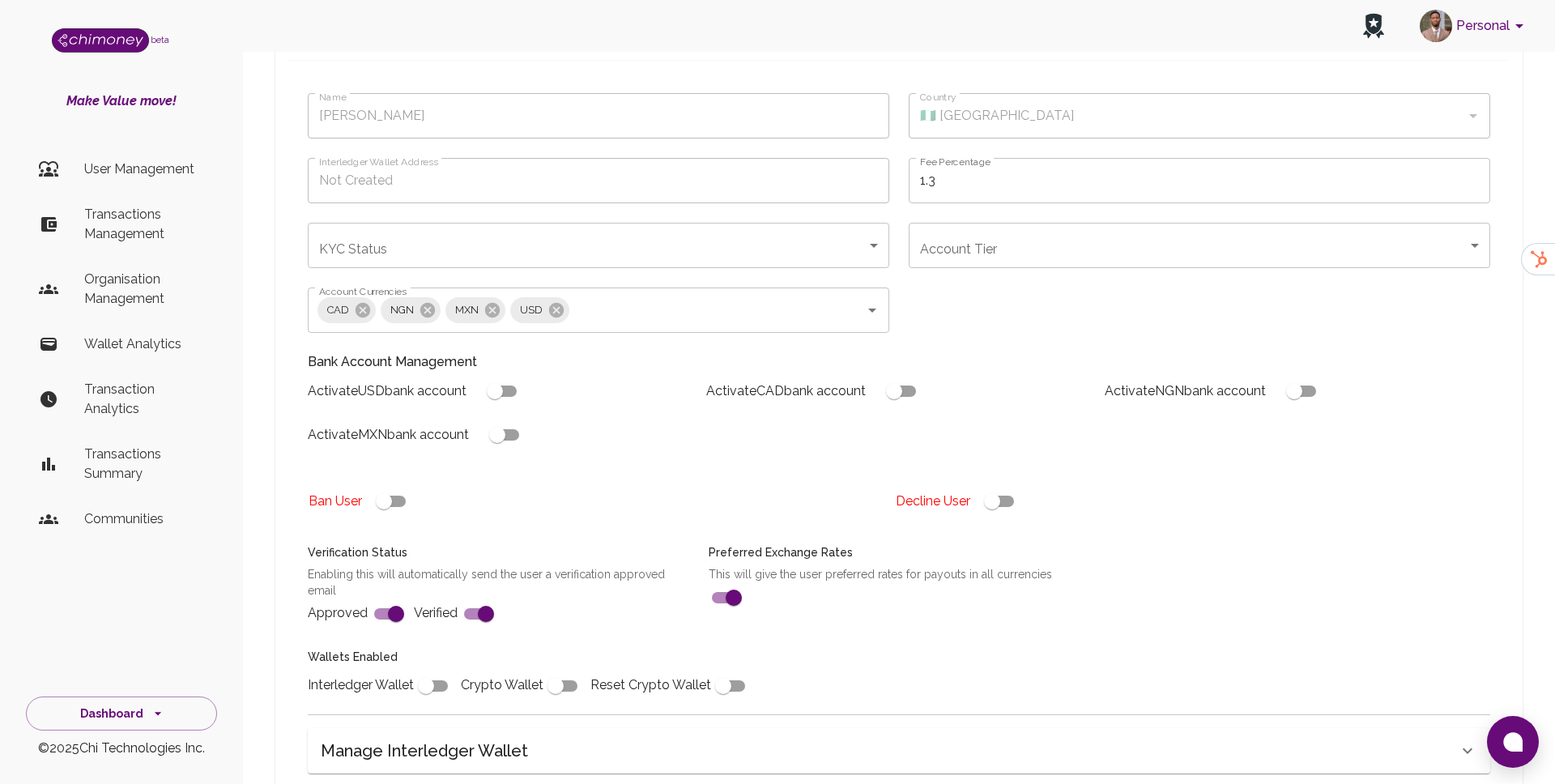
scroll to position [156, 0]
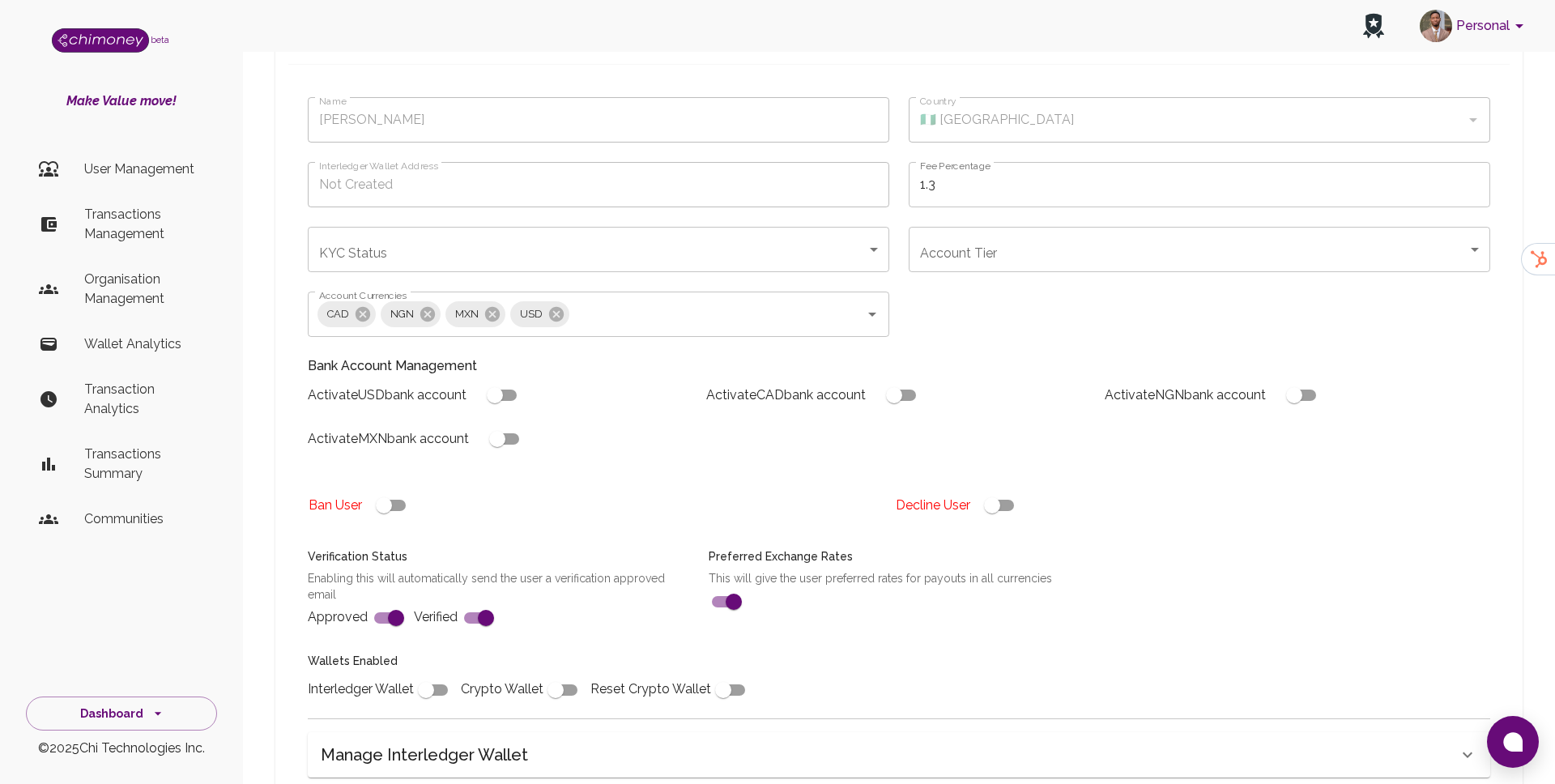
click at [1005, 490] on input "checkbox" at bounding box center [992, 505] width 92 height 31
checkbox input "false"
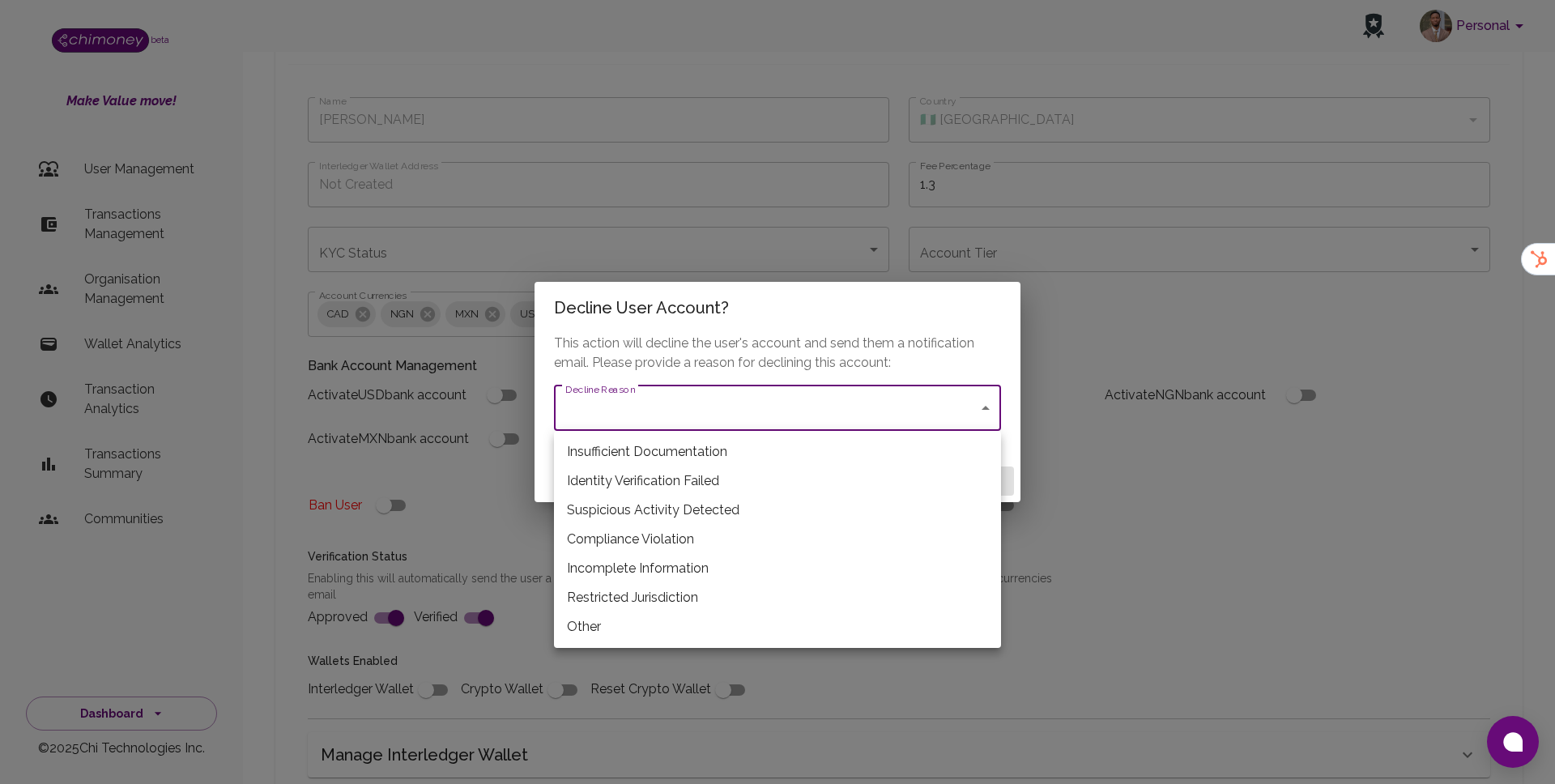
click at [643, 596] on li "Restricted Jurisdiction" at bounding box center [778, 597] width 447 height 29
type input "restricted_jurisdiction"
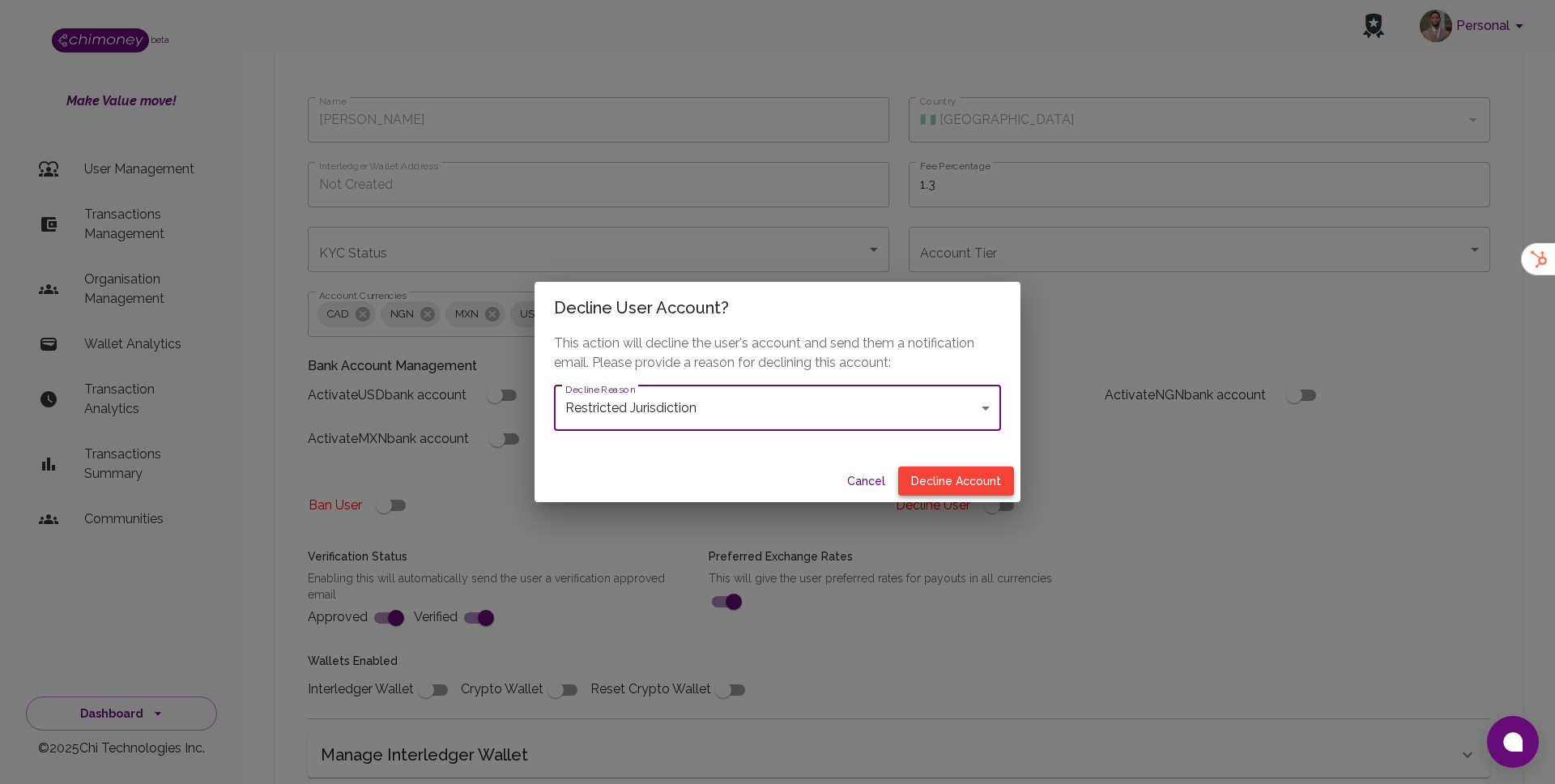
click at [987, 466] on button "Decline Account" at bounding box center [956, 481] width 116 height 30
type input "declined"
checkbox input "true"
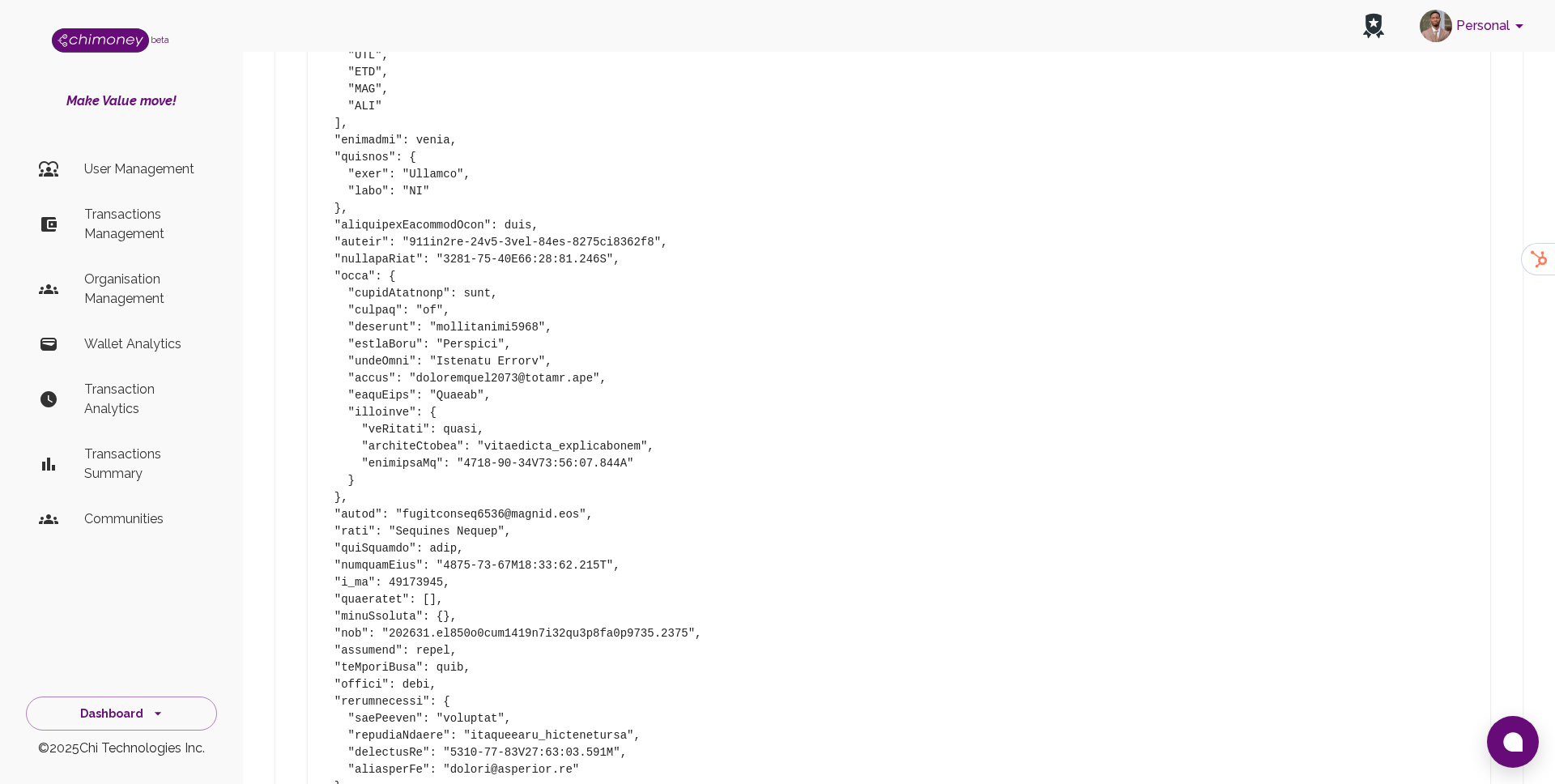
scroll to position [1346, 0]
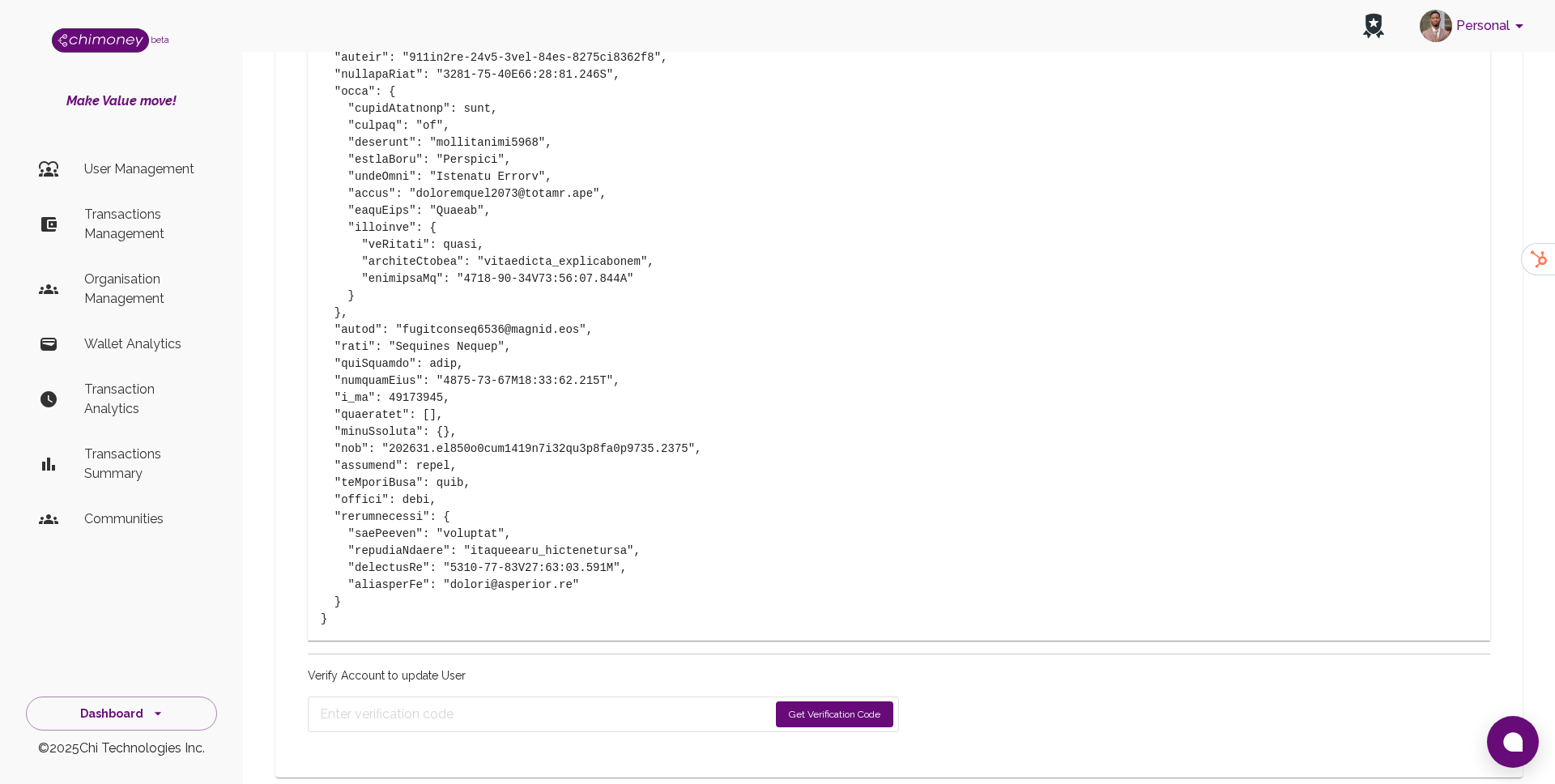
click at [835, 701] on button "Get Verification Code" at bounding box center [835, 714] width 117 height 26
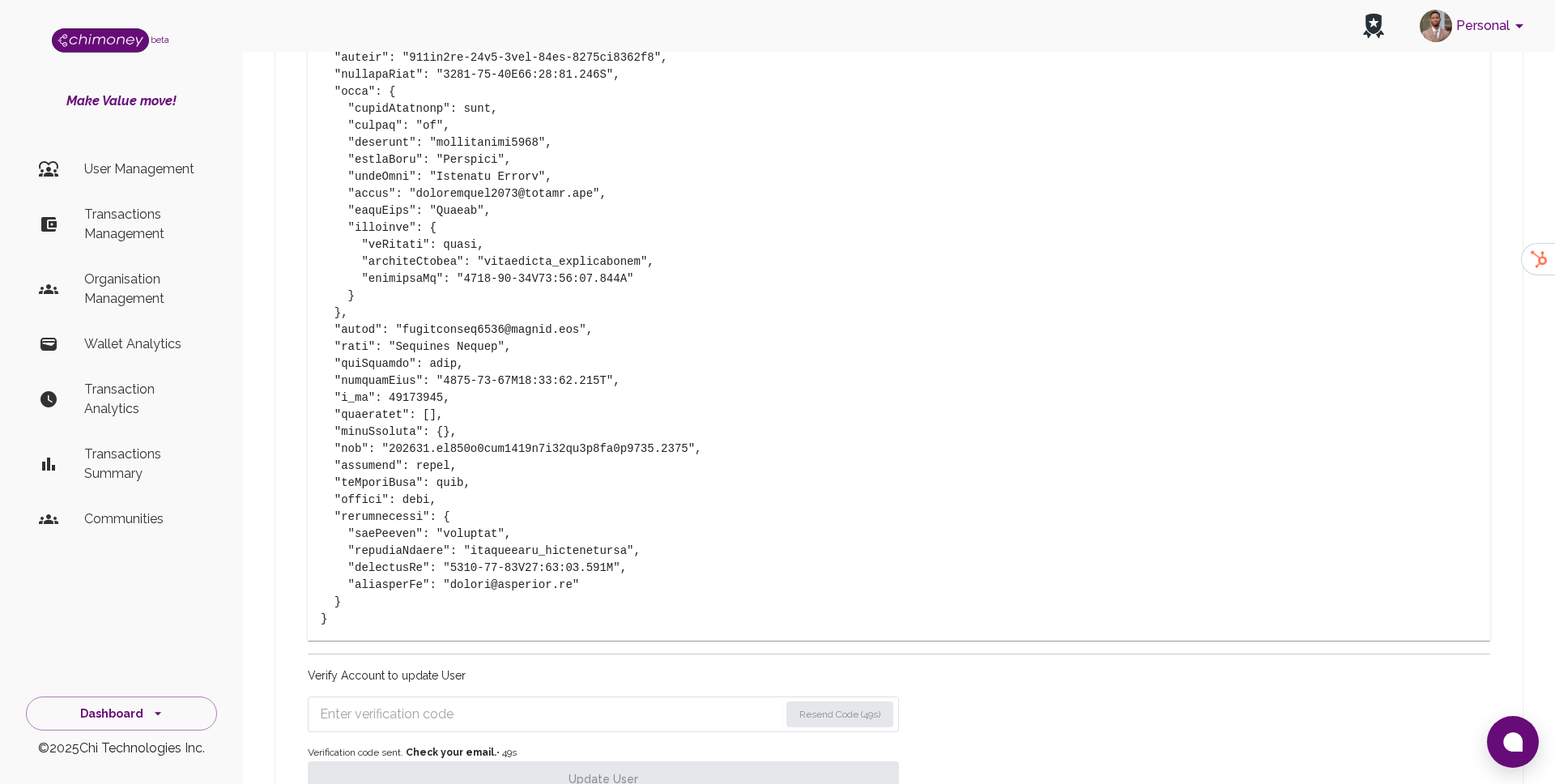
click at [489, 701] on input "Enter verification code" at bounding box center [549, 714] width 459 height 26
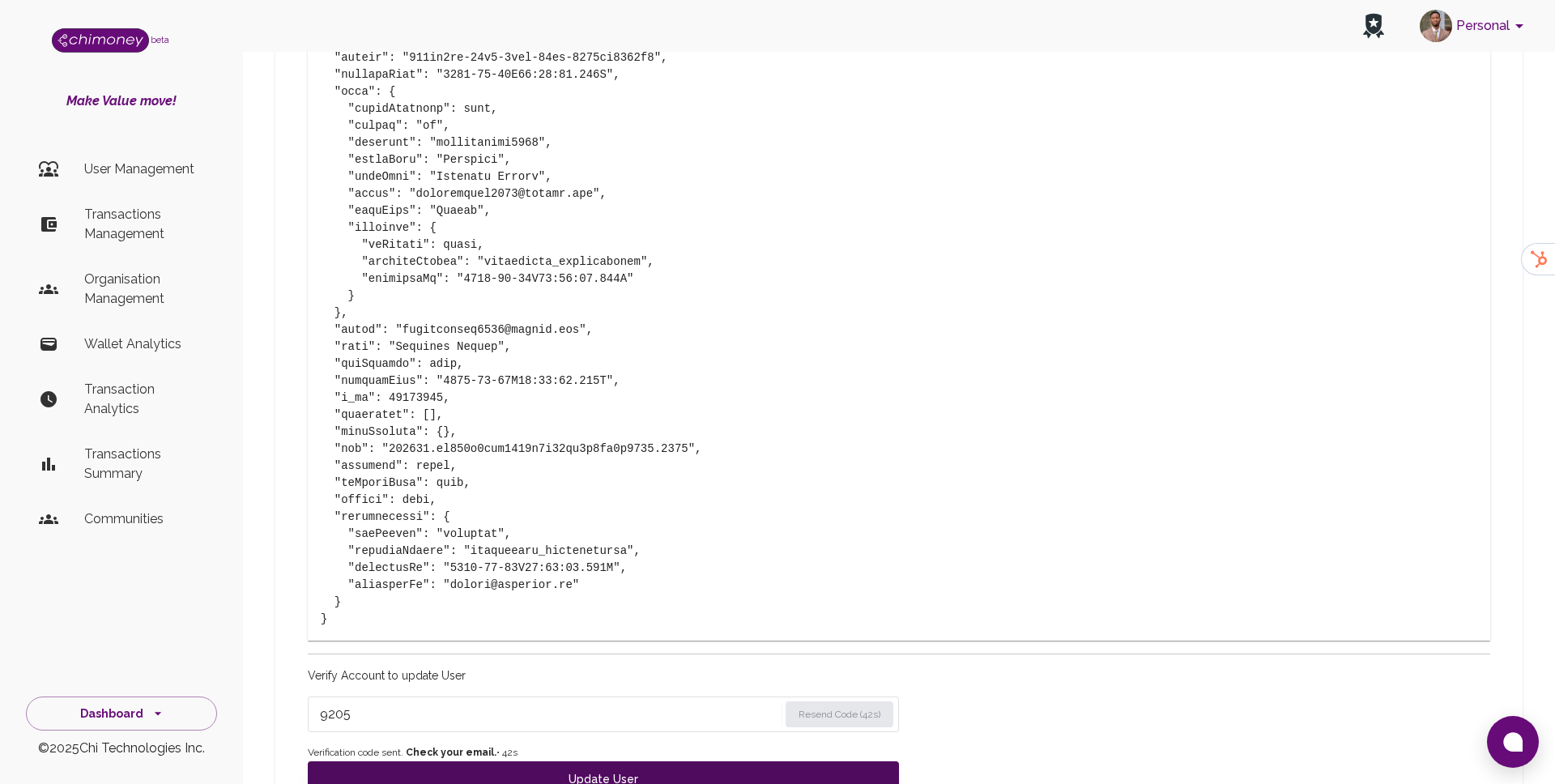
type input "9205"
click at [468, 761] on button "Update User" at bounding box center [603, 779] width 591 height 36
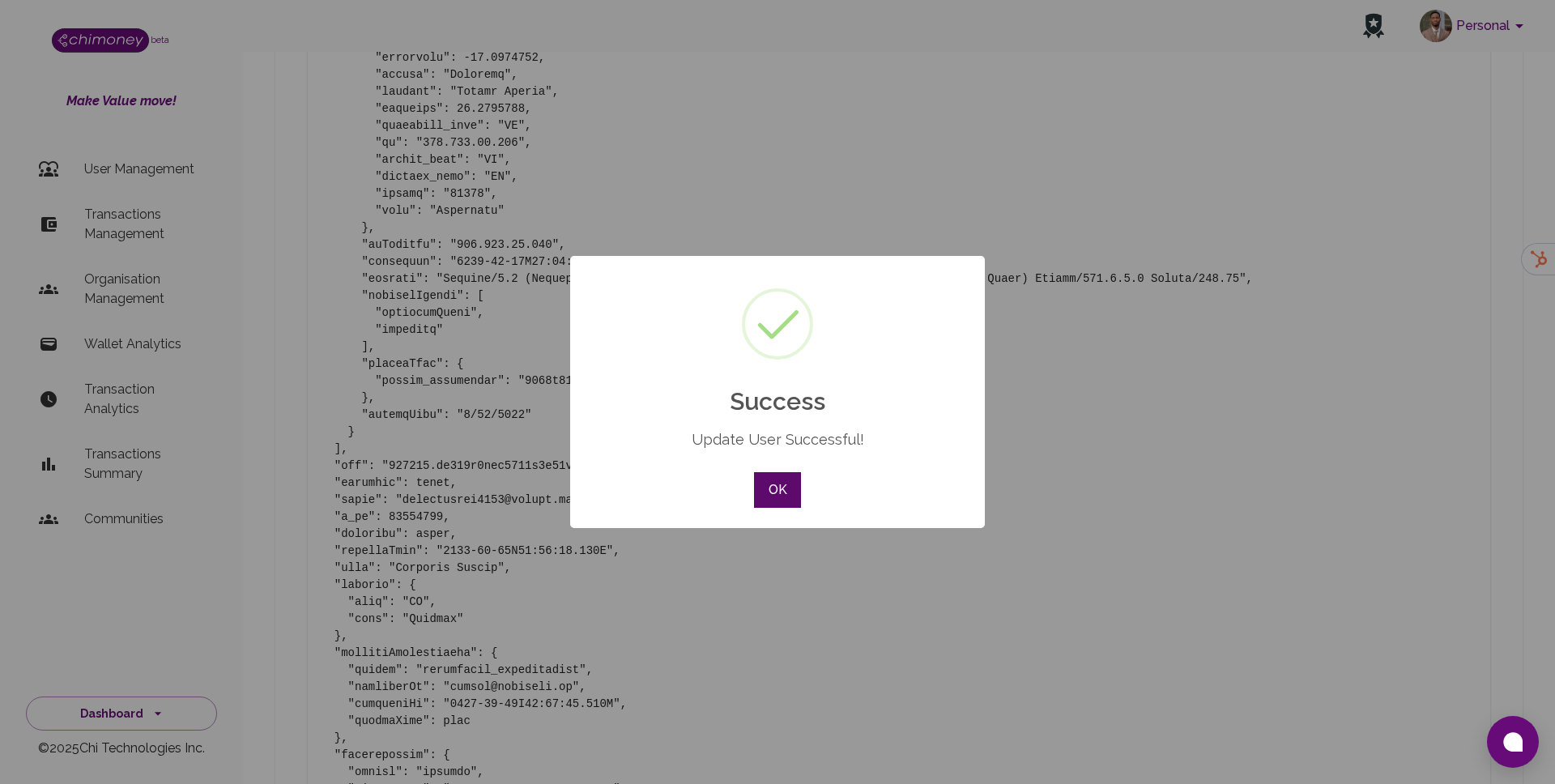
click at [782, 499] on button "OK" at bounding box center [778, 490] width 47 height 36
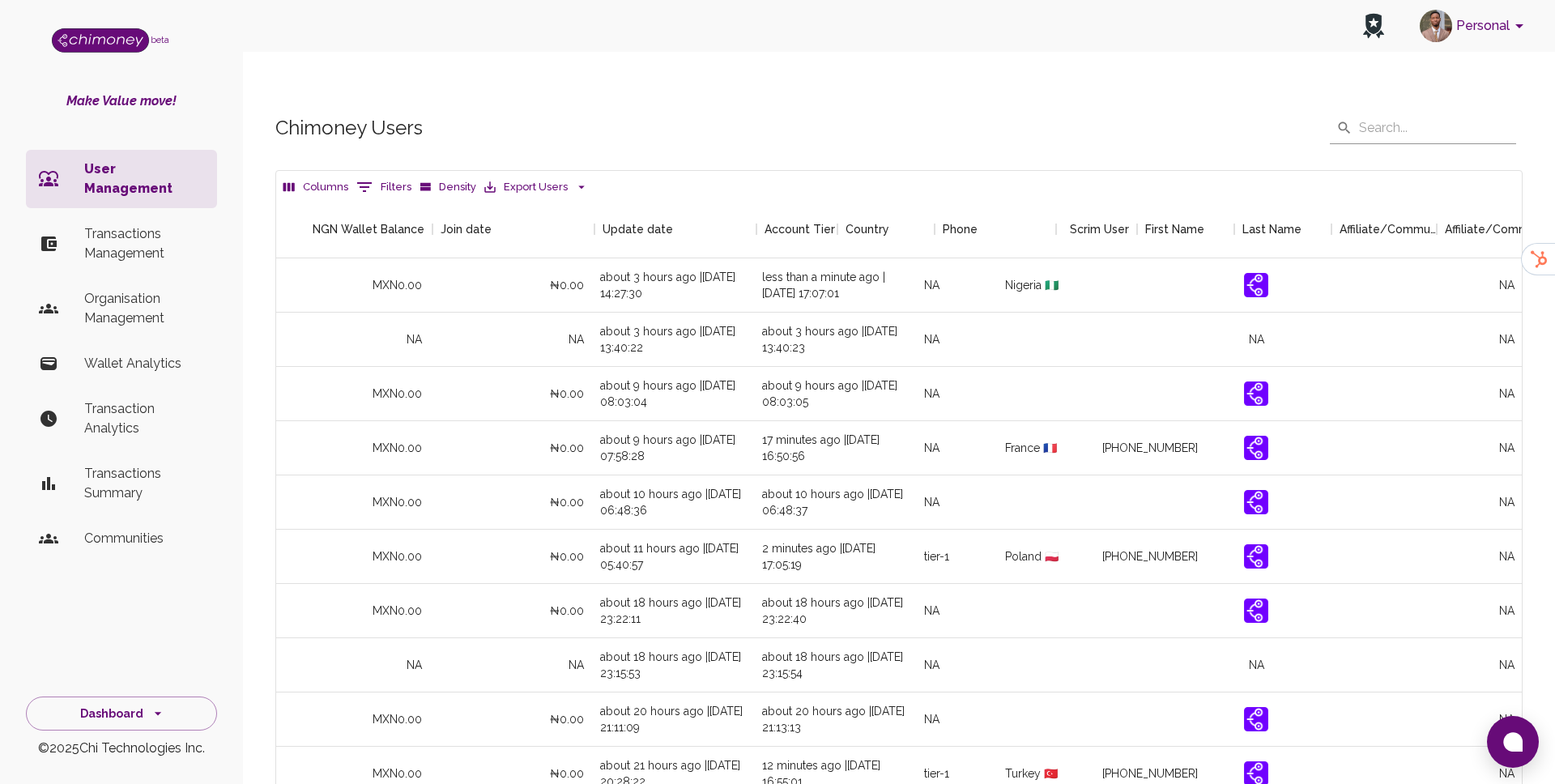
scroll to position [0, 1525]
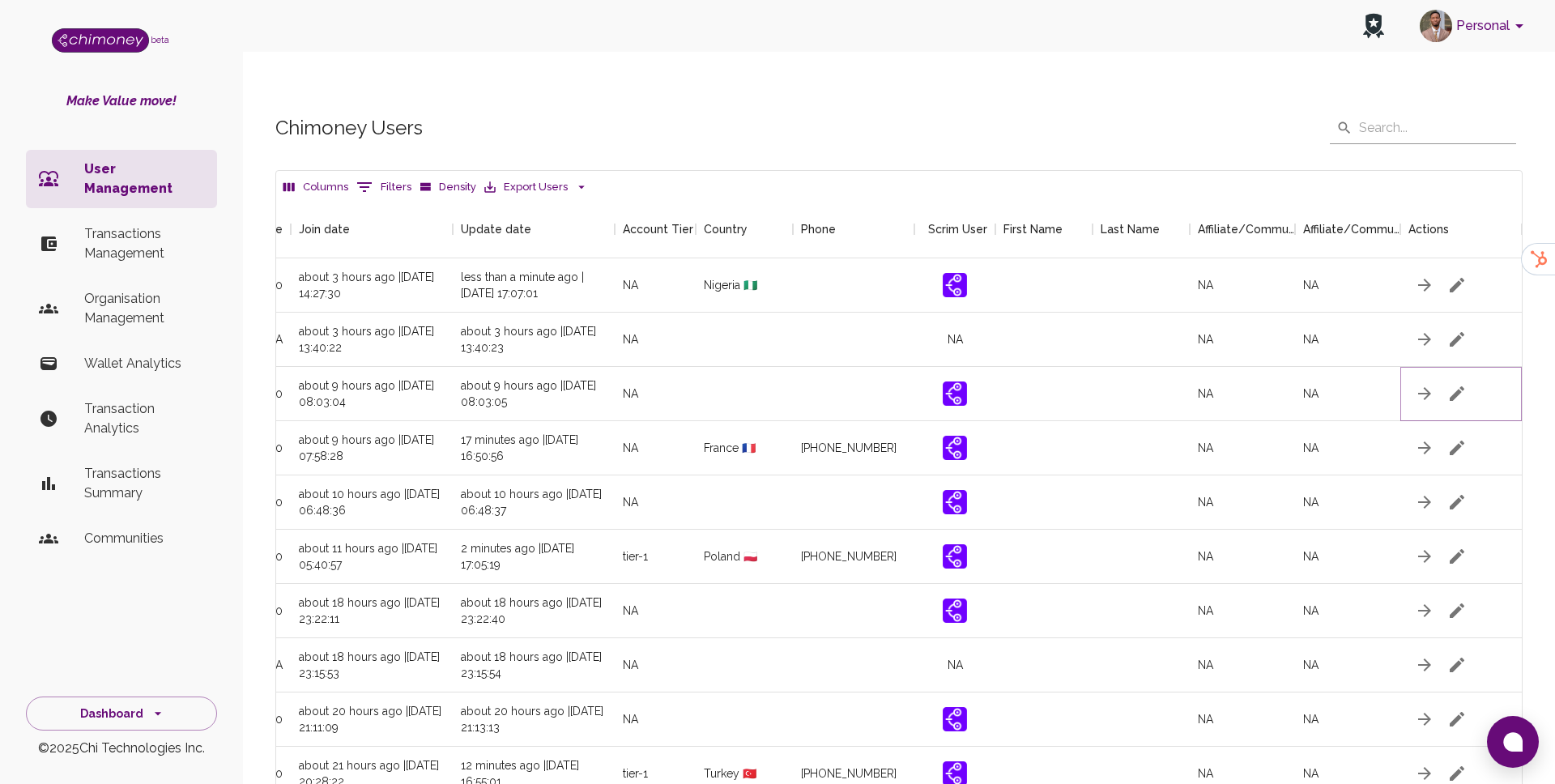
click at [1456, 377] on button "button" at bounding box center [1457, 394] width 33 height 33
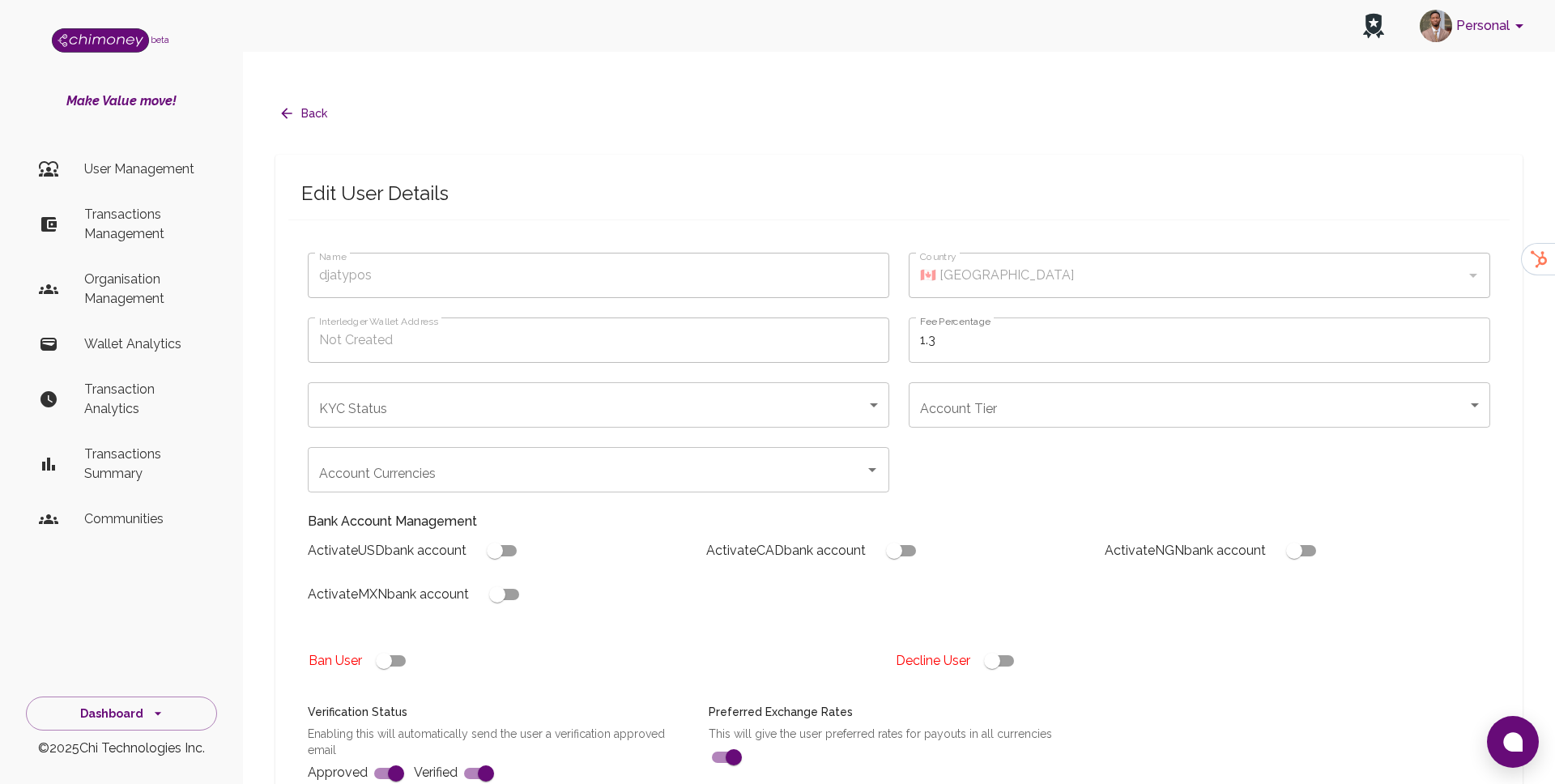
type input "djatypos"
checkbox input "true"
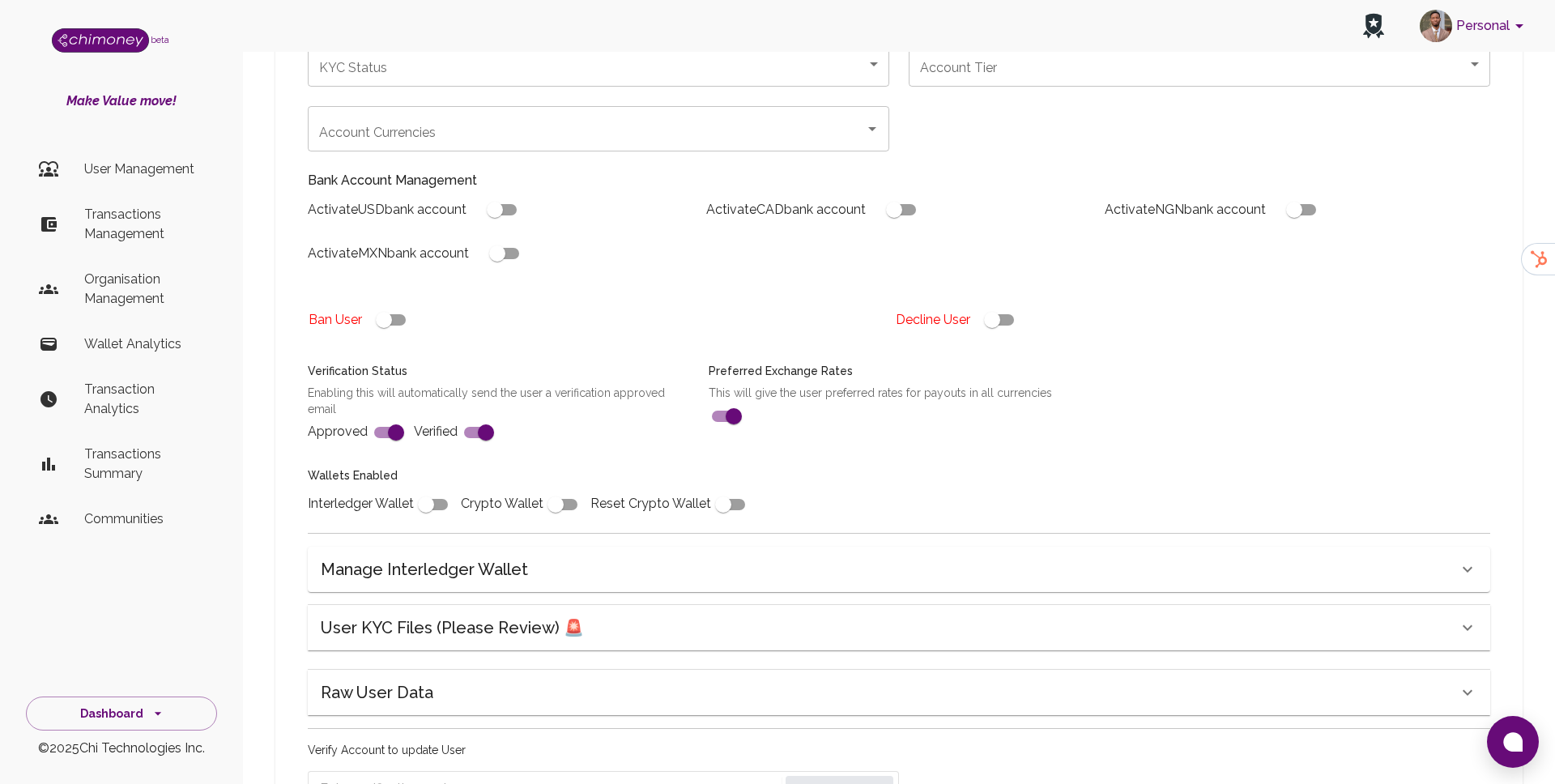
scroll to position [373, 0]
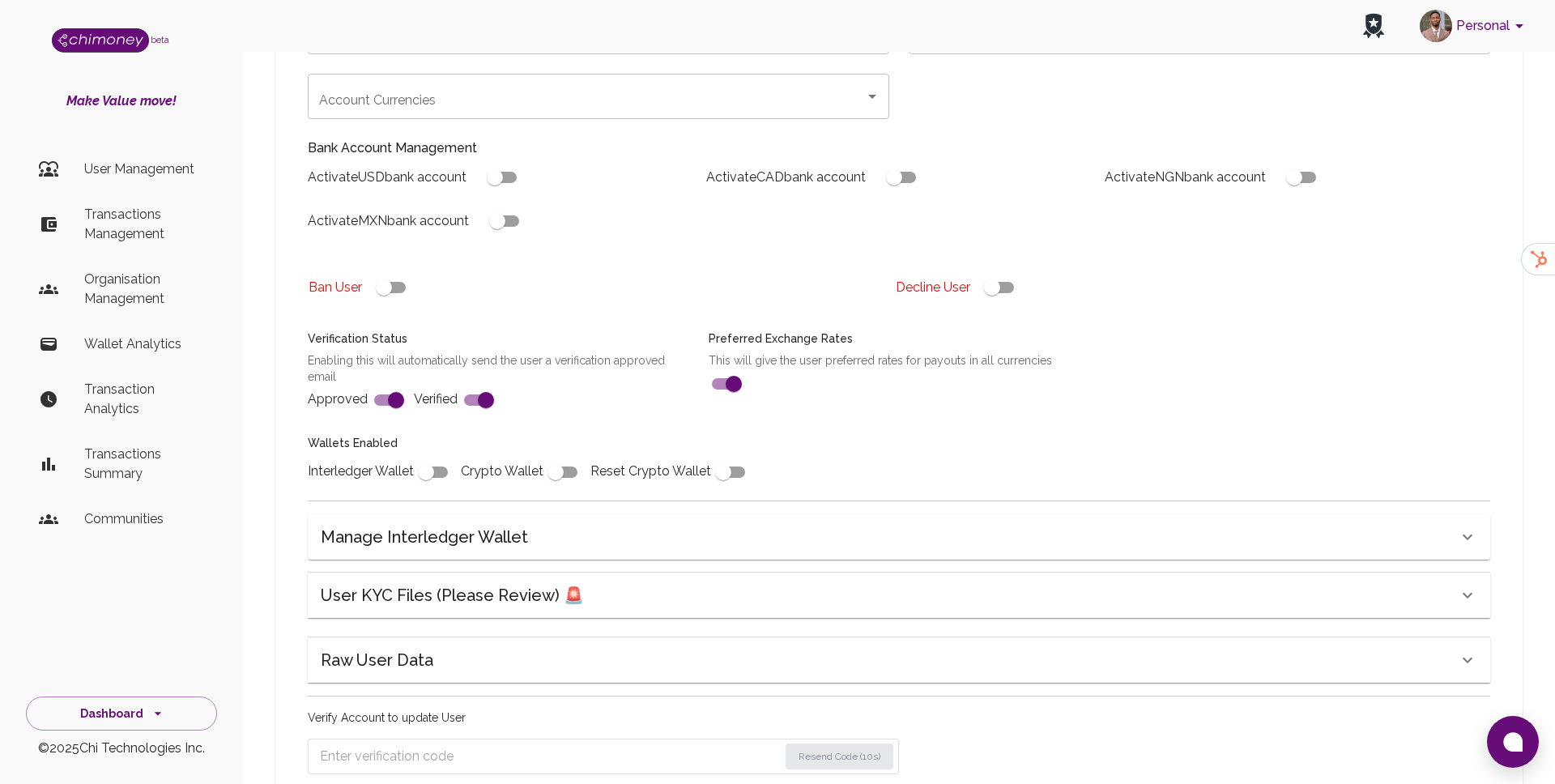
click at [422, 582] on h6 "User KYC Files (Please Review) 🚨" at bounding box center [452, 595] width 263 height 26
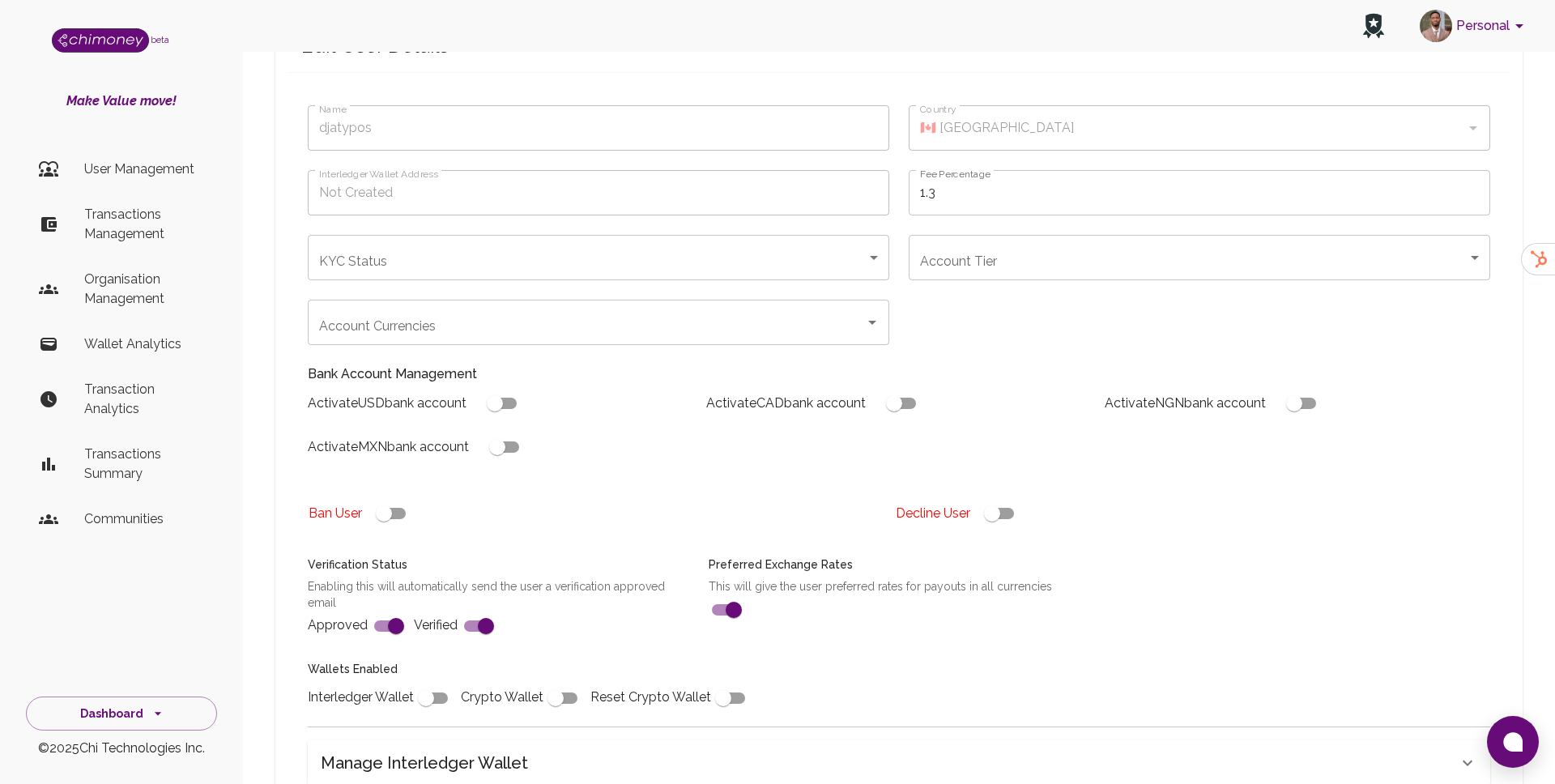
scroll to position [123, 0]
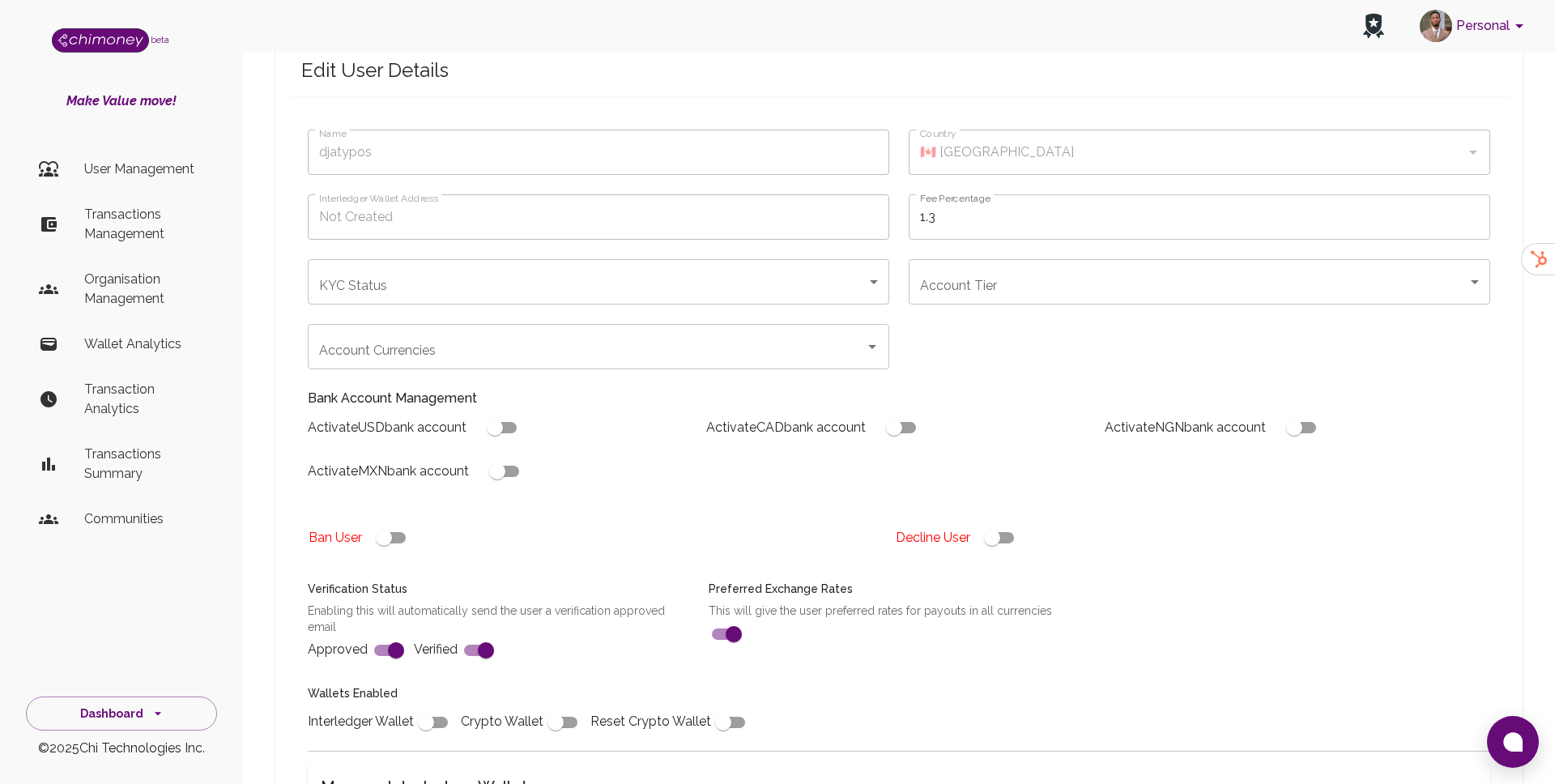
click at [1018, 522] on input "checkbox" at bounding box center [992, 538] width 92 height 31
checkbox input "false"
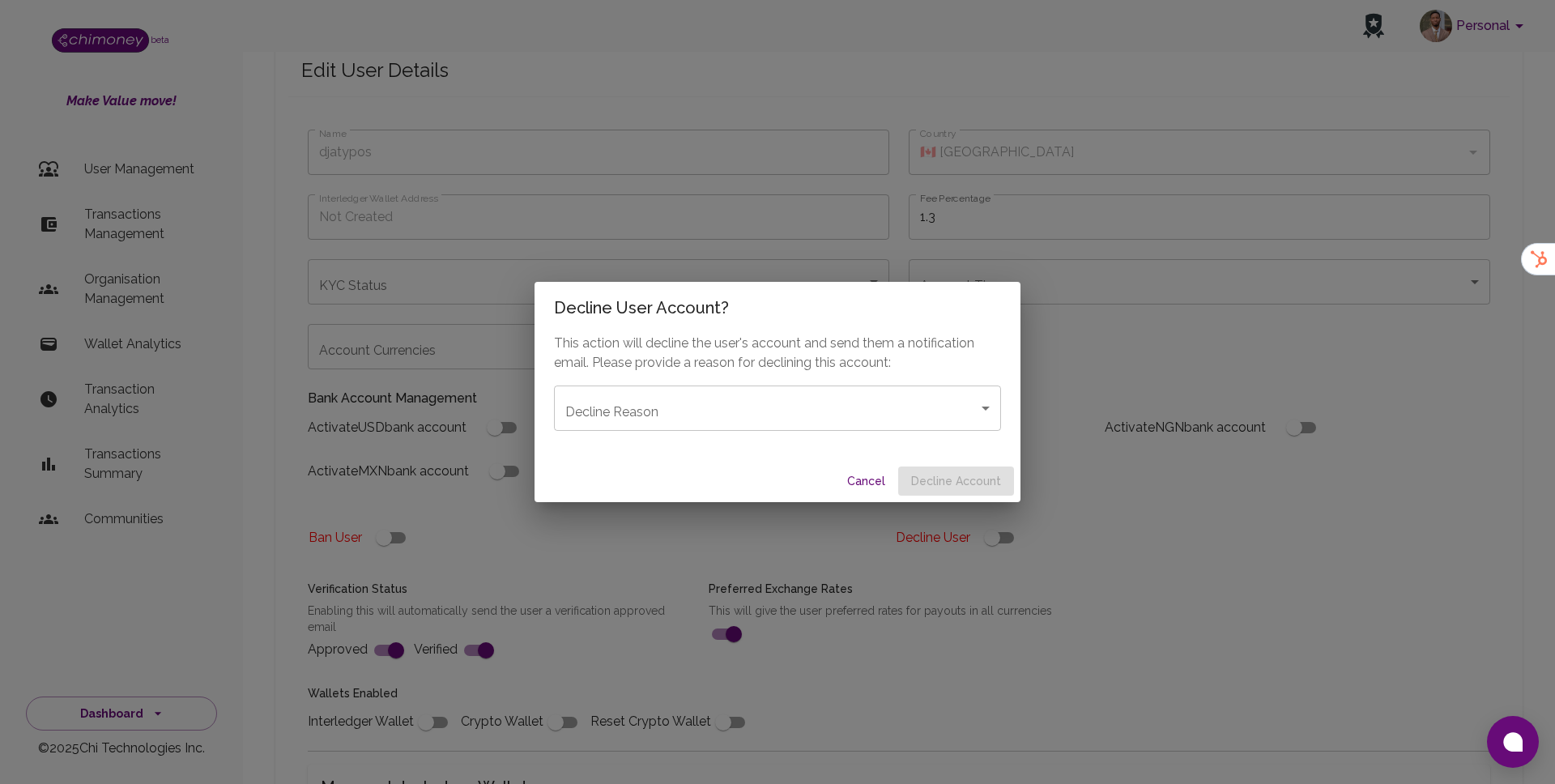
click at [850, 396] on body "Personal beta Make Value move! User Management Transactions Management Organisa…" at bounding box center [777, 605] width 1555 height 1456
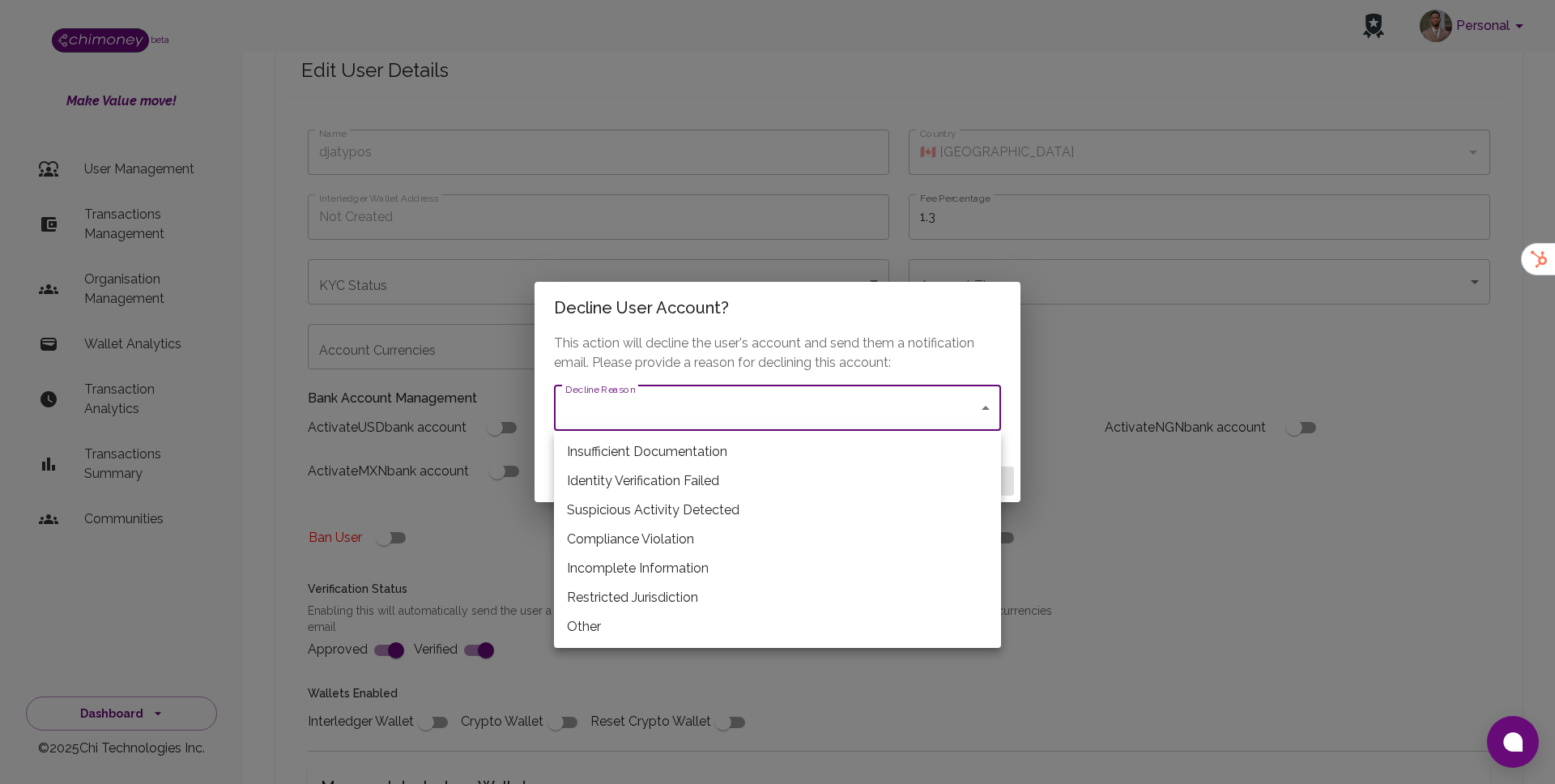
click at [614, 569] on li "Incomplete Information" at bounding box center [778, 569] width 447 height 29
type input "incomplete_information"
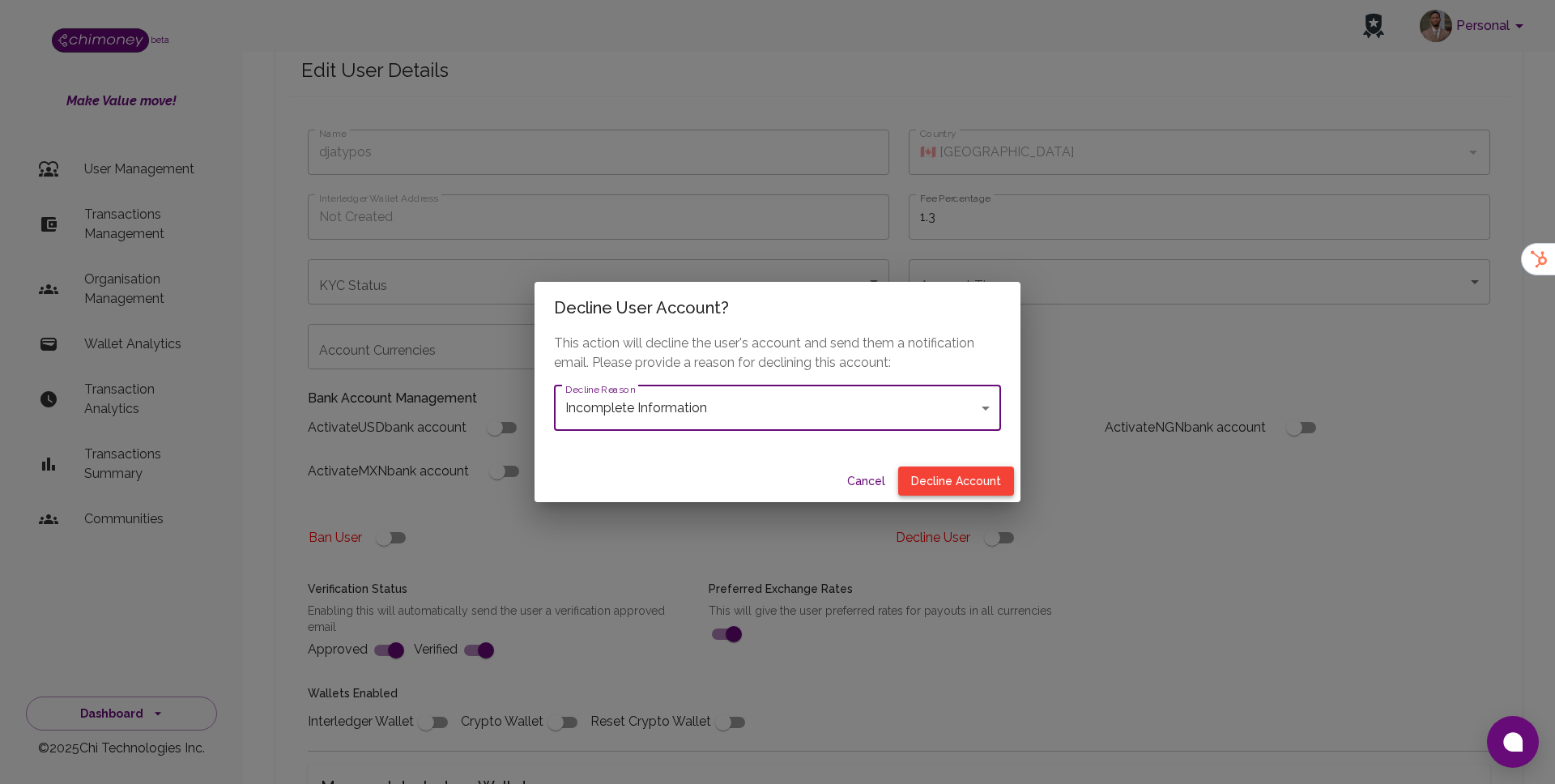
click at [963, 466] on button "Decline Account" at bounding box center [956, 481] width 116 height 30
type input "declined"
checkbox input "true"
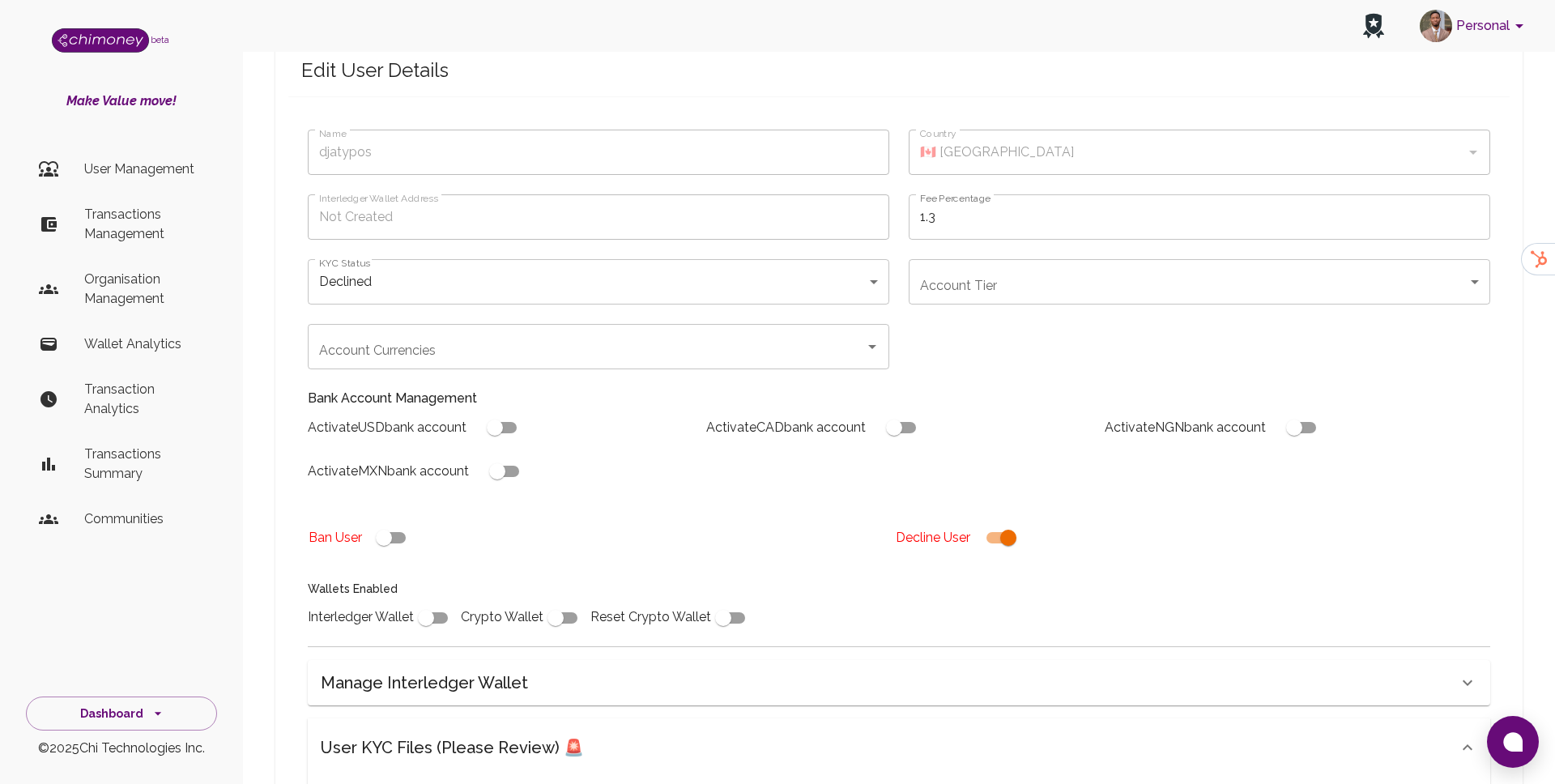
scroll to position [536, 0]
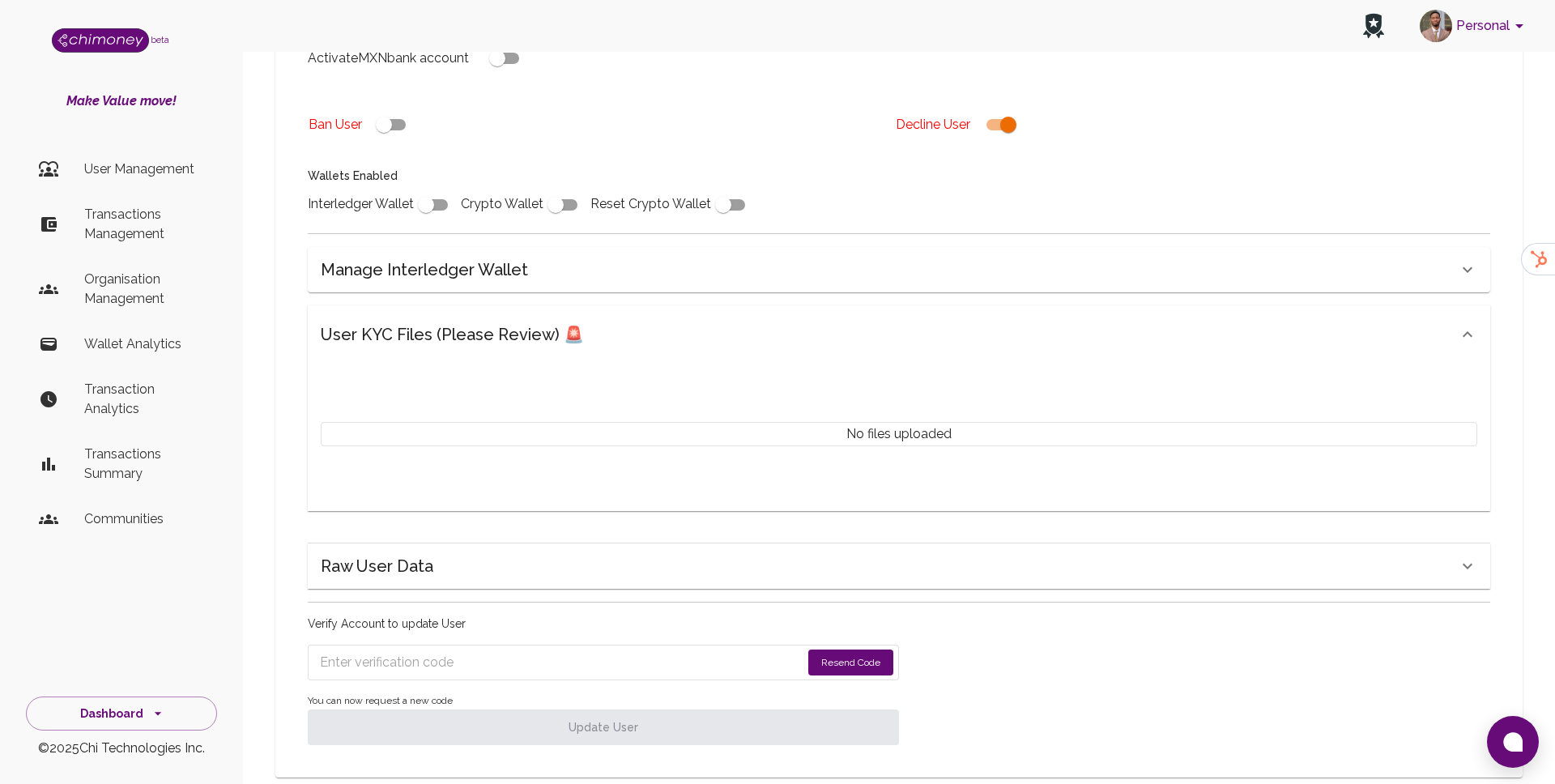
click at [830, 650] on button "Resend Code" at bounding box center [850, 663] width 85 height 26
click at [442, 650] on input "Enter verification code" at bounding box center [549, 663] width 459 height 26
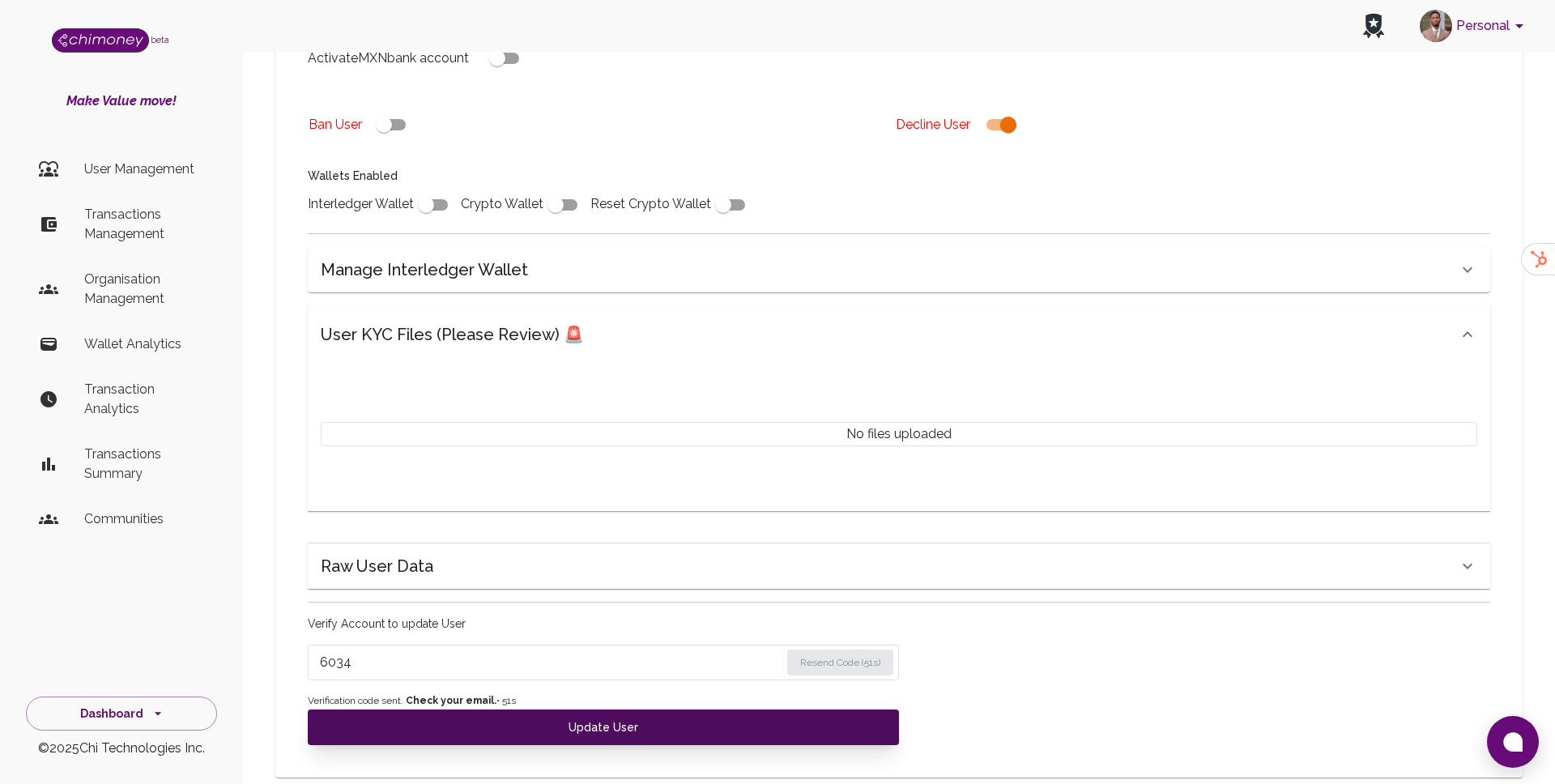
type input "6034"
click at [510, 709] on button "Update User" at bounding box center [603, 727] width 591 height 36
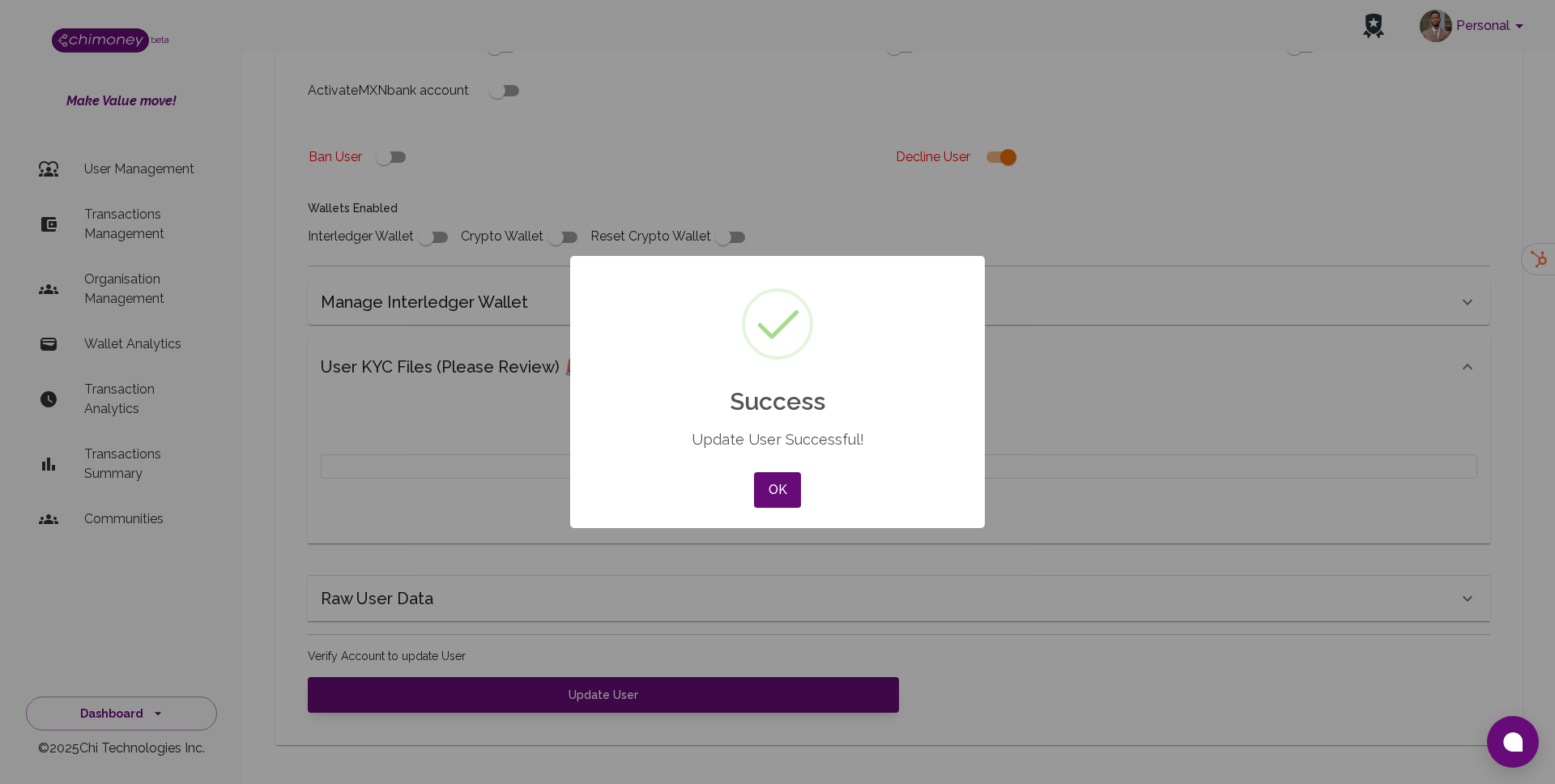
scroll to position [471, 0]
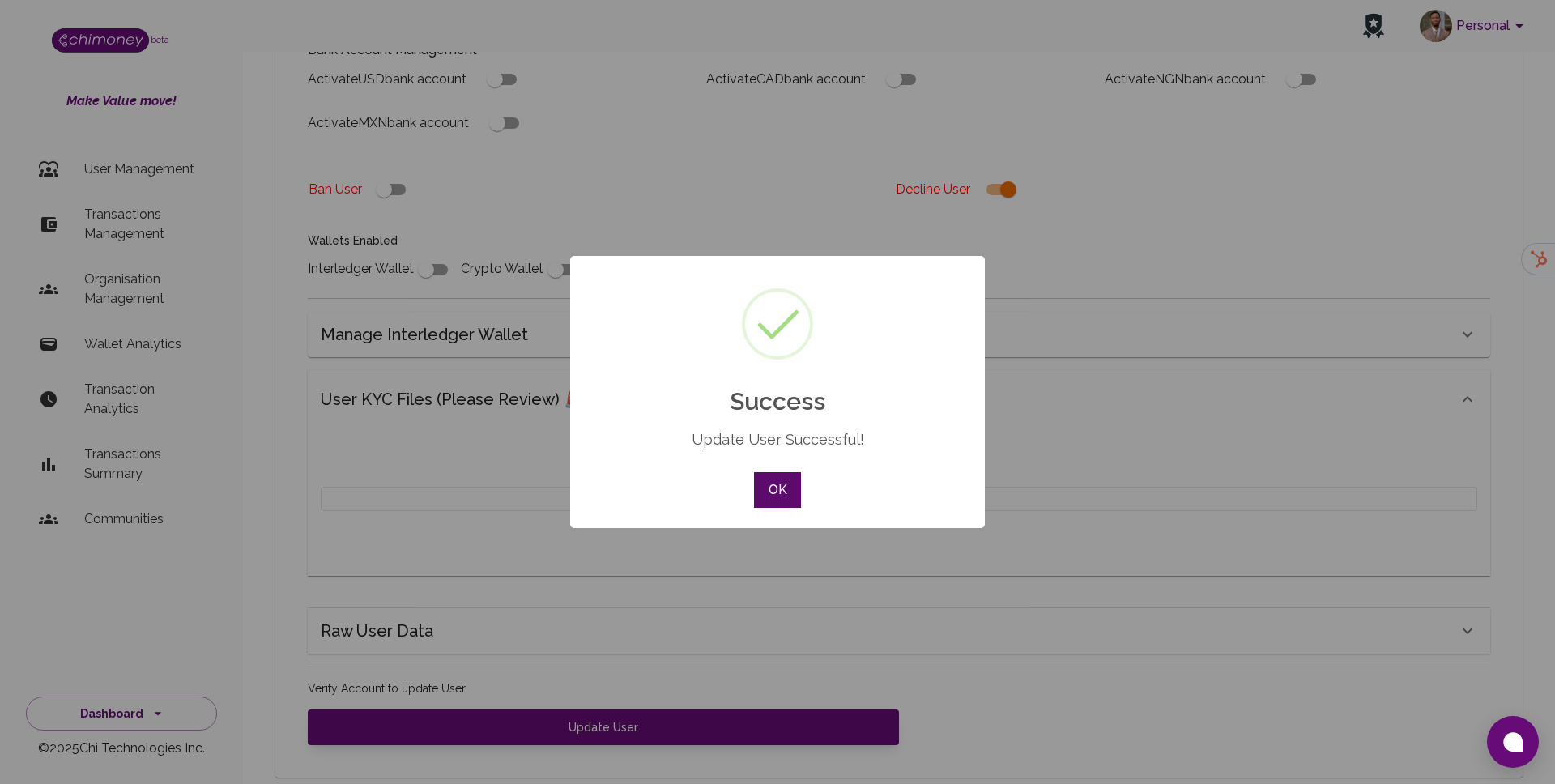
click at [775, 475] on button "OK" at bounding box center [778, 490] width 47 height 36
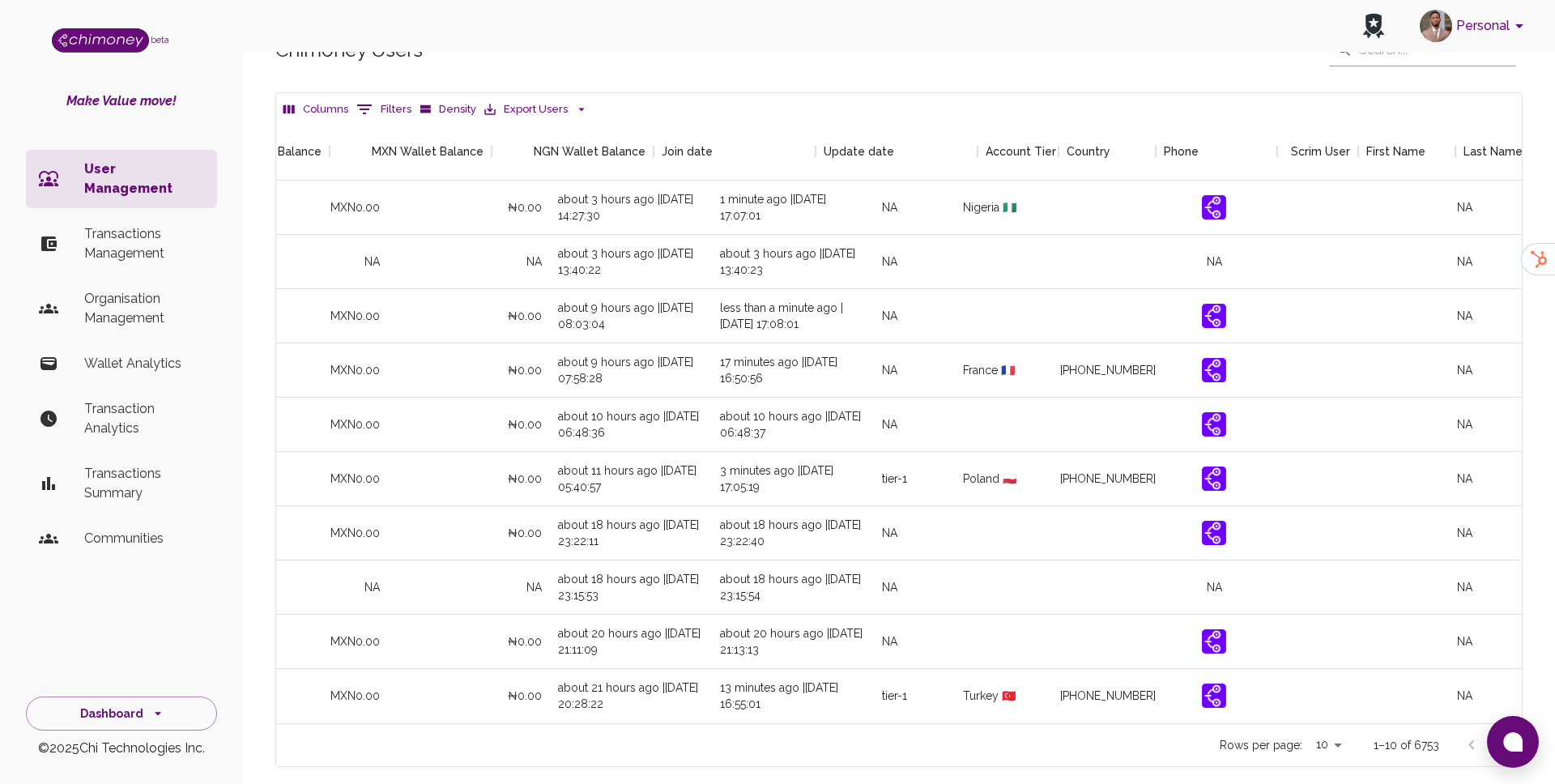
scroll to position [0, 1525]
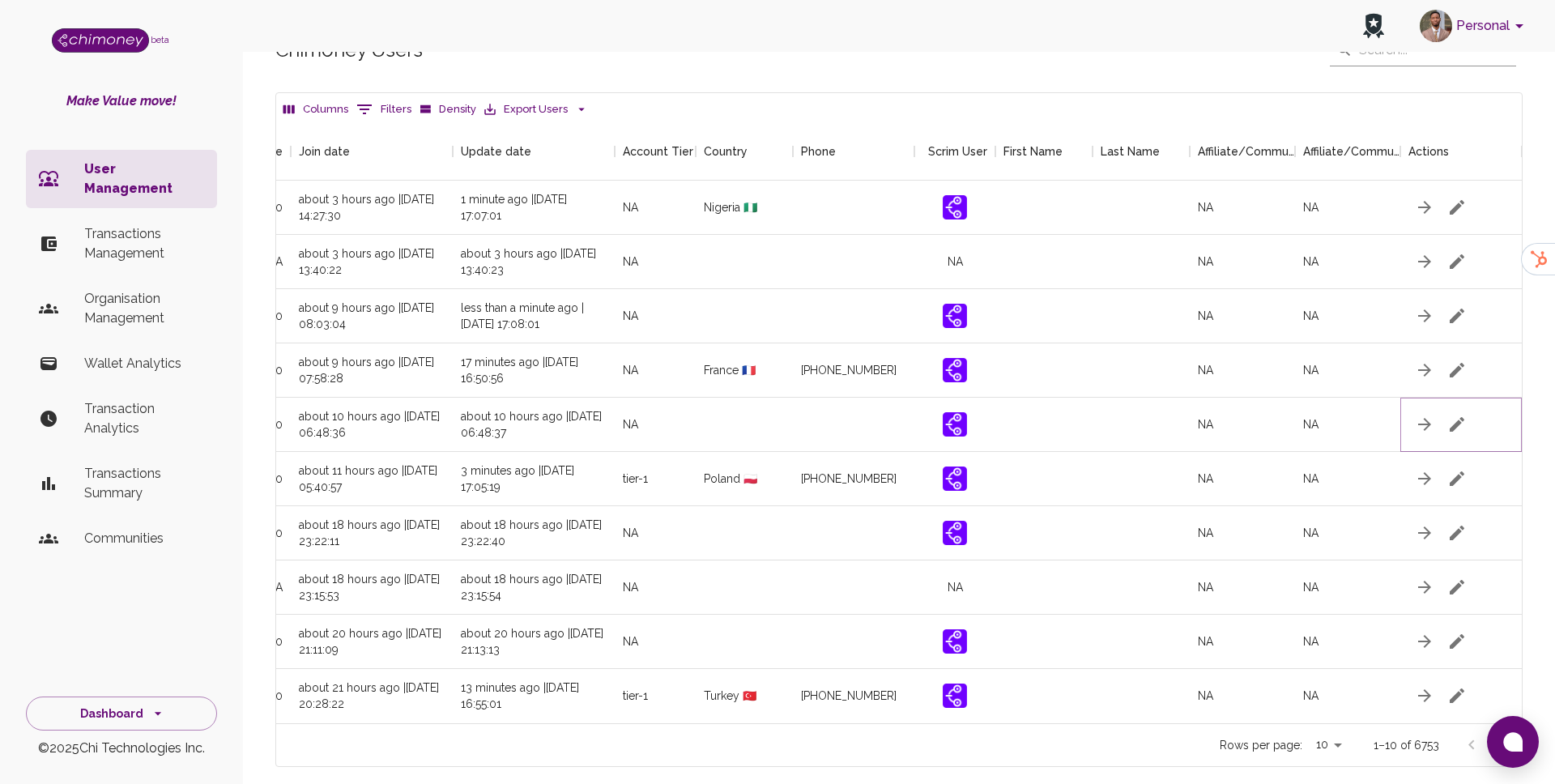
click at [1461, 408] on button "button" at bounding box center [1457, 425] width 33 height 33
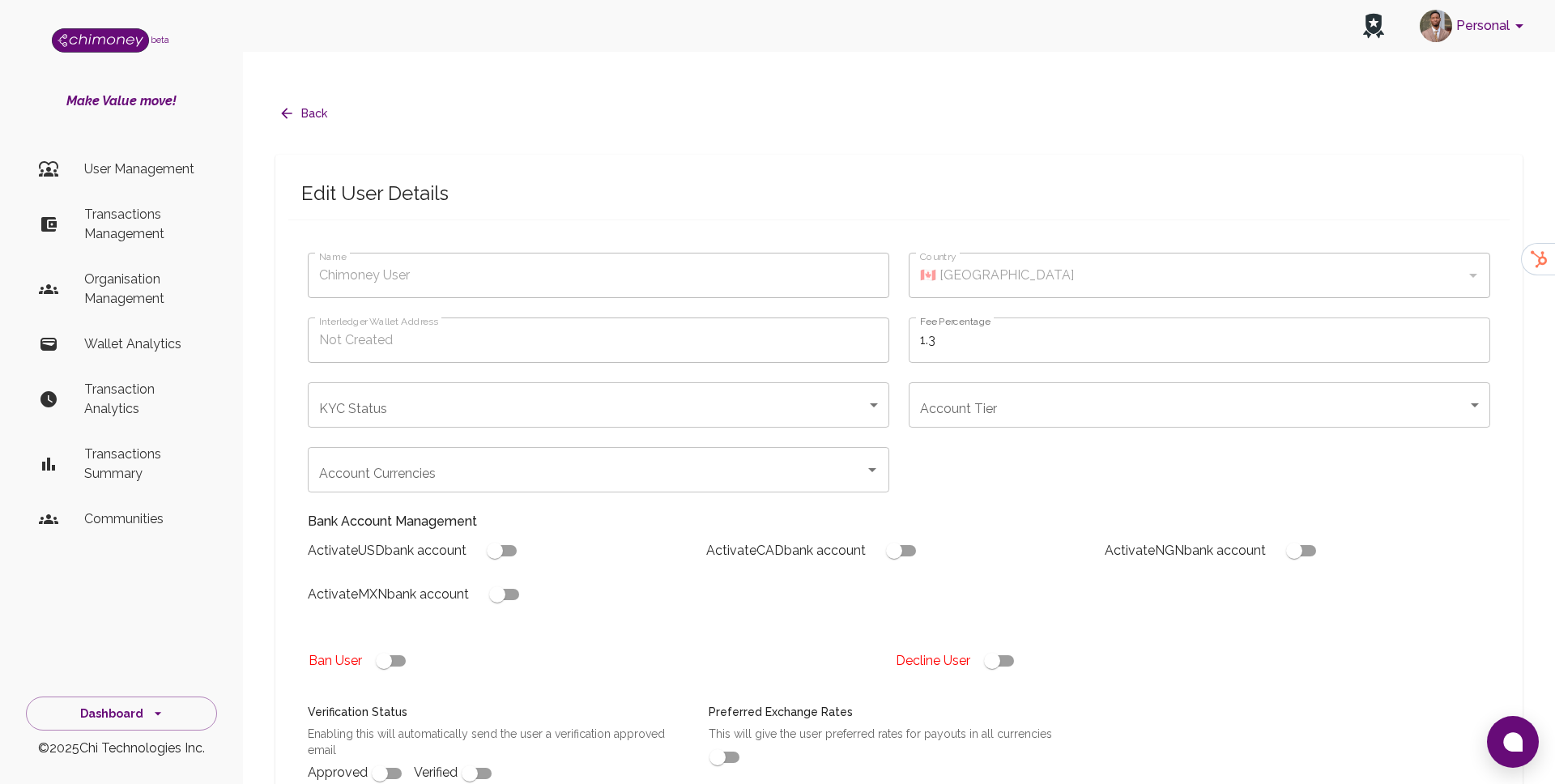
type input "Diatypolos"
checkbox input "true"
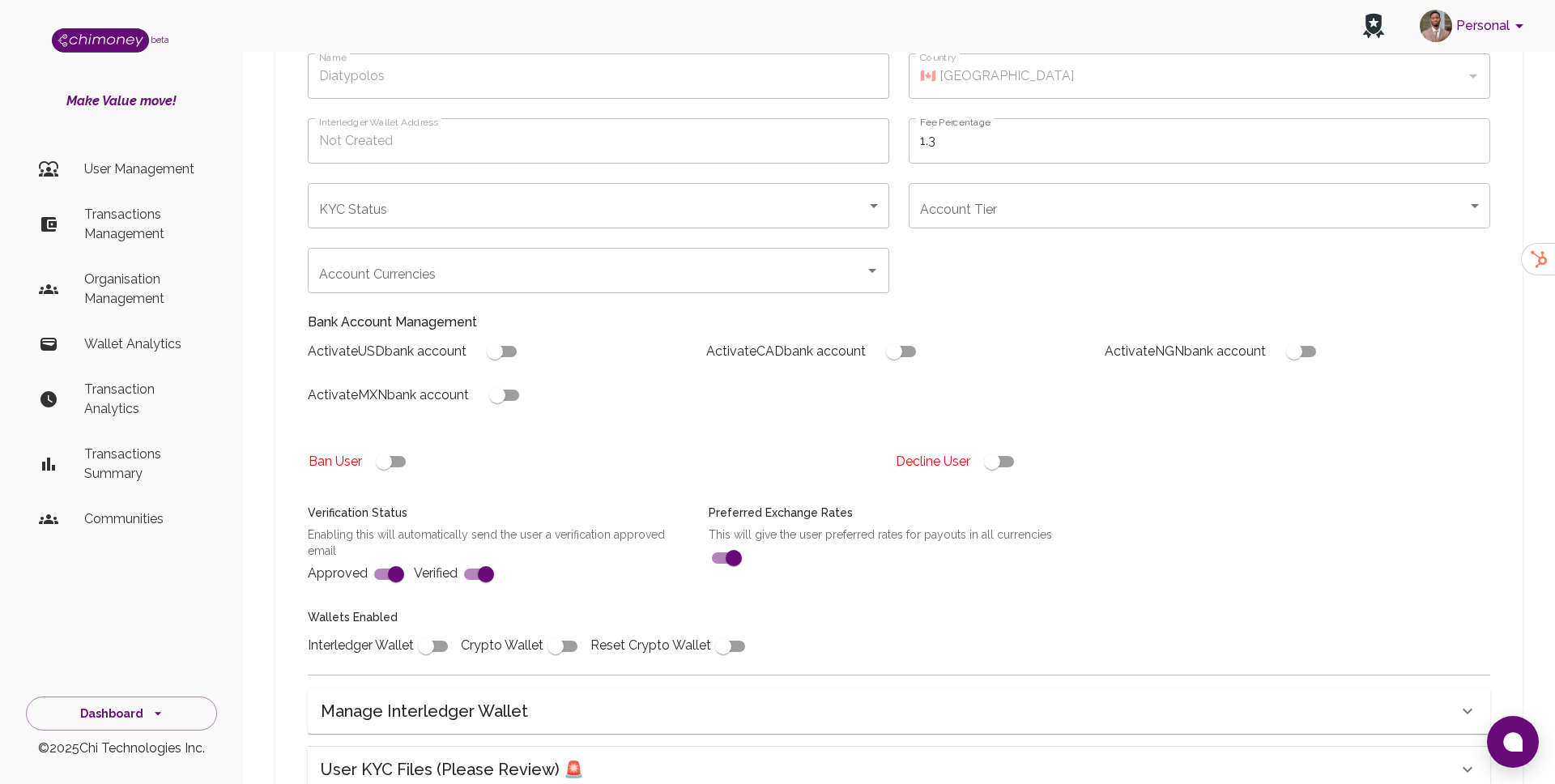
scroll to position [442, 0]
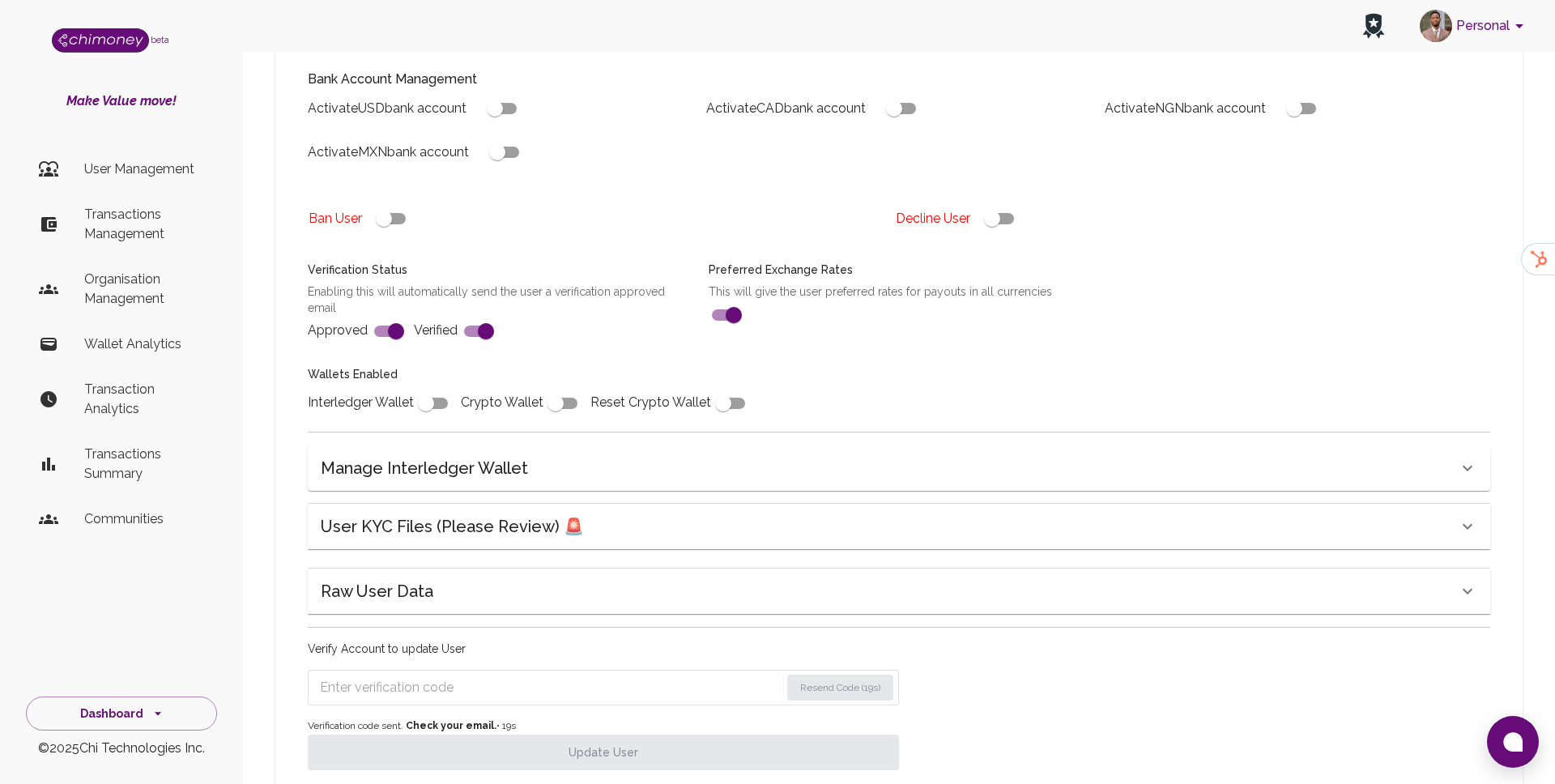
click at [467, 513] on h6 "User KYC Files (Please Review) 🚨" at bounding box center [452, 526] width 263 height 26
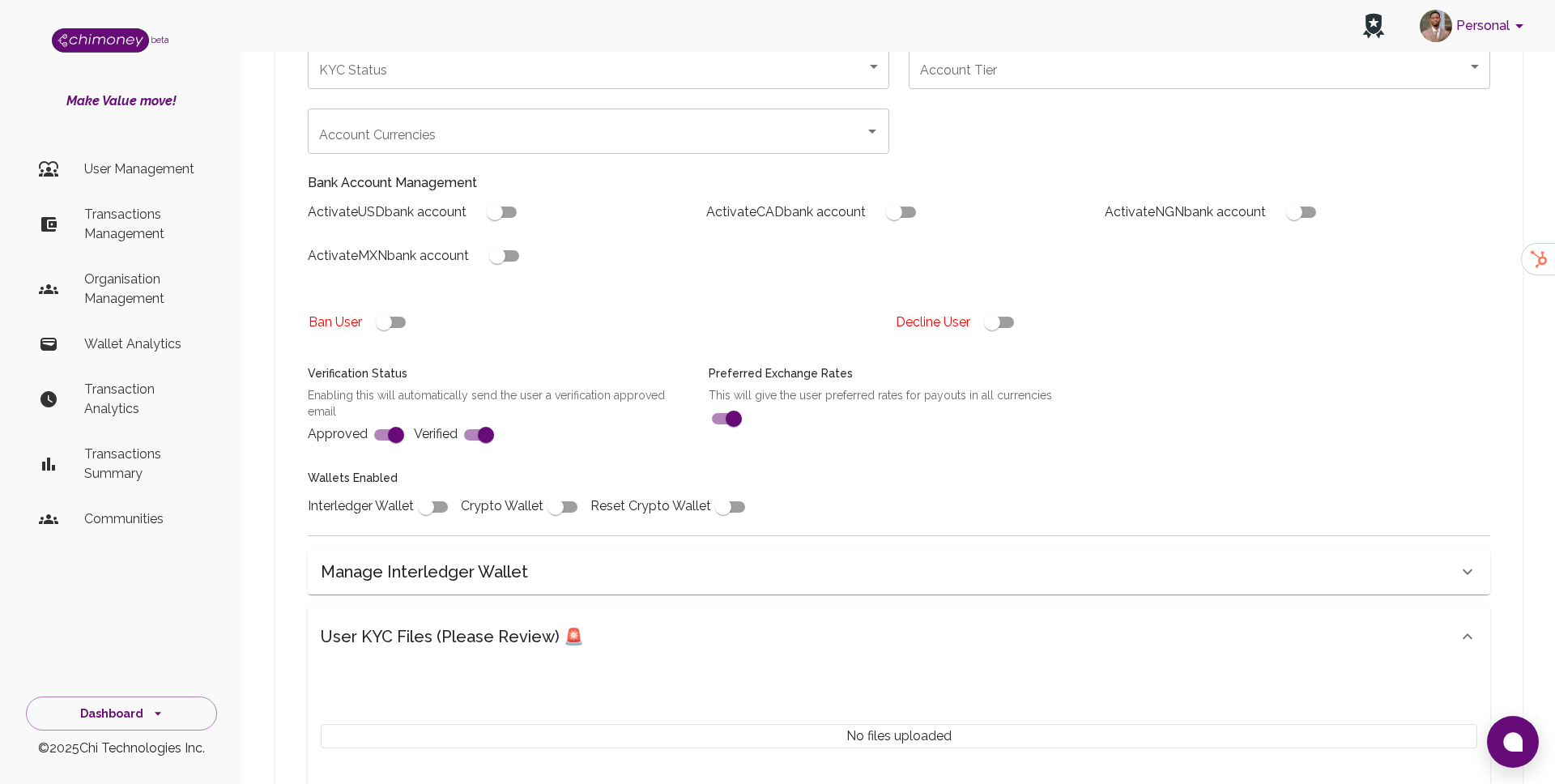
scroll to position [337, 0]
click at [983, 308] on input "checkbox" at bounding box center [992, 324] width 92 height 31
checkbox input "false"
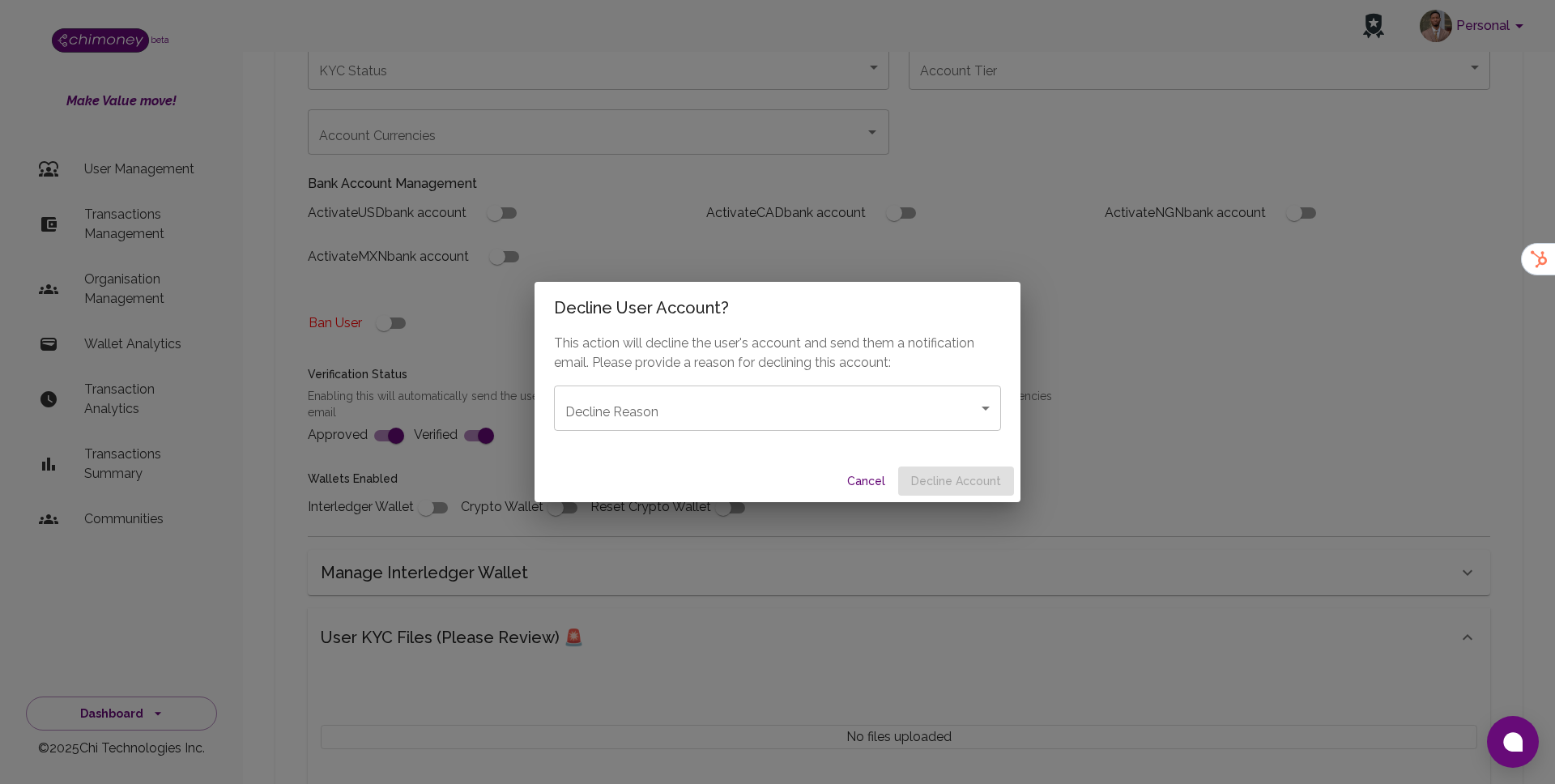
click at [652, 407] on body "Personal beta Make Value move! User Management Transactions Management Organisa…" at bounding box center [777, 390] width 1555 height 1456
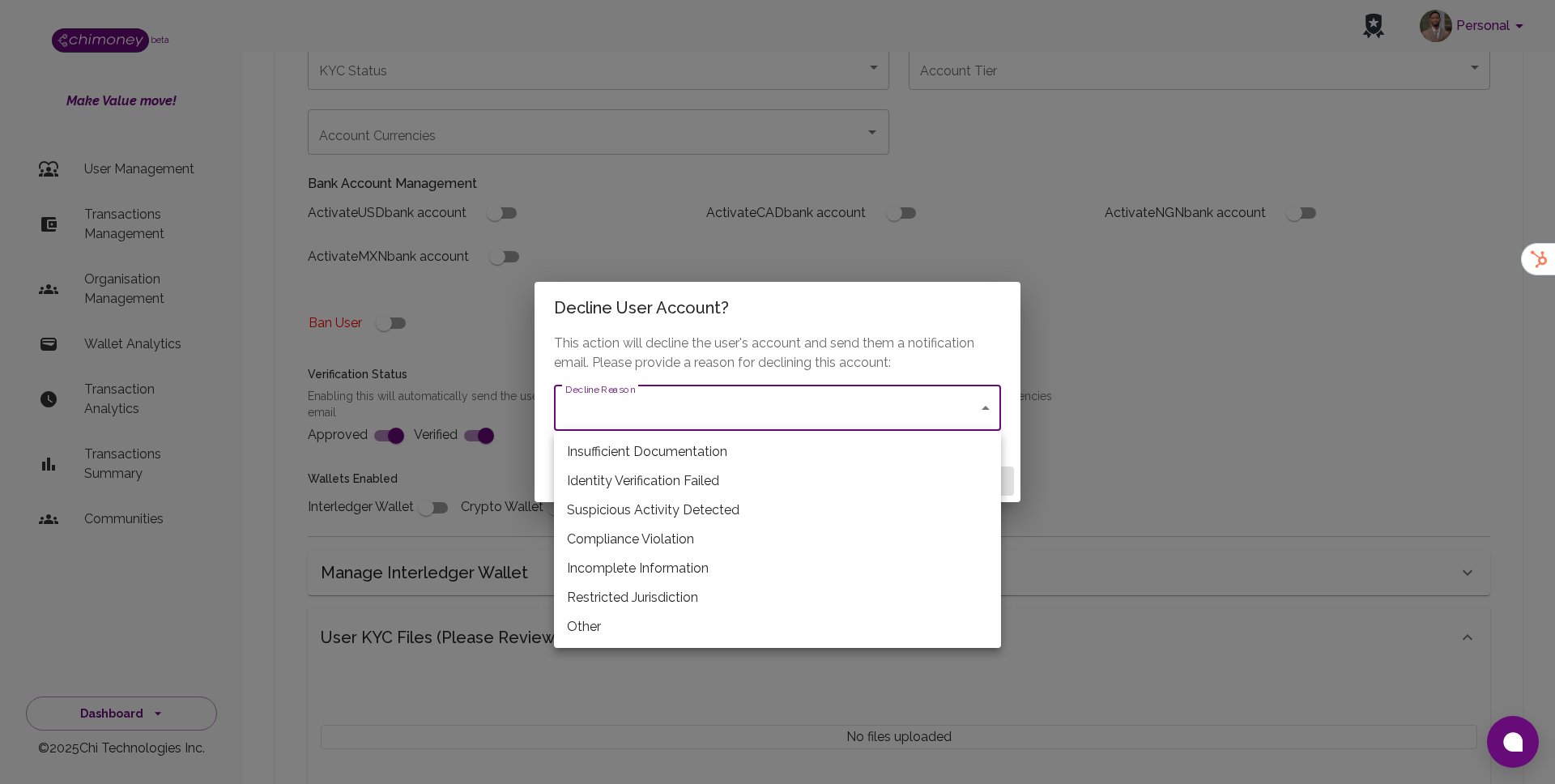
click at [634, 577] on li "Incomplete Information" at bounding box center [778, 569] width 447 height 29
type input "incomplete_information"
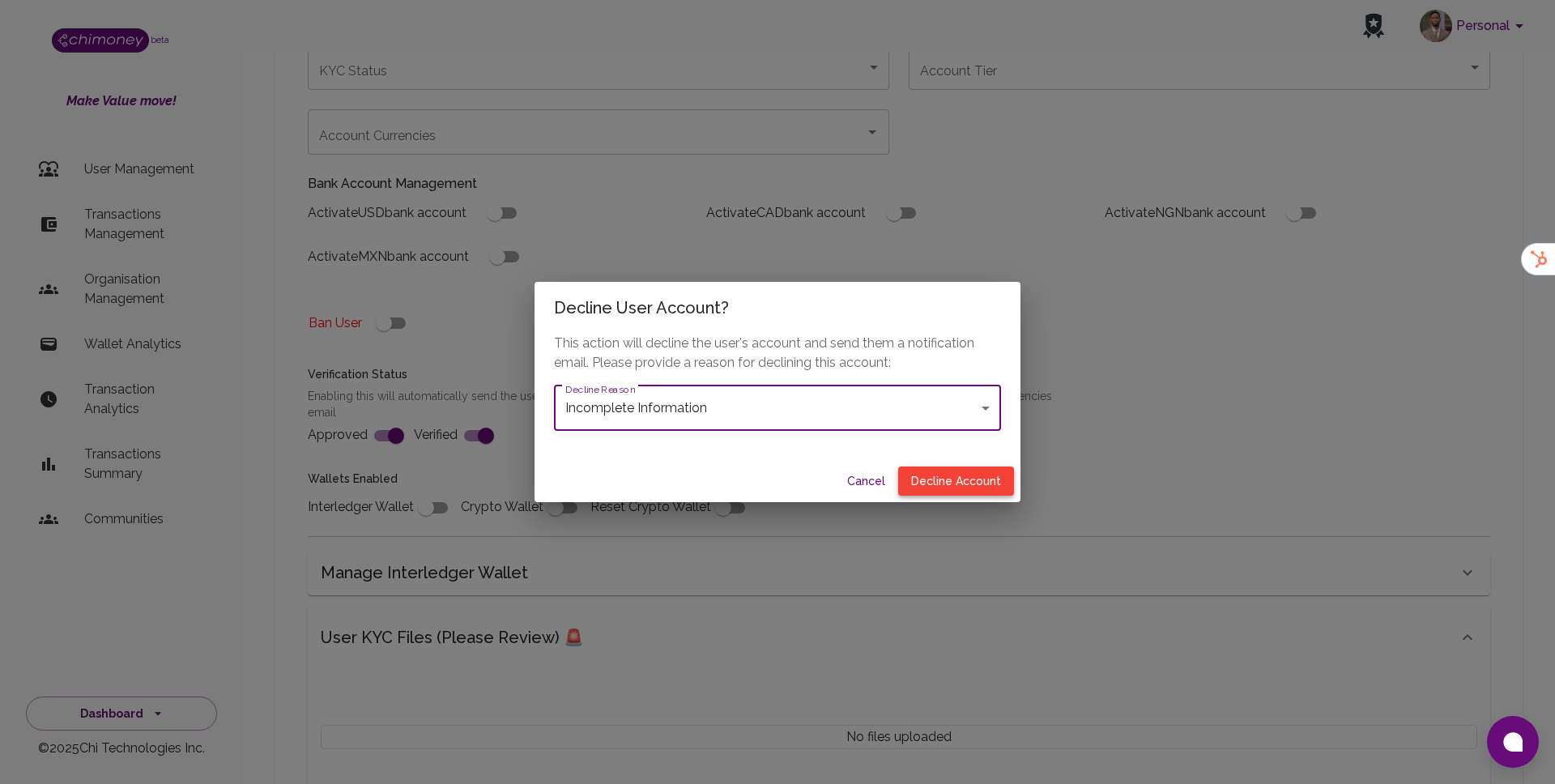
click at [946, 477] on button "Decline Account" at bounding box center [956, 481] width 116 height 30
type input "declined"
checkbox input "true"
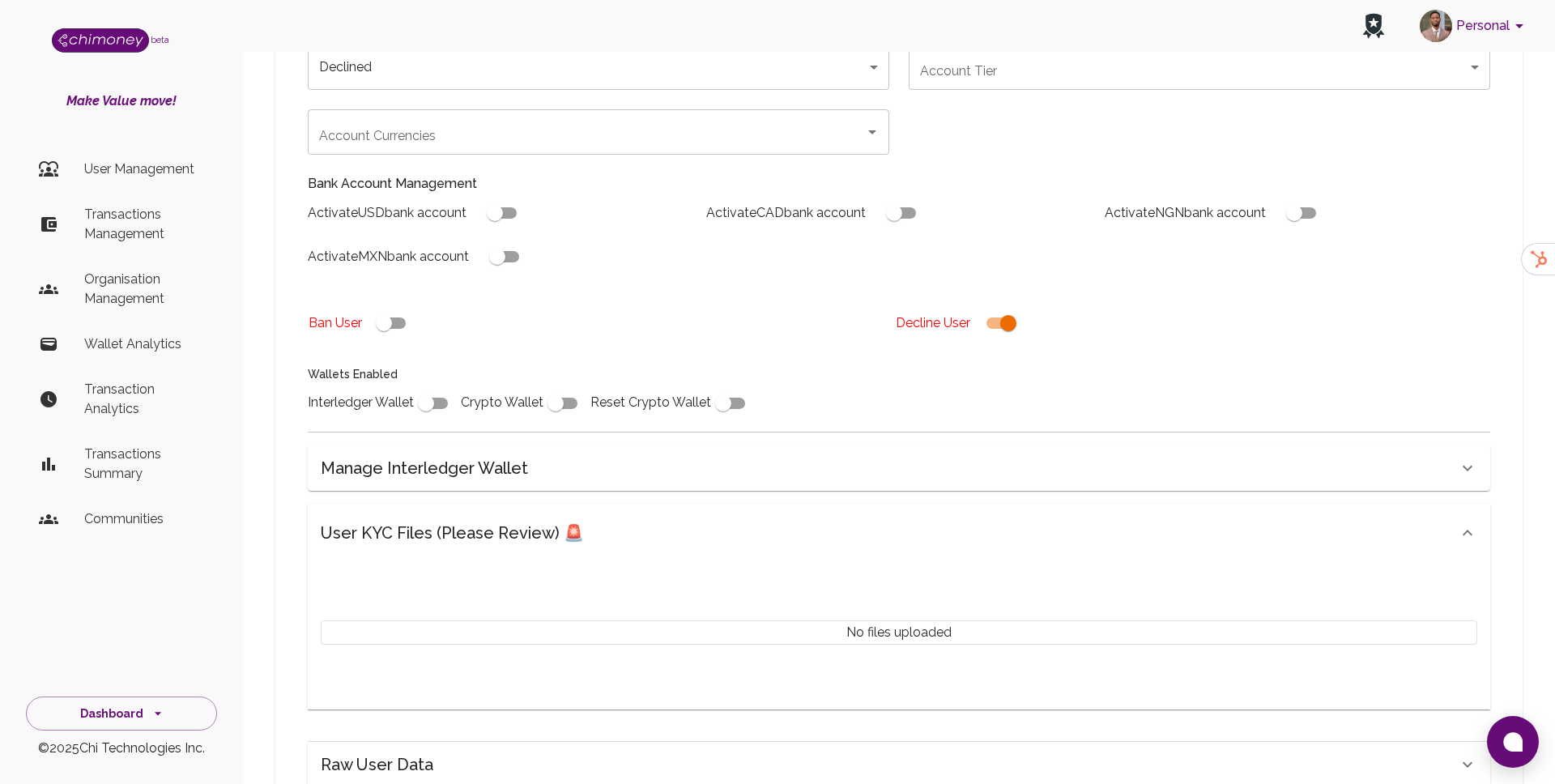
scroll to position [536, 0]
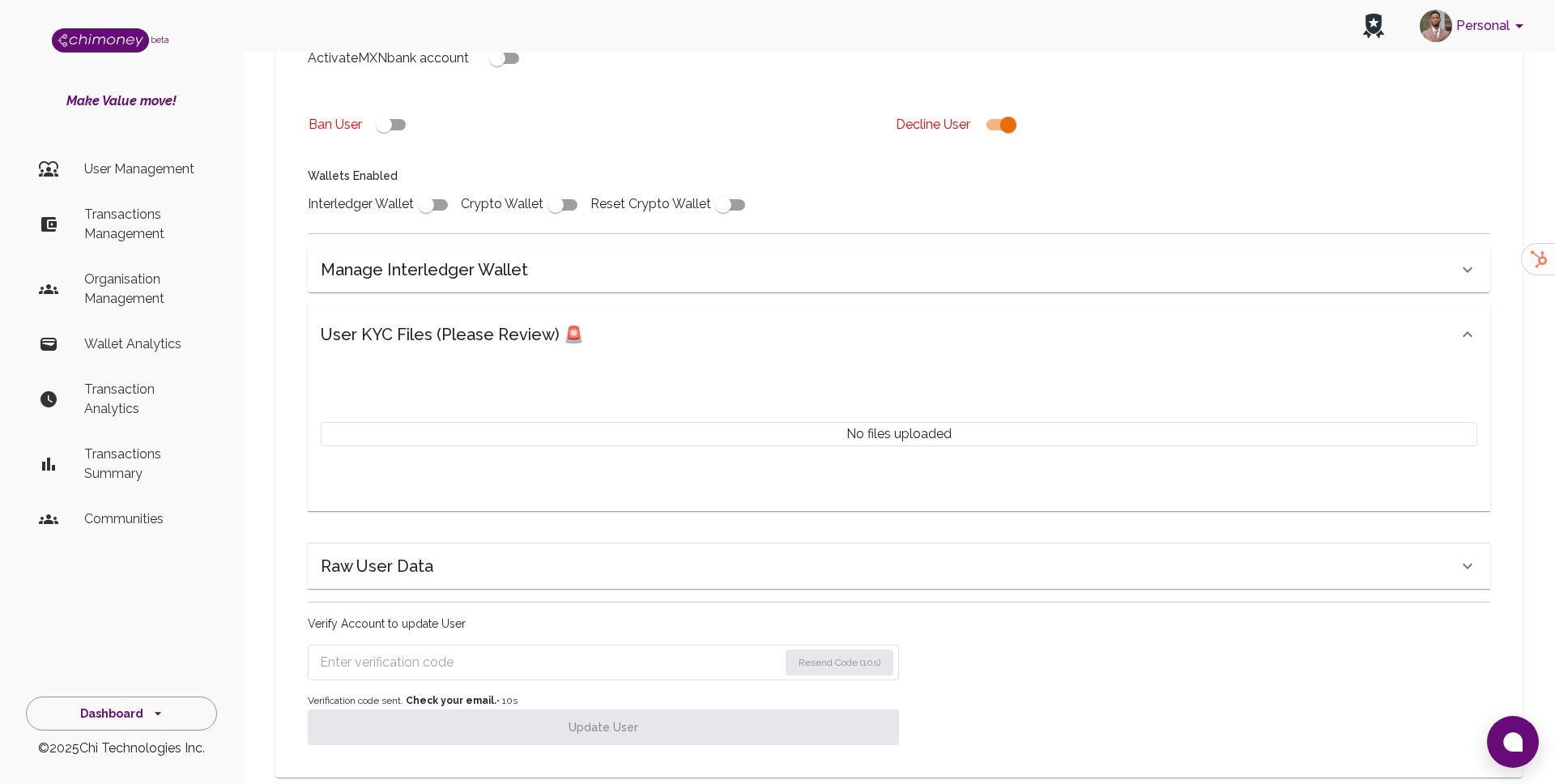
click at [605, 645] on form "Resend Code (10s)" at bounding box center [603, 663] width 591 height 36
click at [585, 650] on input "Enter verification code" at bounding box center [551, 663] width 464 height 26
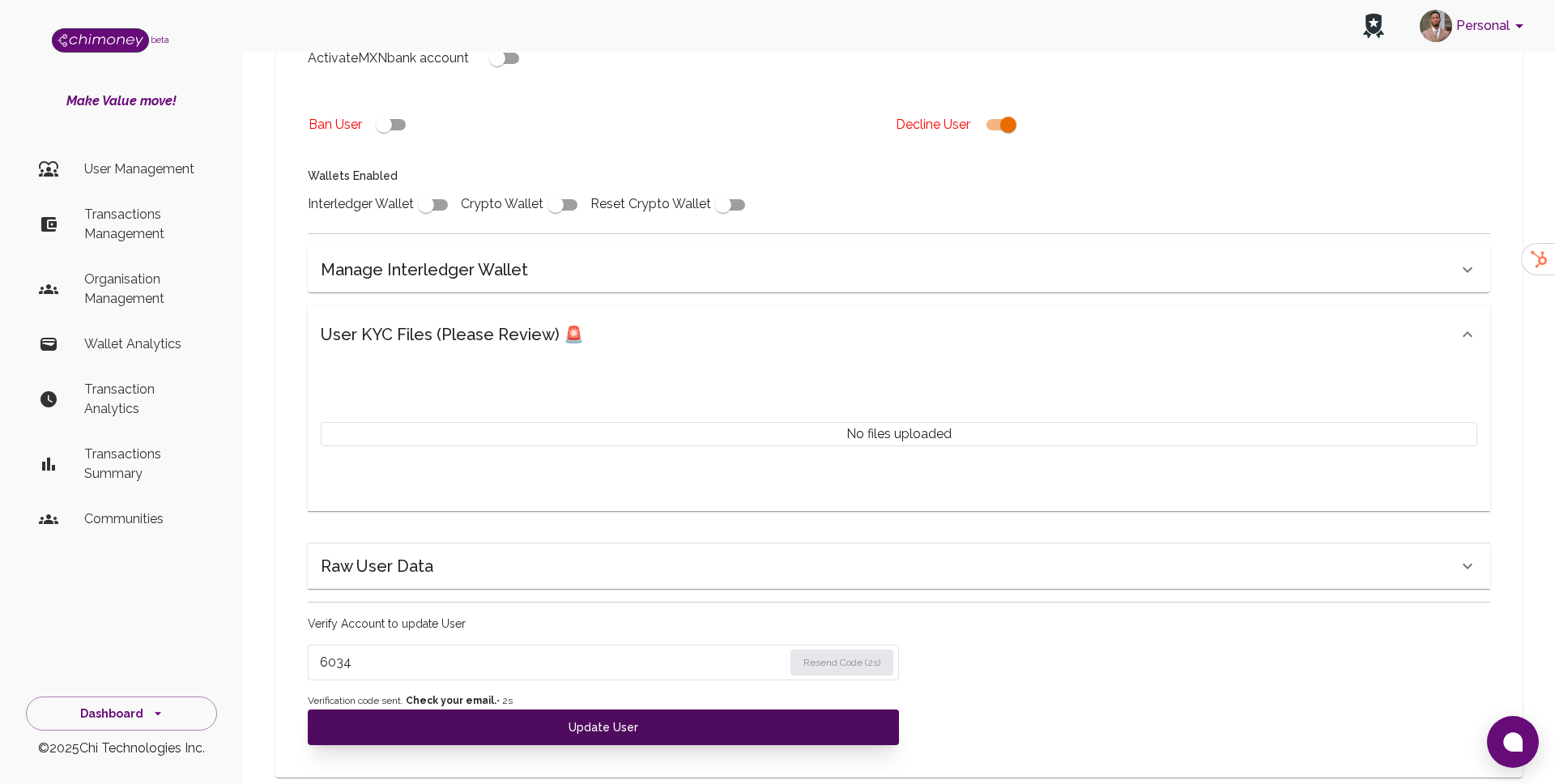
type input "6034"
click at [515, 709] on button "Update User" at bounding box center [603, 727] width 591 height 36
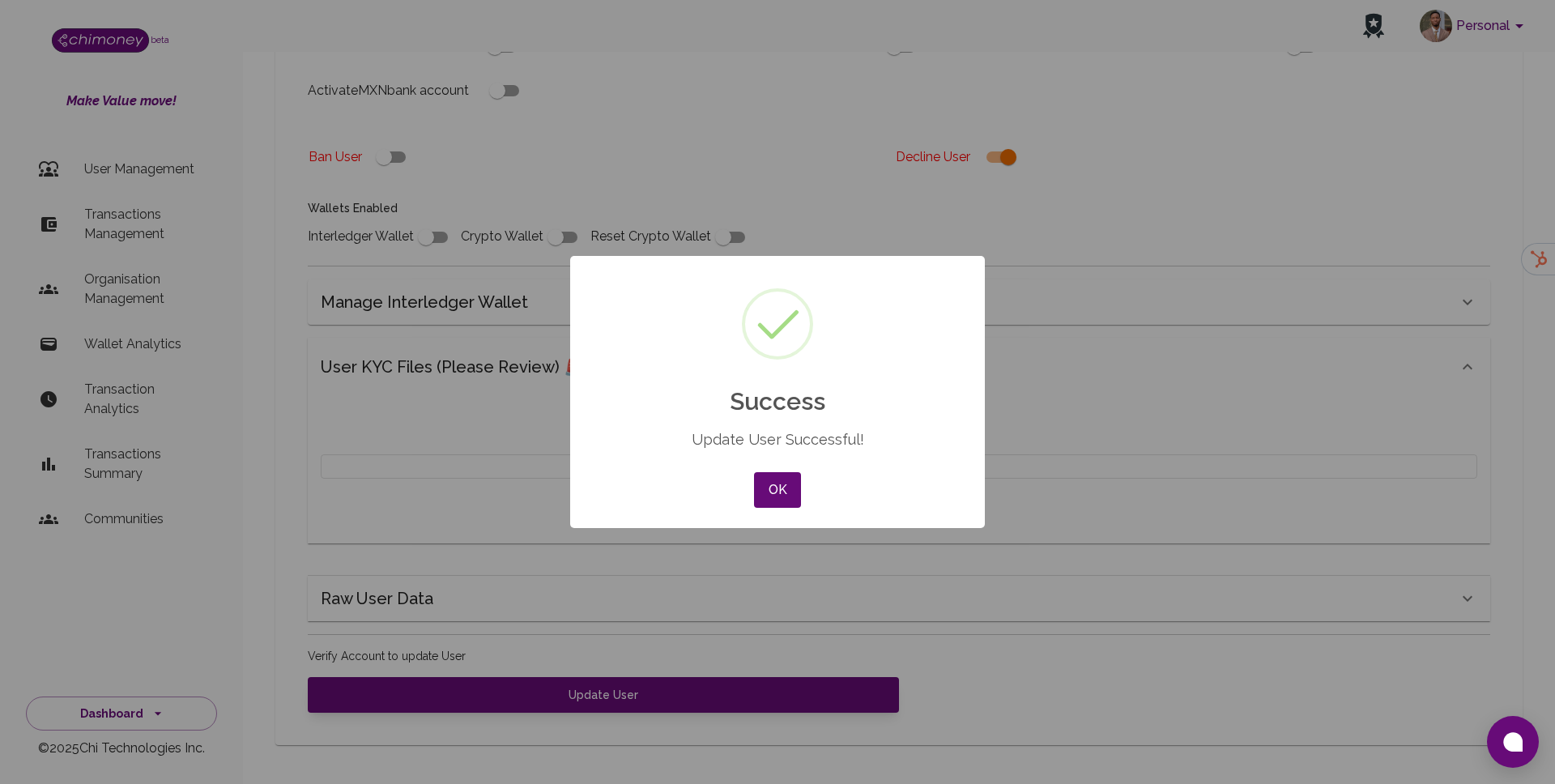
scroll to position [471, 0]
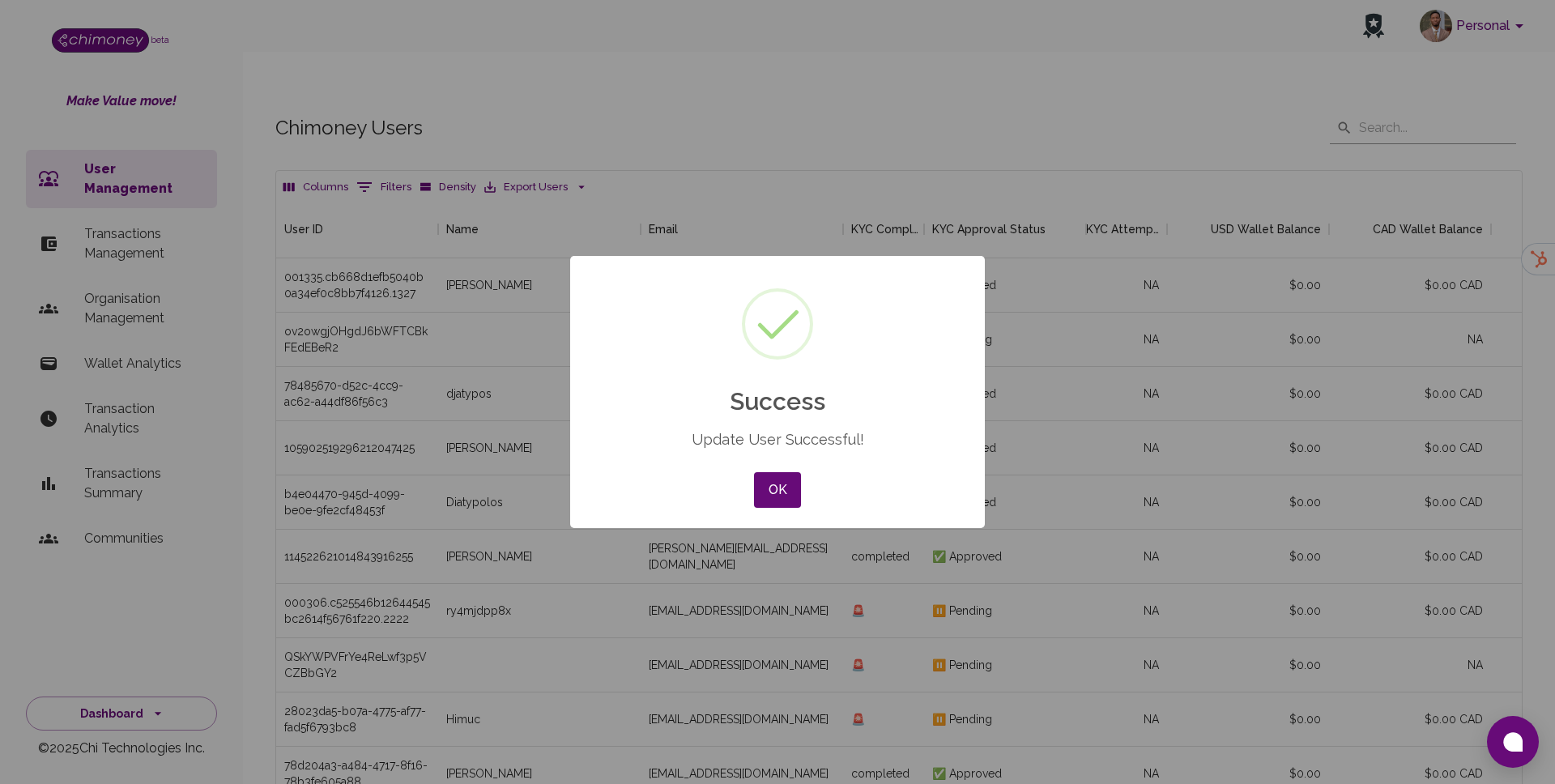
scroll to position [601, 1246]
click at [790, 496] on button "OK" at bounding box center [778, 490] width 47 height 36
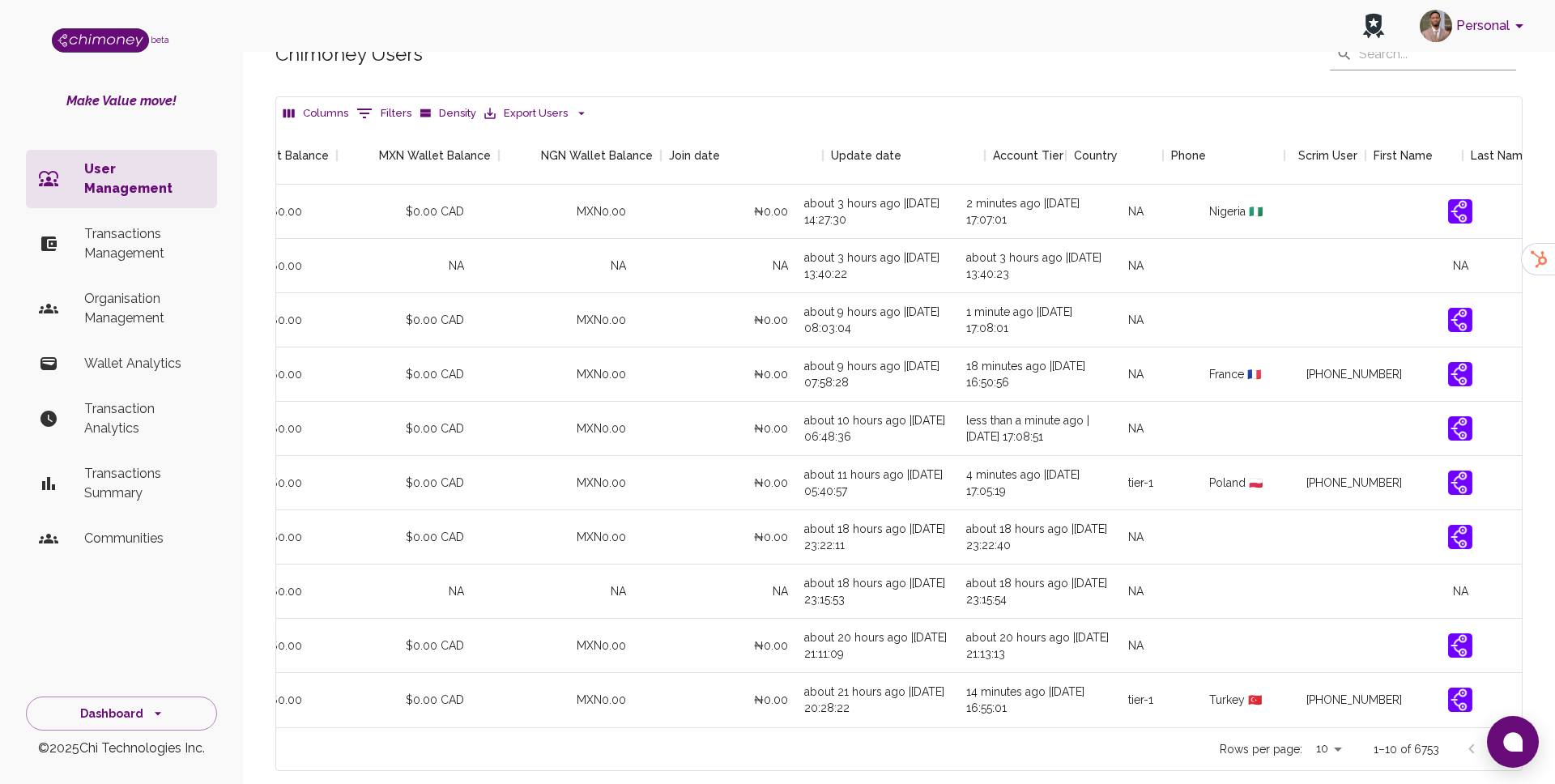
scroll to position [0, 1525]
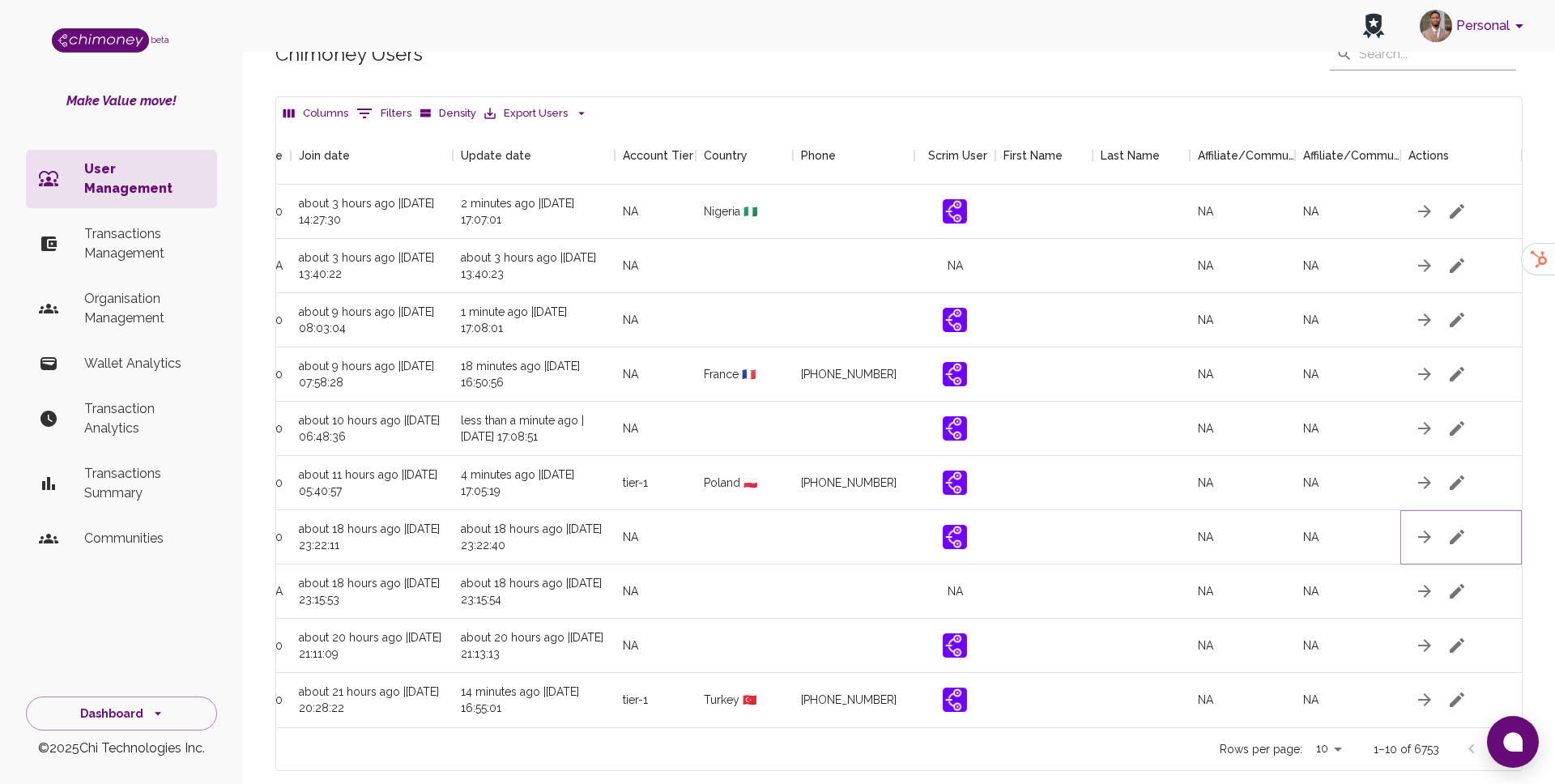
click at [1450, 527] on icon "button" at bounding box center [1457, 537] width 20 height 20
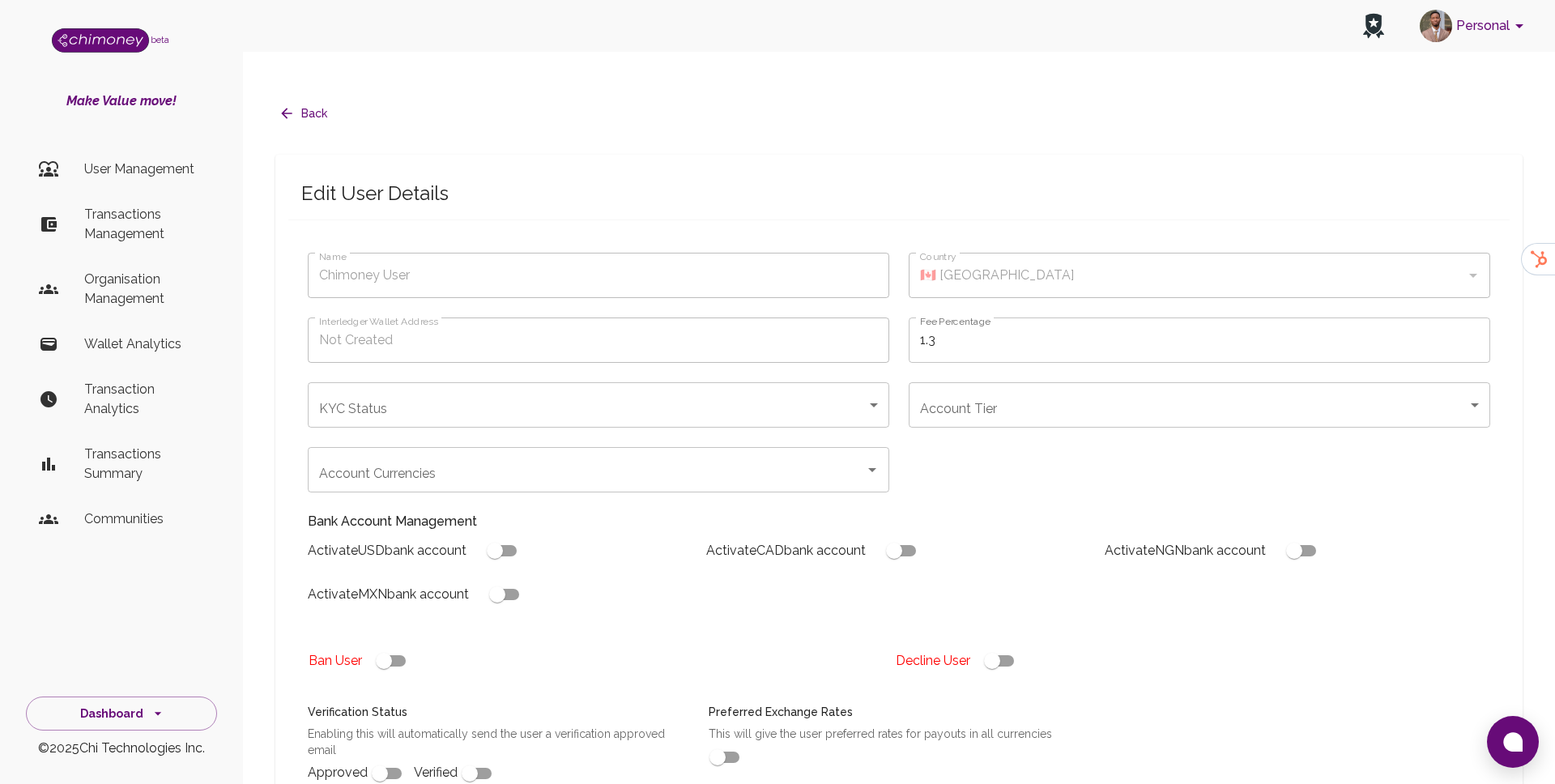
type input "ry4mjdpp8x"
checkbox input "true"
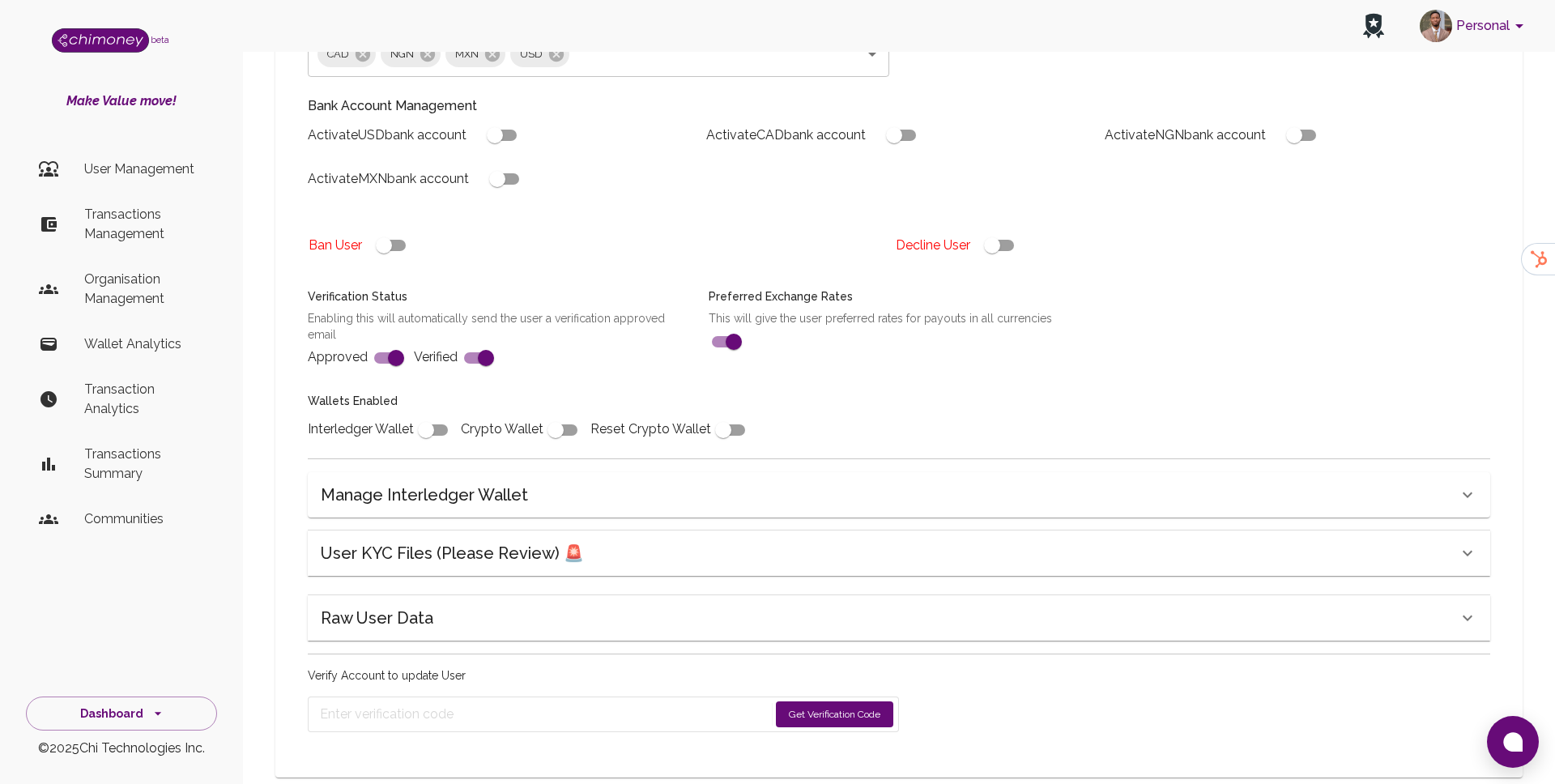
click at [455, 540] on h6 "User KYC Files (Please Review) 🚨" at bounding box center [452, 553] width 263 height 26
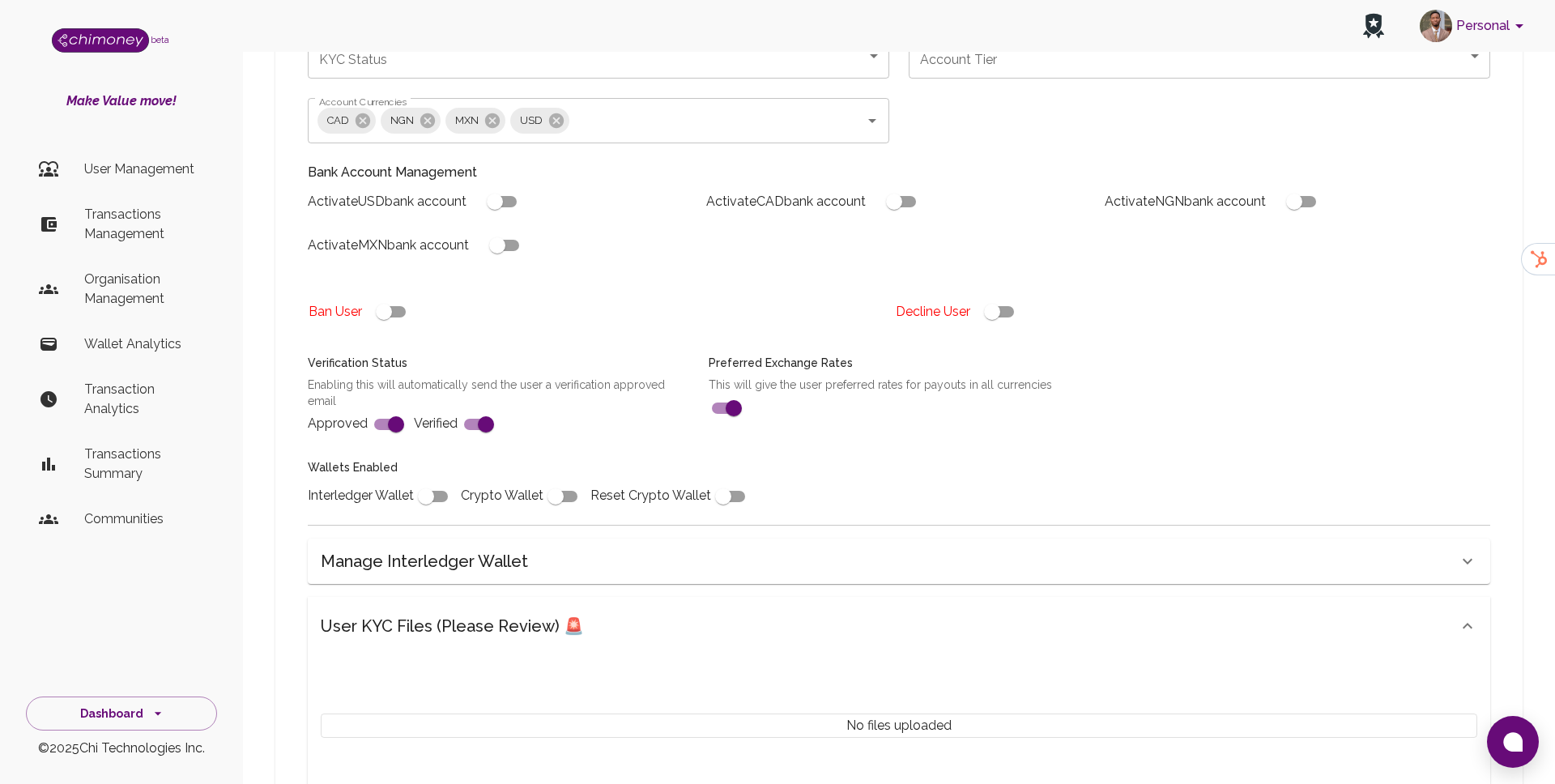
scroll to position [228, 0]
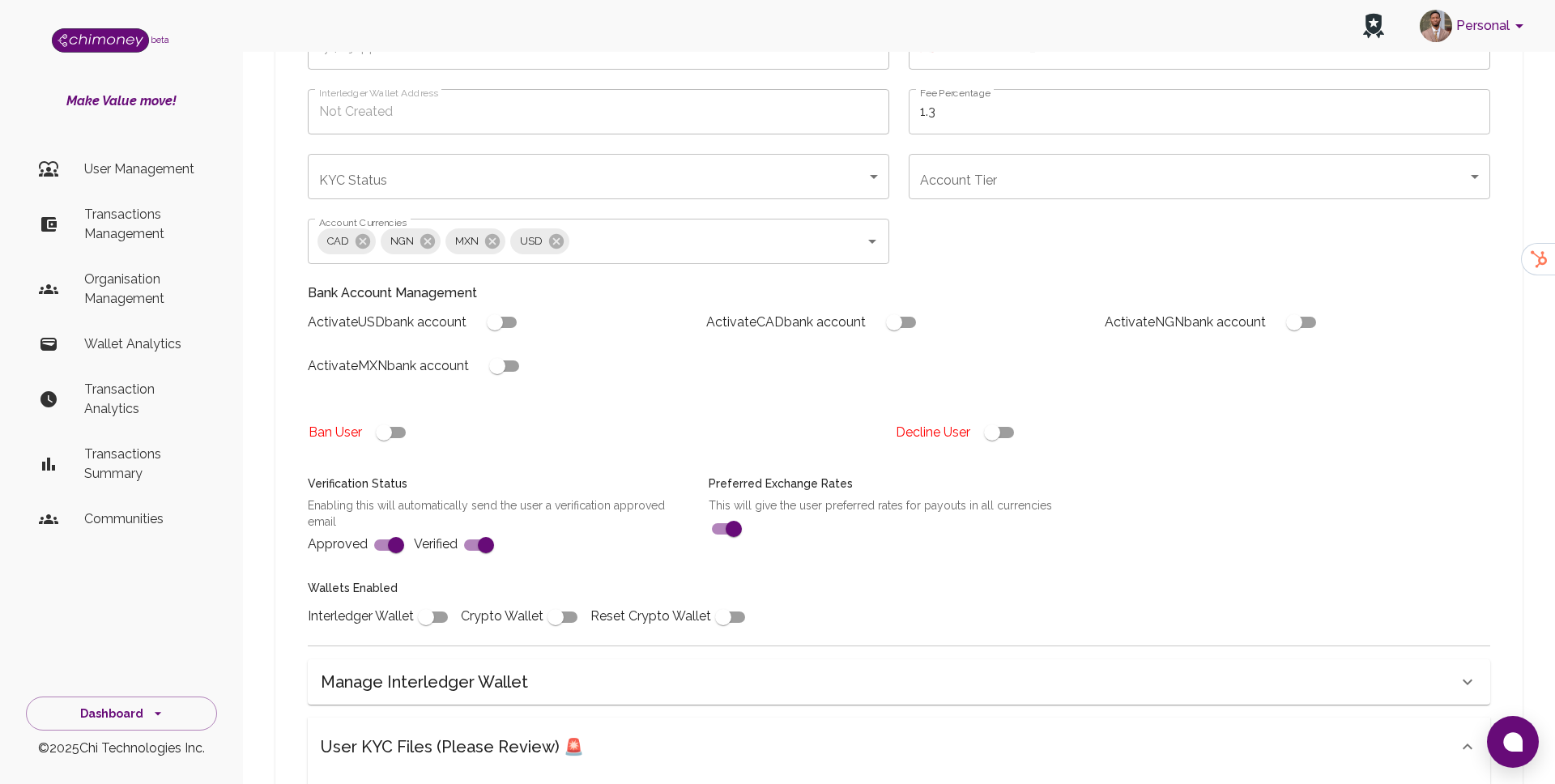
click at [999, 417] on input "checkbox" at bounding box center [992, 433] width 92 height 31
checkbox input "false"
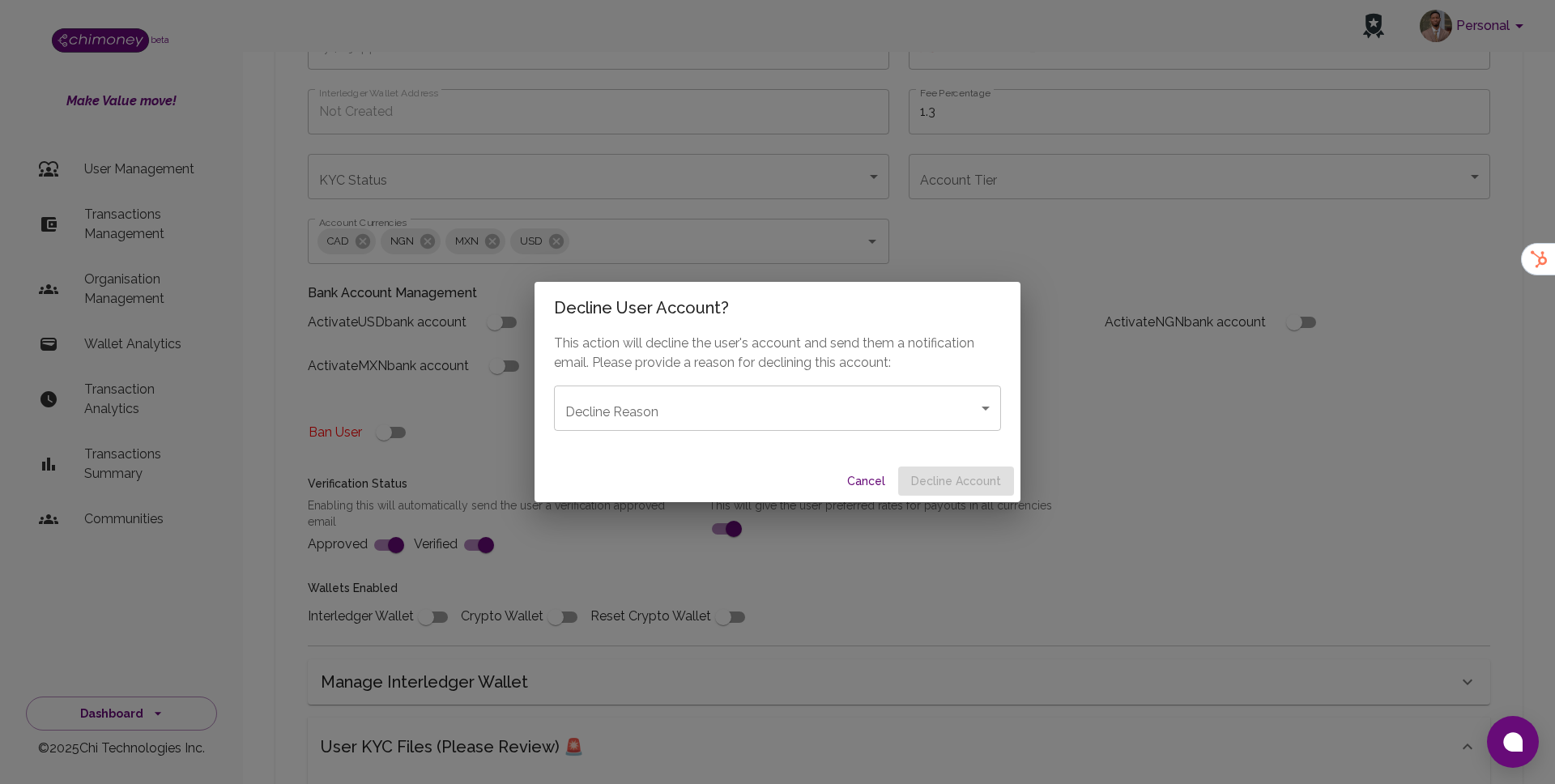
click at [696, 394] on body "Personal beta Make Value move! User Management Transactions Management Organisa…" at bounding box center [777, 474] width 1555 height 1405
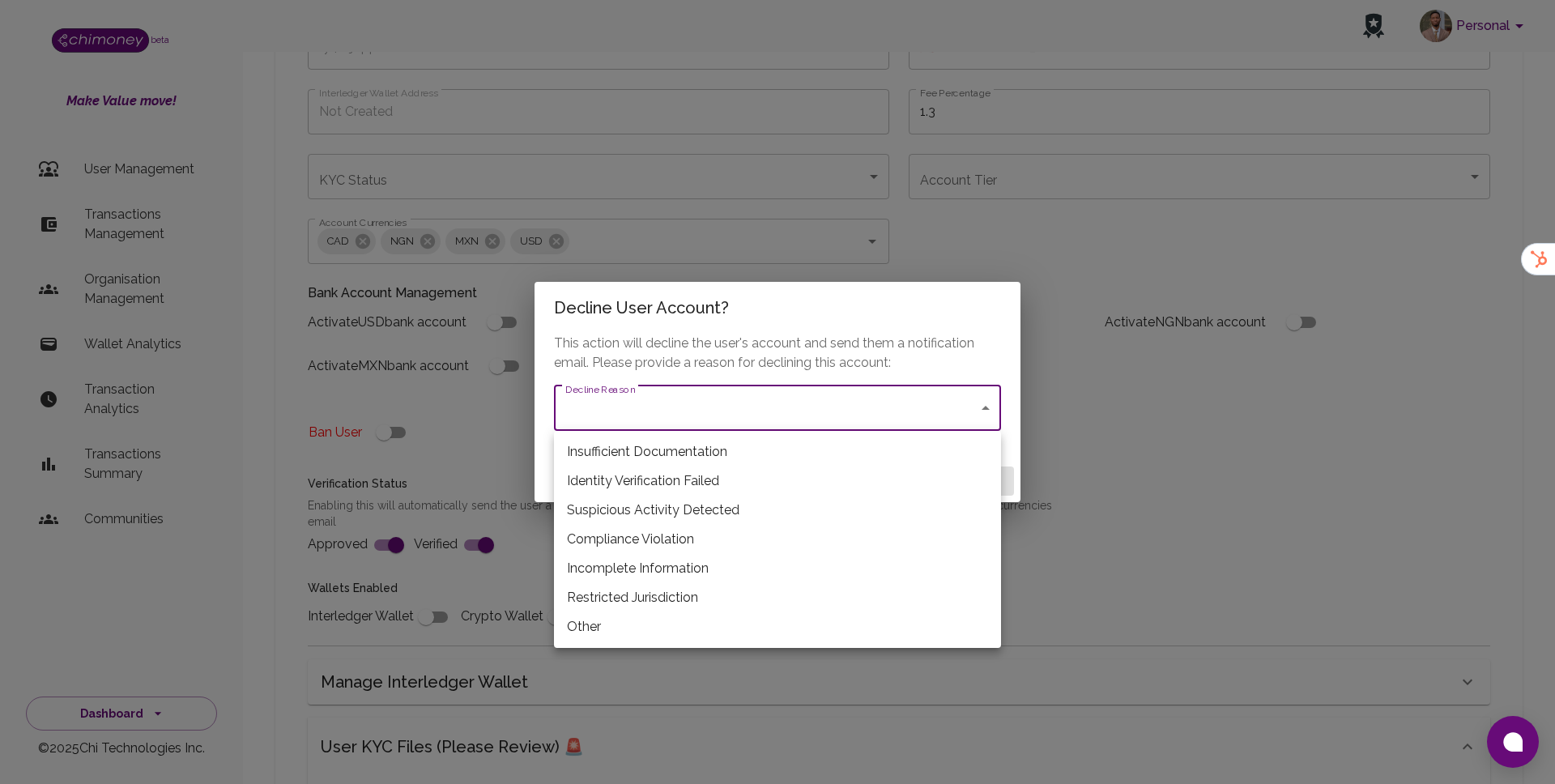
click at [630, 563] on li "Incomplete Information" at bounding box center [778, 569] width 447 height 29
type input "incomplete_information"
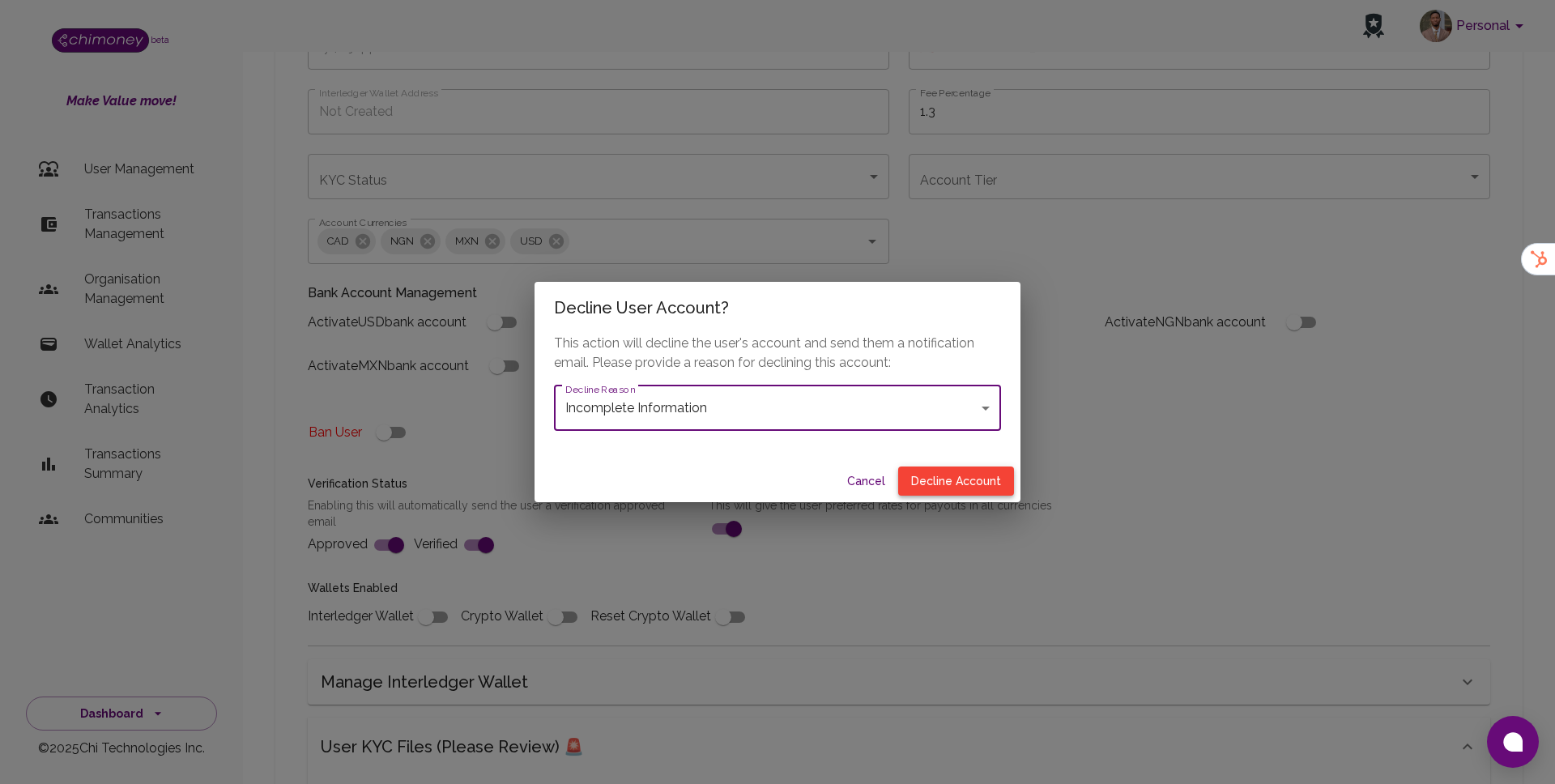
click at [972, 491] on button "Decline Account" at bounding box center [956, 481] width 116 height 30
type input "declined"
checkbox input "true"
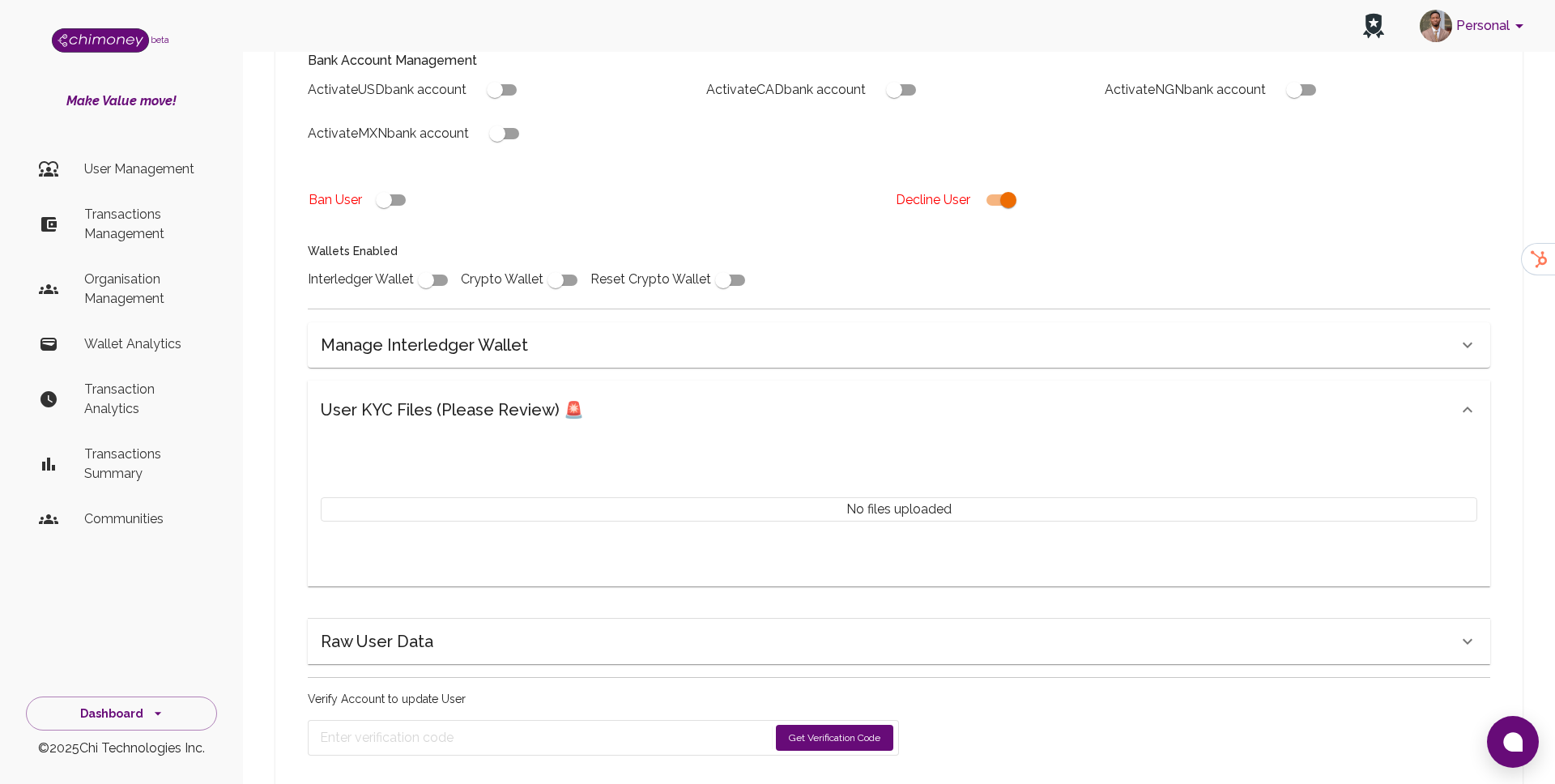
scroll to position [484, 0]
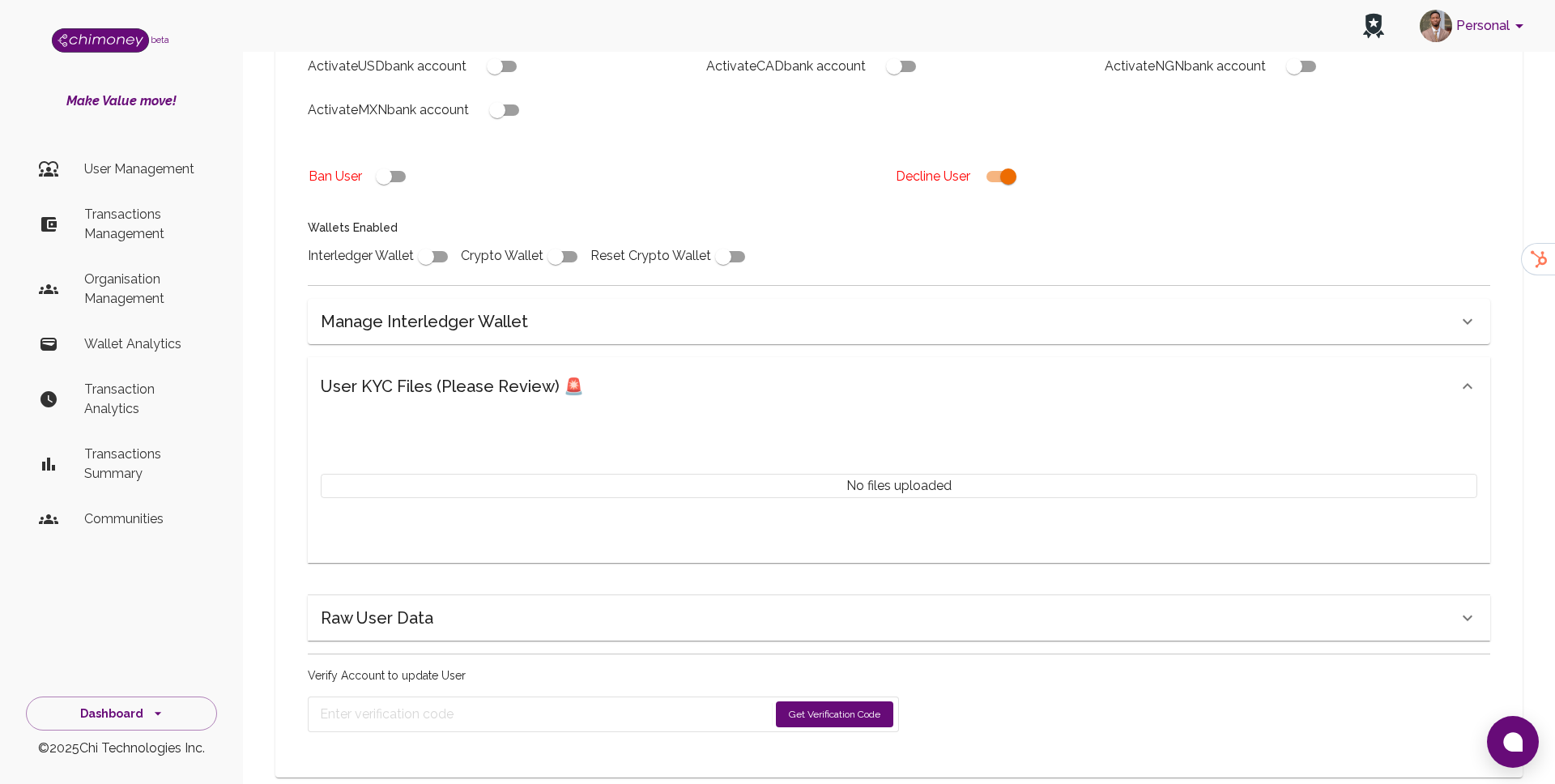
click at [828, 701] on button "Get Verification Code" at bounding box center [835, 714] width 117 height 26
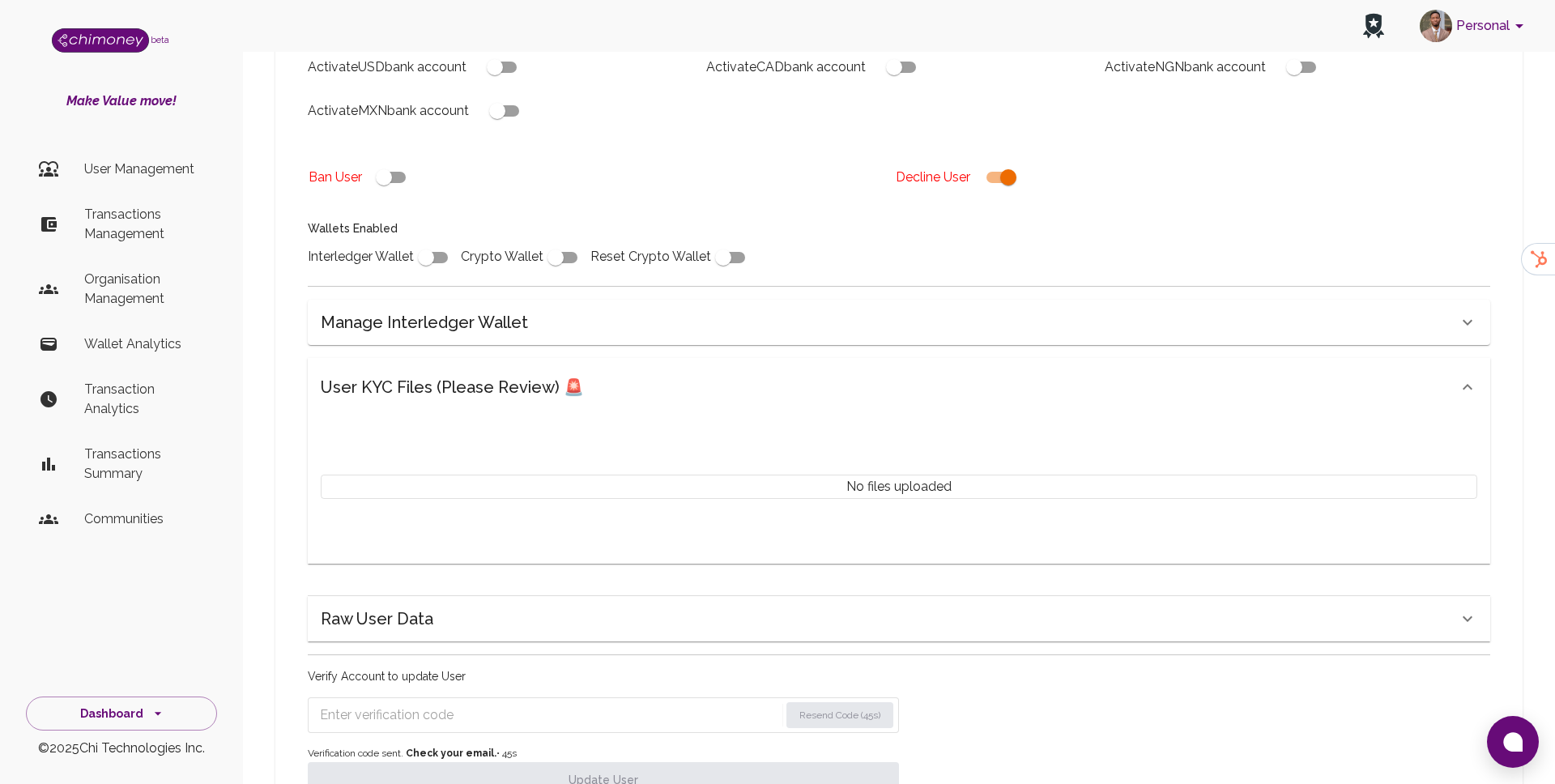
scroll to position [536, 0]
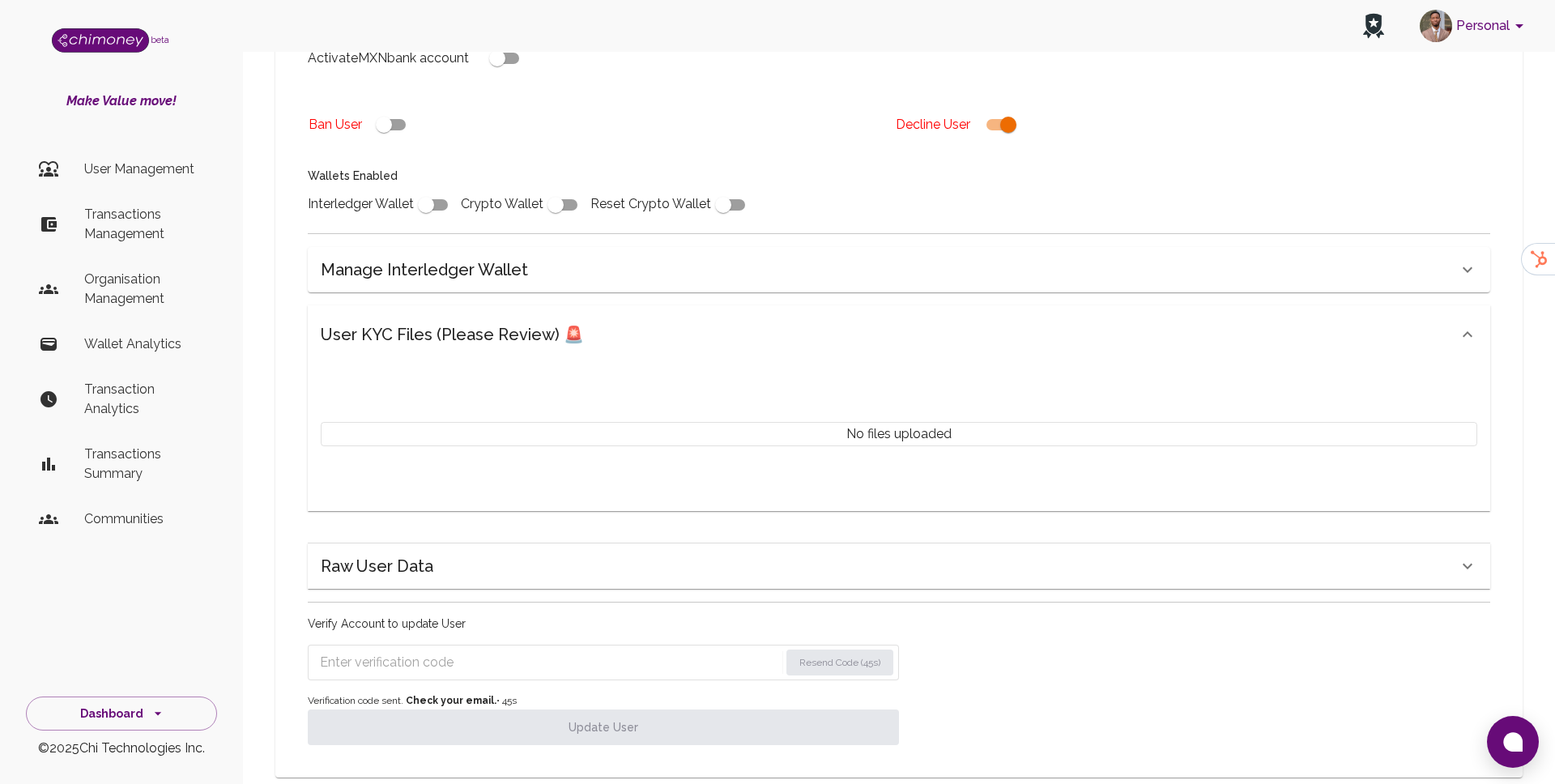
click at [447, 650] on input "Enter verification code" at bounding box center [549, 663] width 459 height 26
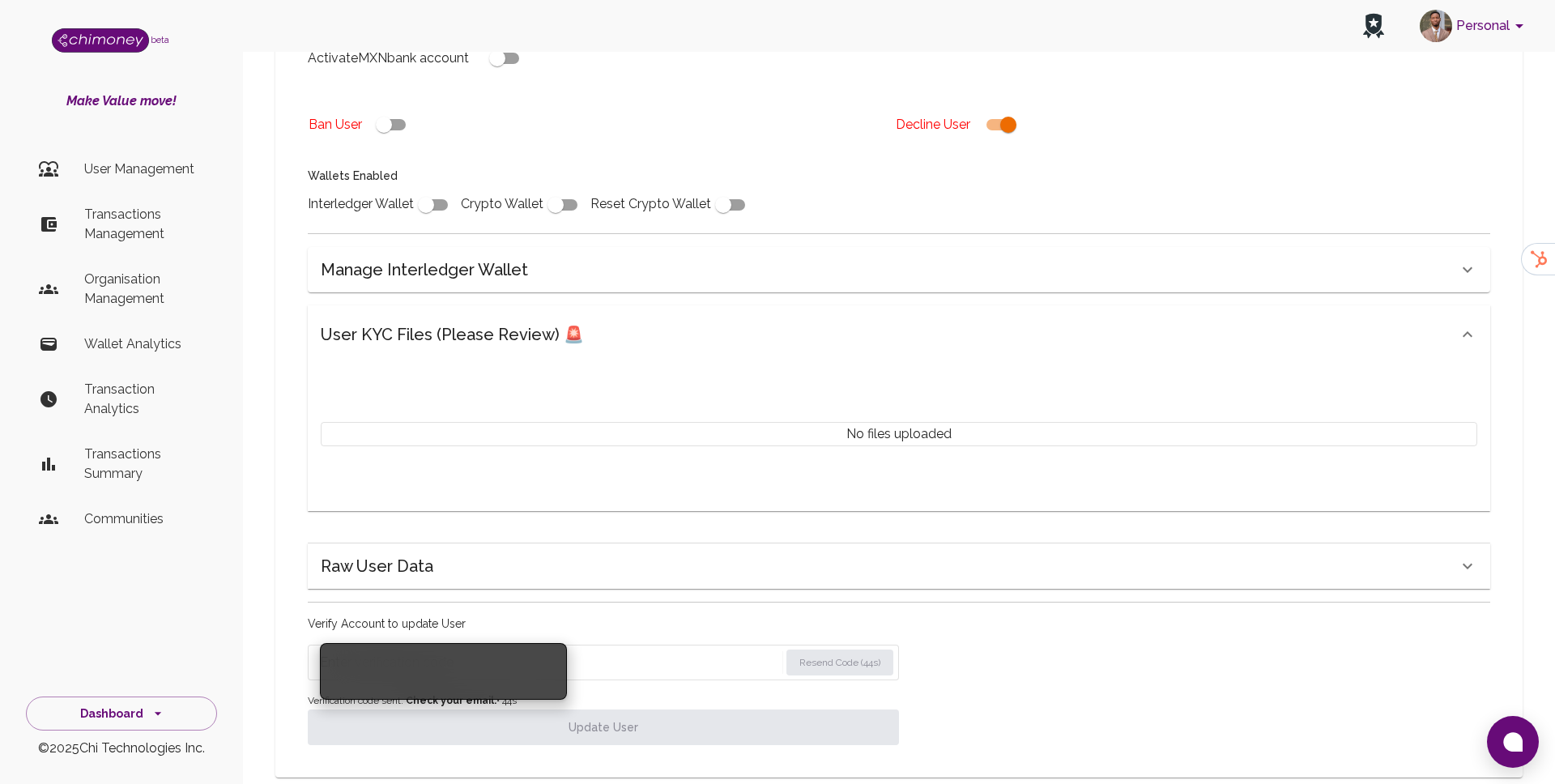
paste input "4489"
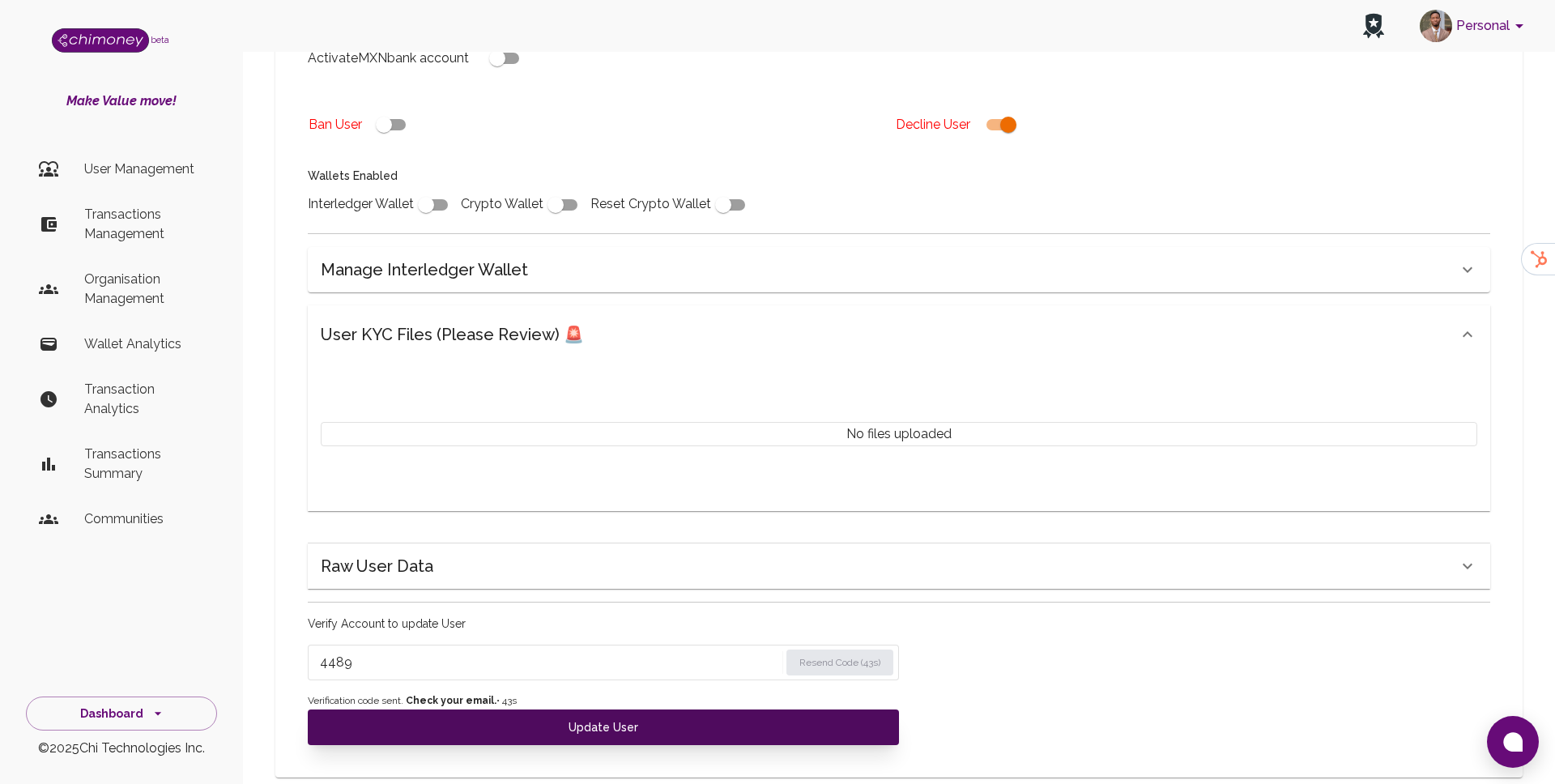
type input "4489"
click at [445, 709] on button "Update User" at bounding box center [603, 727] width 591 height 36
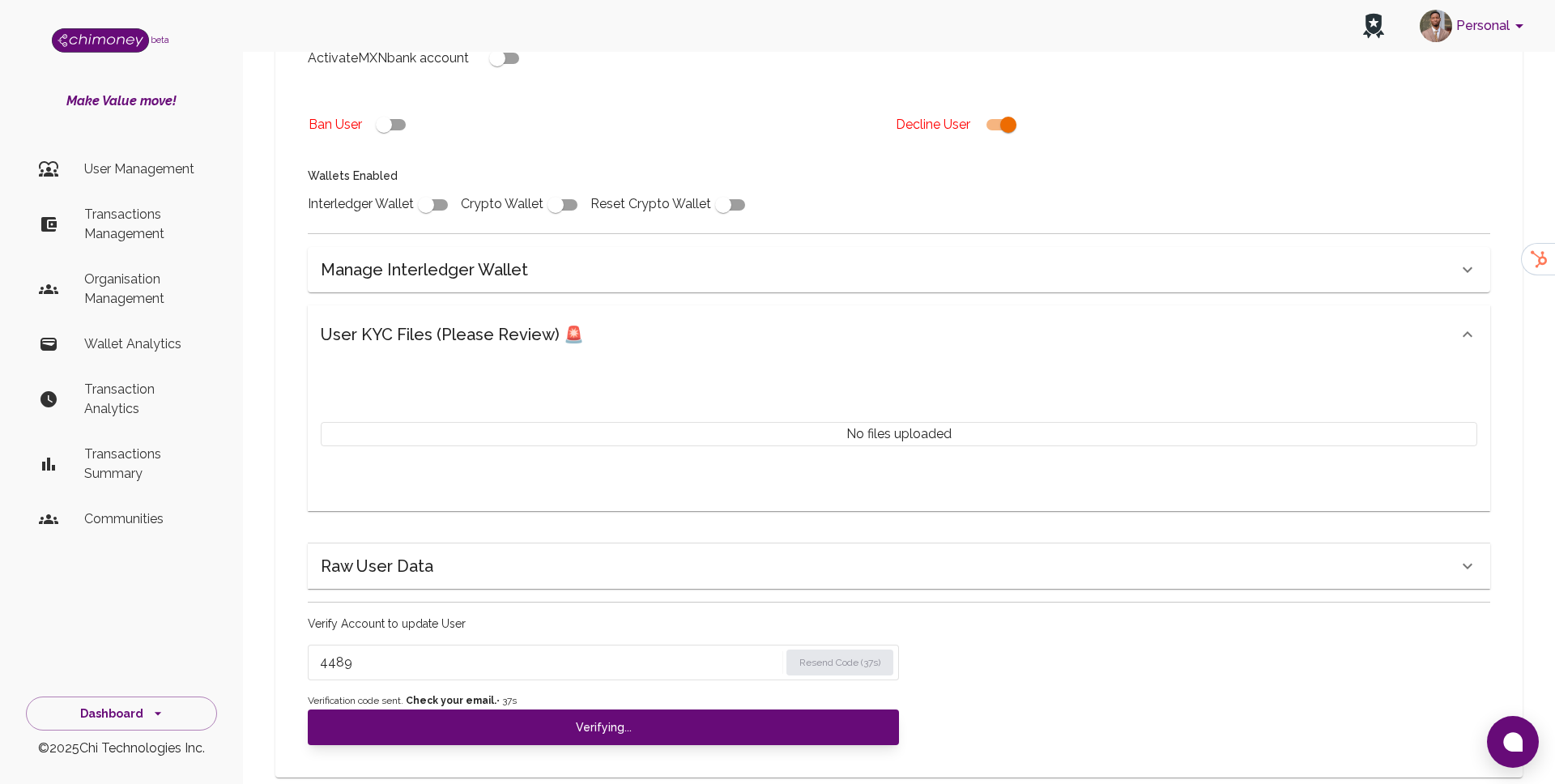
scroll to position [471, 0]
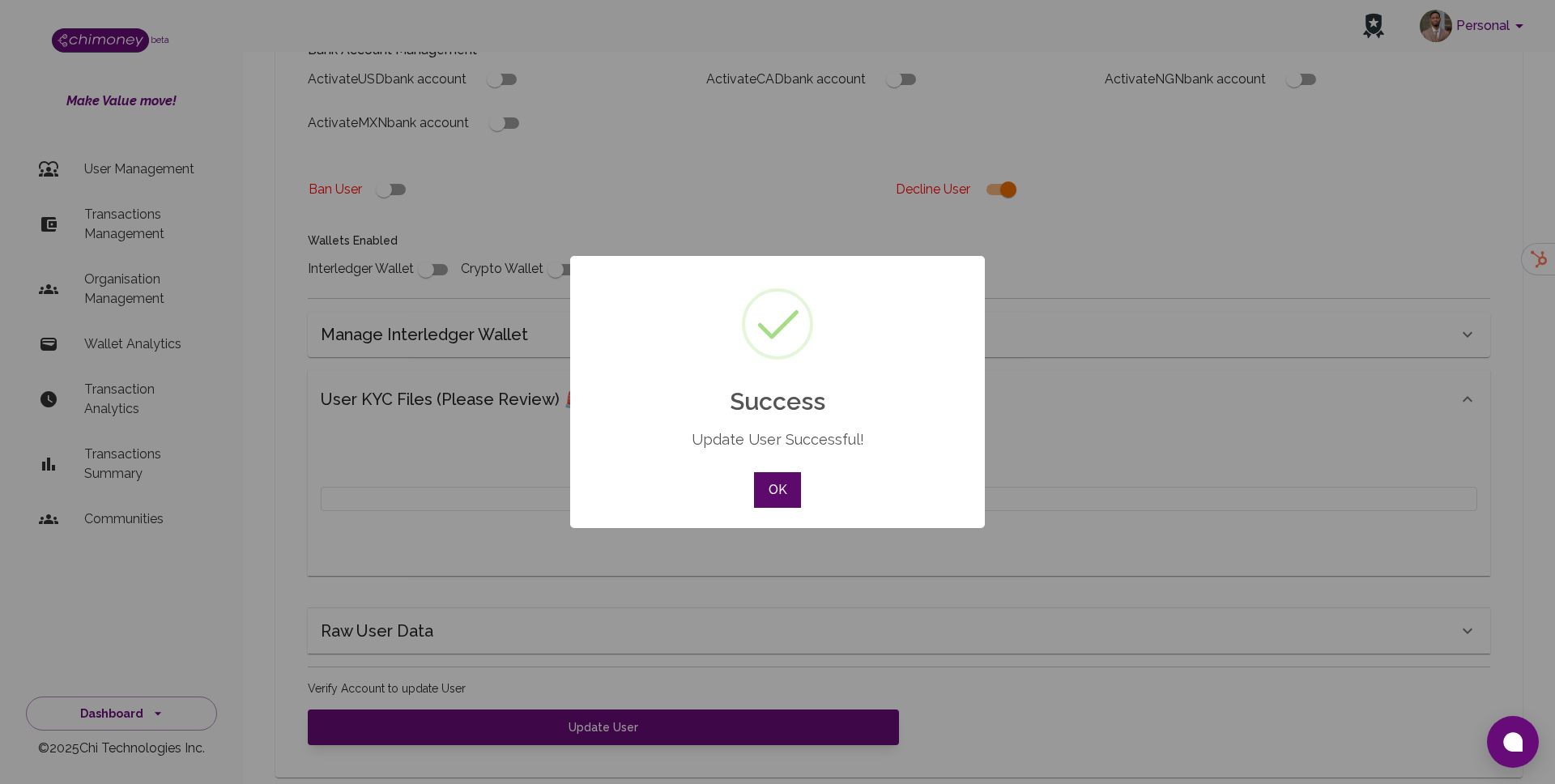
click at [784, 482] on button "OK" at bounding box center [778, 490] width 47 height 36
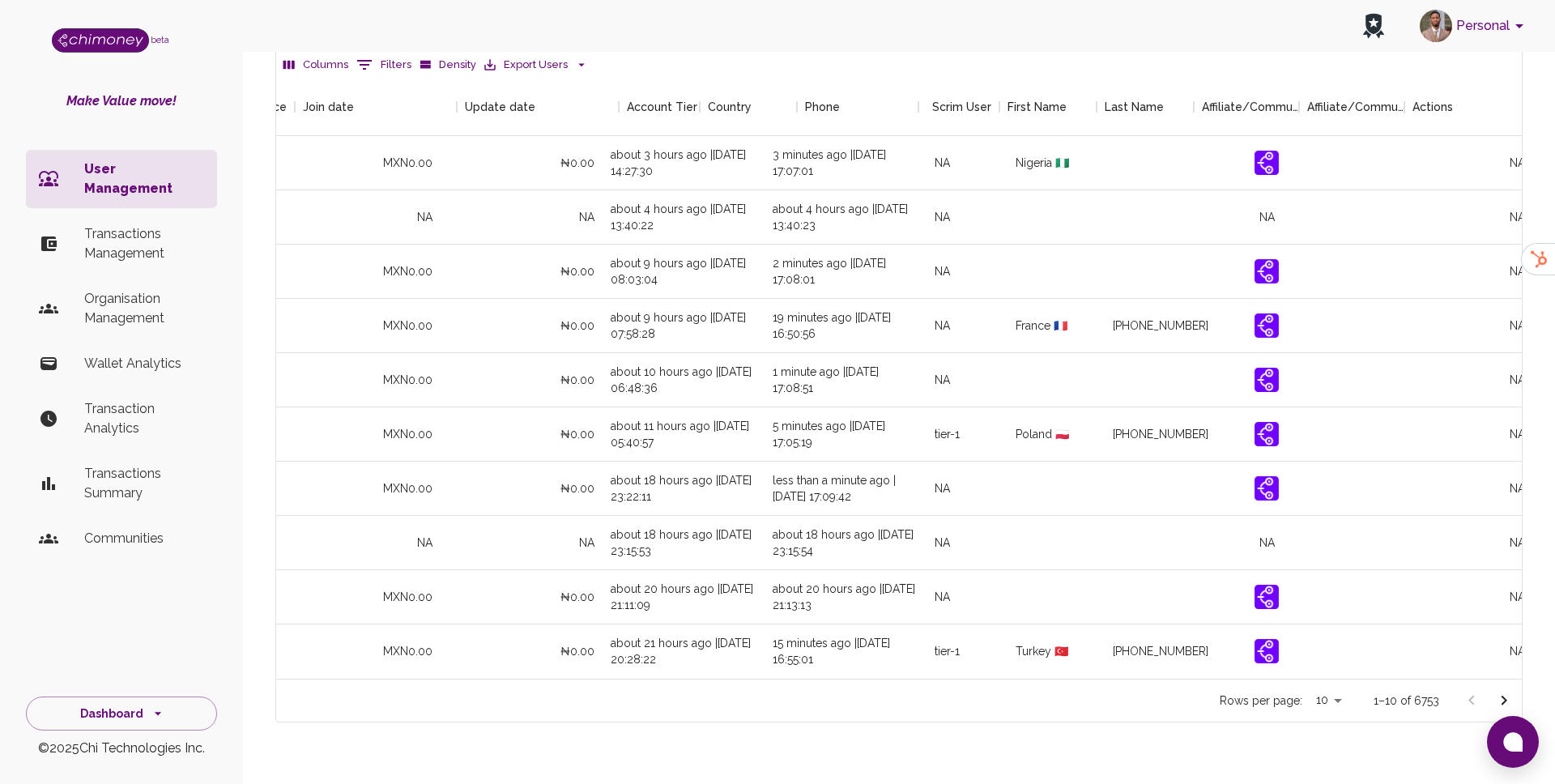
scroll to position [0, 1525]
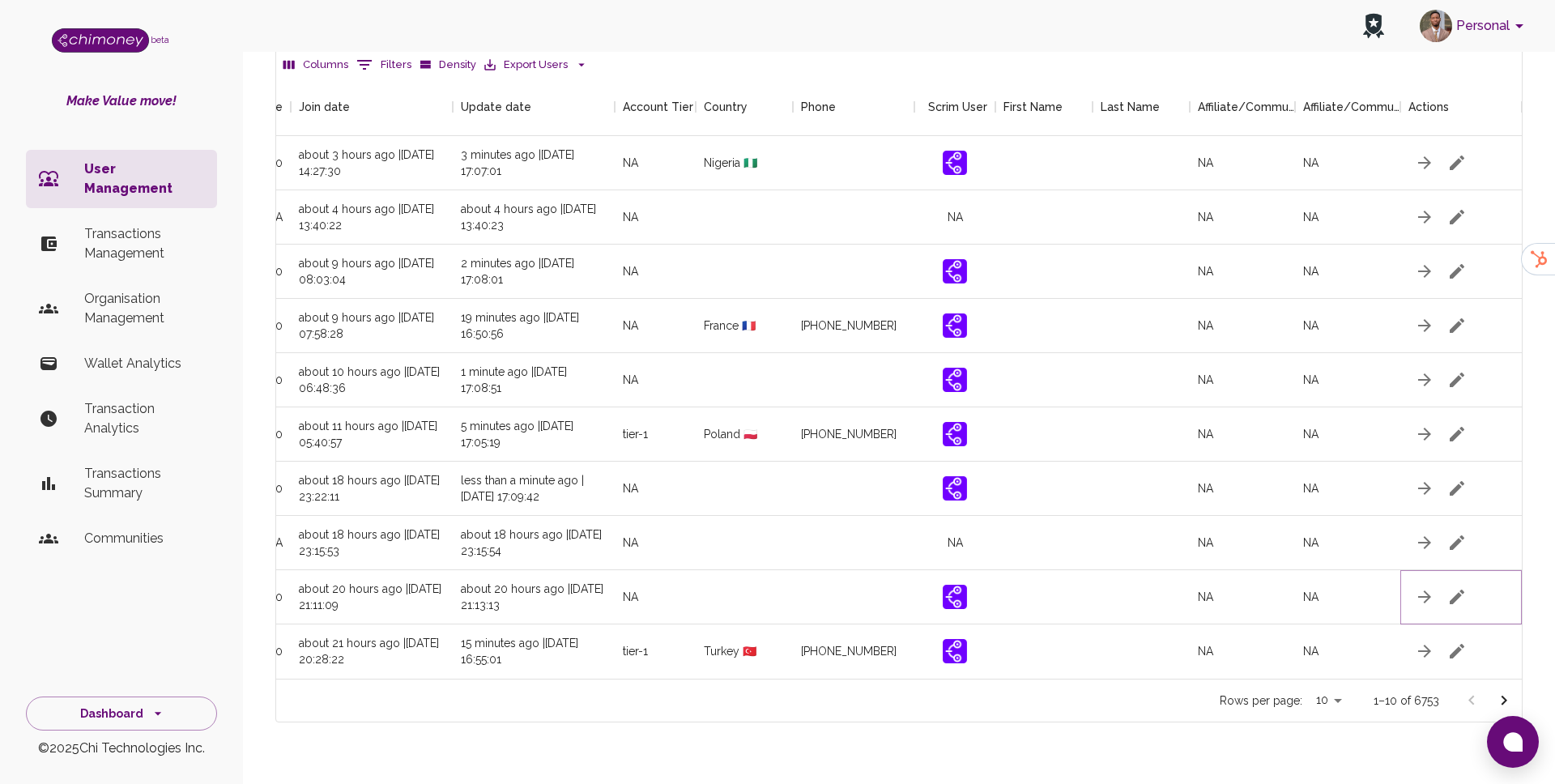
click at [1471, 580] on button "button" at bounding box center [1457, 597] width 33 height 33
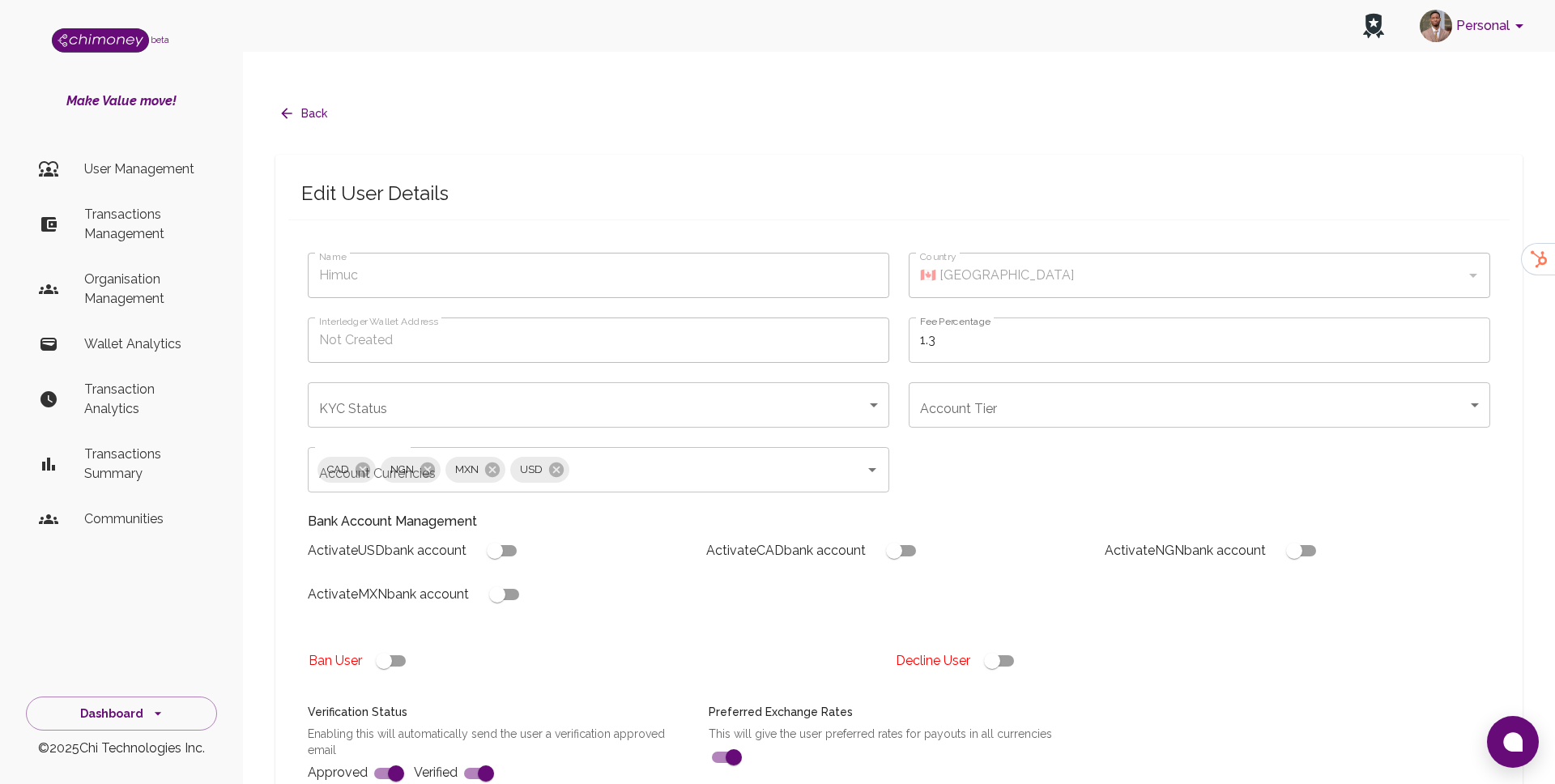
type input "Himuc"
checkbox input "true"
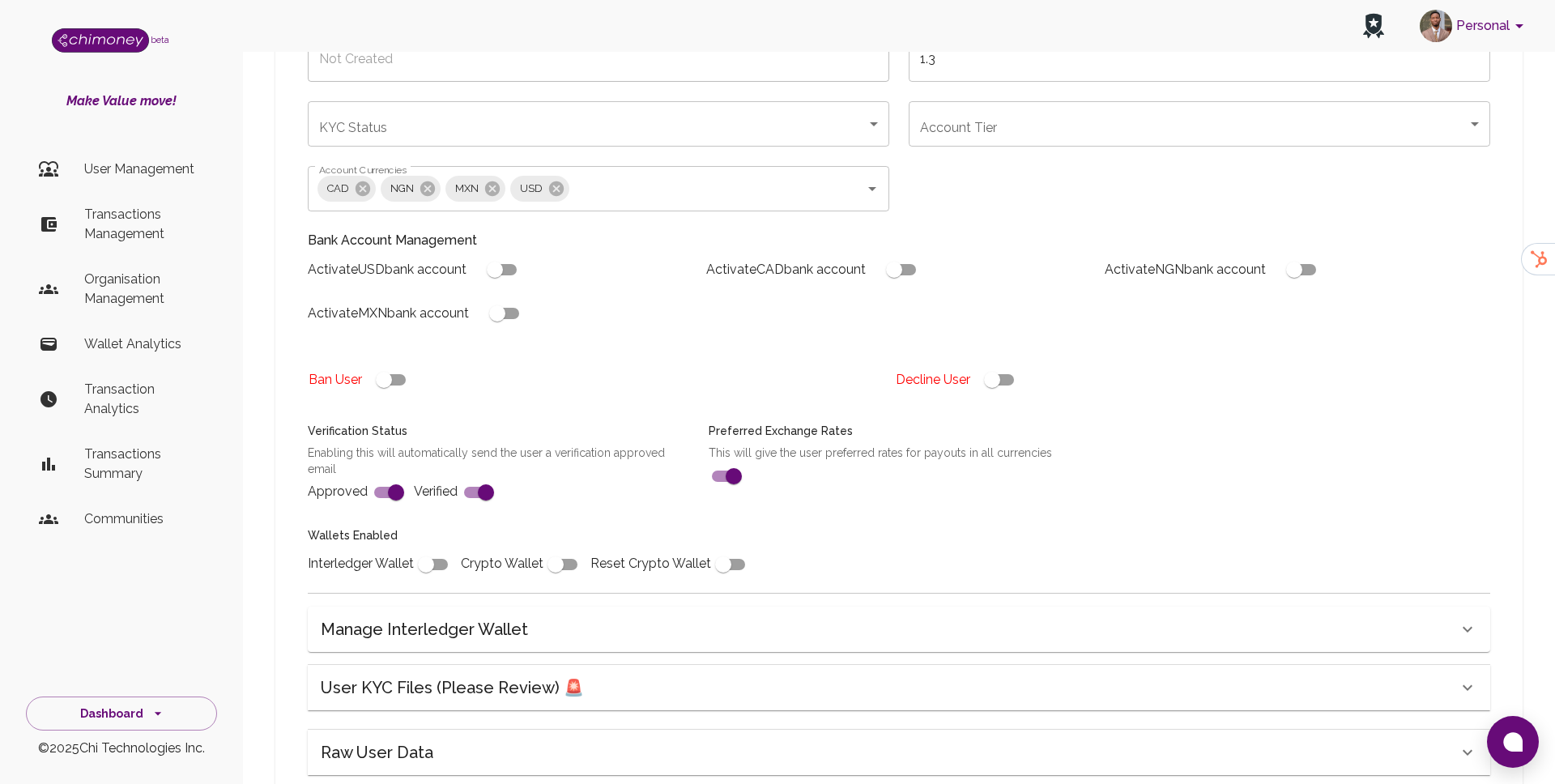
scroll to position [365, 0]
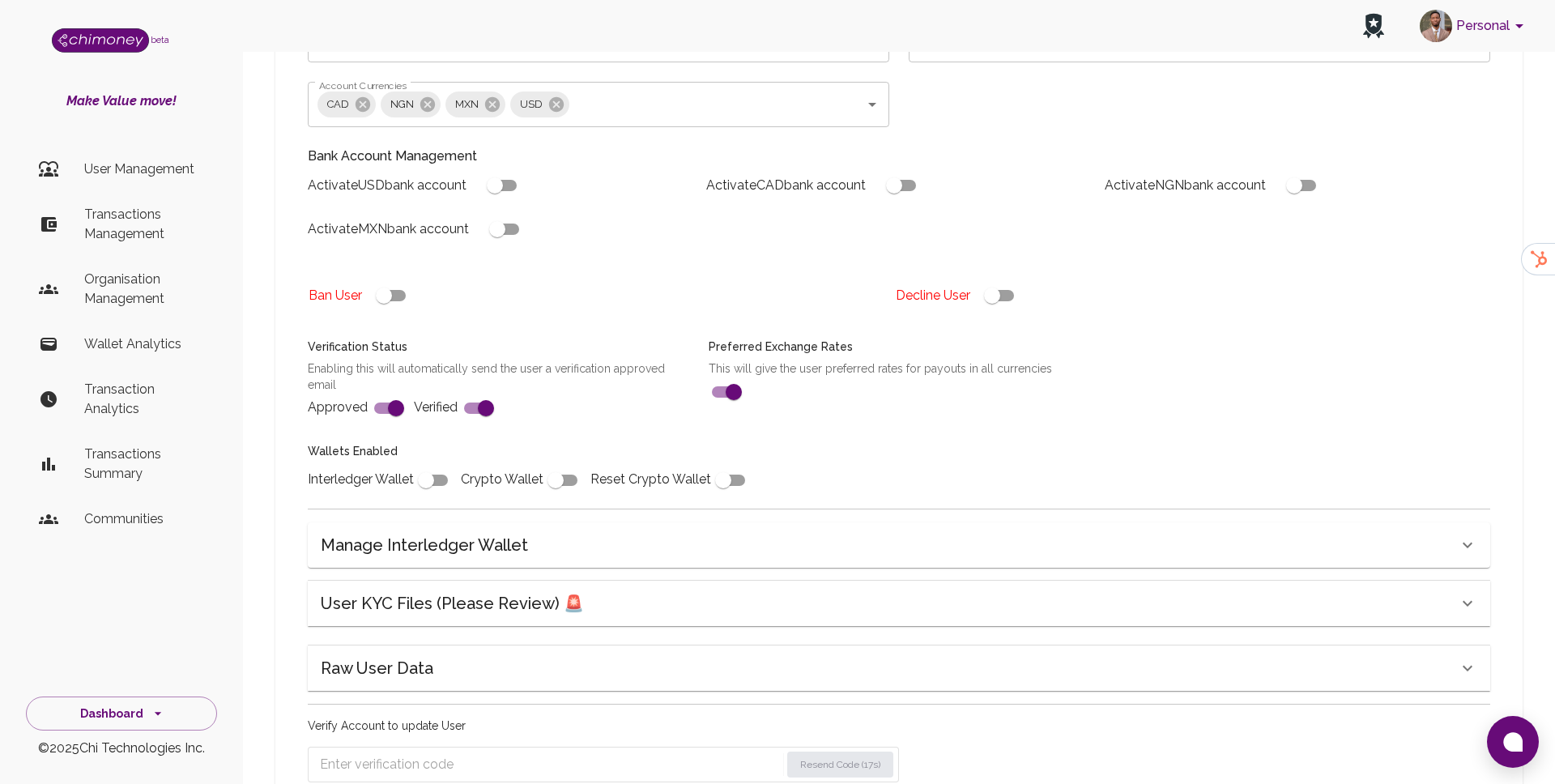
click at [506, 590] on h6 "User KYC Files (Please Review) 🚨" at bounding box center [452, 603] width 263 height 26
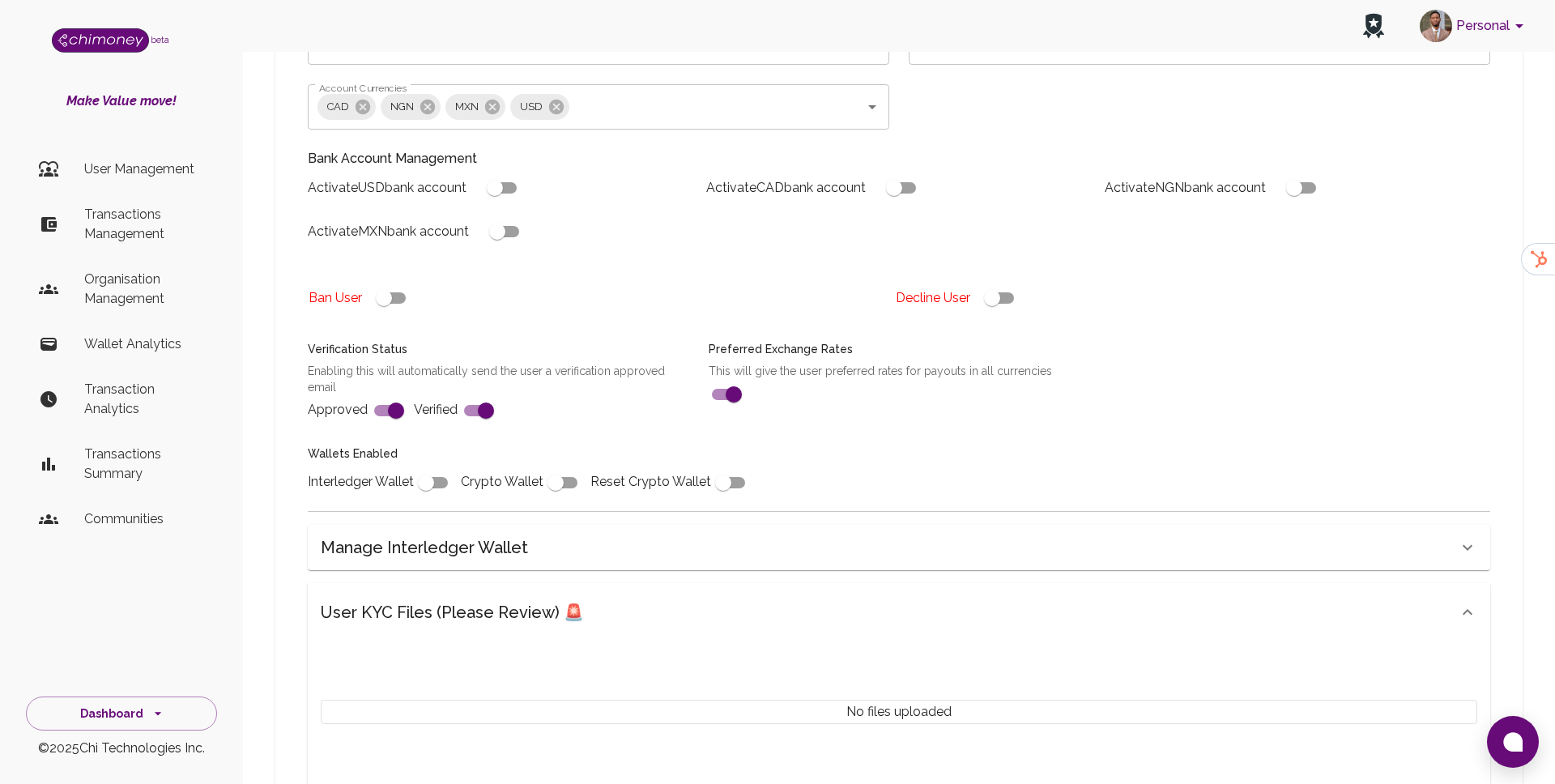
scroll to position [360, 0]
click at [996, 285] on input "checkbox" at bounding box center [992, 301] width 92 height 31
checkbox input "false"
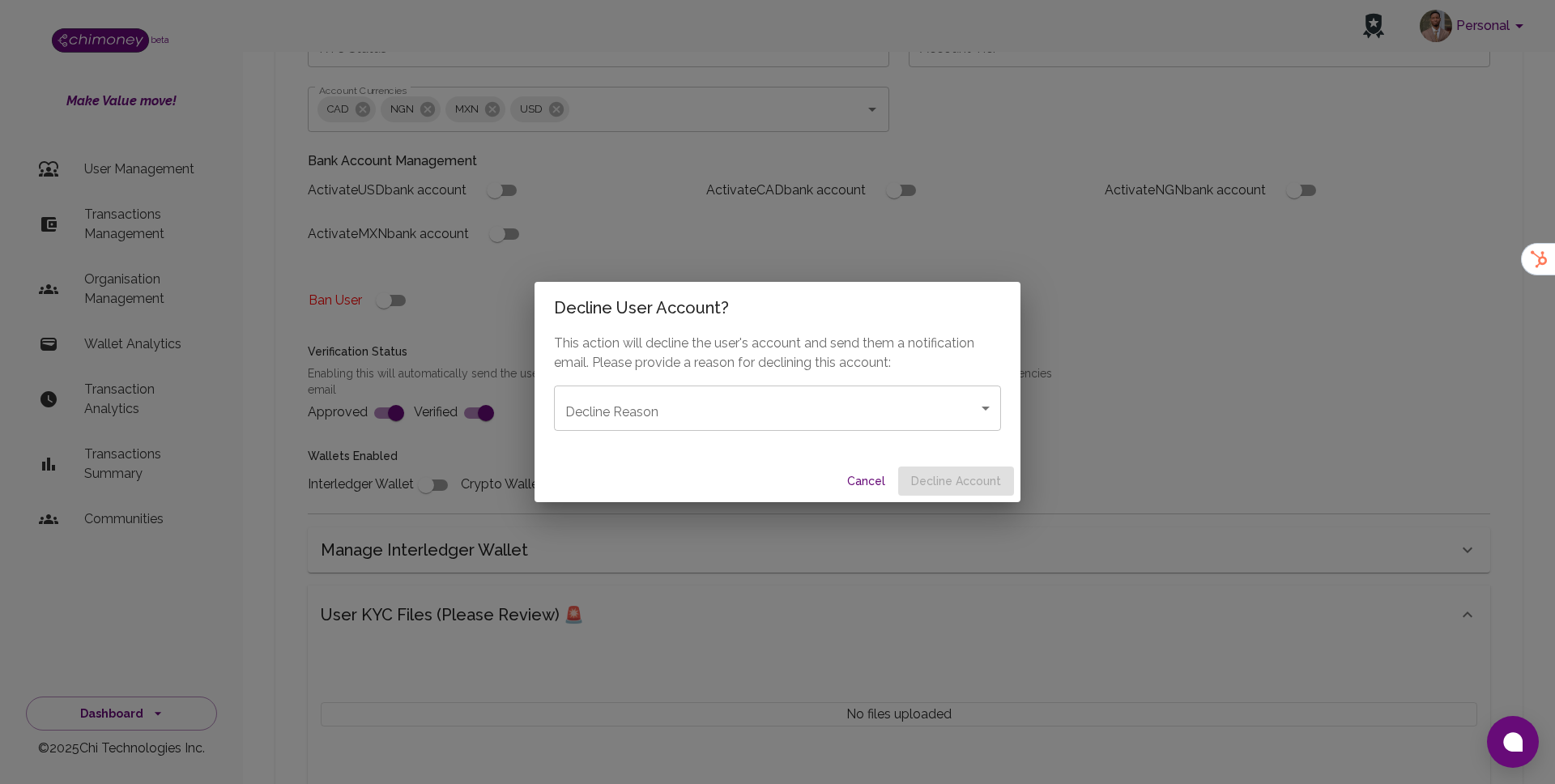
click at [884, 418] on body "Personal beta Make Value move! User Management Transactions Management Organisa…" at bounding box center [777, 368] width 1555 height 1456
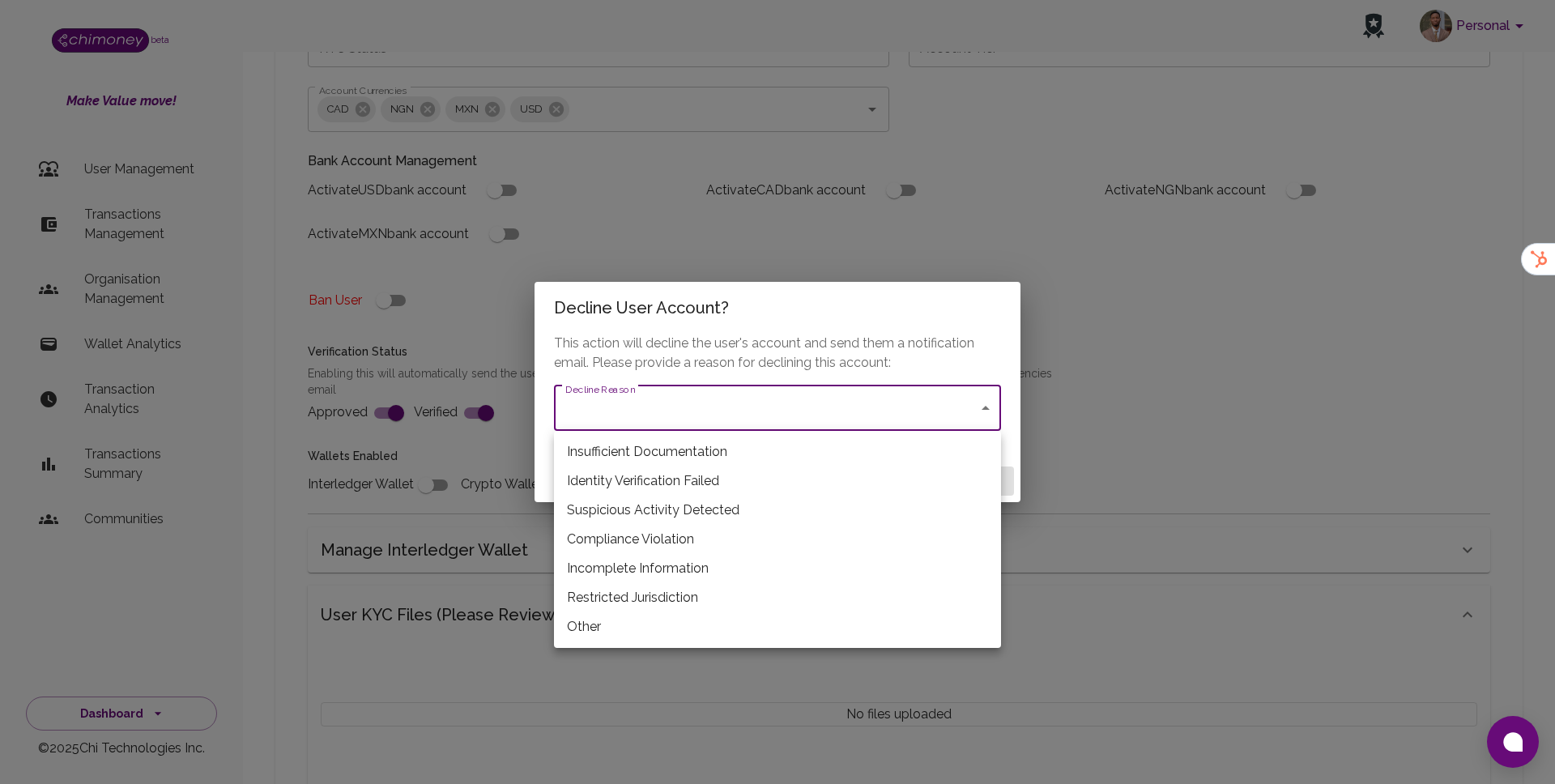
click at [695, 562] on li "Incomplete Information" at bounding box center [778, 569] width 447 height 29
type input "incomplete_information"
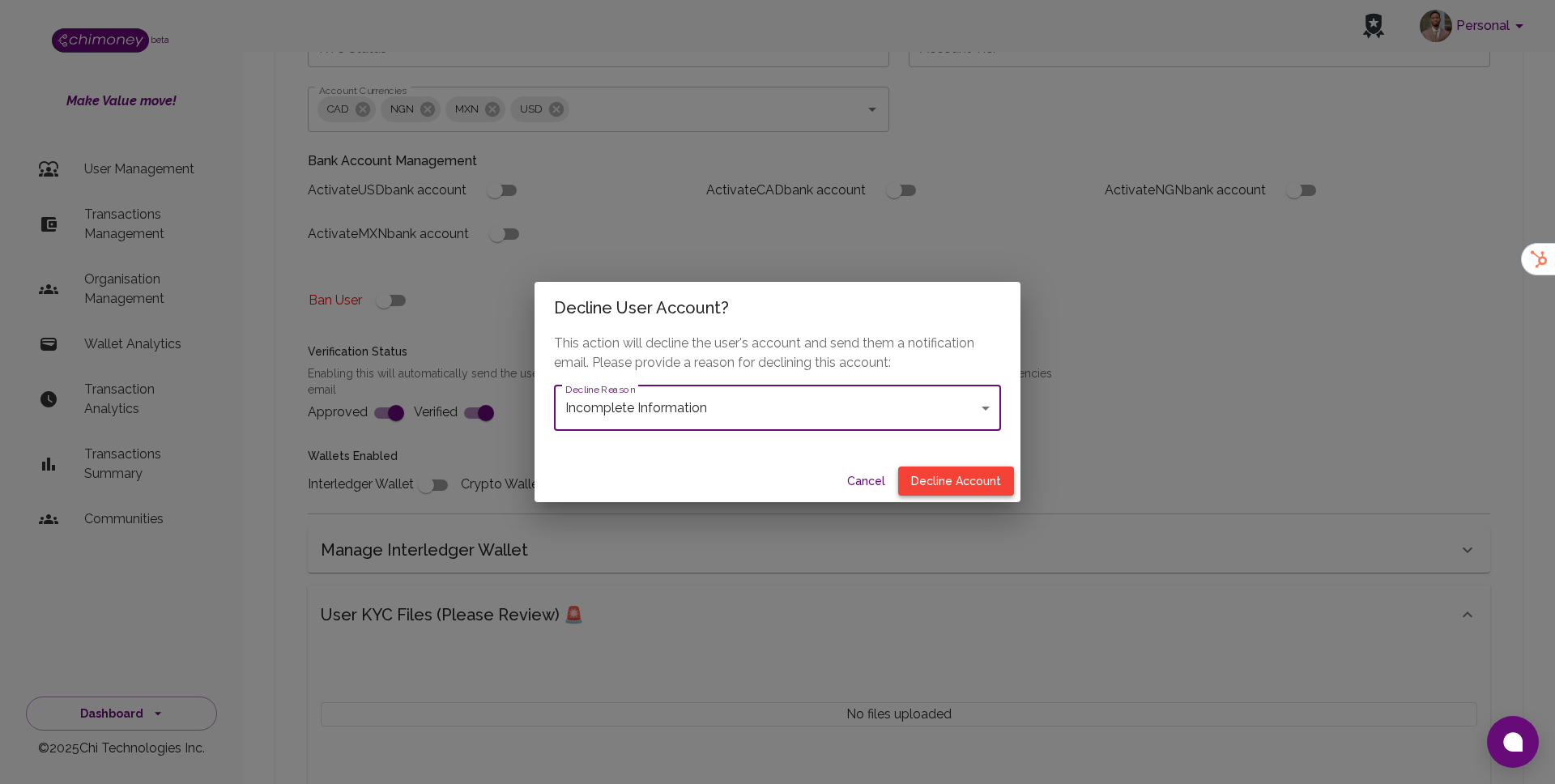
click at [953, 475] on button "Decline Account" at bounding box center [956, 481] width 116 height 30
type input "declined"
checkbox input "true"
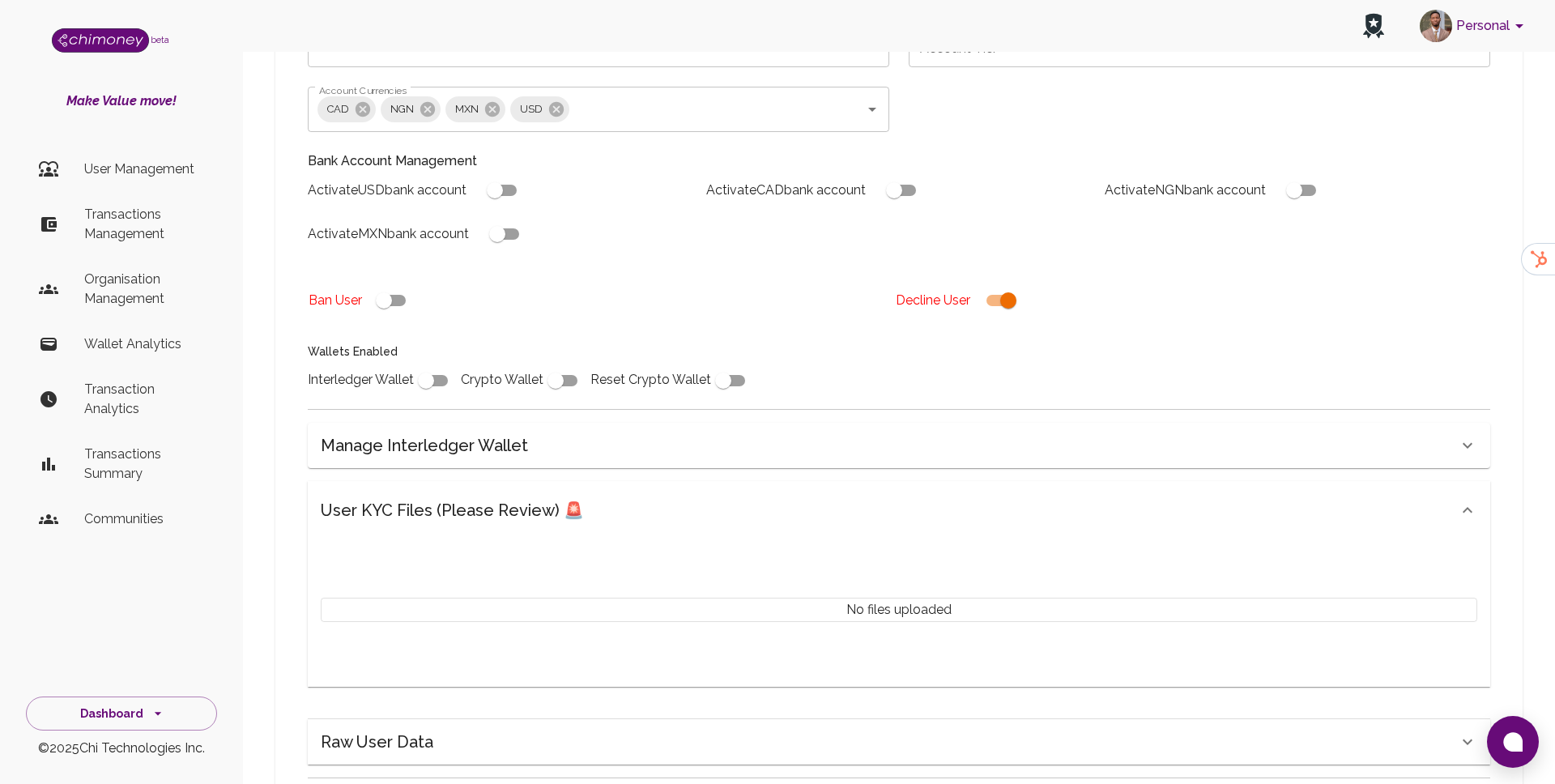
scroll to position [536, 0]
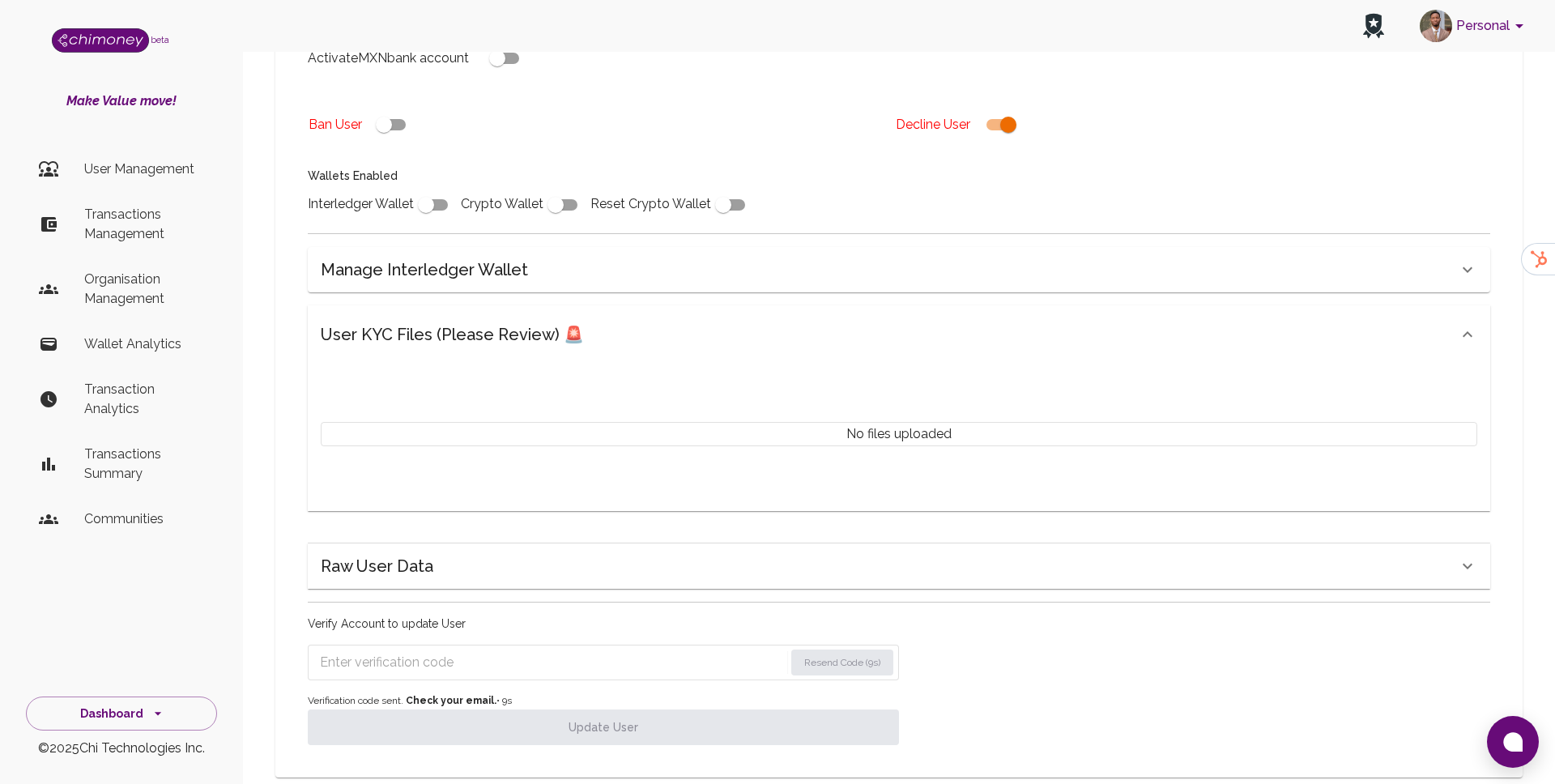
click at [549, 650] on input "Enter verification code" at bounding box center [551, 663] width 464 height 26
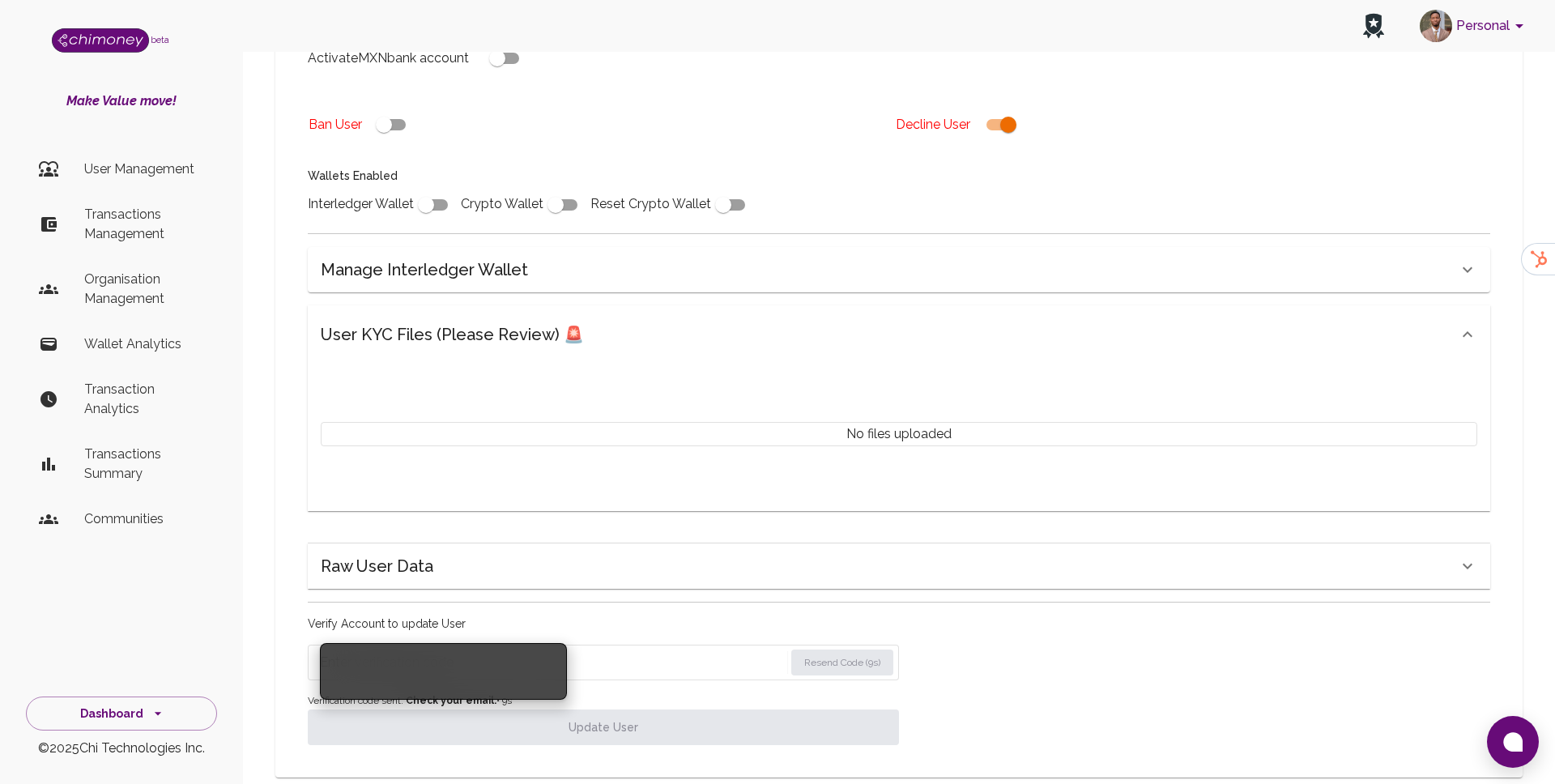
paste input "4489"
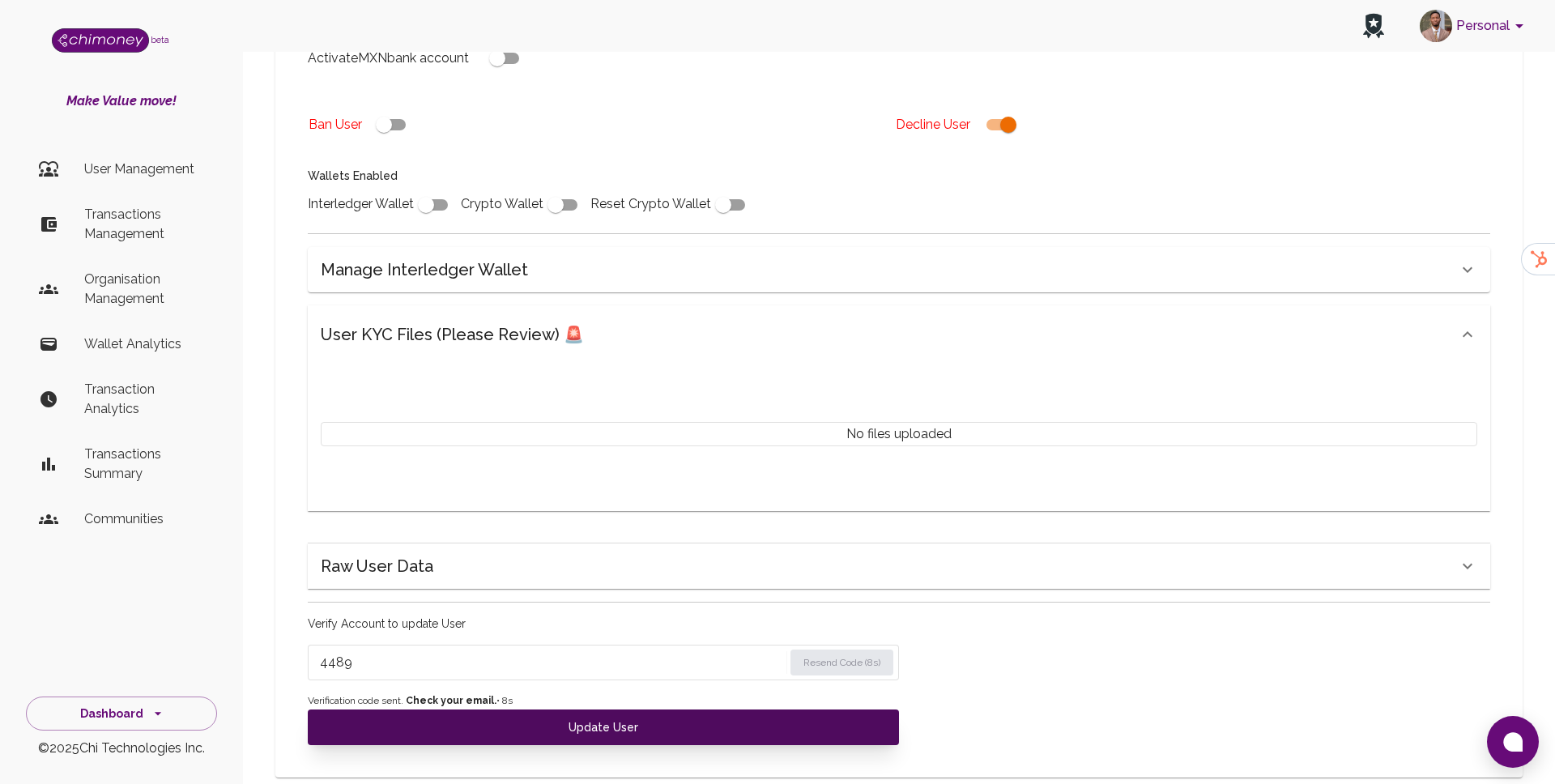
type input "4489"
click at [457, 709] on button "Update User" at bounding box center [603, 727] width 591 height 36
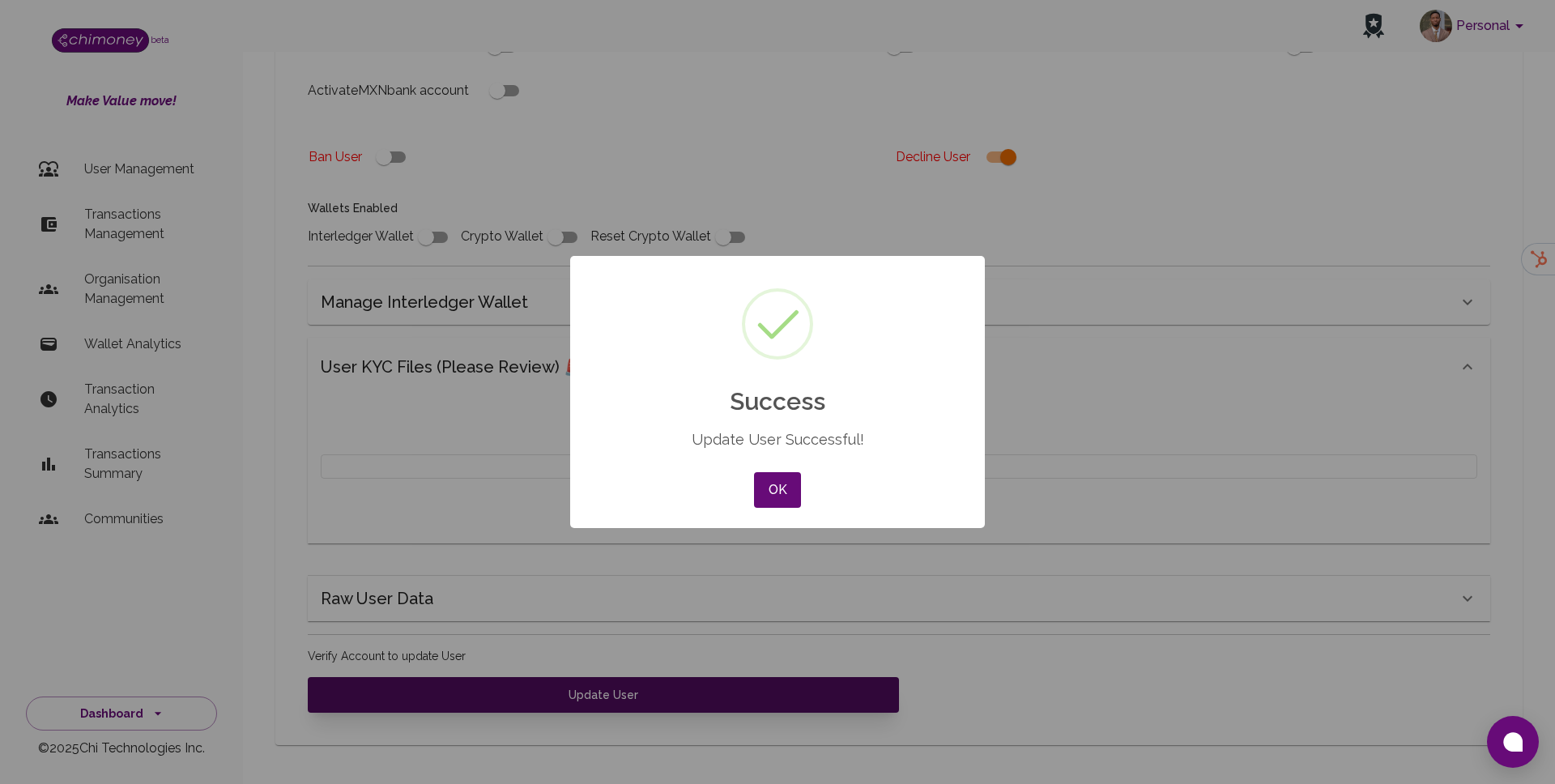
scroll to position [471, 0]
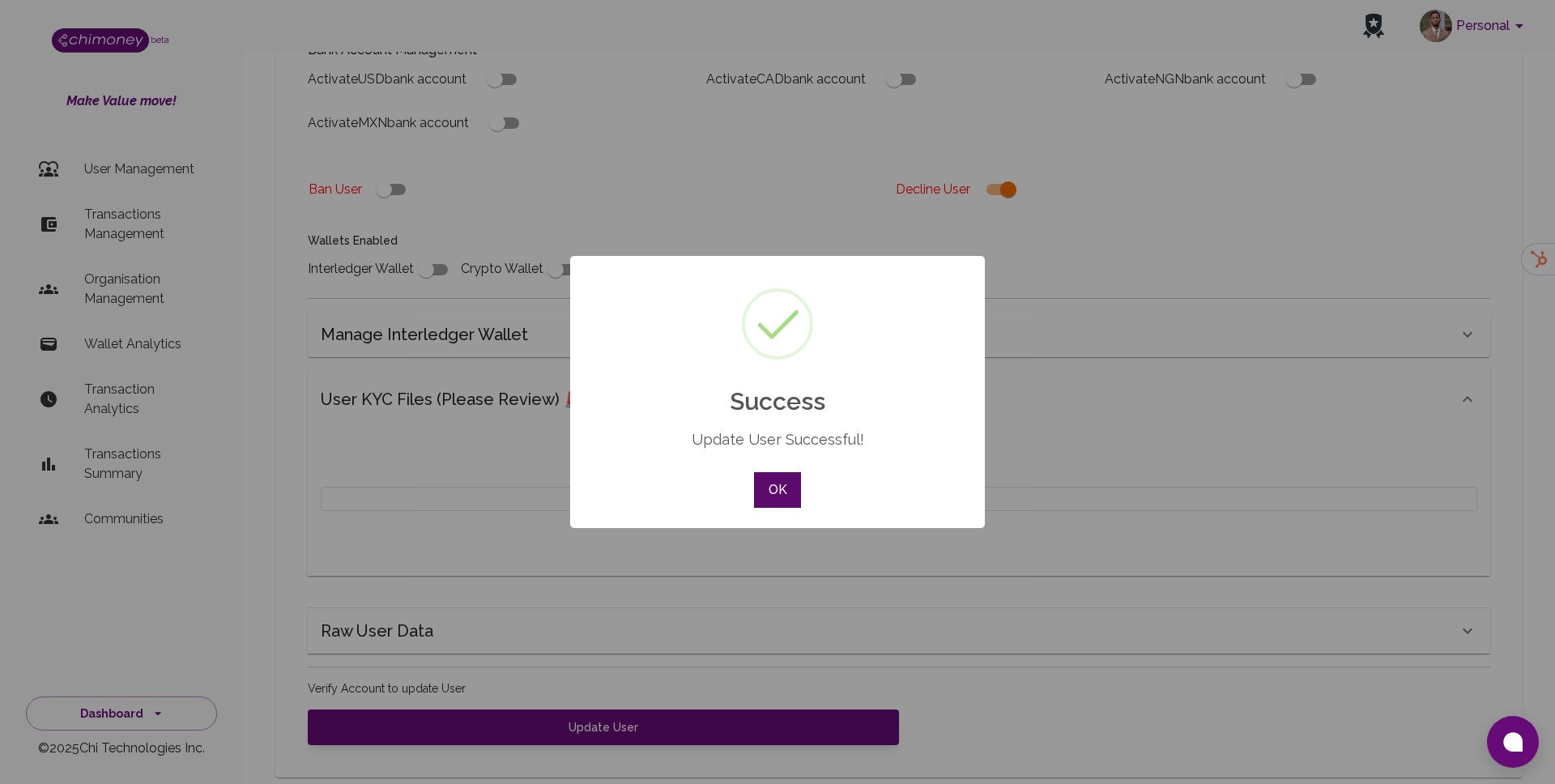
click at [778, 481] on button "OK" at bounding box center [778, 490] width 47 height 36
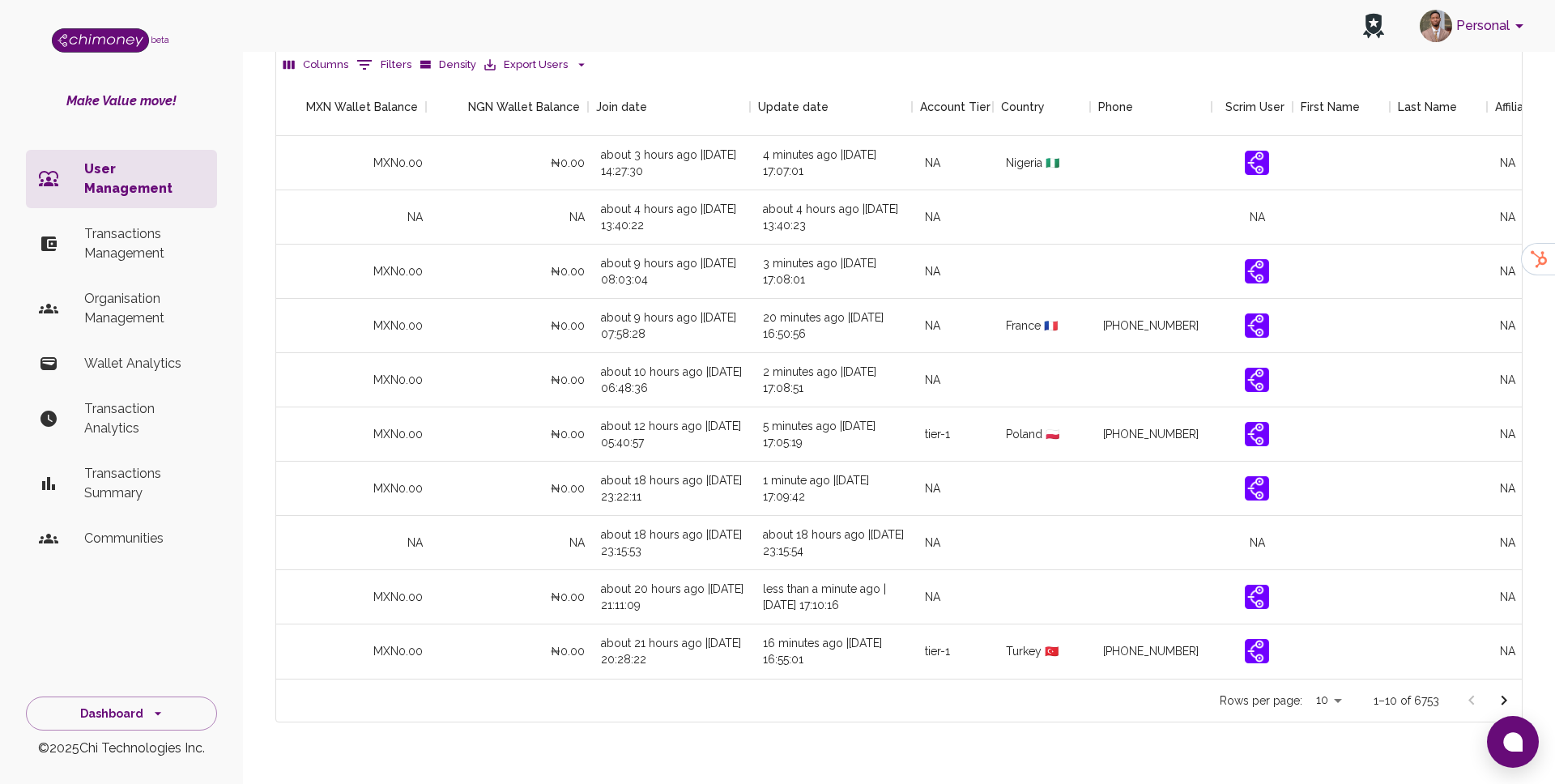
scroll to position [0, 1227]
click at [1485, 684] on div at bounding box center [1487, 700] width 64 height 33
click at [1504, 695] on icon "Go to next page" at bounding box center [1504, 700] width 6 height 10
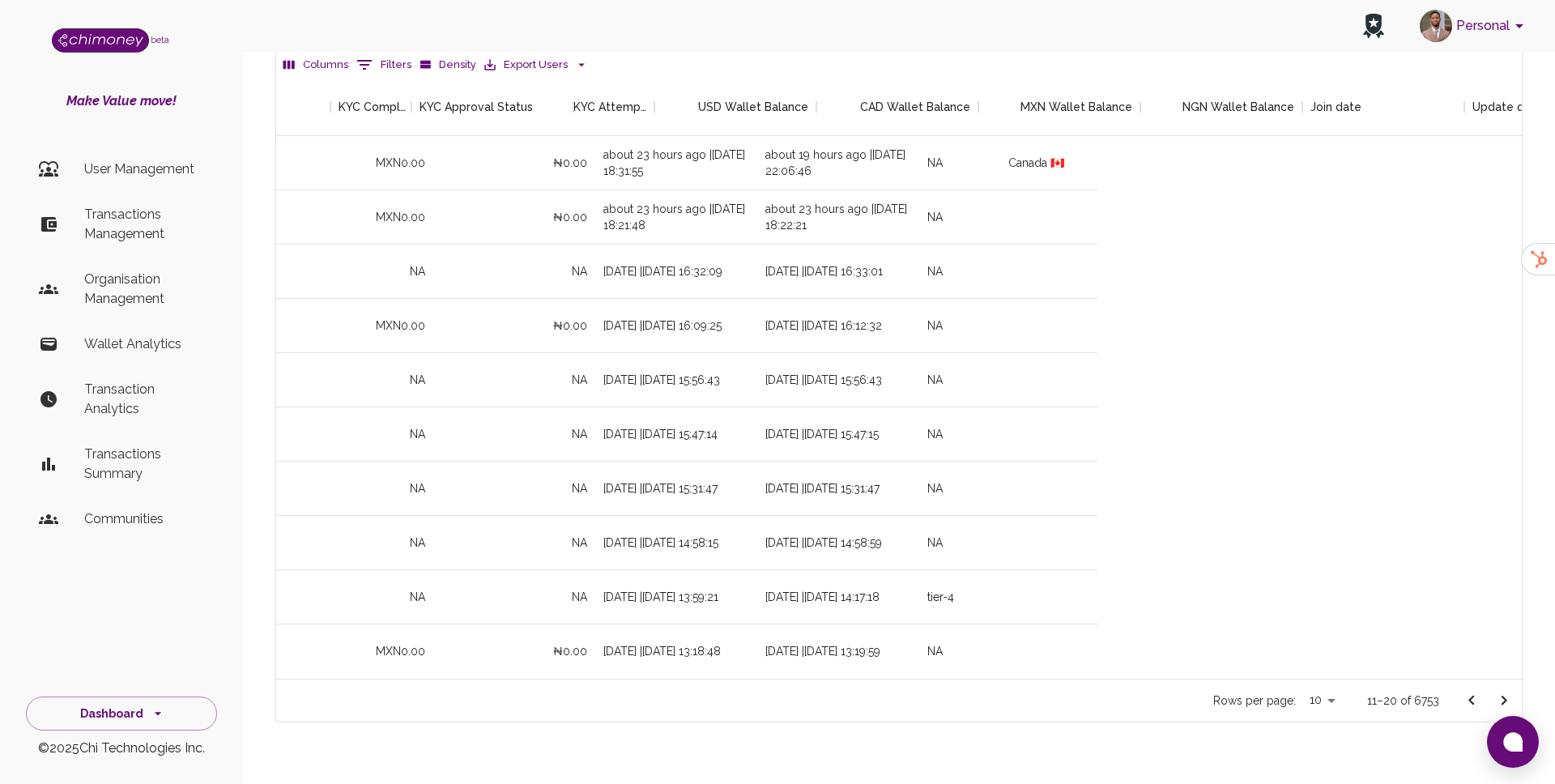
scroll to position [0, 1525]
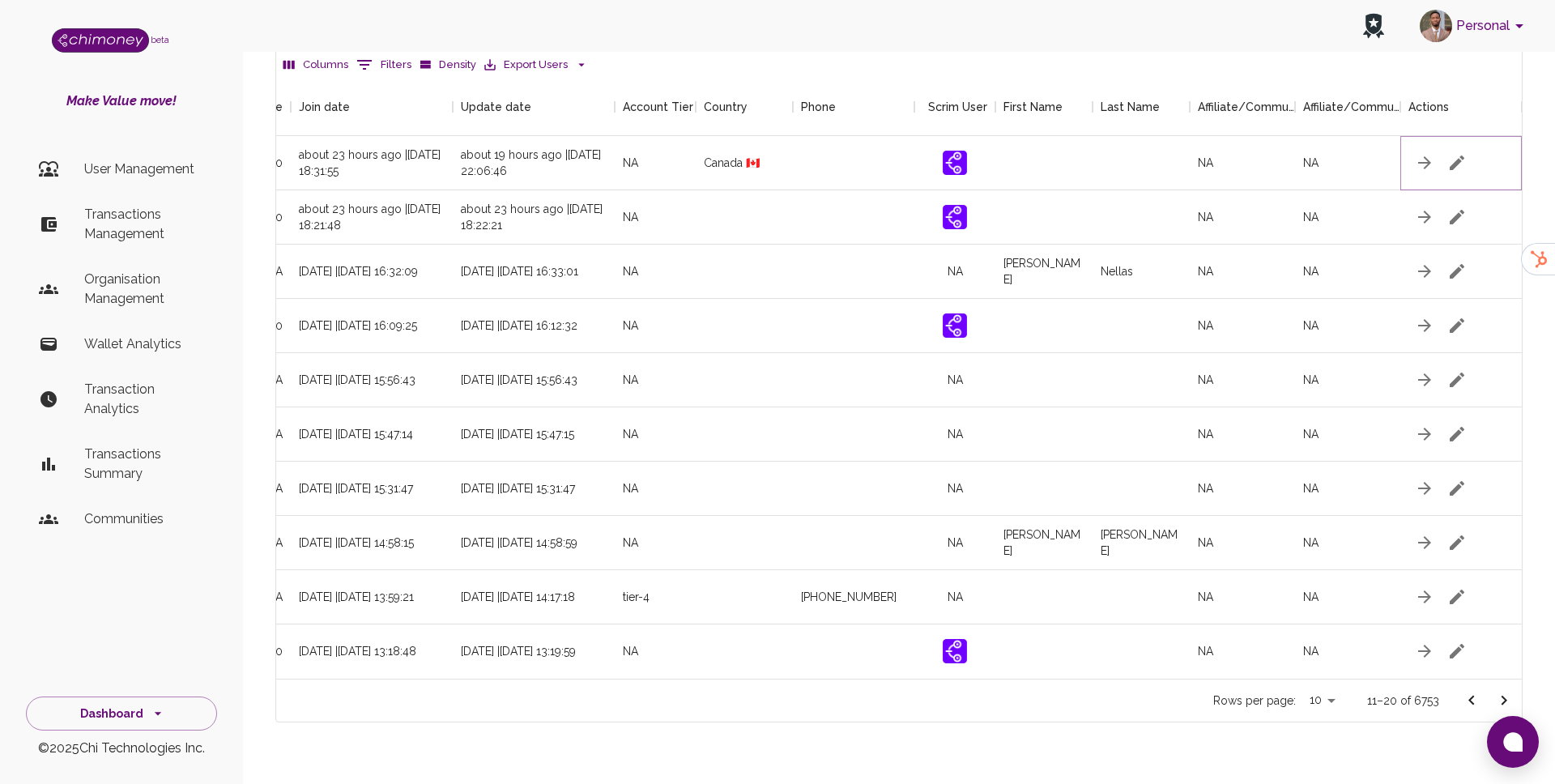
click at [1446, 147] on button "button" at bounding box center [1457, 163] width 33 height 33
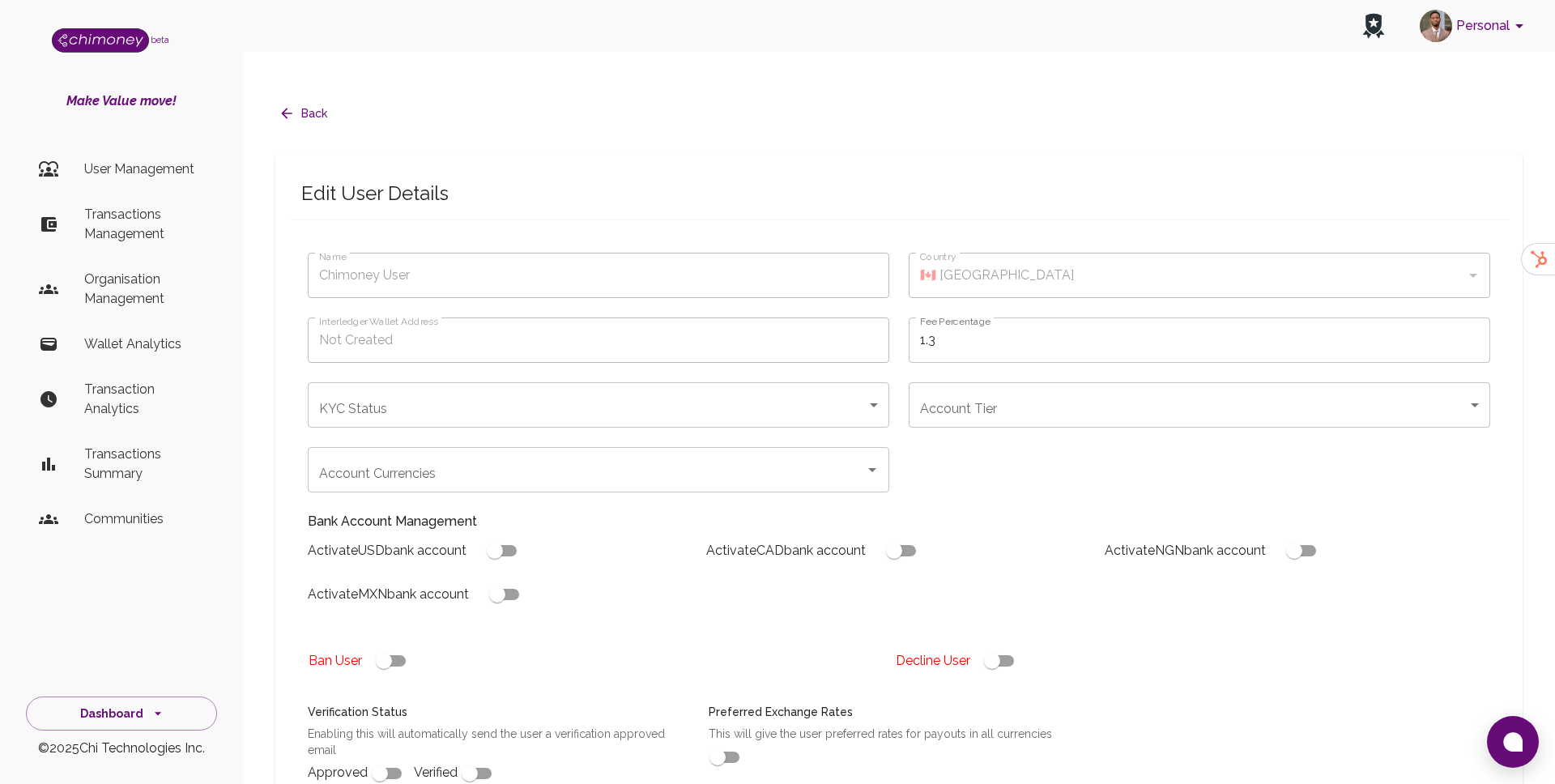
type input "Bonzil Bonzil"
checkbox input "true"
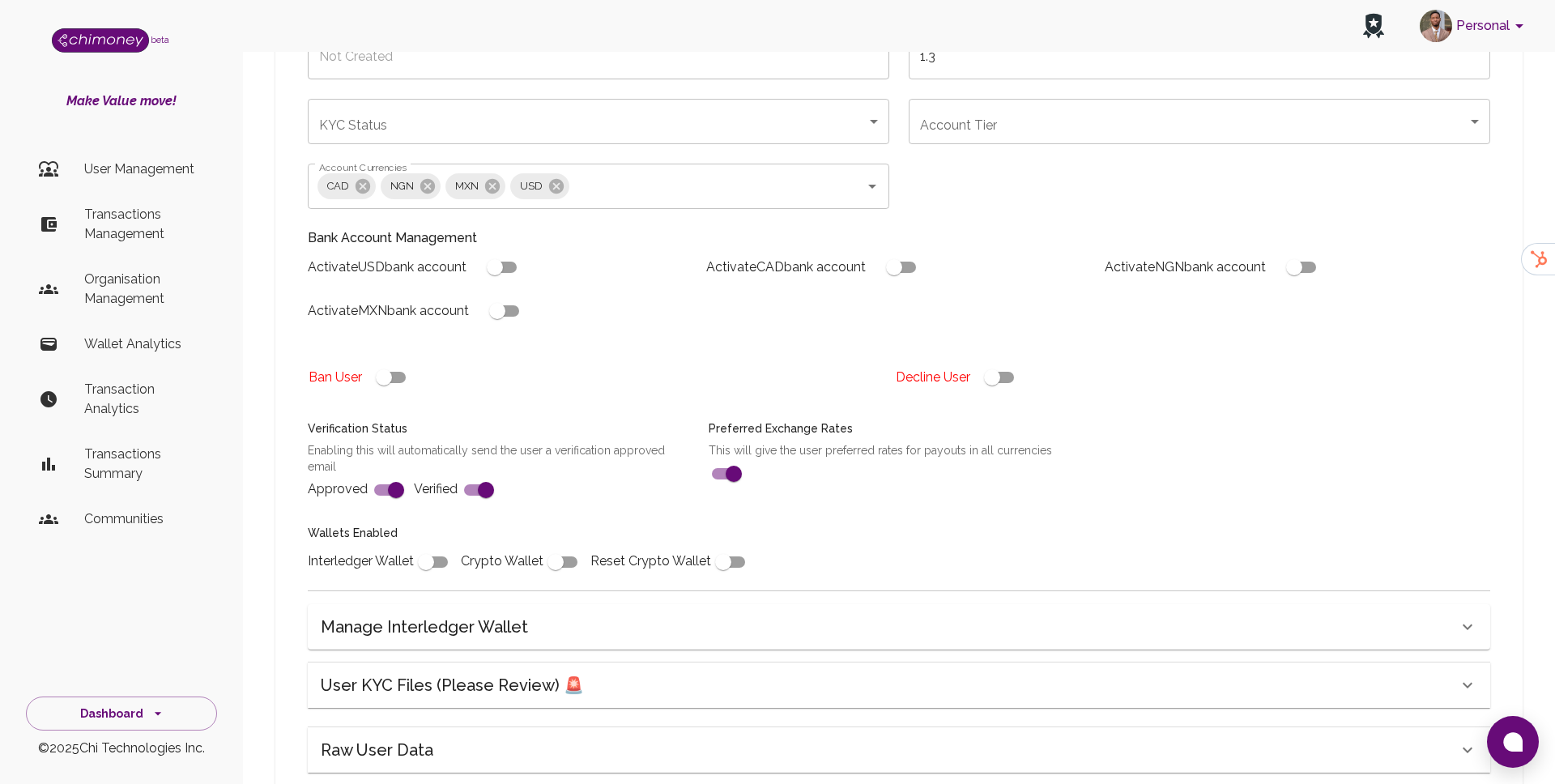
scroll to position [416, 0]
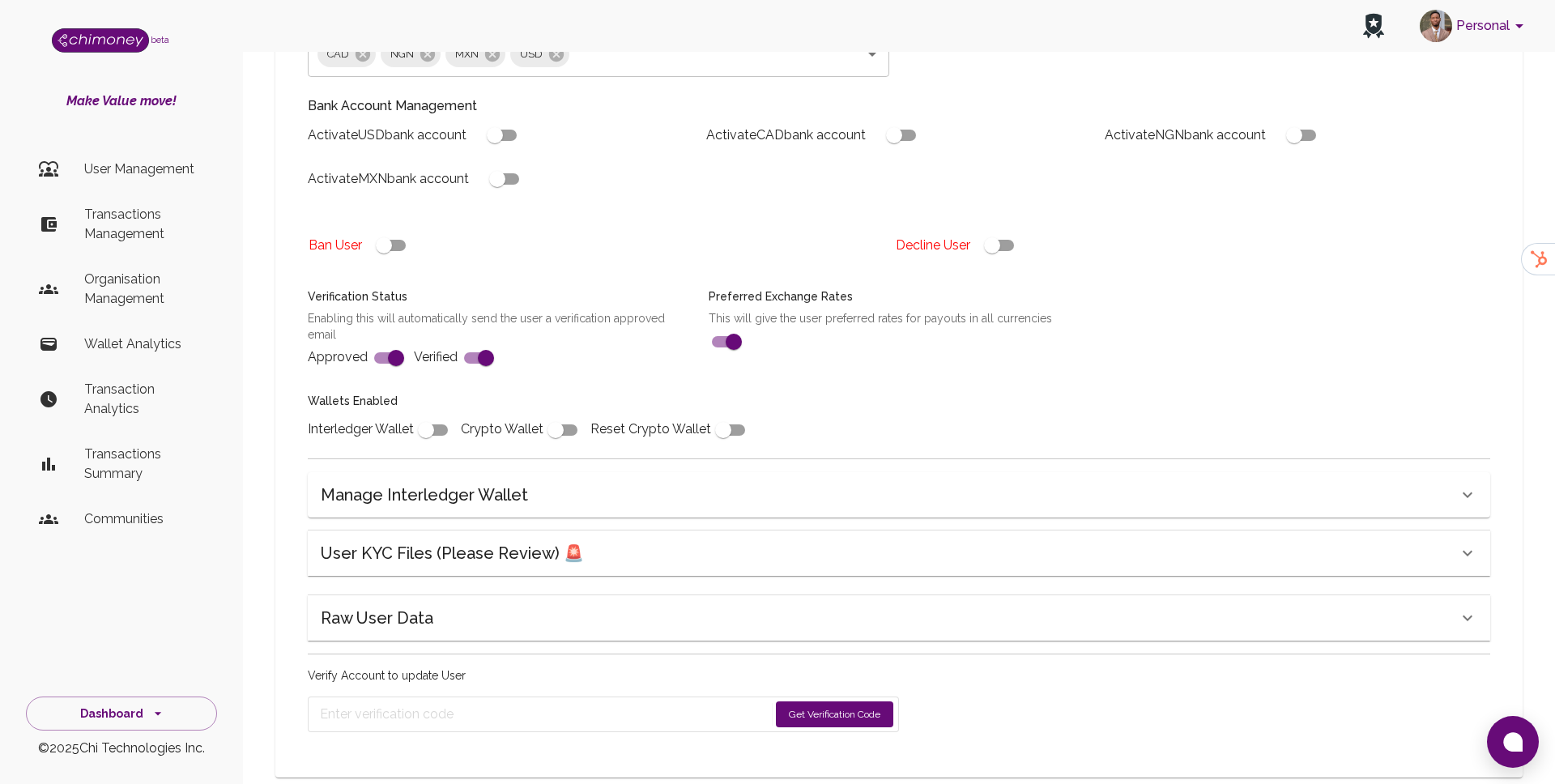
click at [492, 540] on h6 "User KYC Files (Please Review) 🚨" at bounding box center [452, 553] width 263 height 26
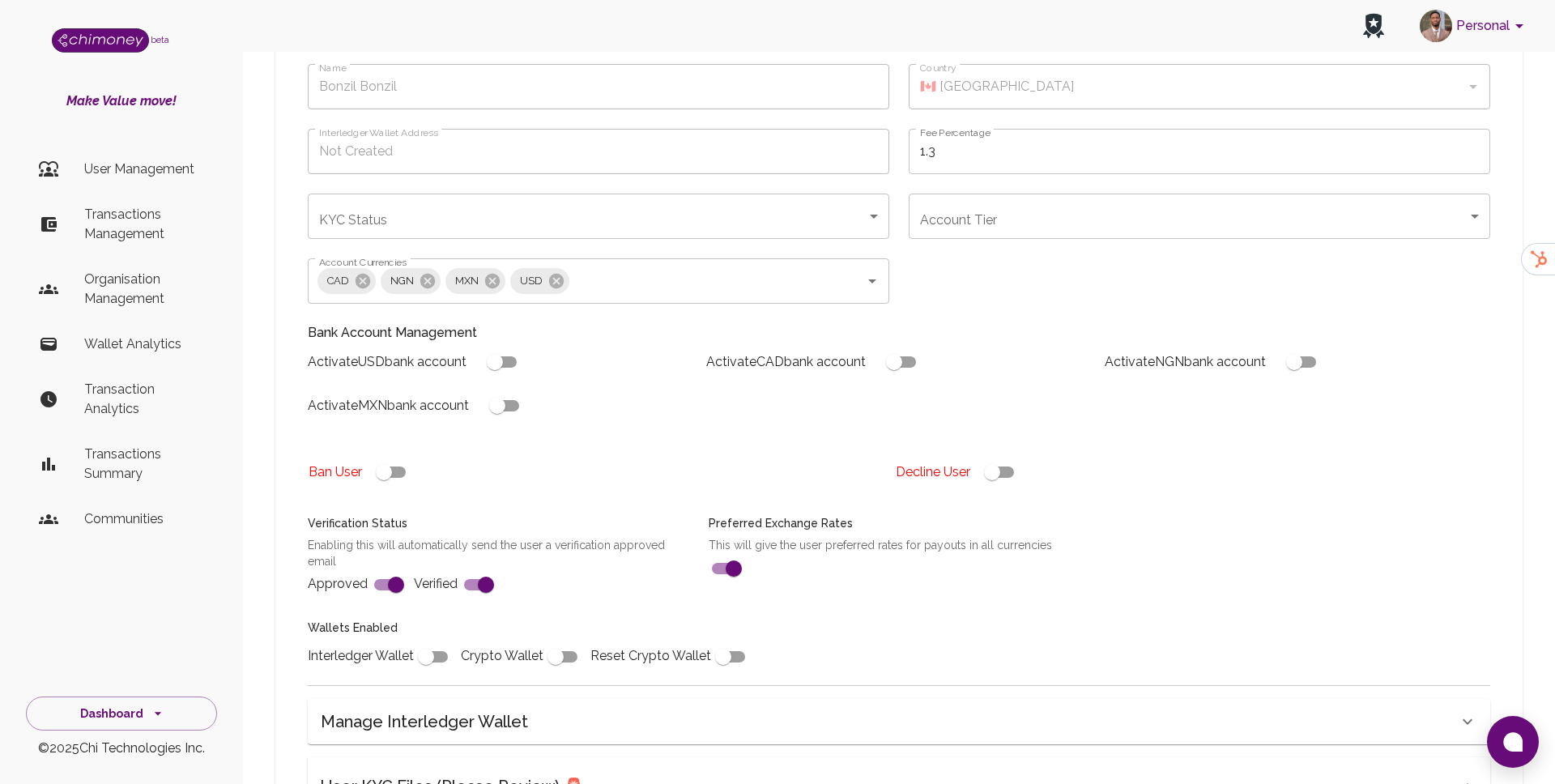
scroll to position [200, 0]
